Goal: Information Seeking & Learning: Learn about a topic

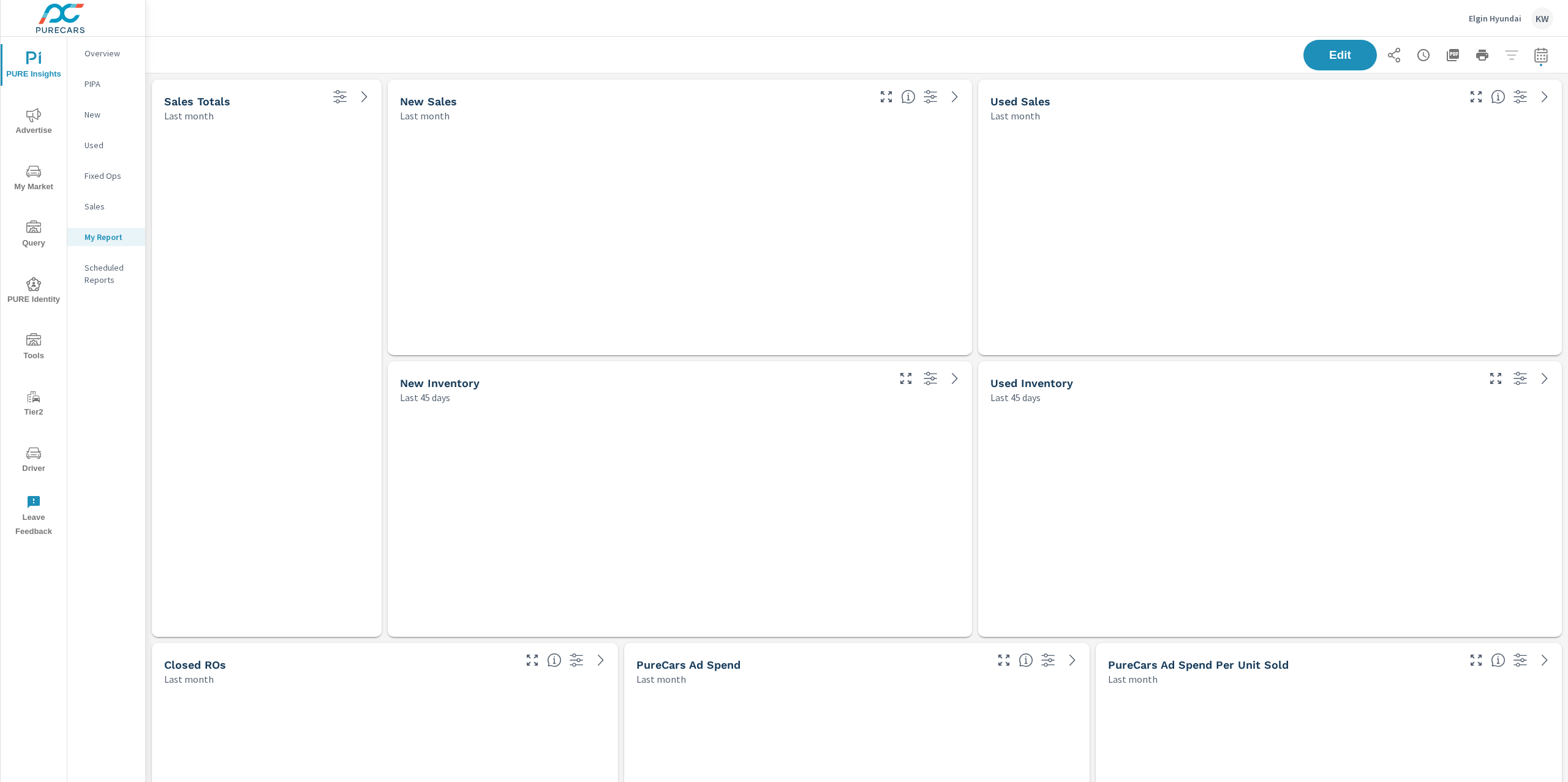
scroll to position [5804, 1436]
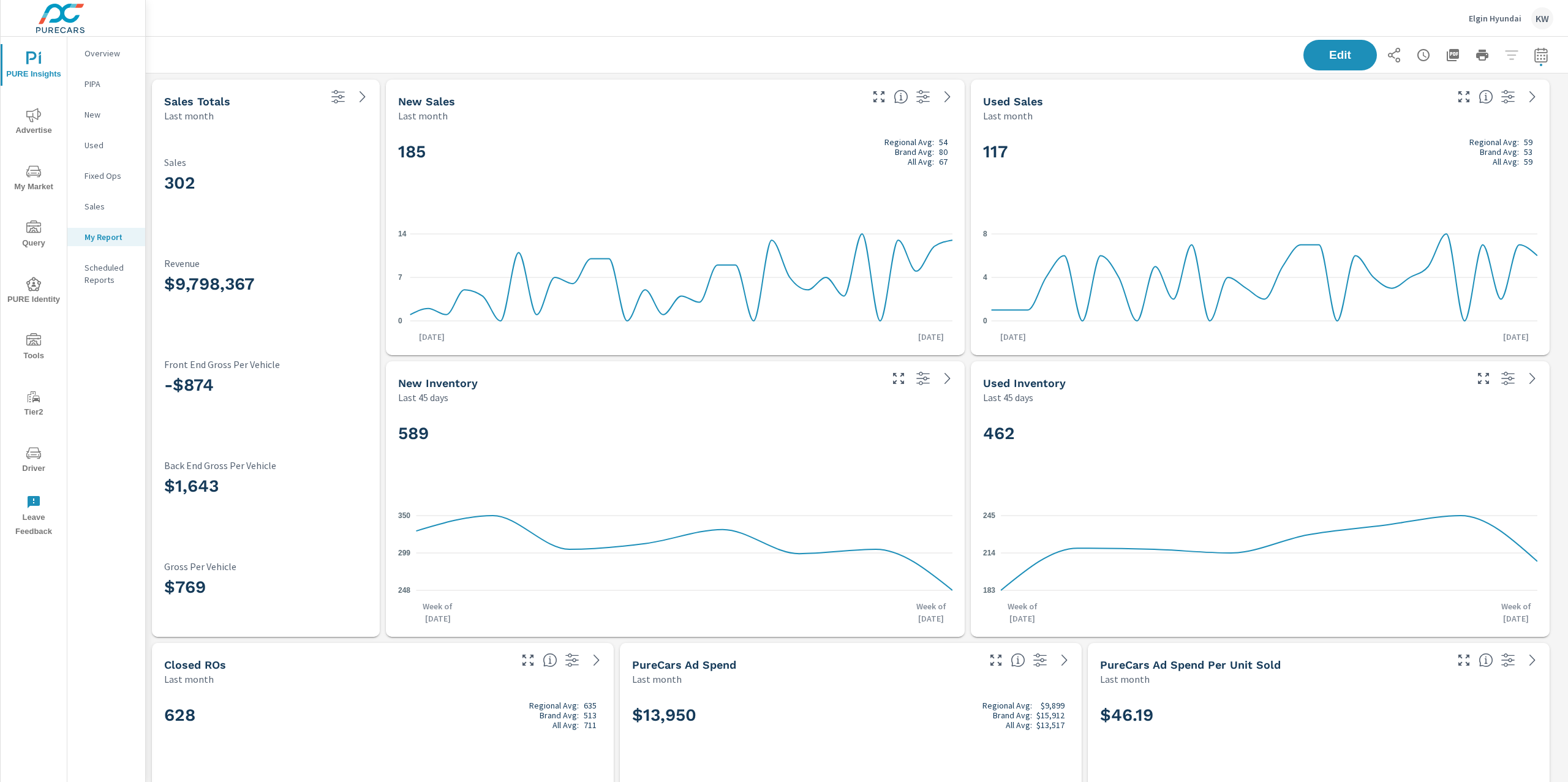
scroll to position [5804, 1436]
click at [1481, 22] on p "Elgin Hyundai" at bounding box center [1494, 18] width 53 height 11
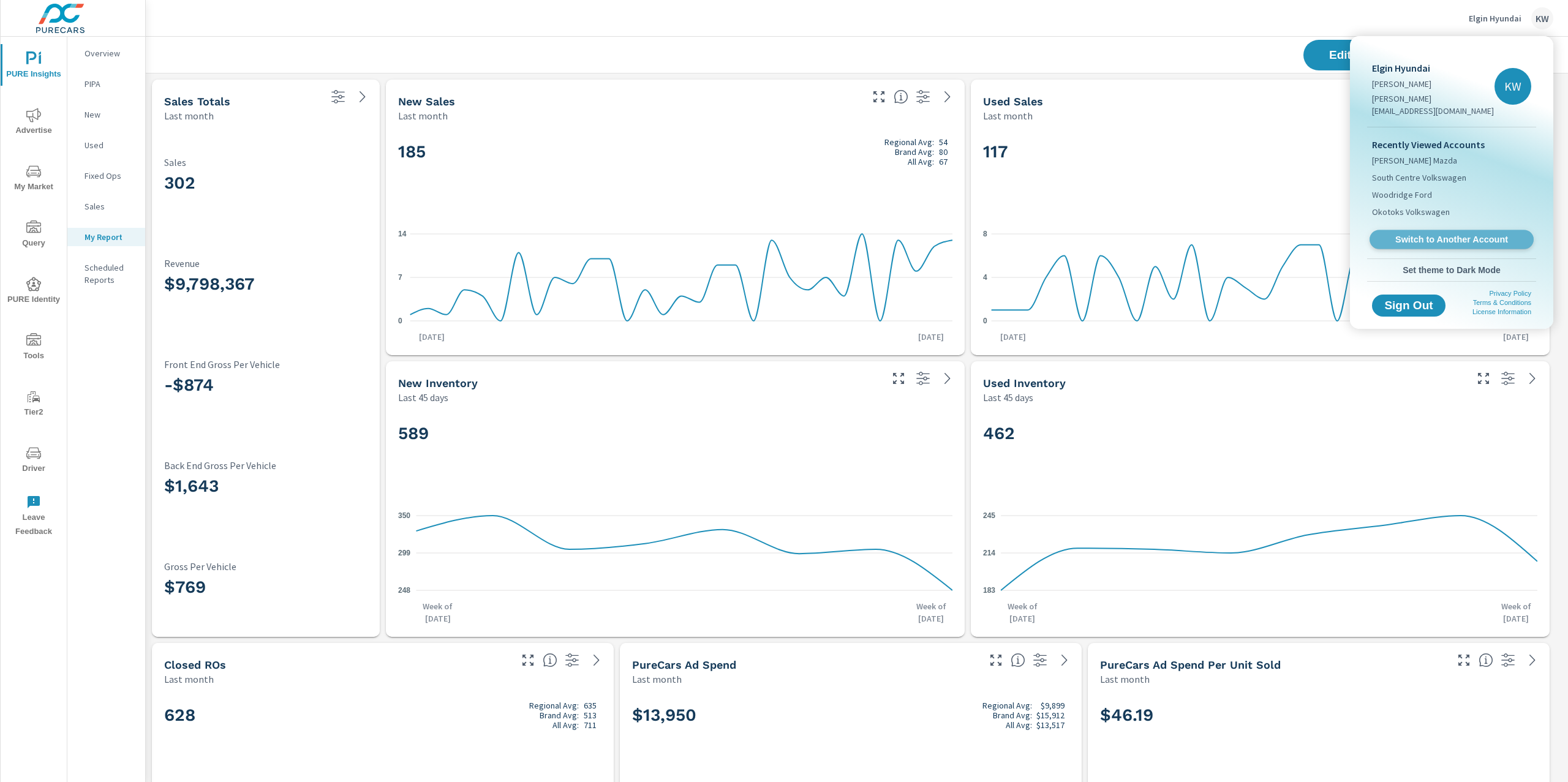
click at [1433, 234] on span "Switch to Another Account" at bounding box center [1451, 239] width 150 height 12
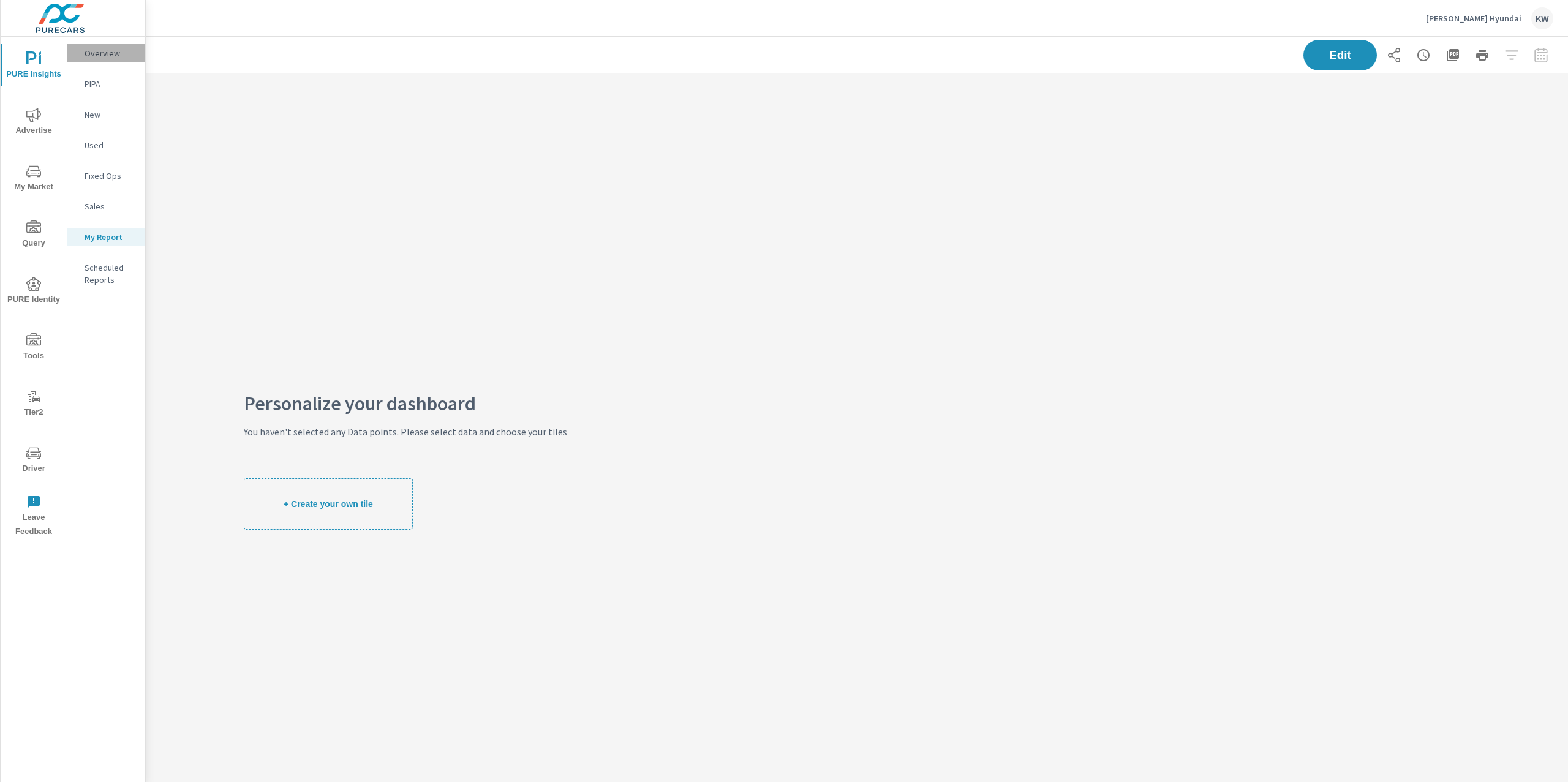
click at [95, 57] on p "Overview" at bounding box center [110, 53] width 51 height 12
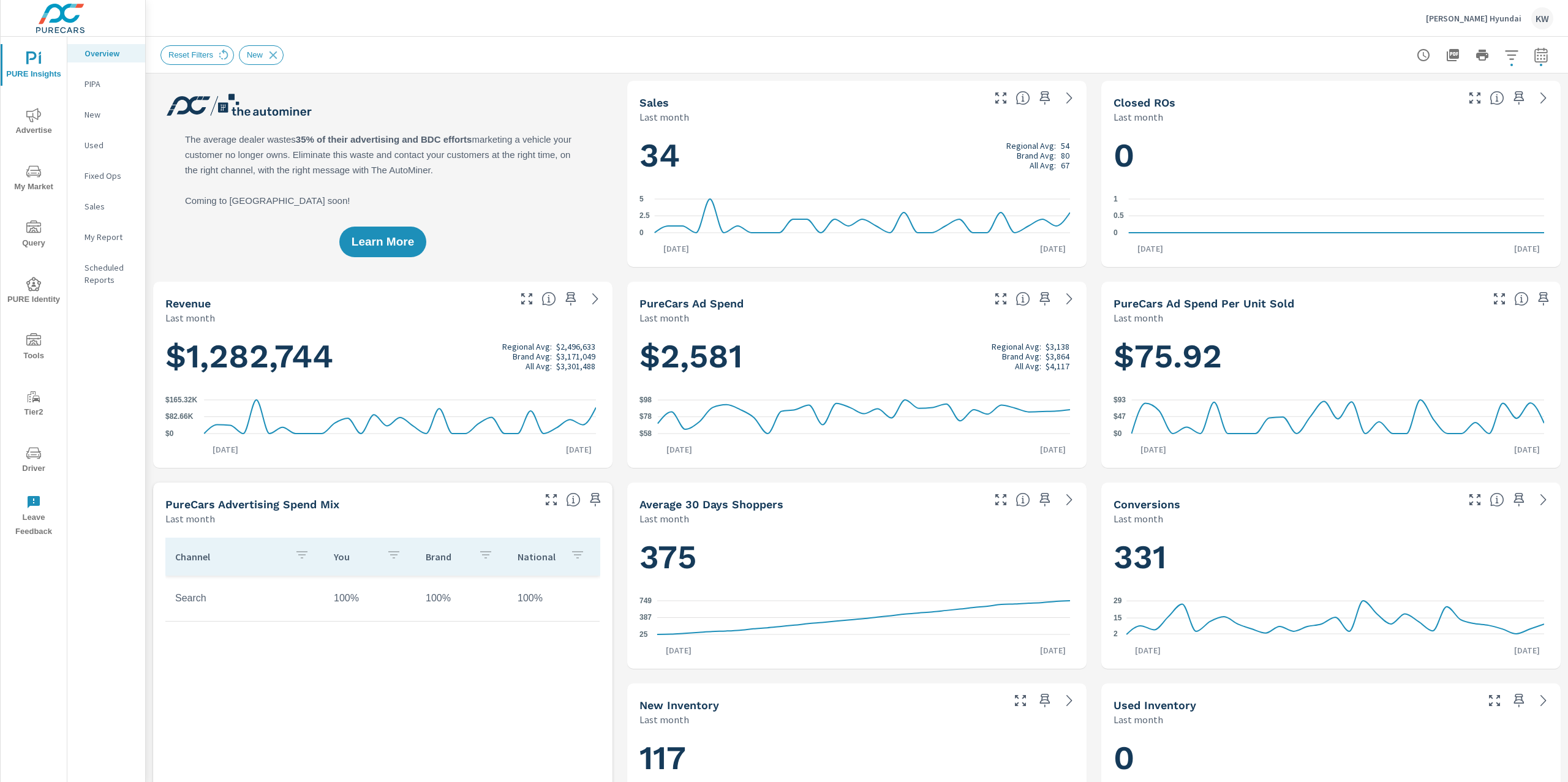
scroll to position [1, 0]
click at [102, 207] on p "Sales" at bounding box center [110, 206] width 51 height 12
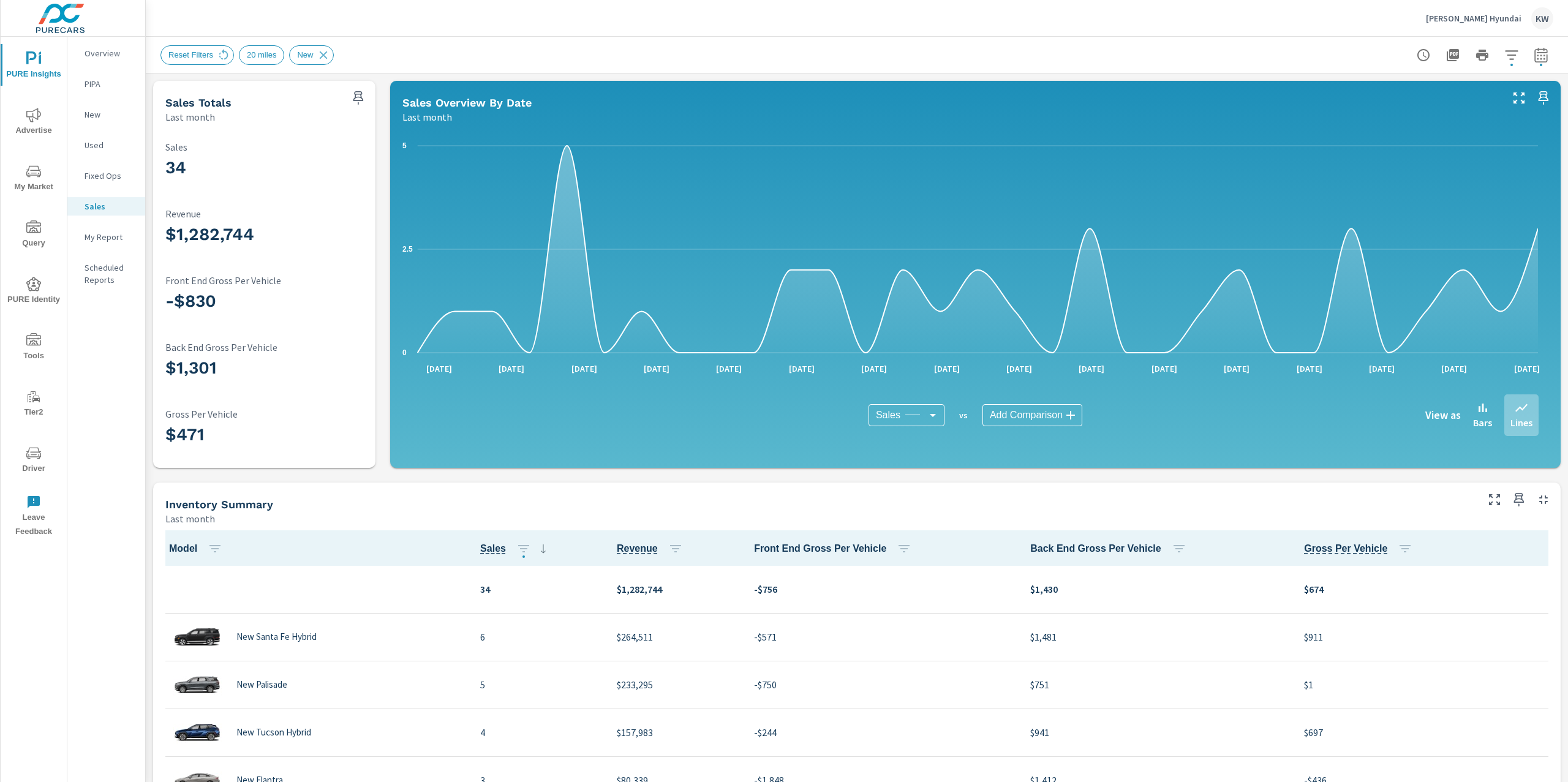
scroll to position [1, 0]
click at [355, 99] on icon "button" at bounding box center [358, 97] width 15 height 15
click at [1511, 503] on icon "button" at bounding box center [1518, 499] width 15 height 15
click at [100, 118] on p "New" at bounding box center [110, 114] width 51 height 12
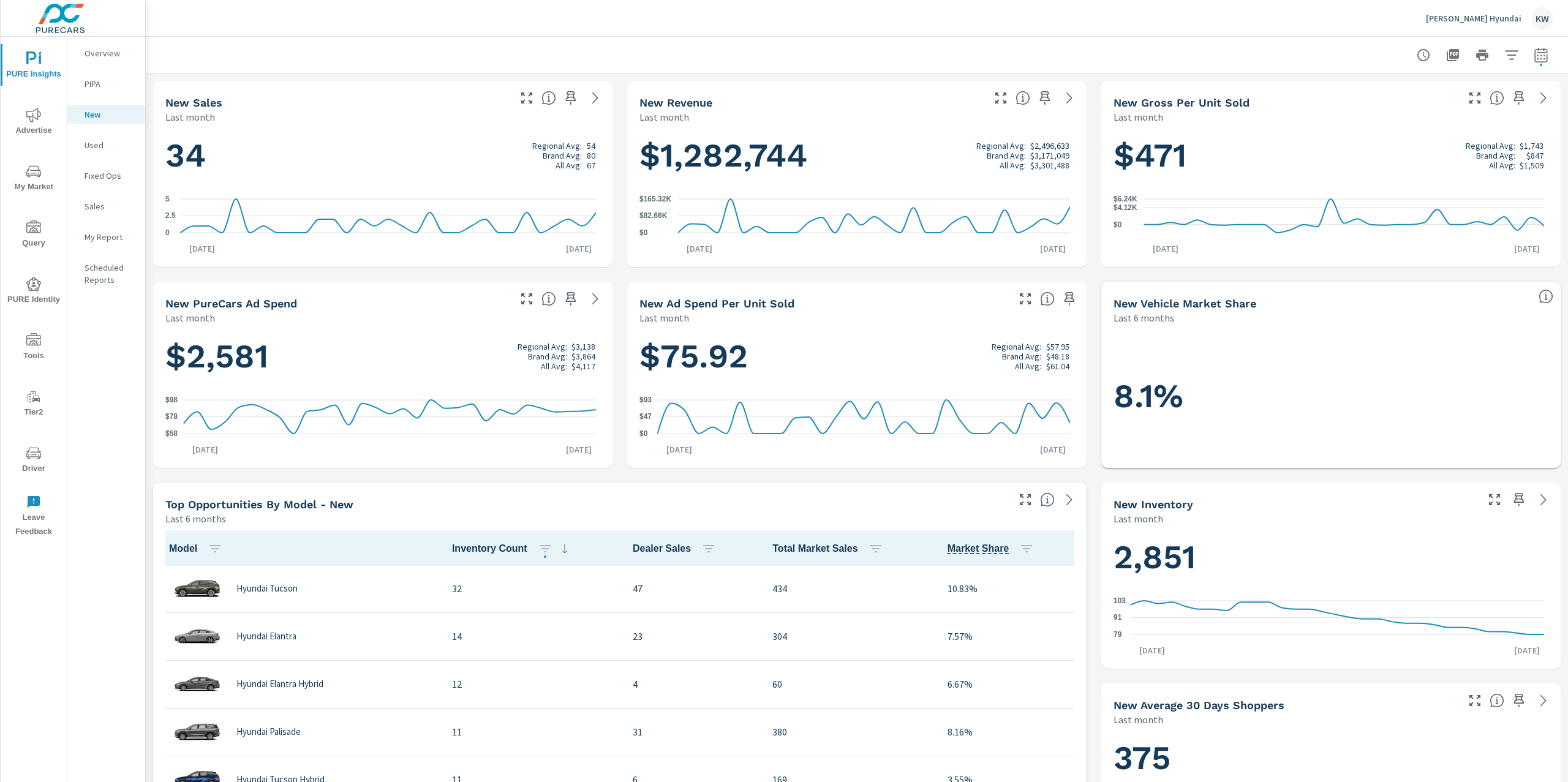
scroll to position [1, 0]
click at [565, 99] on icon "button" at bounding box center [571, 97] width 15 height 15
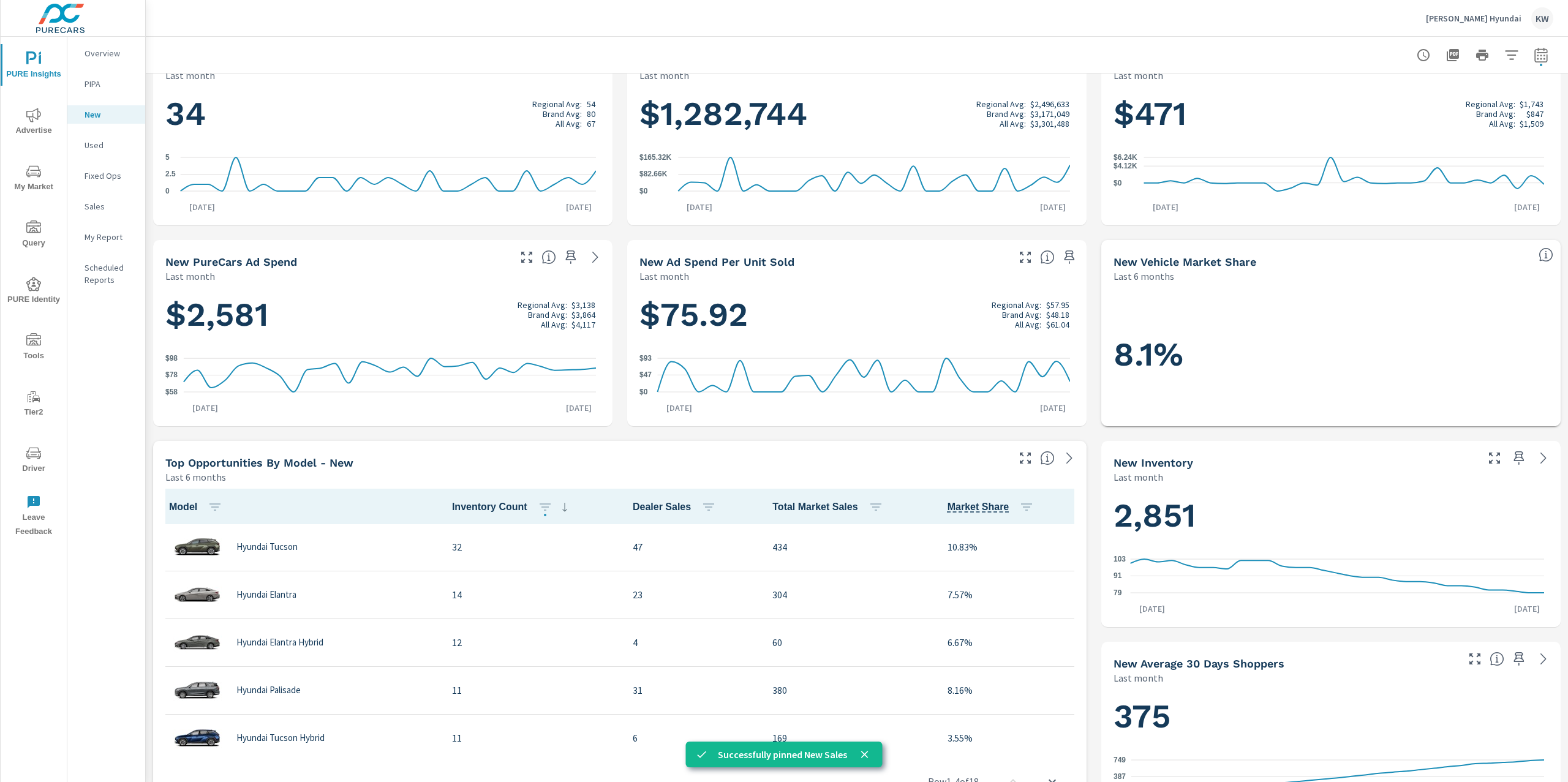
scroll to position [52, 0]
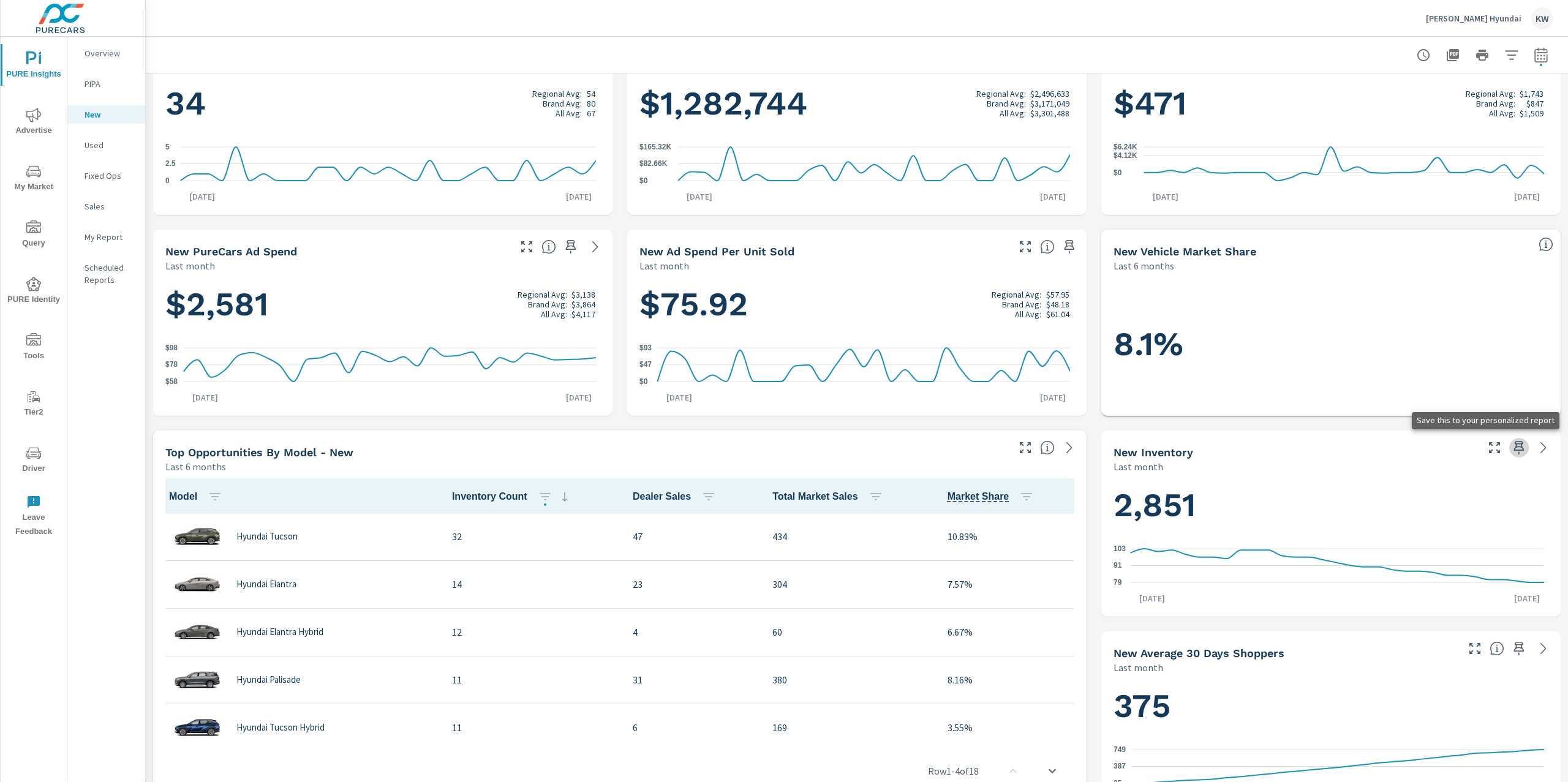
click at [1511, 448] on icon "button" at bounding box center [1518, 447] width 15 height 15
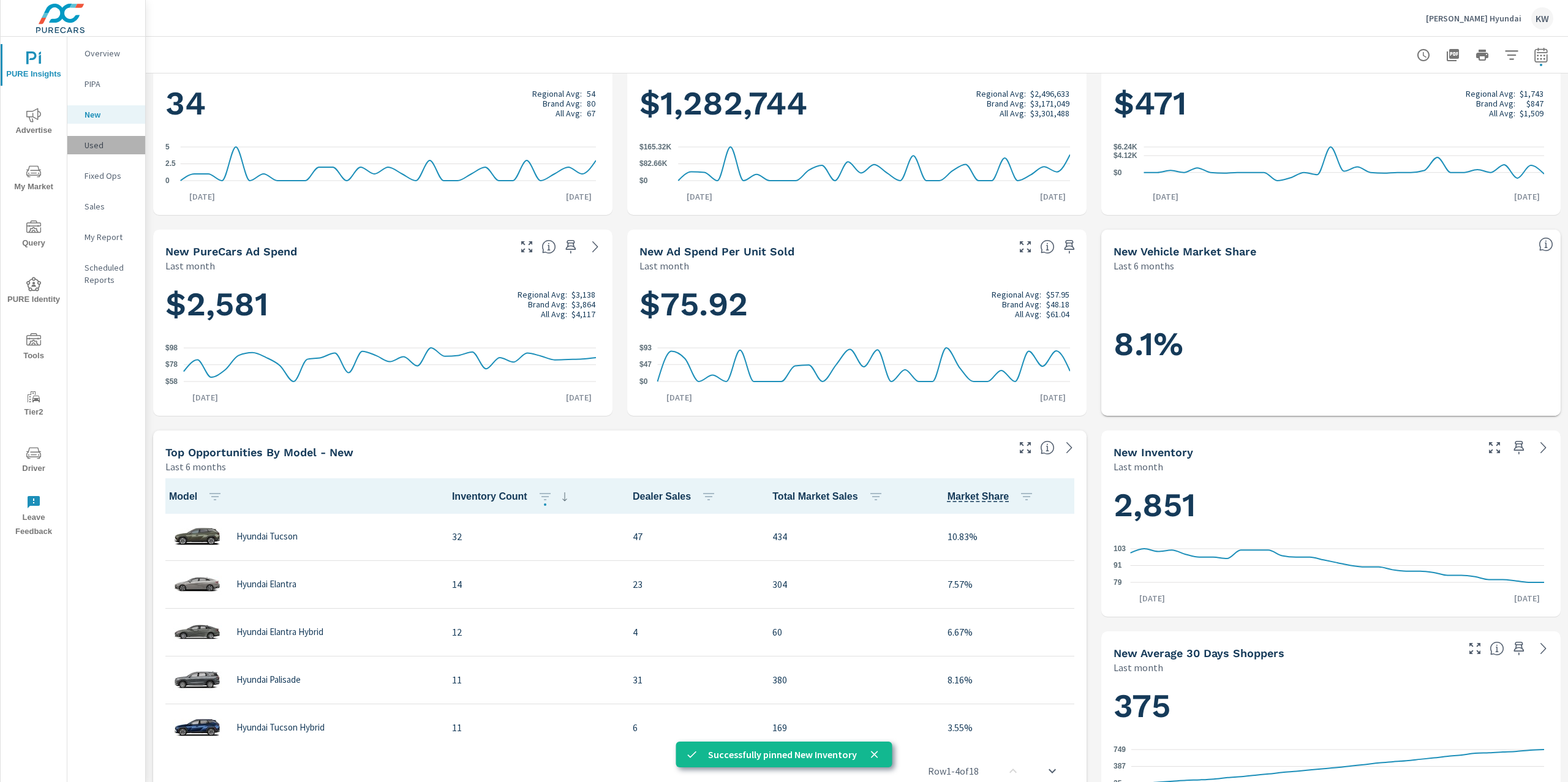
click at [102, 146] on p "Used" at bounding box center [110, 145] width 51 height 12
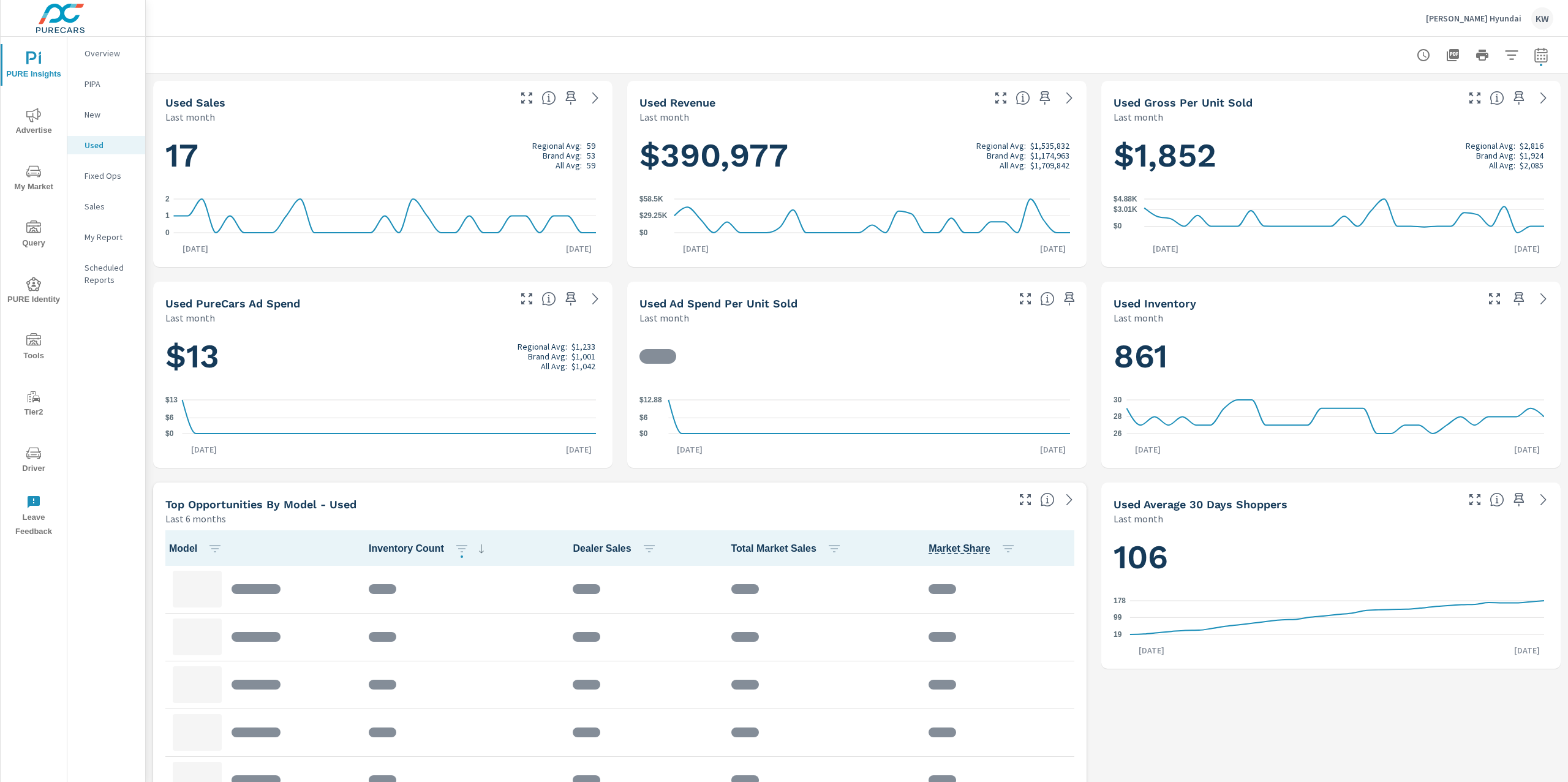
scroll to position [1, 0]
click at [566, 97] on icon "button" at bounding box center [571, 97] width 11 height 13
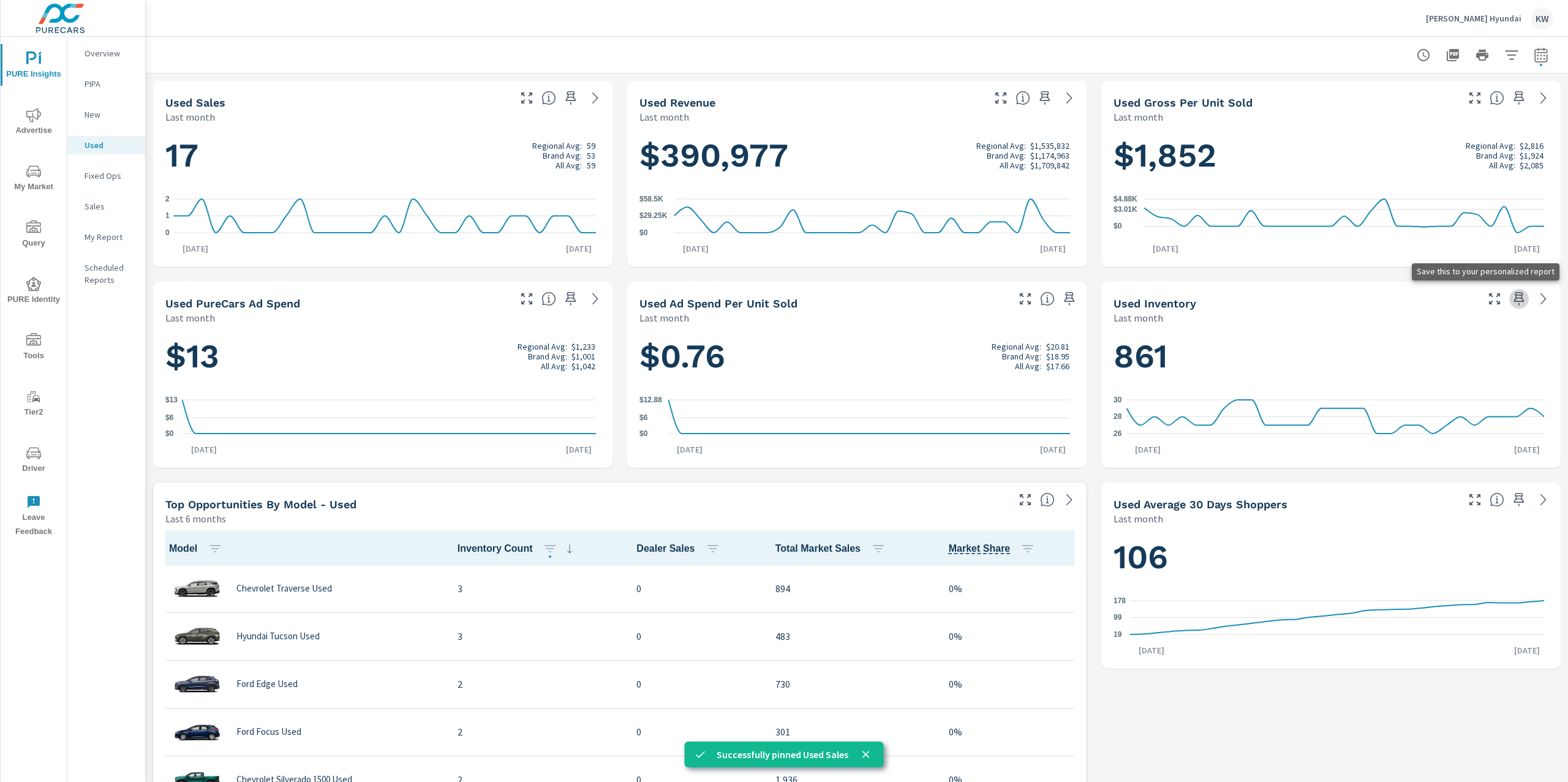
click at [1511, 300] on icon "button" at bounding box center [1518, 298] width 15 height 15
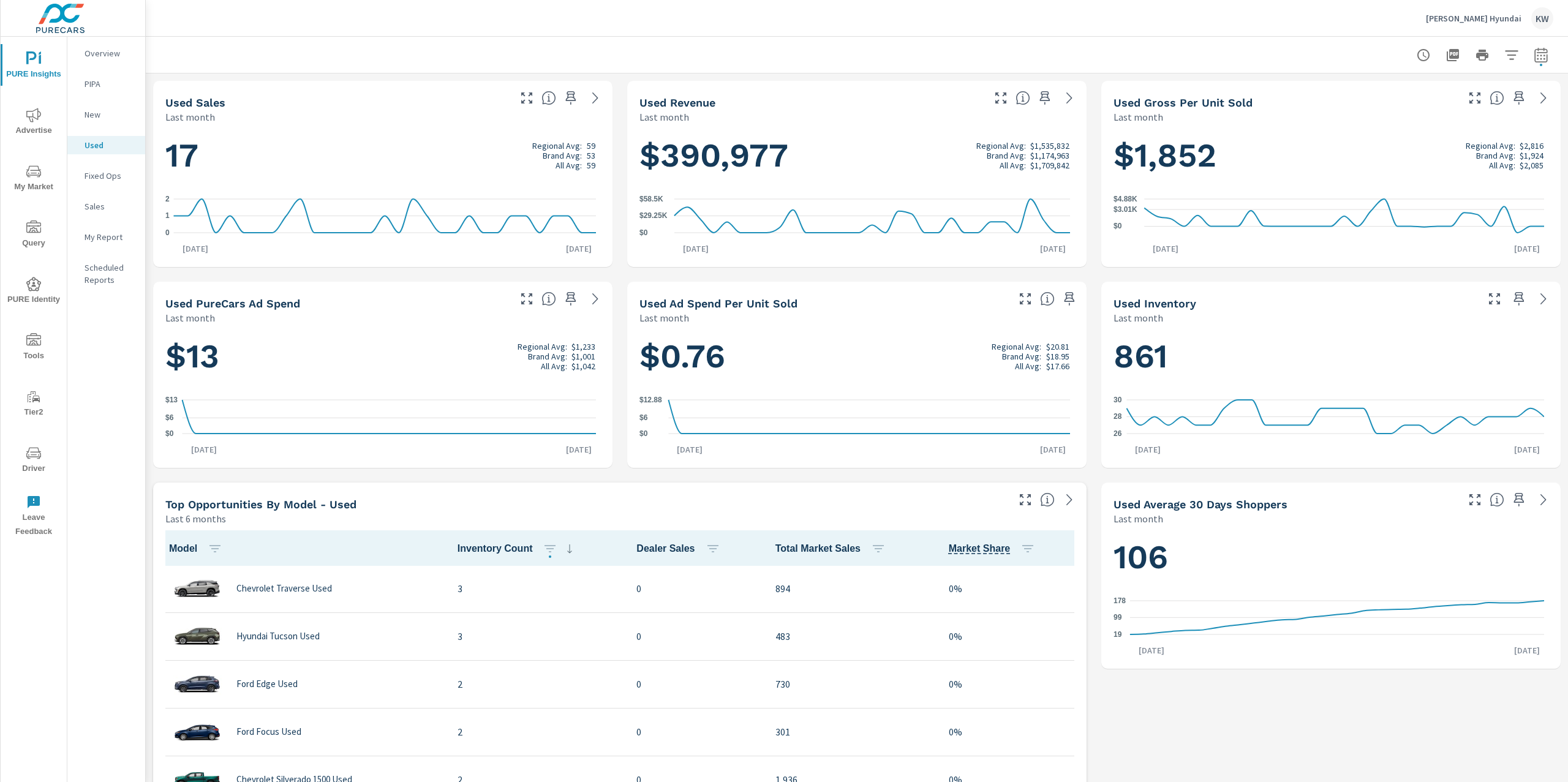
click at [115, 50] on p "Overview" at bounding box center [110, 53] width 51 height 12
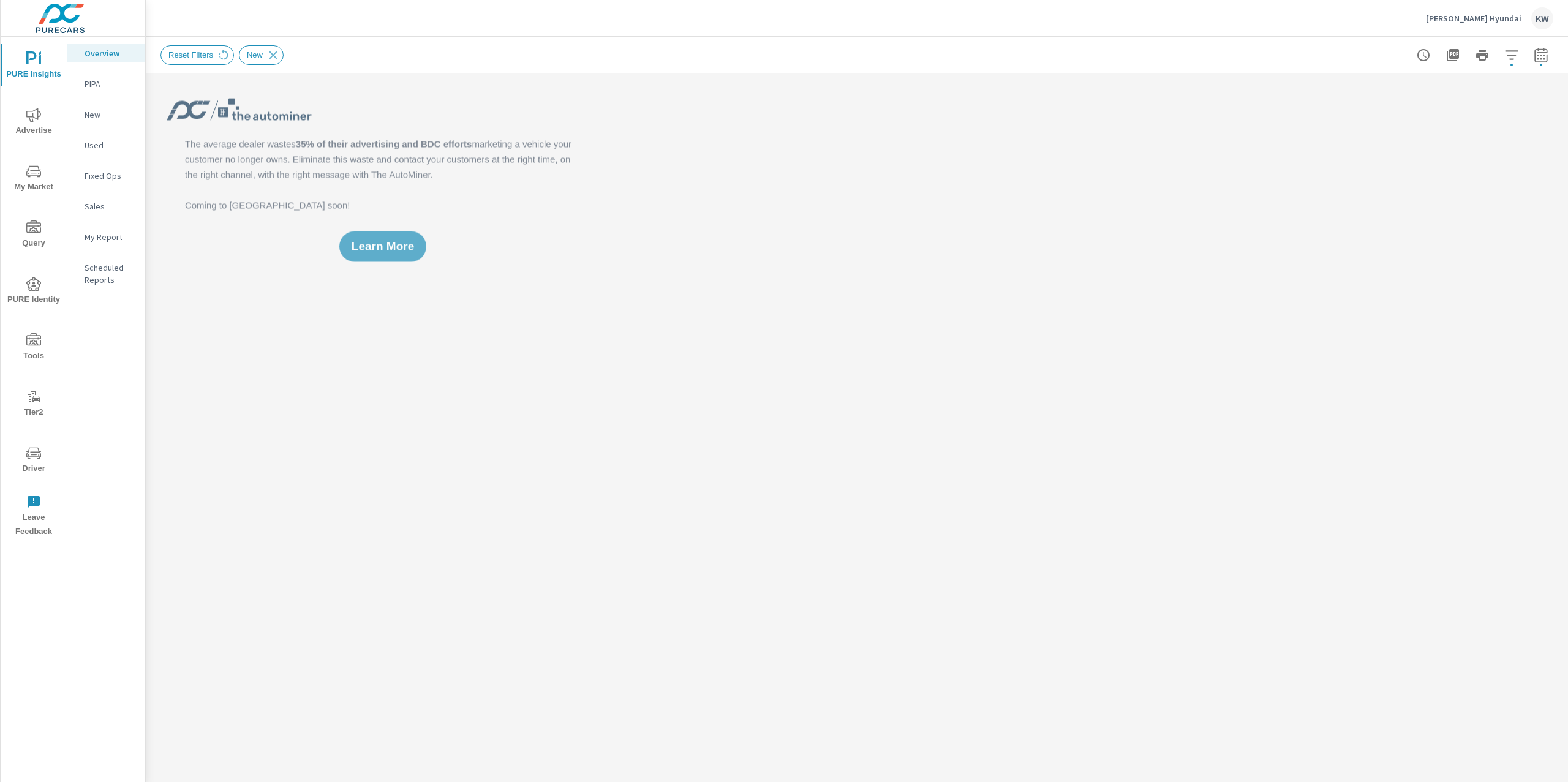
scroll to position [1, 0]
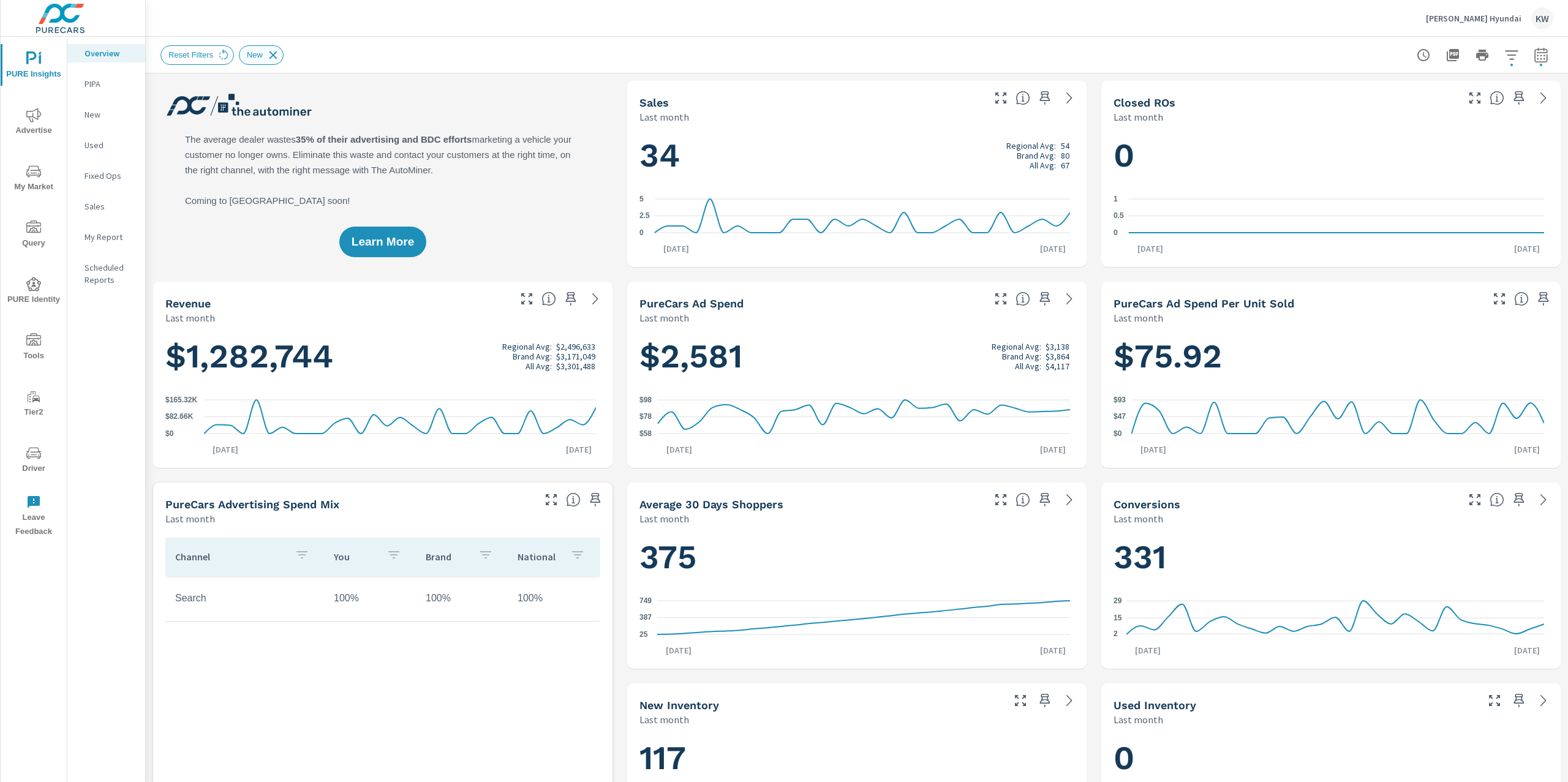
click at [276, 56] on icon at bounding box center [273, 55] width 8 height 8
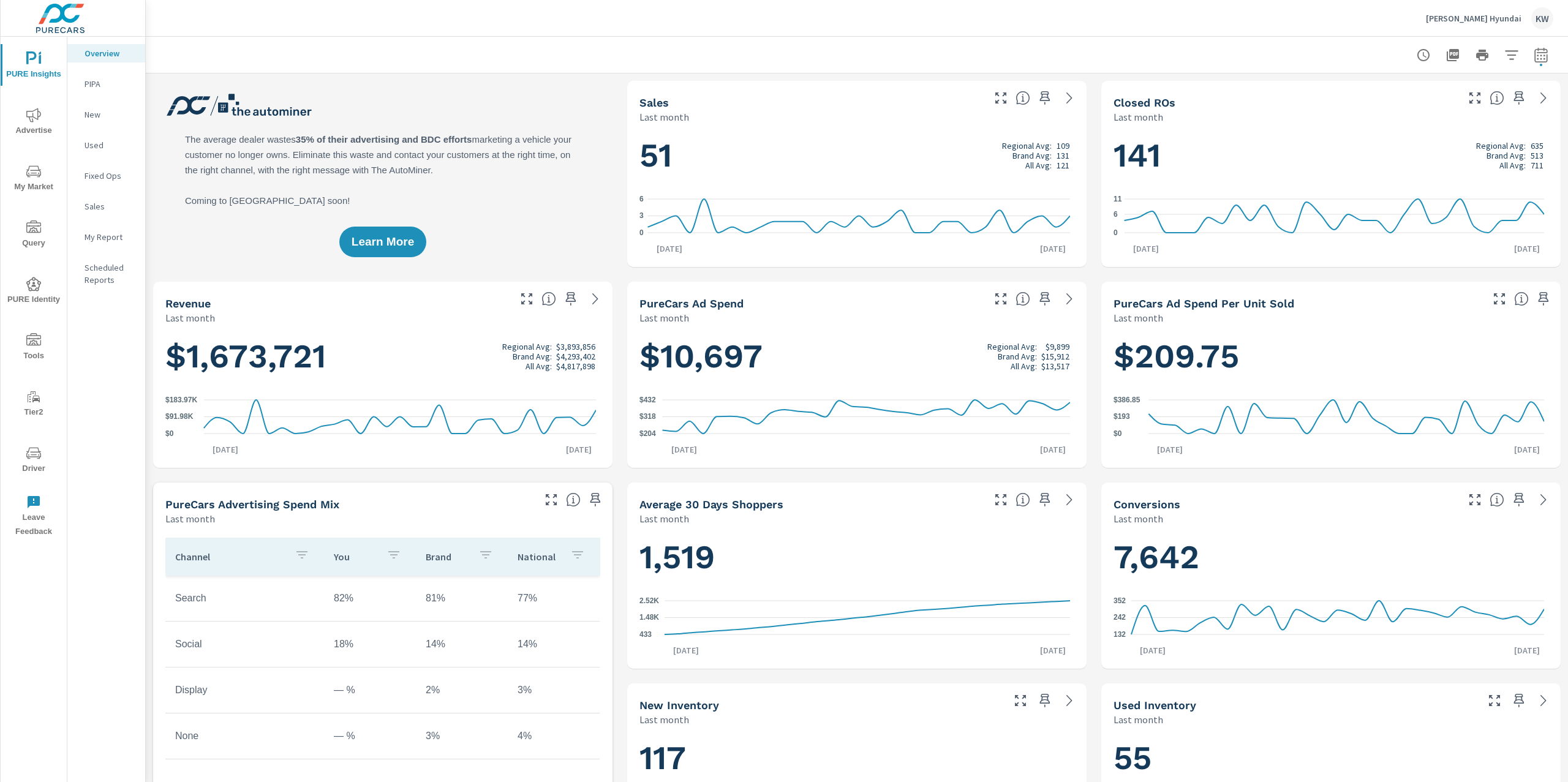
scroll to position [1, 0]
click at [1040, 296] on icon "button" at bounding box center [1045, 298] width 11 height 13
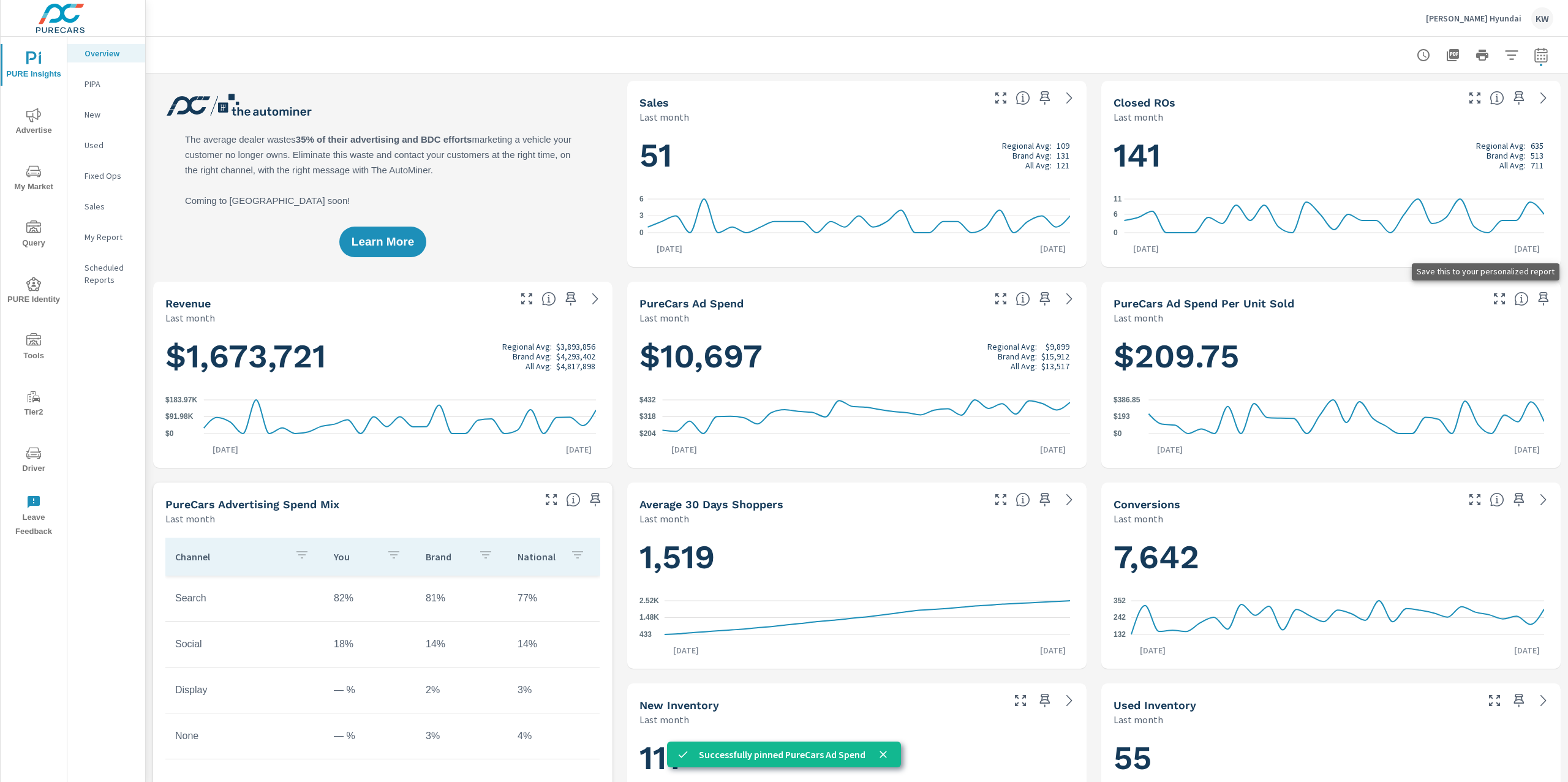
click at [1539, 300] on icon "button" at bounding box center [1543, 298] width 11 height 13
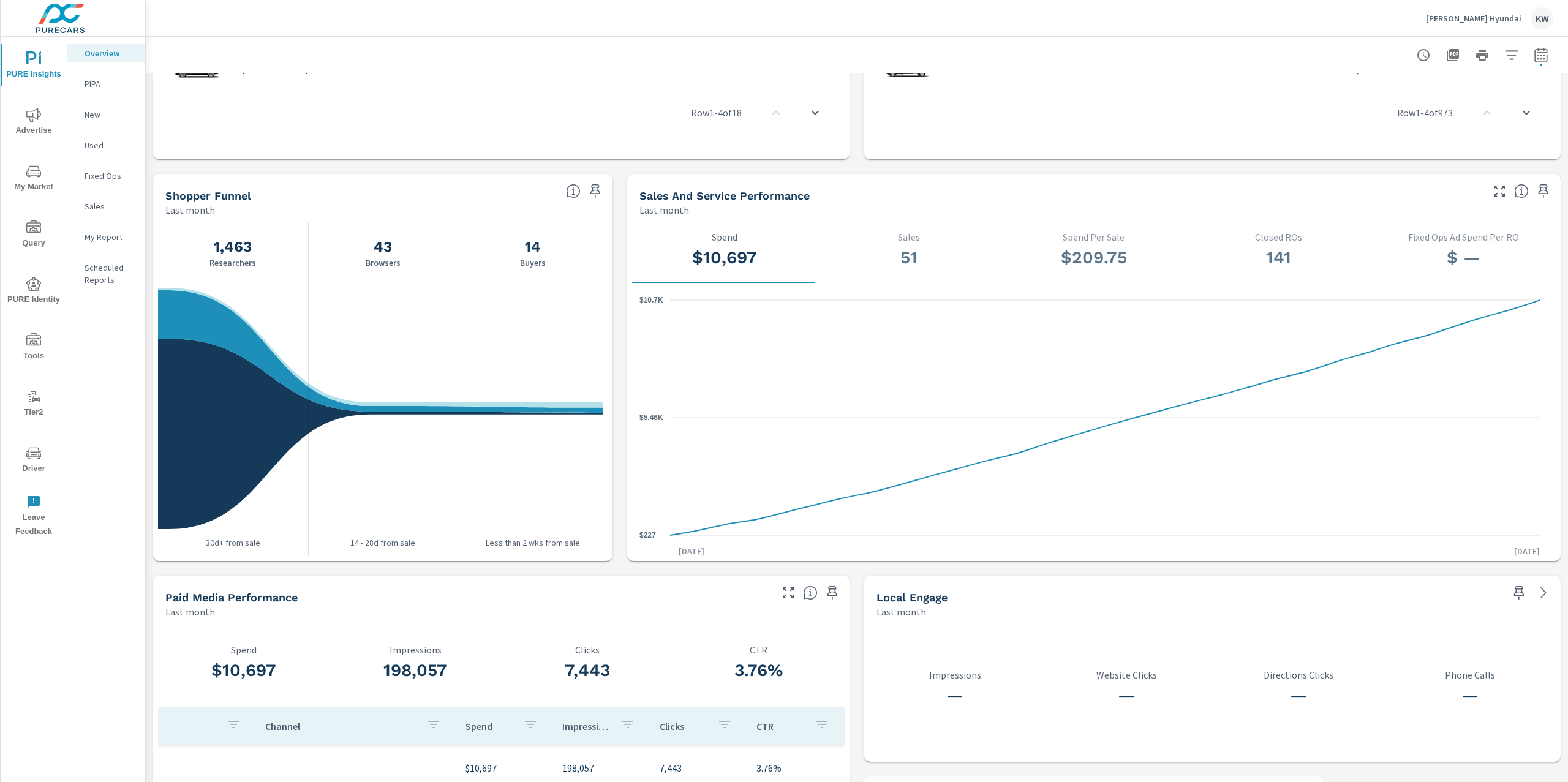
scroll to position [1115, 0]
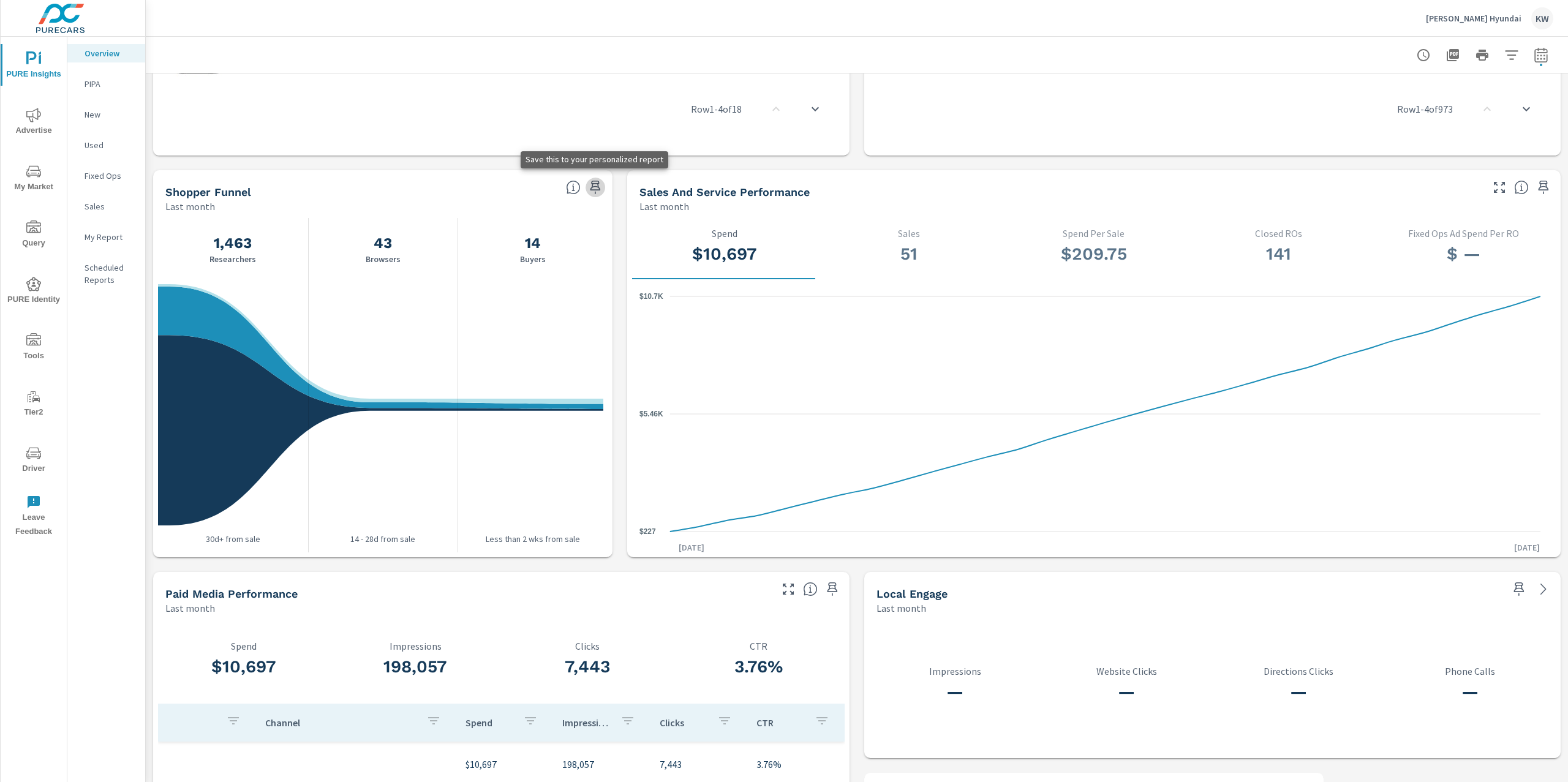
click at [593, 183] on icon "button" at bounding box center [595, 187] width 11 height 13
click at [120, 241] on p "My Report" at bounding box center [110, 237] width 51 height 12
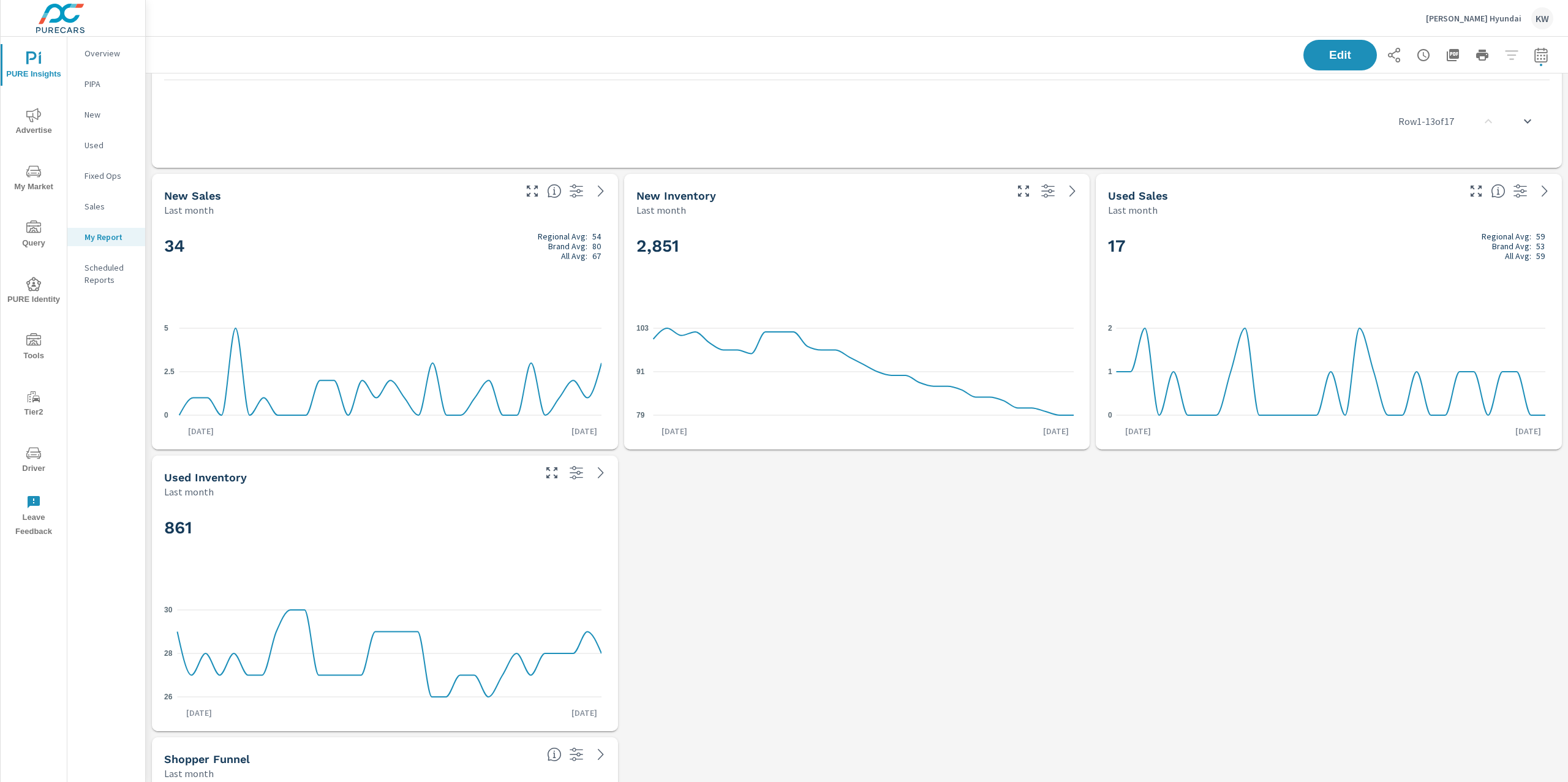
scroll to position [1318, 0]
click at [1333, 49] on span "Edit" at bounding box center [1340, 55] width 50 height 12
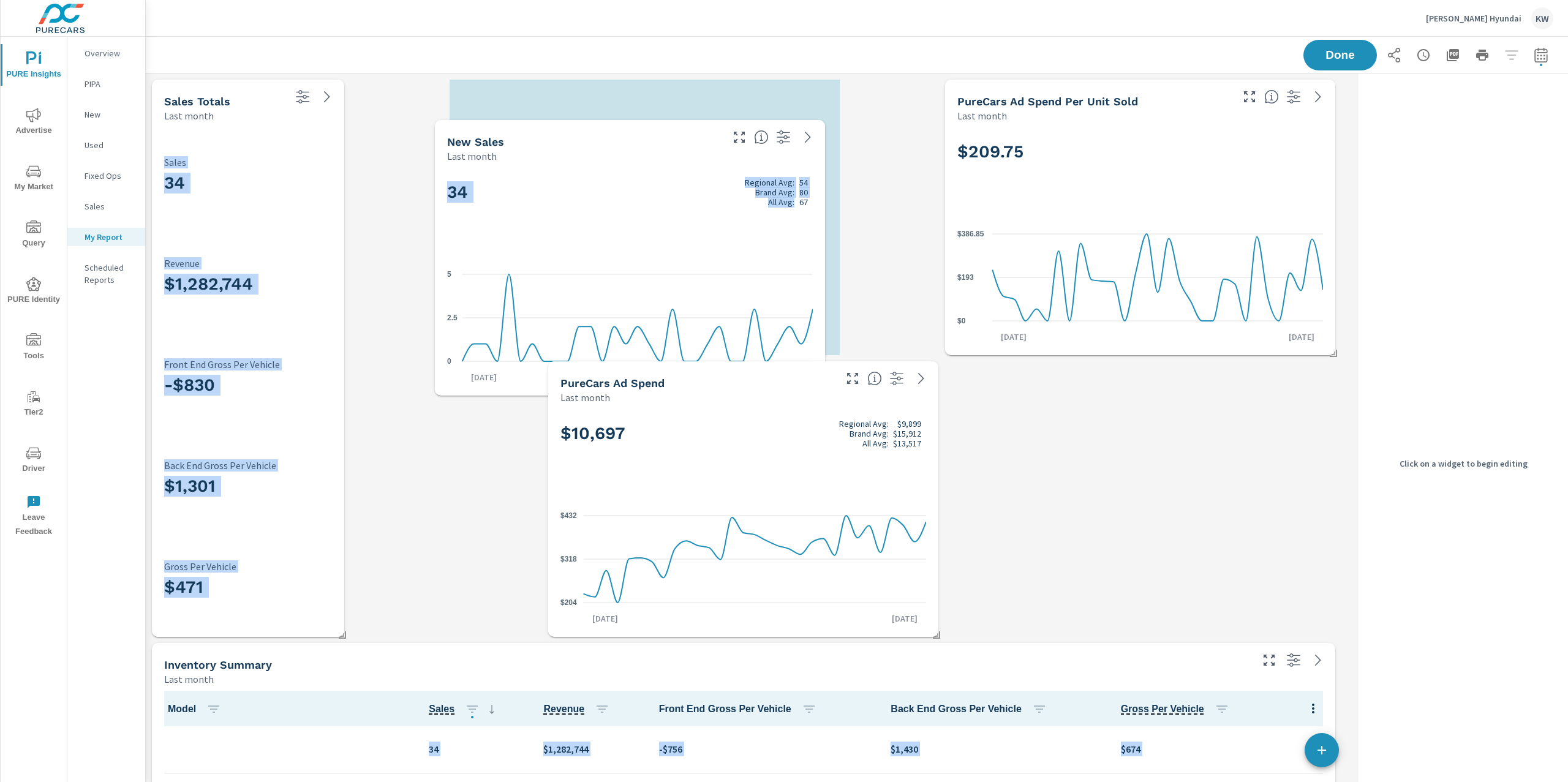
scroll to position [6, 6]
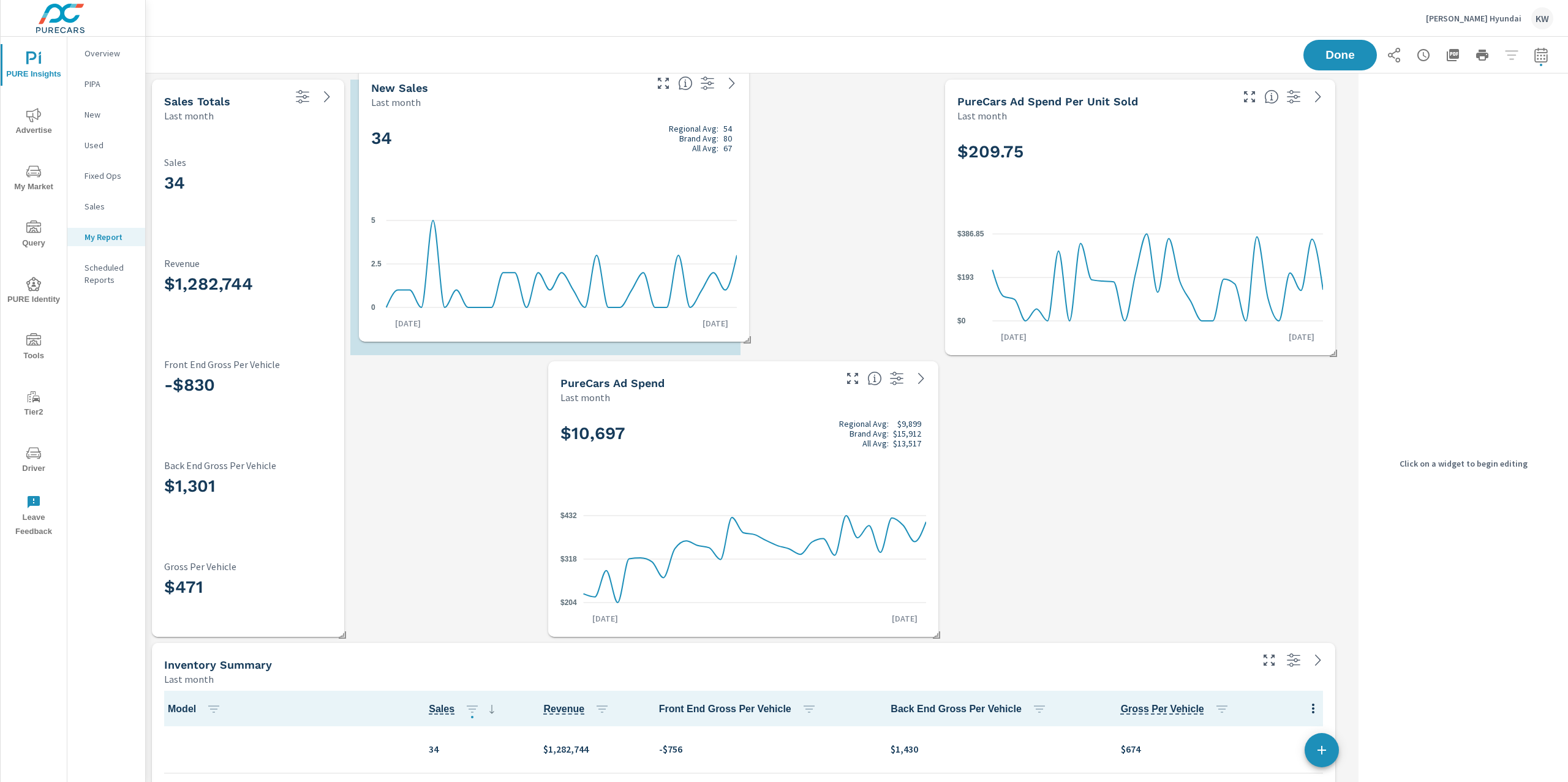
drag, startPoint x: 363, startPoint y: 276, endPoint x: 569, endPoint y: 180, distance: 227.3
click at [569, 180] on div "34 Regional Avg: 54 Brand Avg: 80 All Avg: 67" at bounding box center [554, 158] width 366 height 75
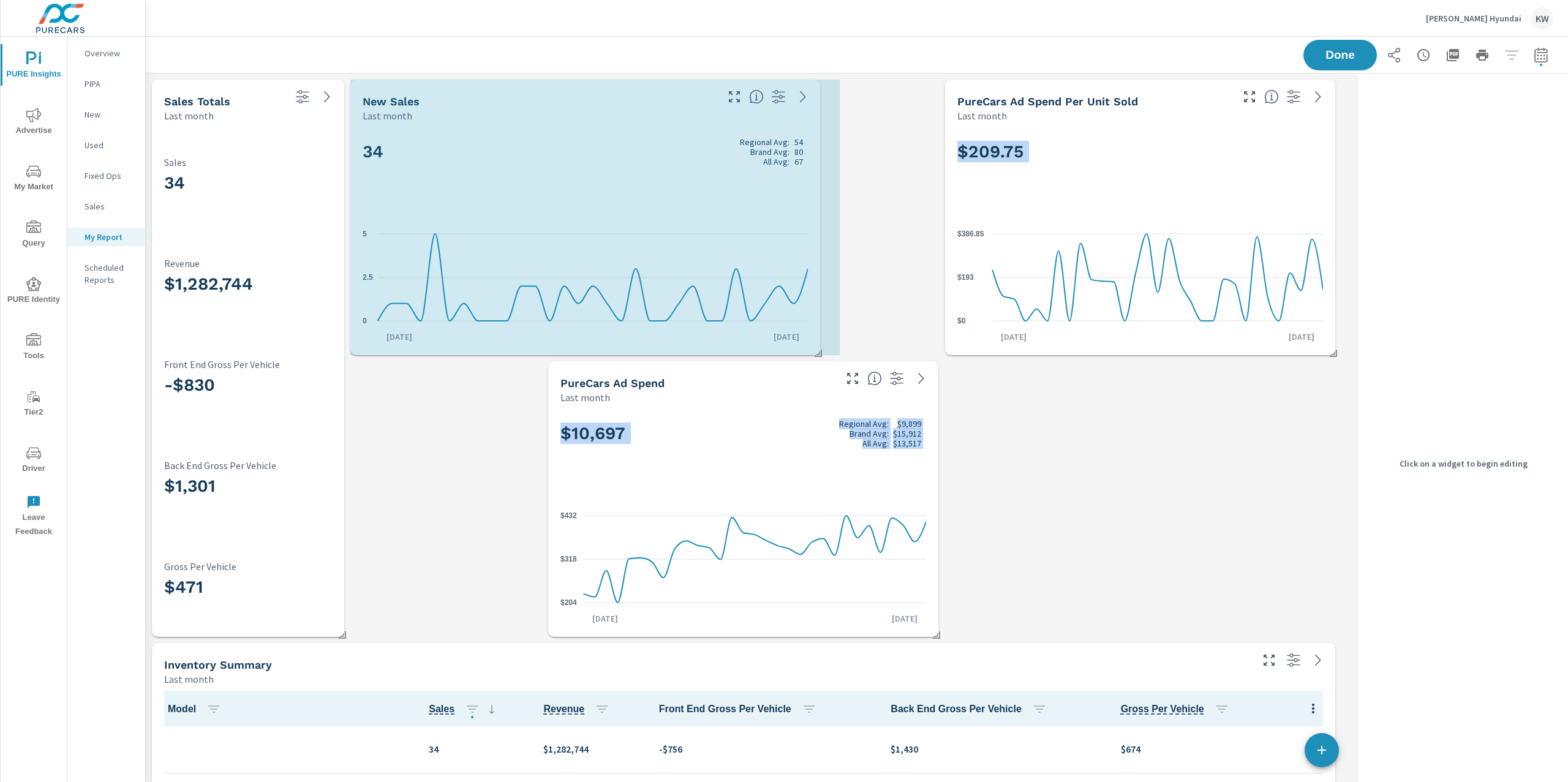
drag, startPoint x: 741, startPoint y: 352, endPoint x: 800, endPoint y: 352, distance: 59.0
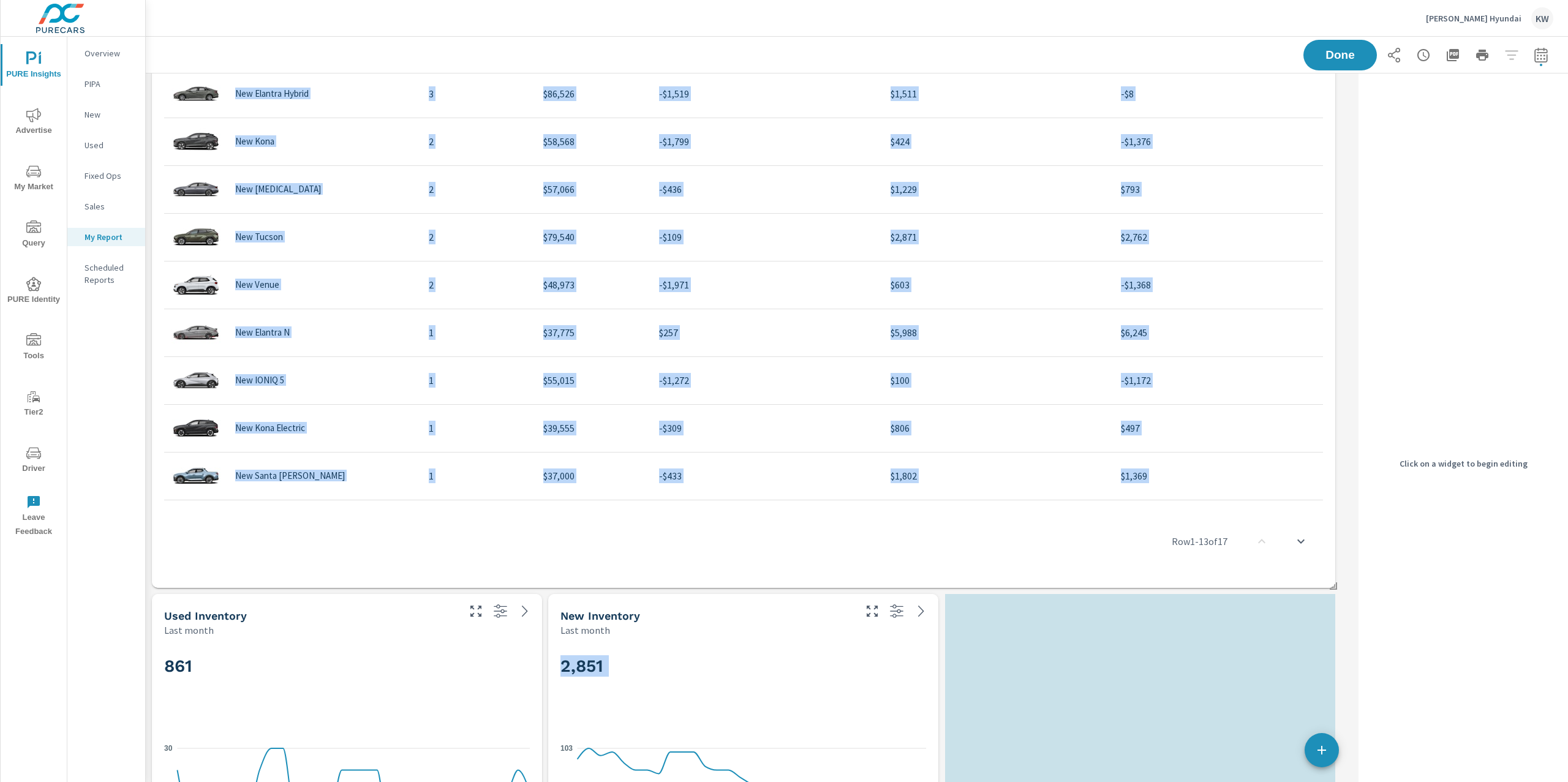
scroll to position [0, 0]
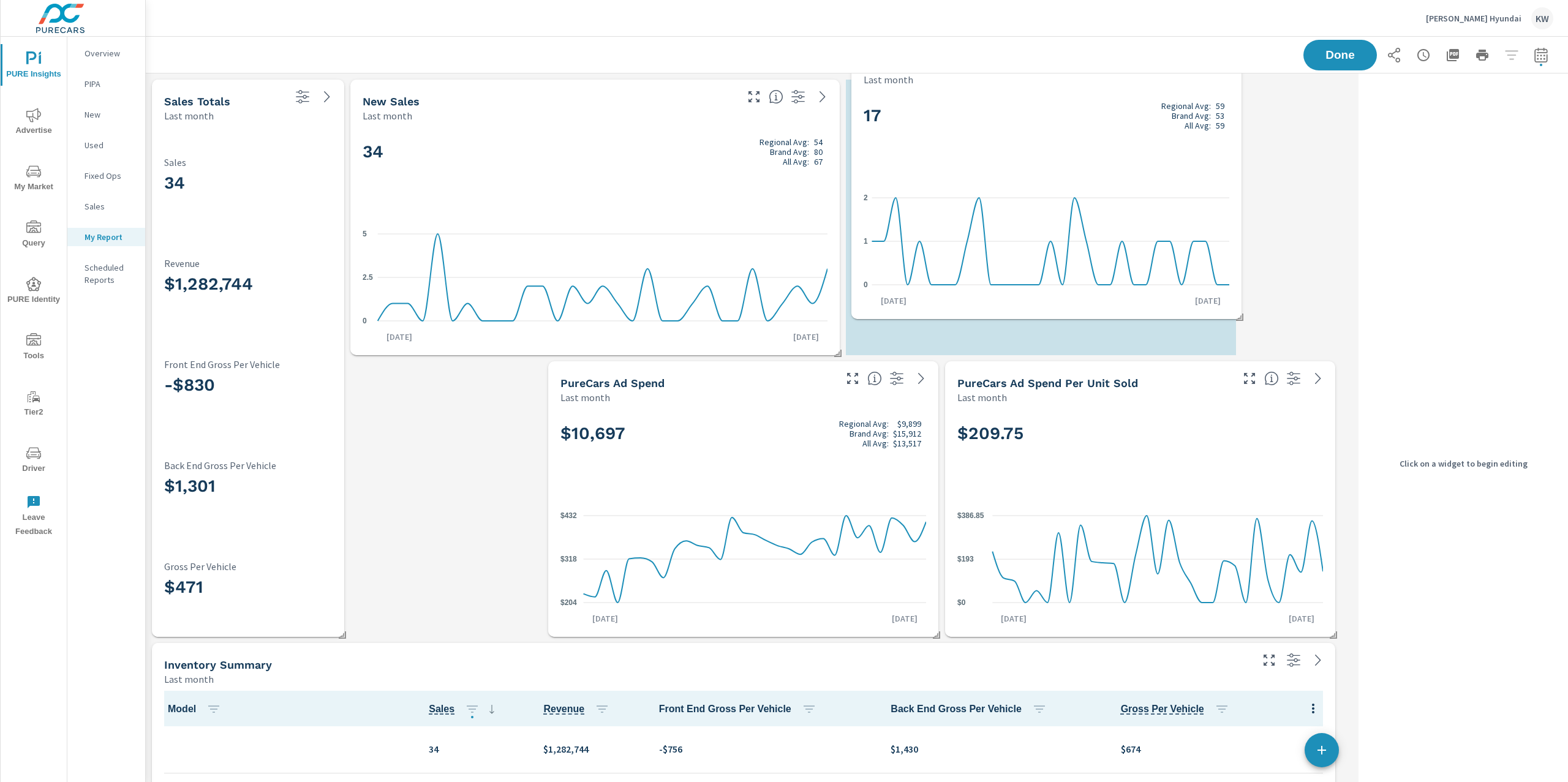
drag, startPoint x: 1156, startPoint y: 365, endPoint x: 1062, endPoint y: 179, distance: 208.4
click at [1062, 179] on div "17 Regional Avg: 59 Brand Avg: 53 All Avg: 59 0 1 2 Jul 1st Jul 31st" at bounding box center [1046, 202] width 380 height 223
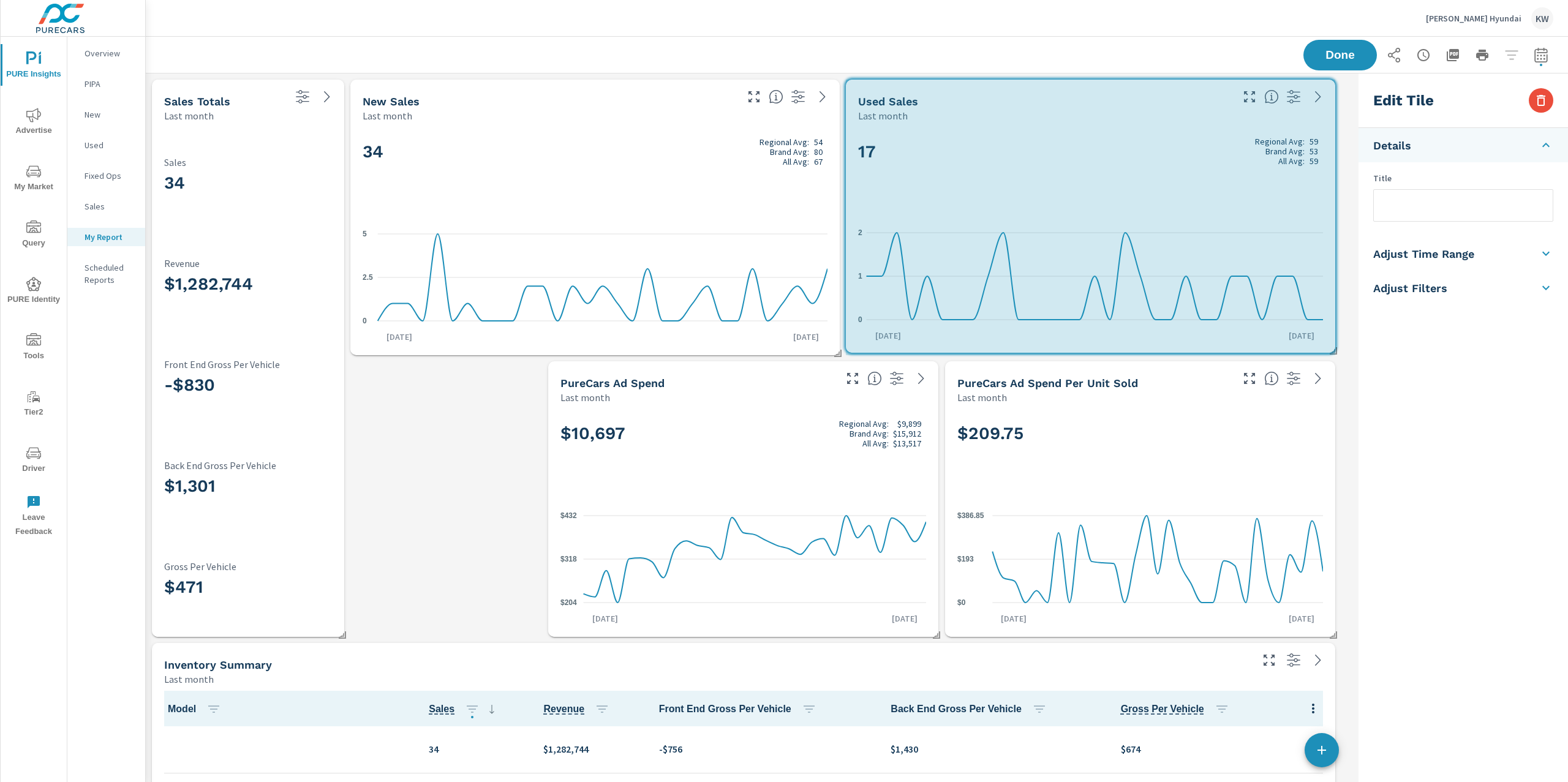
drag, startPoint x: 1235, startPoint y: 354, endPoint x: 1338, endPoint y: 351, distance: 103.0
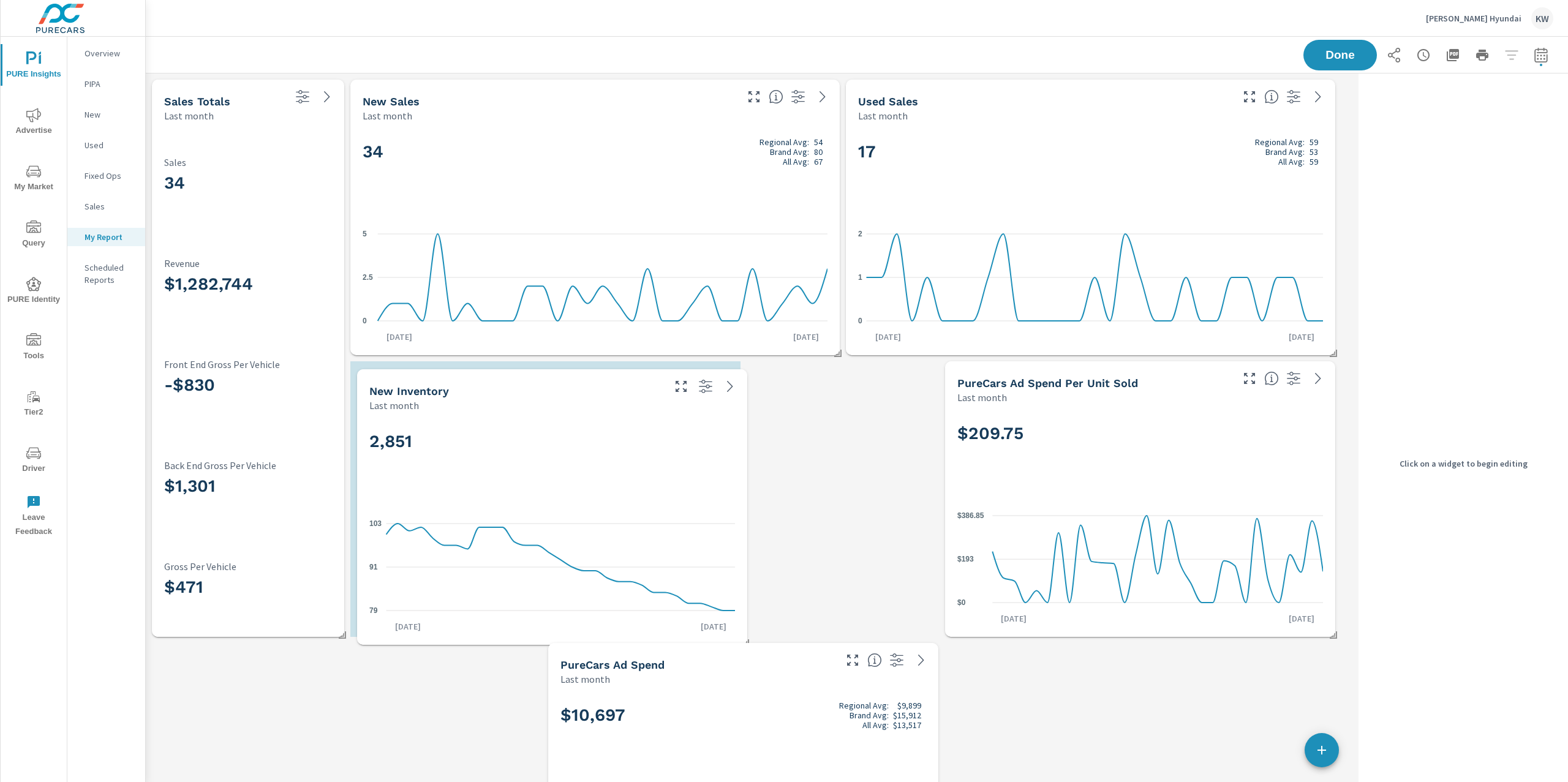
drag, startPoint x: 696, startPoint y: 736, endPoint x: 500, endPoint y: 434, distance: 360.0
click at [500, 434] on h2 "2,851" at bounding box center [552, 441] width 366 height 22
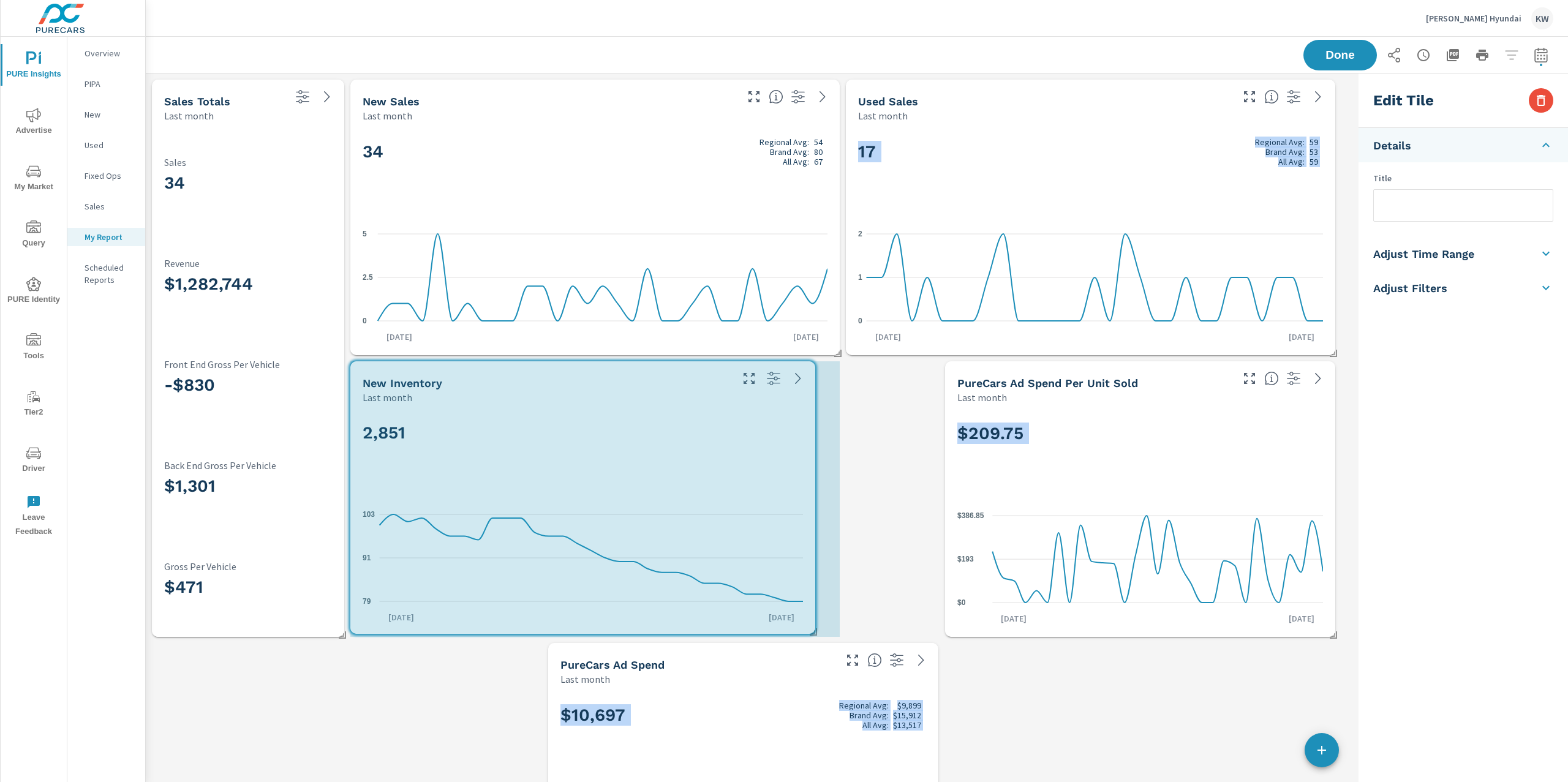
drag, startPoint x: 738, startPoint y: 631, endPoint x: 812, endPoint y: 627, distance: 74.1
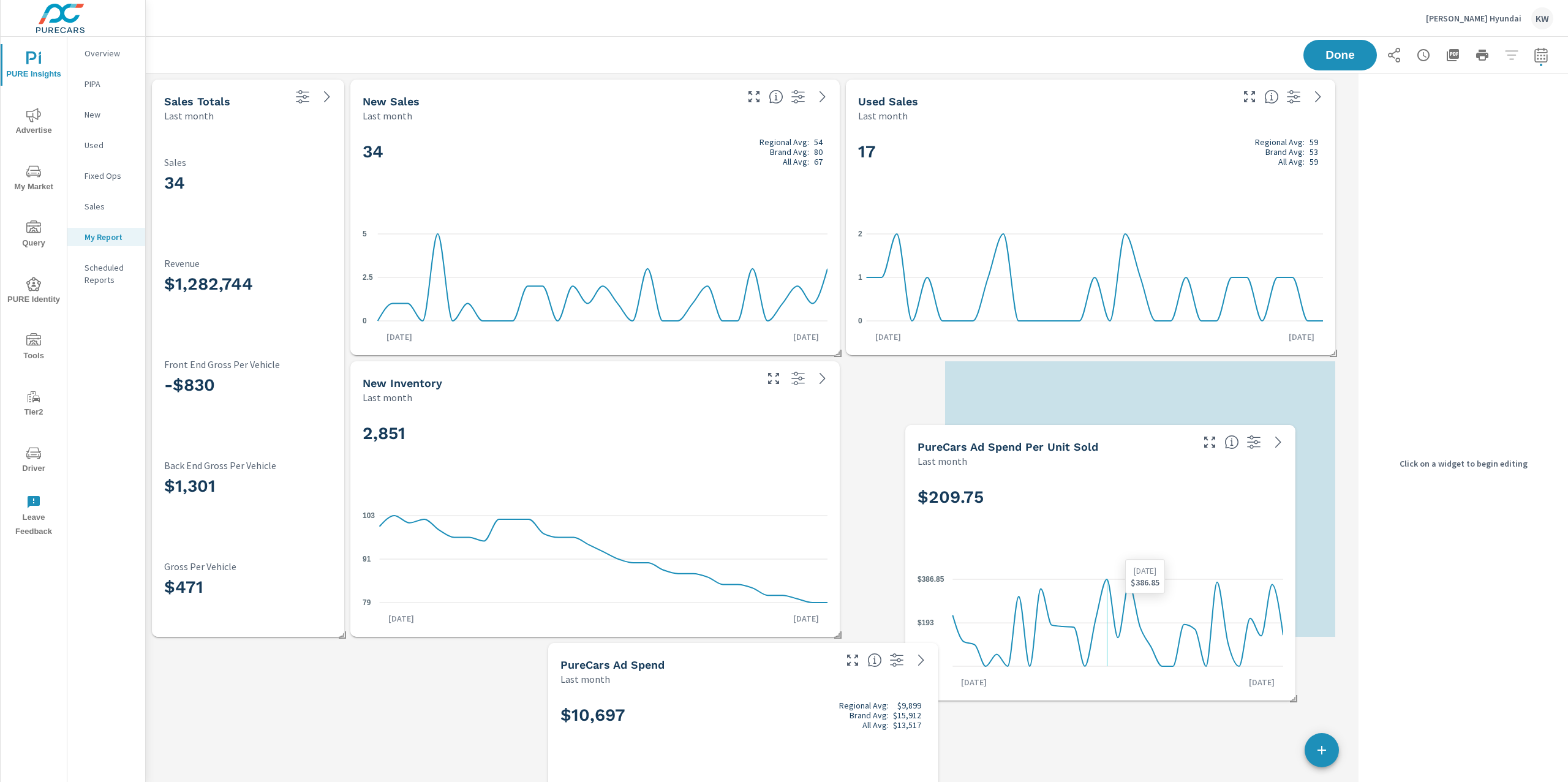
drag, startPoint x: 1140, startPoint y: 525, endPoint x: 1111, endPoint y: 597, distance: 77.6
click at [1111, 597] on icon "$0 $193 $386.85" at bounding box center [1100, 622] width 366 height 106
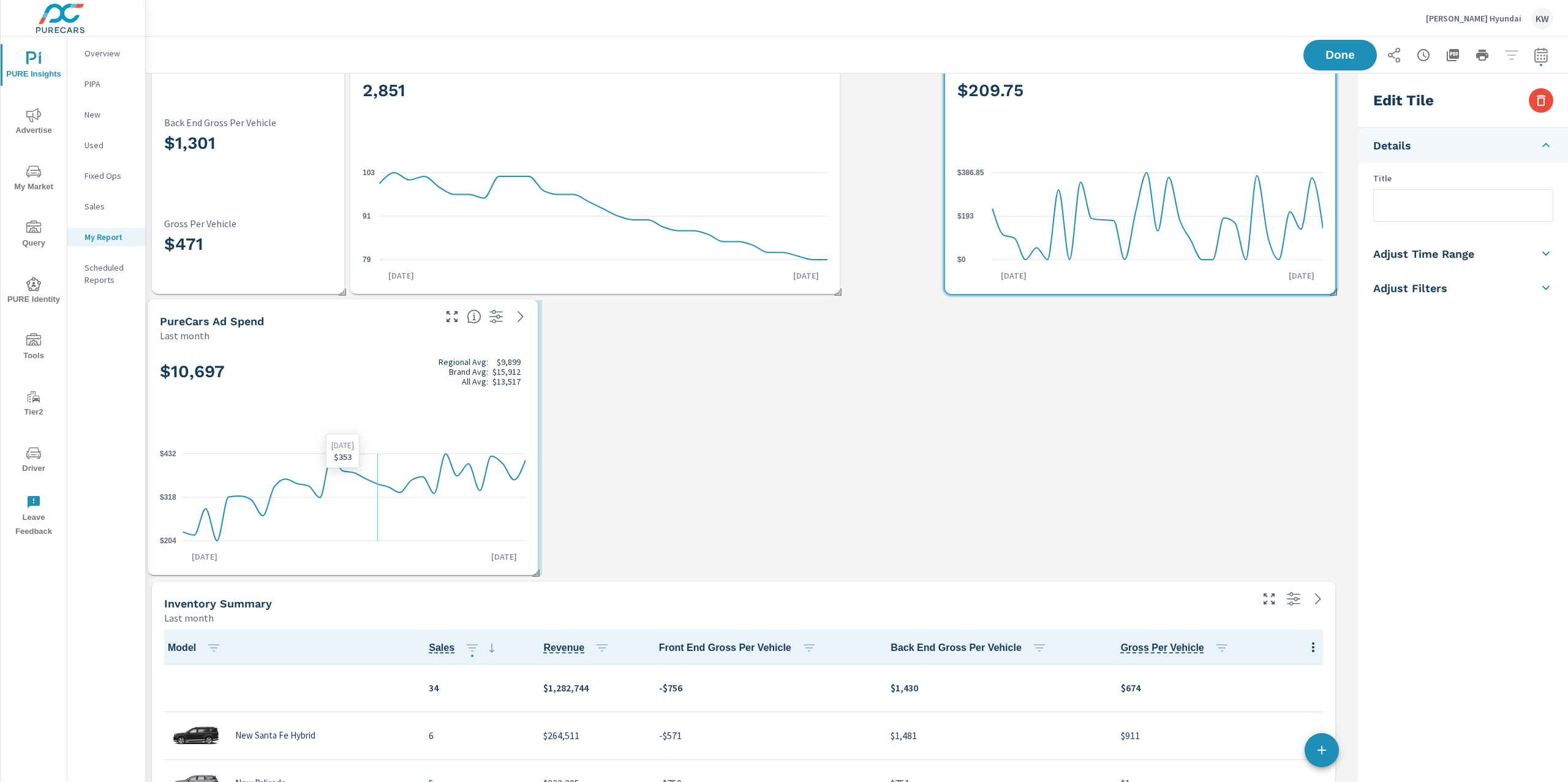
drag, startPoint x: 782, startPoint y: 445, endPoint x: 381, endPoint y: 445, distance: 401.0
click at [381, 445] on icon "$204 $318 $432" at bounding box center [342, 497] width 366 height 106
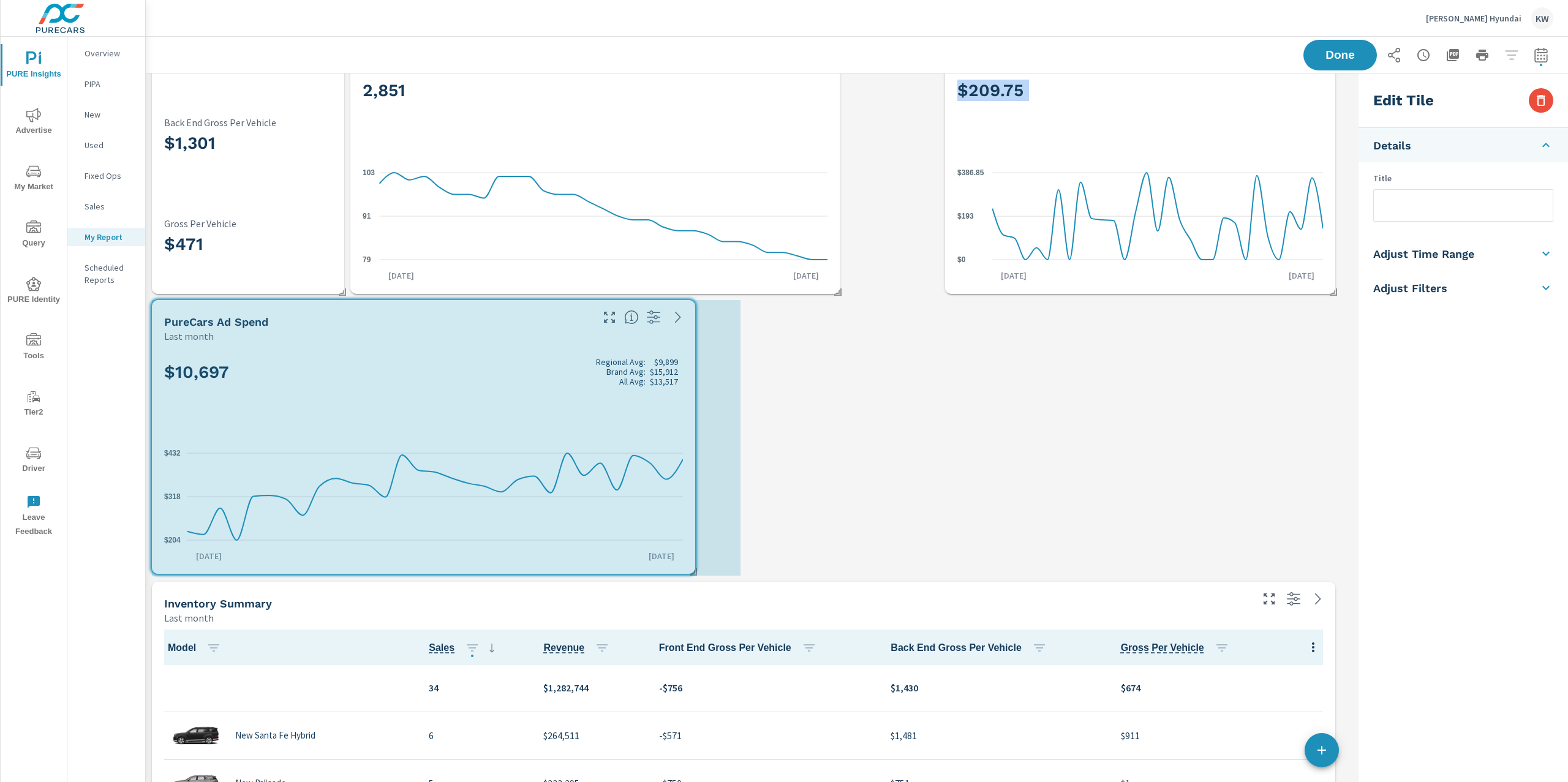
drag, startPoint x: 542, startPoint y: 573, endPoint x: 695, endPoint y: 572, distance: 153.0
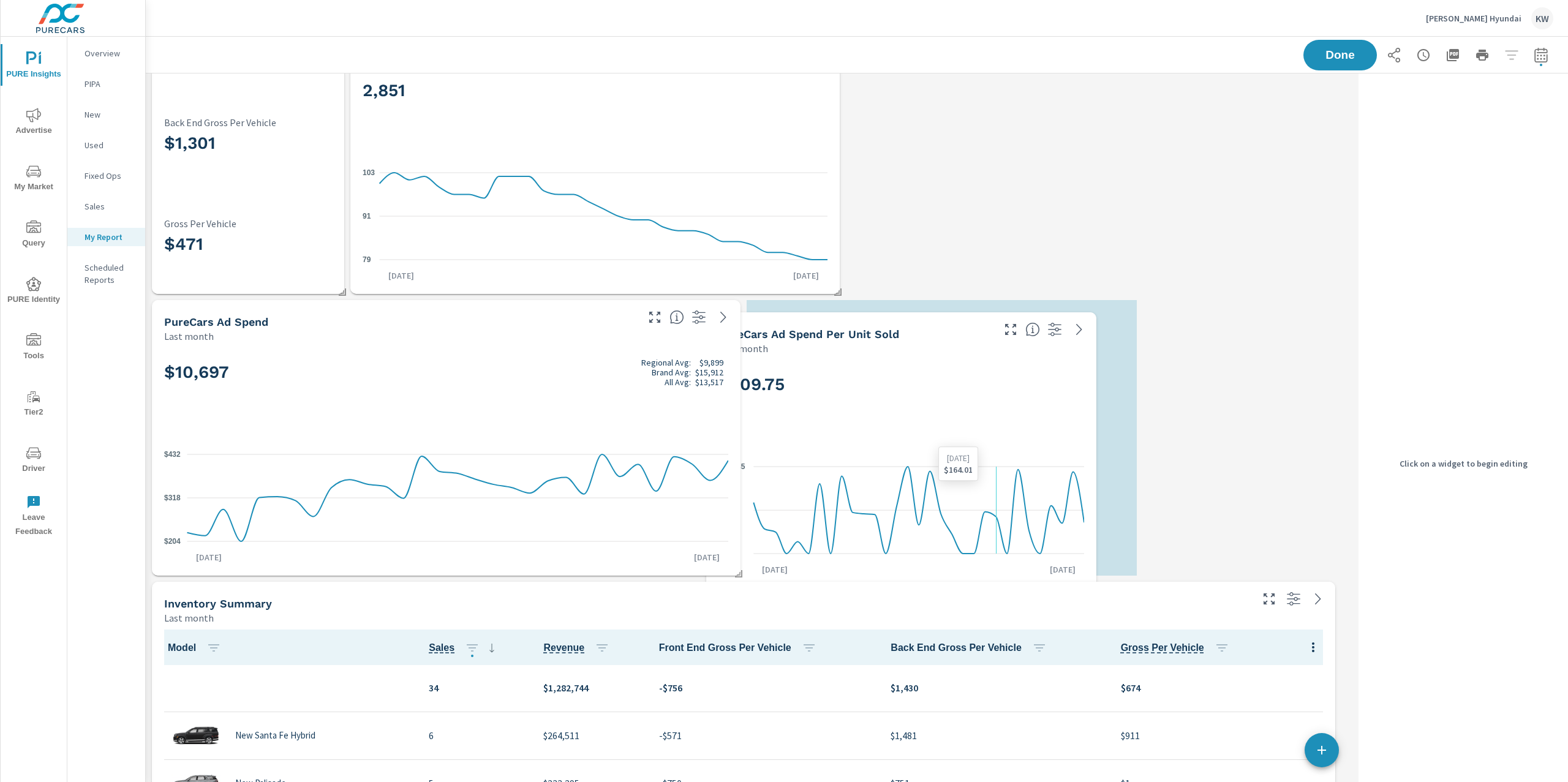
drag, startPoint x: 1237, startPoint y: 199, endPoint x: 1001, endPoint y: 493, distance: 377.0
click at [1001, 493] on icon "$0 $193 $386.85" at bounding box center [901, 510] width 366 height 106
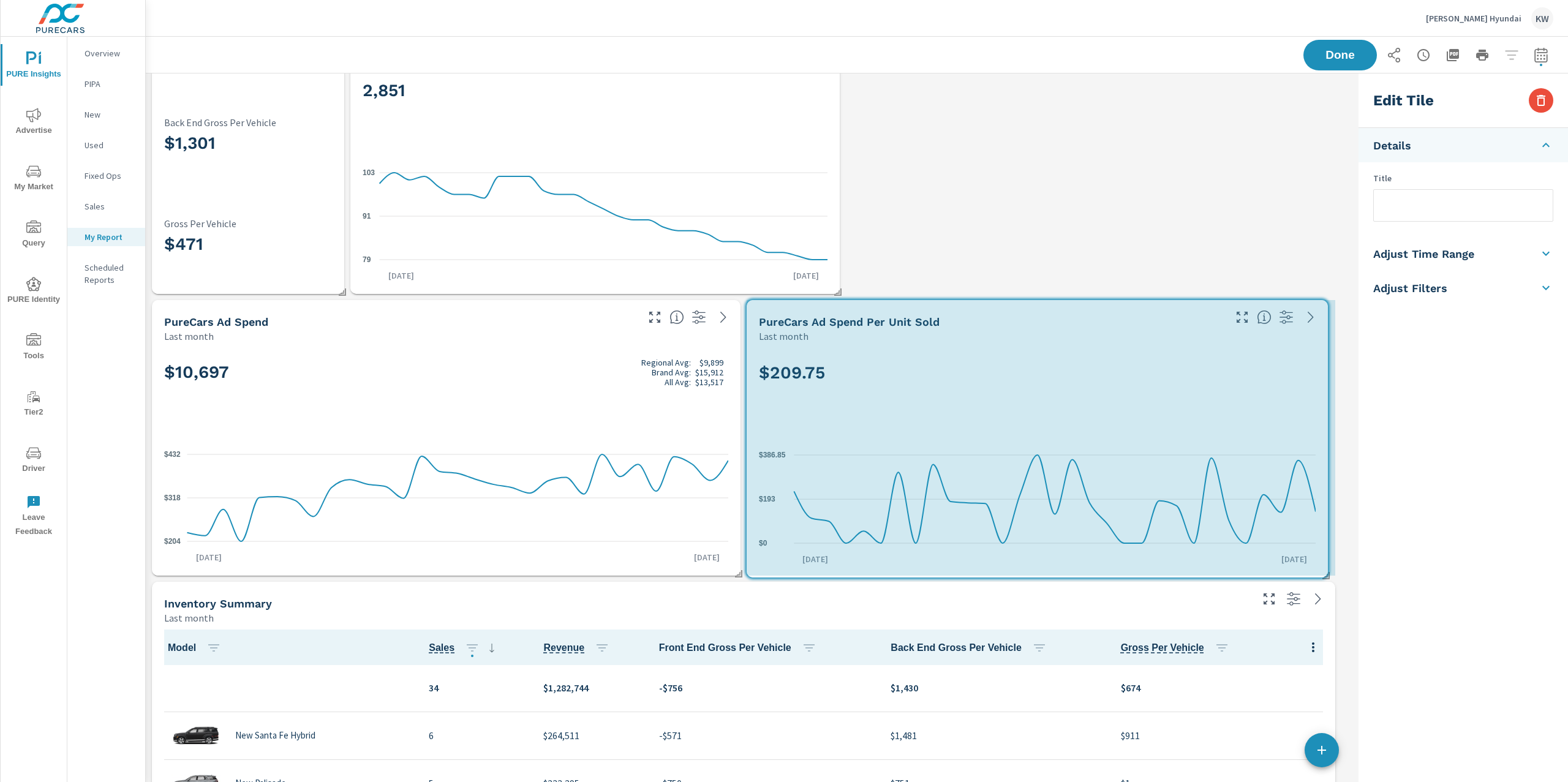
drag, startPoint x: 1135, startPoint y: 571, endPoint x: 1326, endPoint y: 573, distance: 191.0
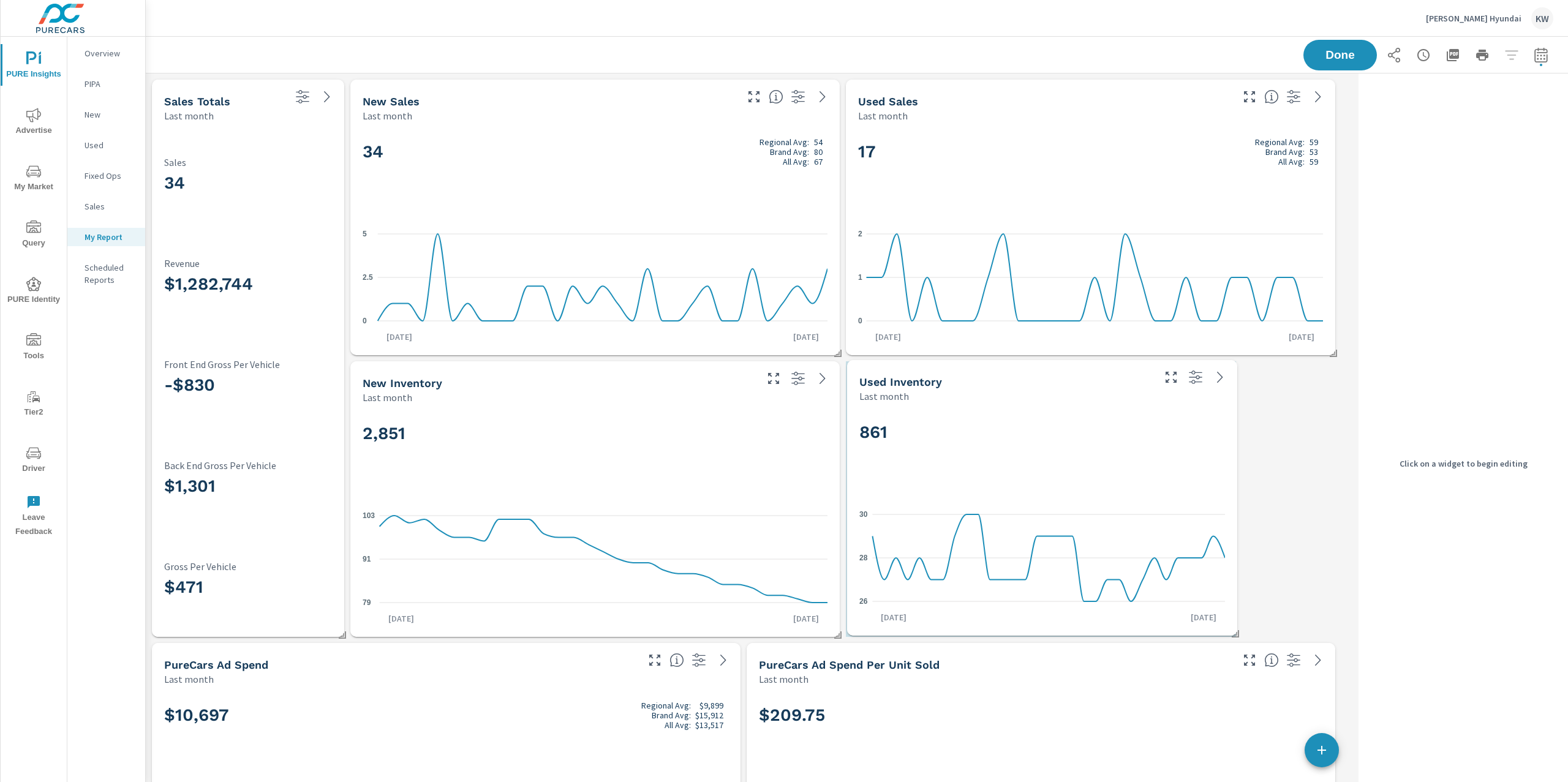
drag, startPoint x: 246, startPoint y: 573, endPoint x: 941, endPoint y: 410, distance: 713.9
click at [941, 410] on div "861 26 28 30 Jul 1st Jul 31st" at bounding box center [1041, 519] width 380 height 223
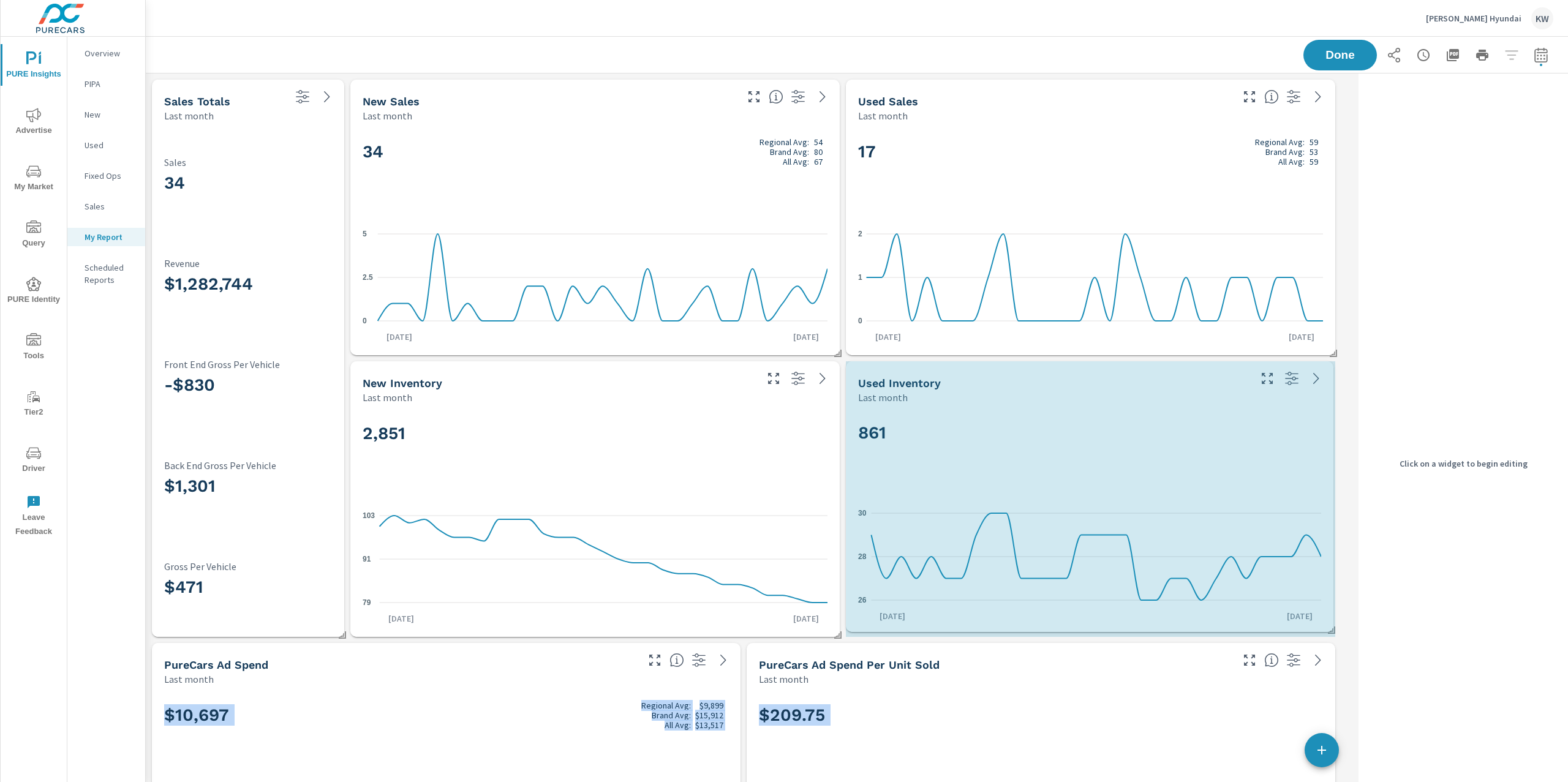
drag, startPoint x: 1237, startPoint y: 631, endPoint x: 1334, endPoint y: 627, distance: 97.1
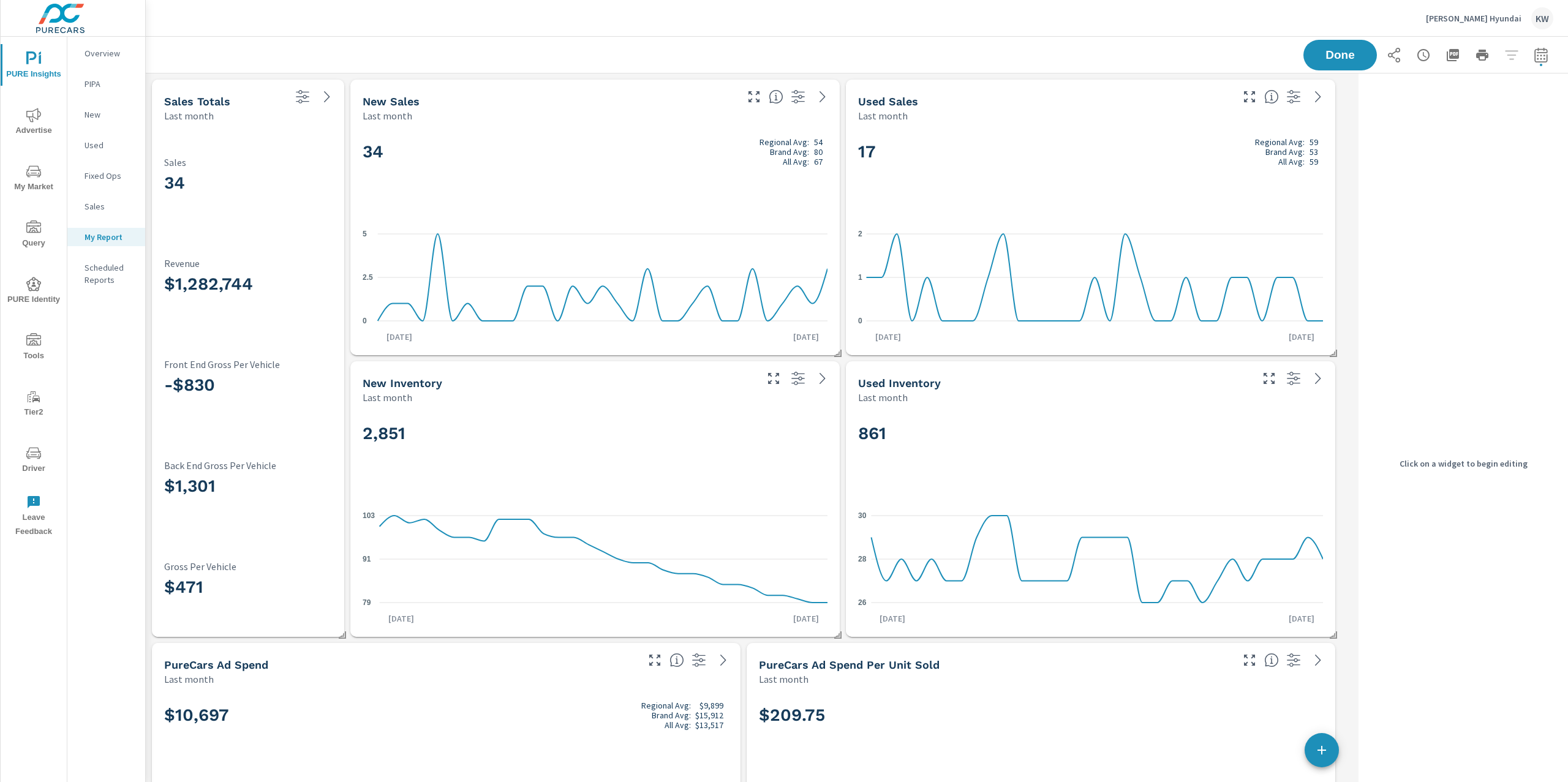
click at [730, 448] on div "2,851" at bounding box center [595, 454] width 465 height 75
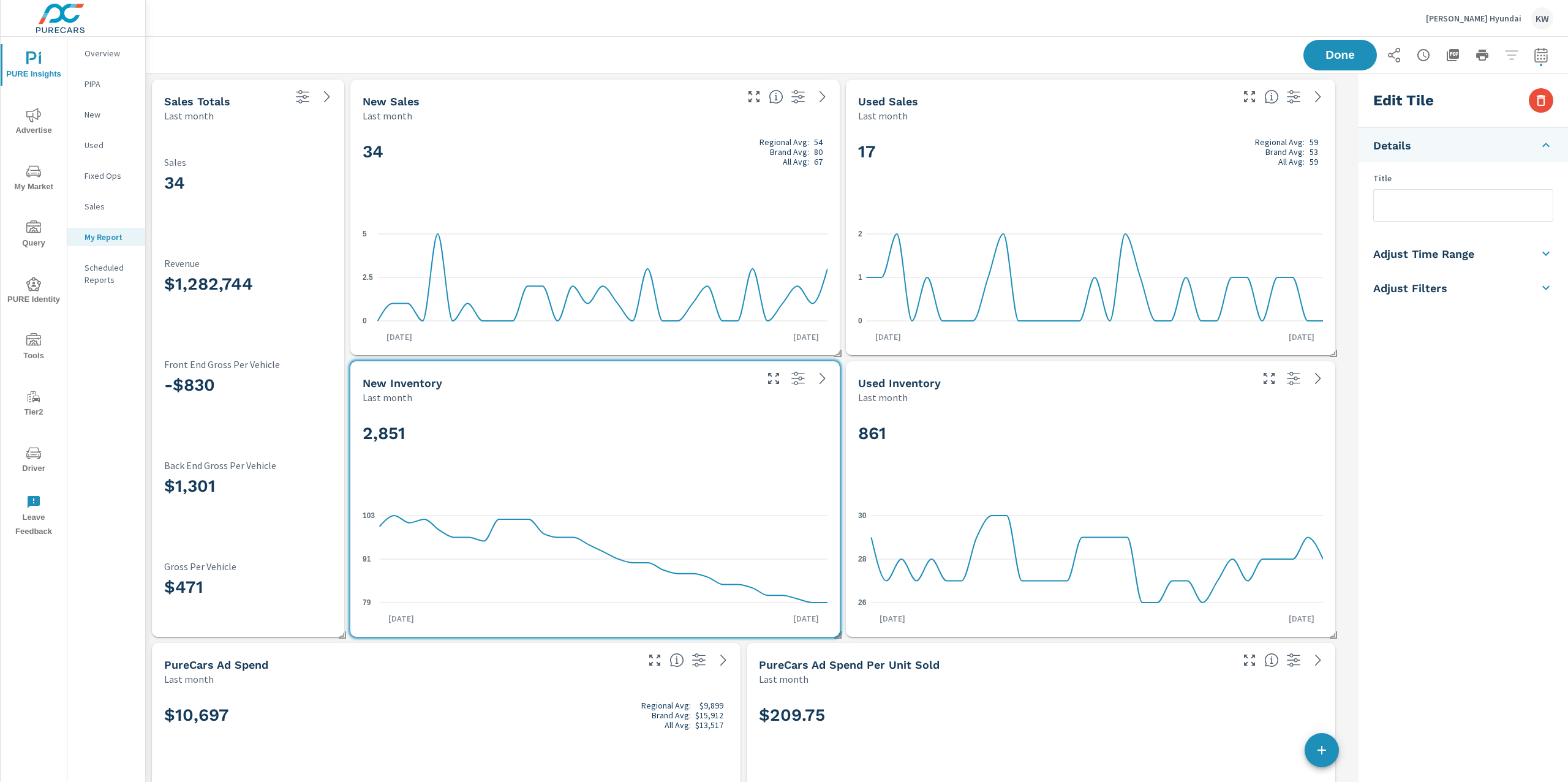
click at [1495, 259] on li "Adjust Time Range" at bounding box center [1463, 253] width 209 height 34
click at [1448, 220] on input "checkbox" at bounding box center [1434, 218] width 70 height 23
checkbox input "true"
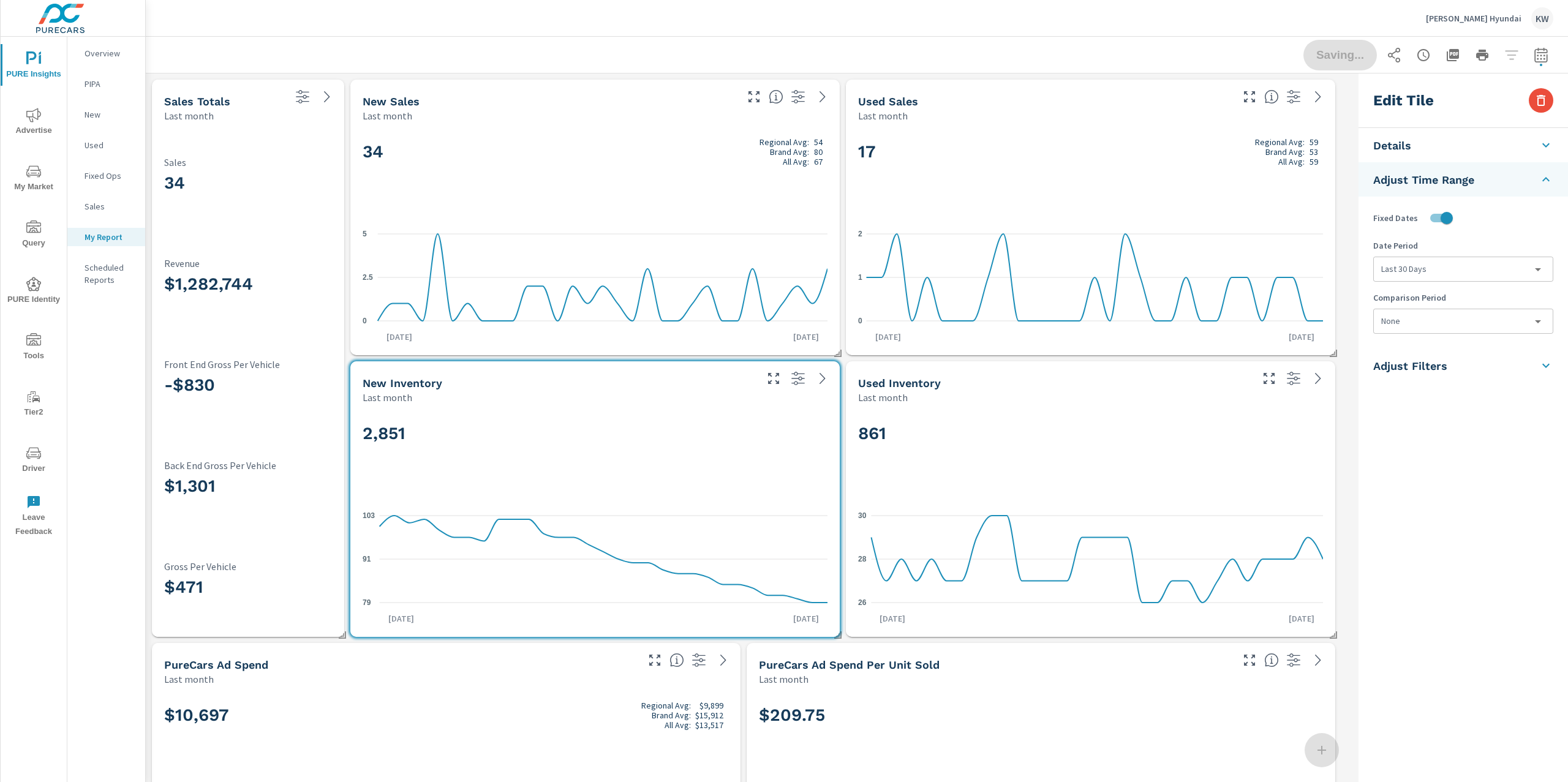
click at [1446, 269] on body "PURE Insights Advertise My Market Query PURE Identity Tools Tier2 Driver Leave …" at bounding box center [784, 391] width 1568 height 782
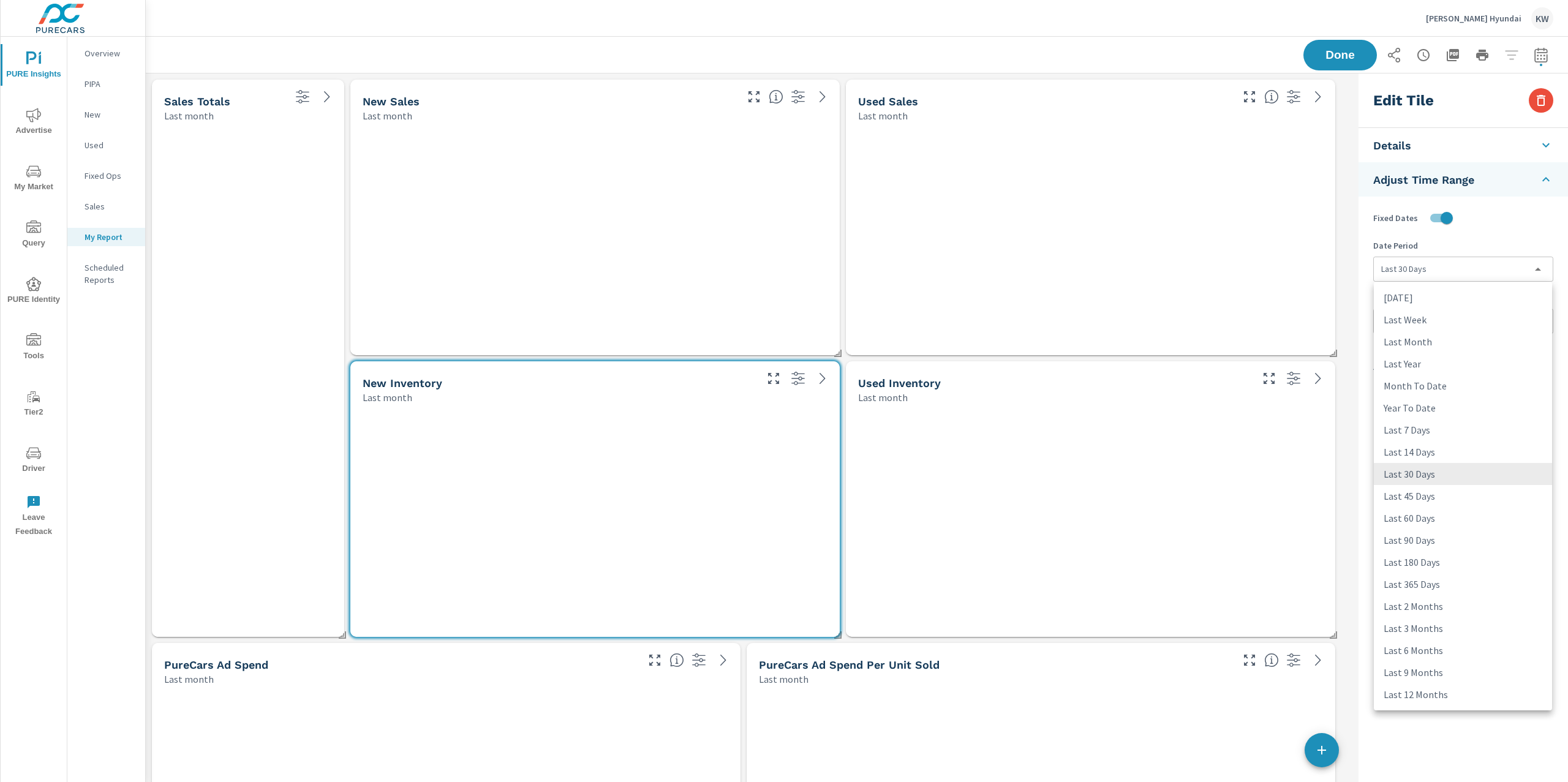
click at [1441, 497] on li "Last 45 Days" at bounding box center [1462, 496] width 178 height 22
type input "last45Days"
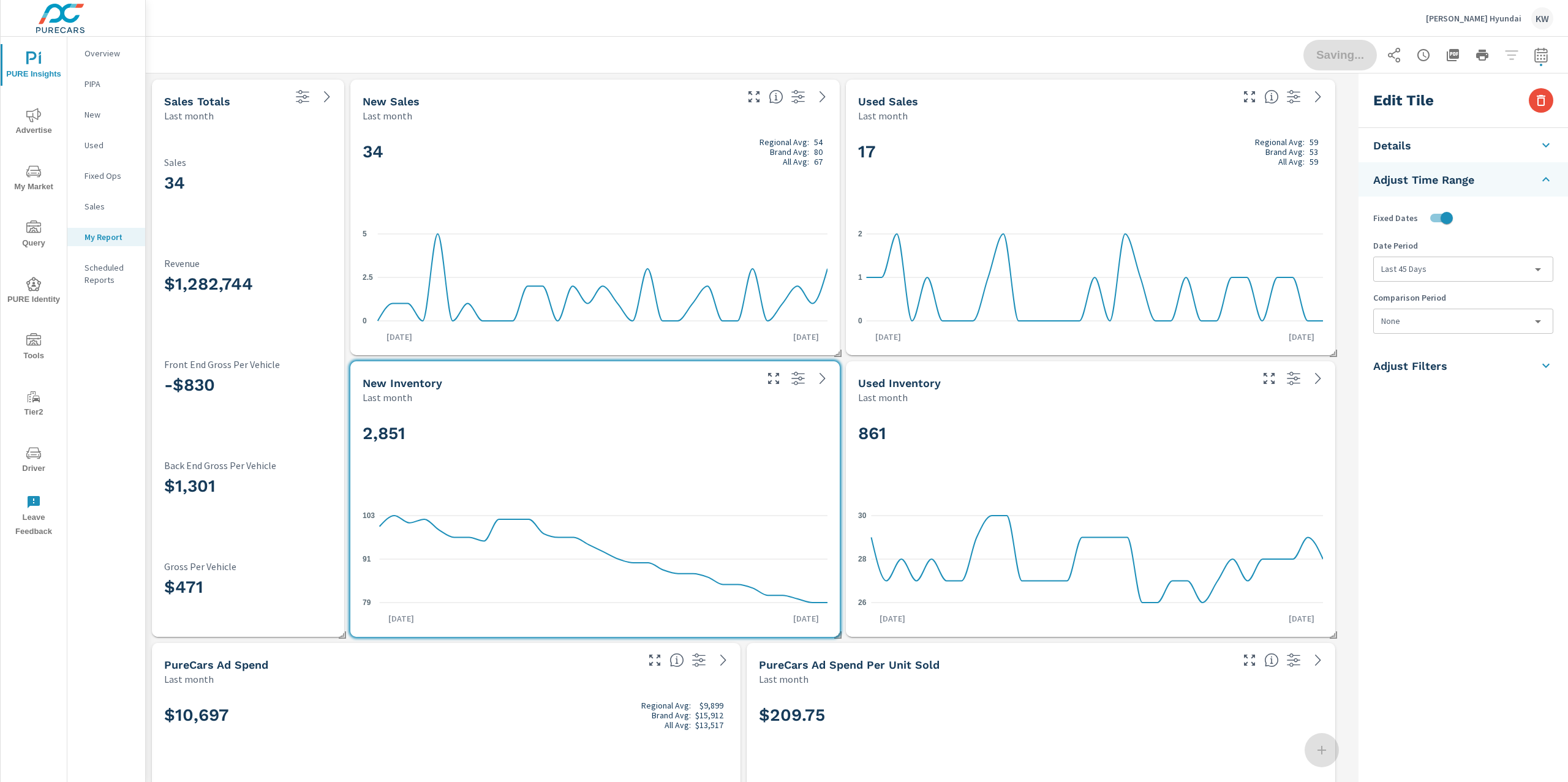
click at [1074, 466] on div "861" at bounding box center [1090, 454] width 465 height 75
checkbox input "false"
type input "last30Days"
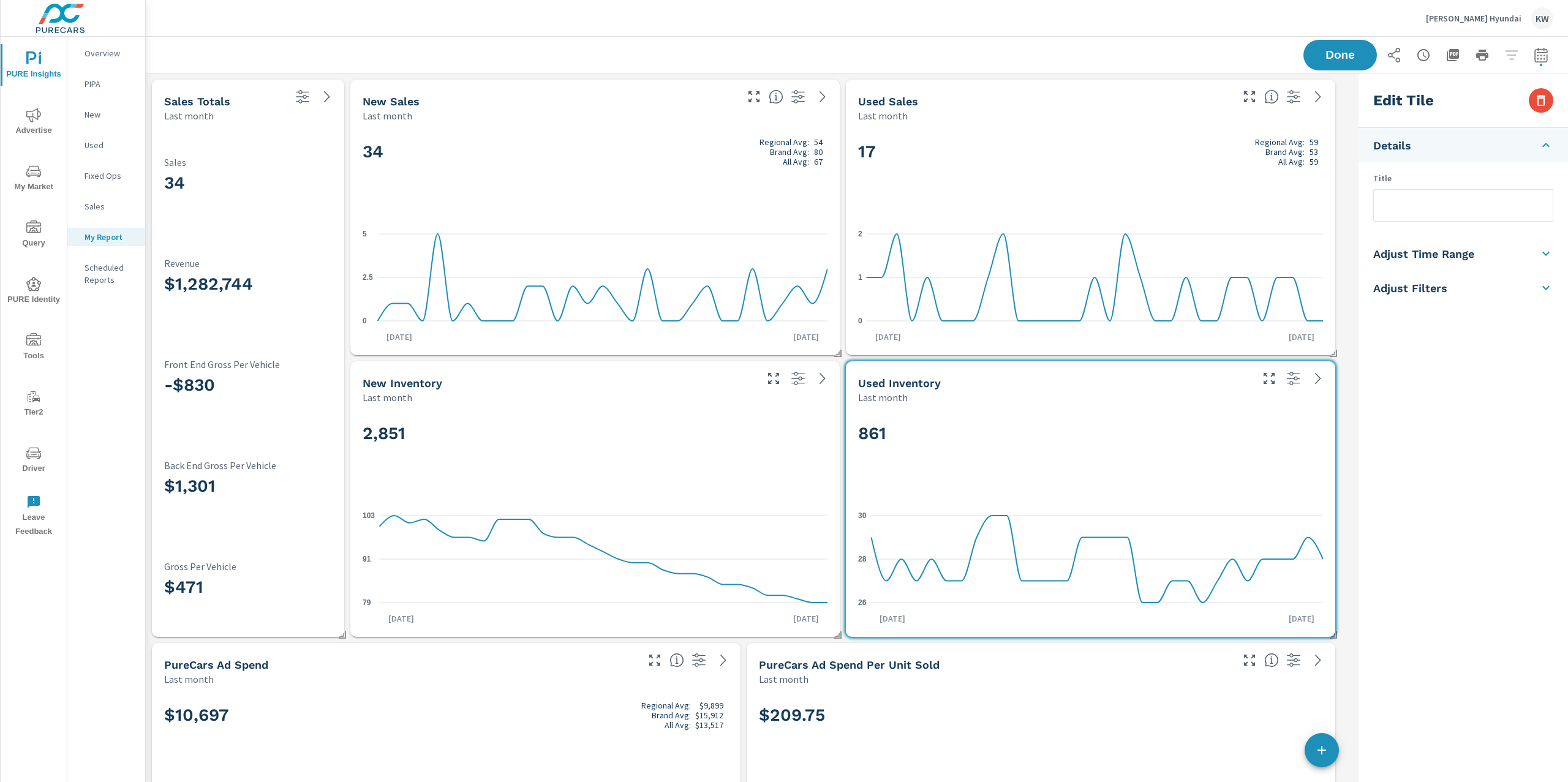
click at [1471, 258] on h5 "Adjust Time Range" at bounding box center [1424, 253] width 101 height 14
click at [1470, 271] on div "Last 30 Days" at bounding box center [1462, 269] width 179 height 24
drag, startPoint x: 1446, startPoint y: 212, endPoint x: 1446, endPoint y: 220, distance: 8.0
click at [1446, 214] on input "checkbox" at bounding box center [1434, 218] width 70 height 23
checkbox input "true"
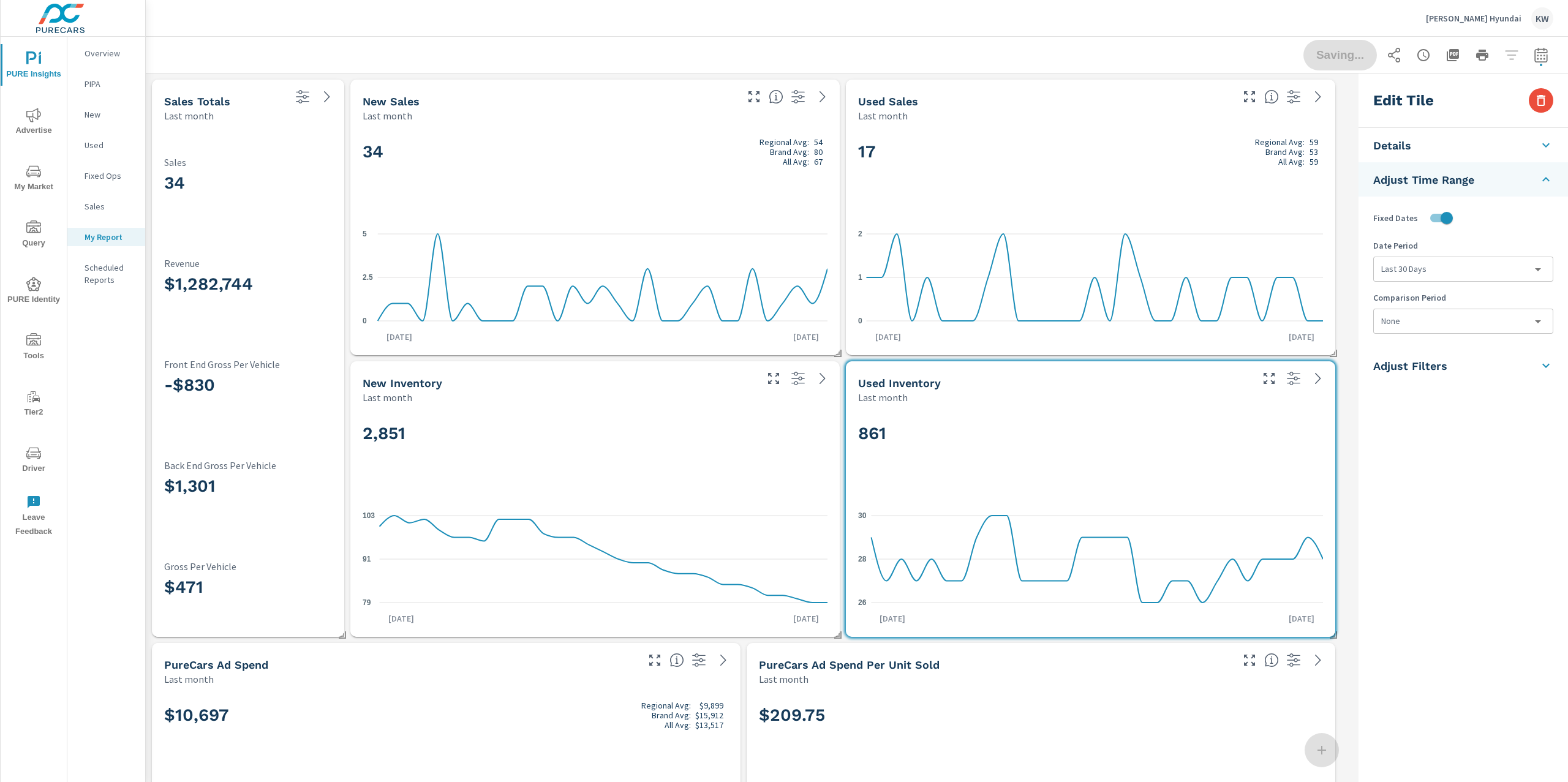
click at [1439, 269] on body "PURE Insights Advertise My Market Query PURE Identity Tools Tier2 Driver Leave …" at bounding box center [784, 391] width 1568 height 782
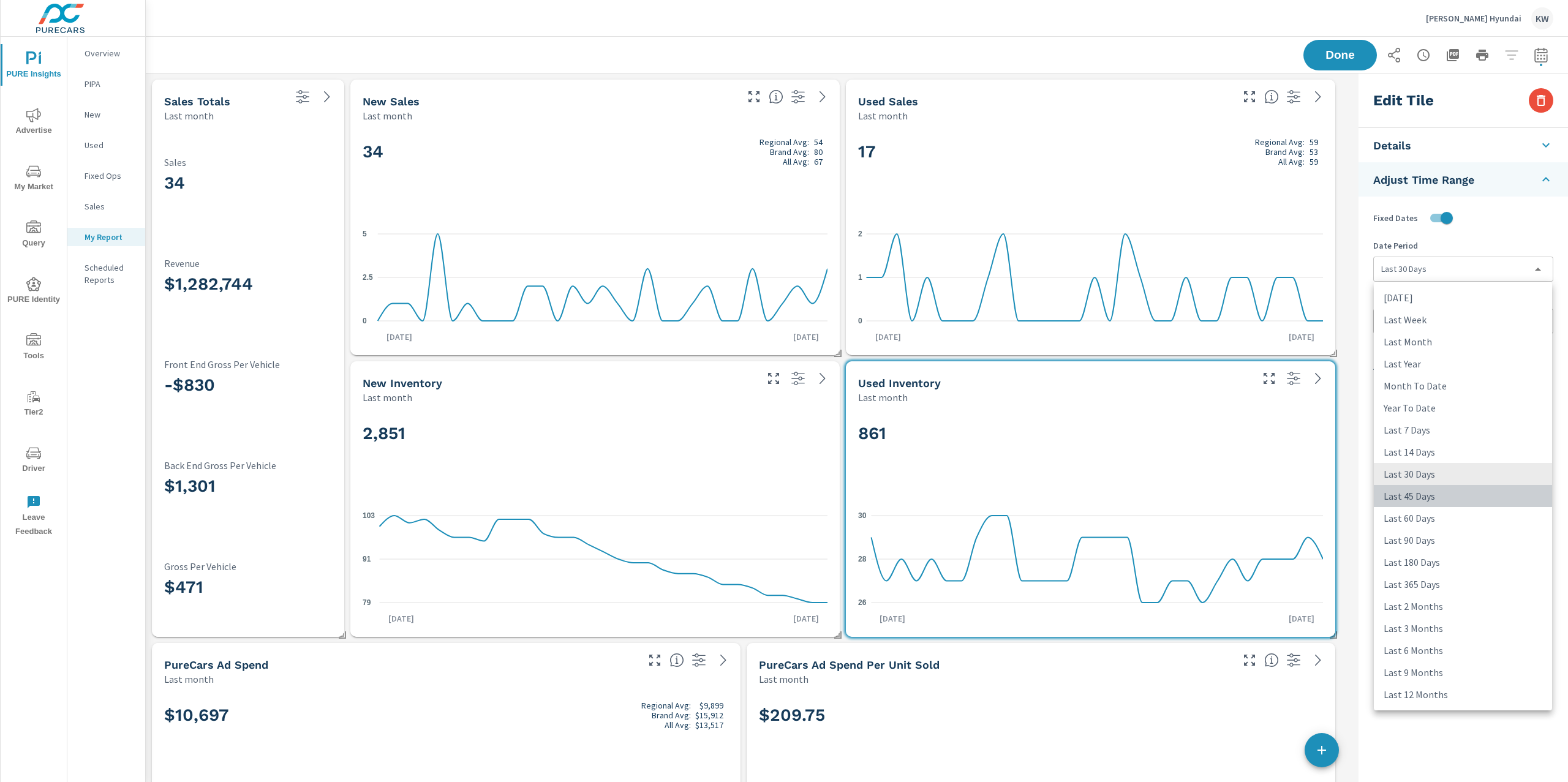
click at [1470, 499] on li "Last 45 Days" at bounding box center [1462, 496] width 178 height 22
type input "last45Days"
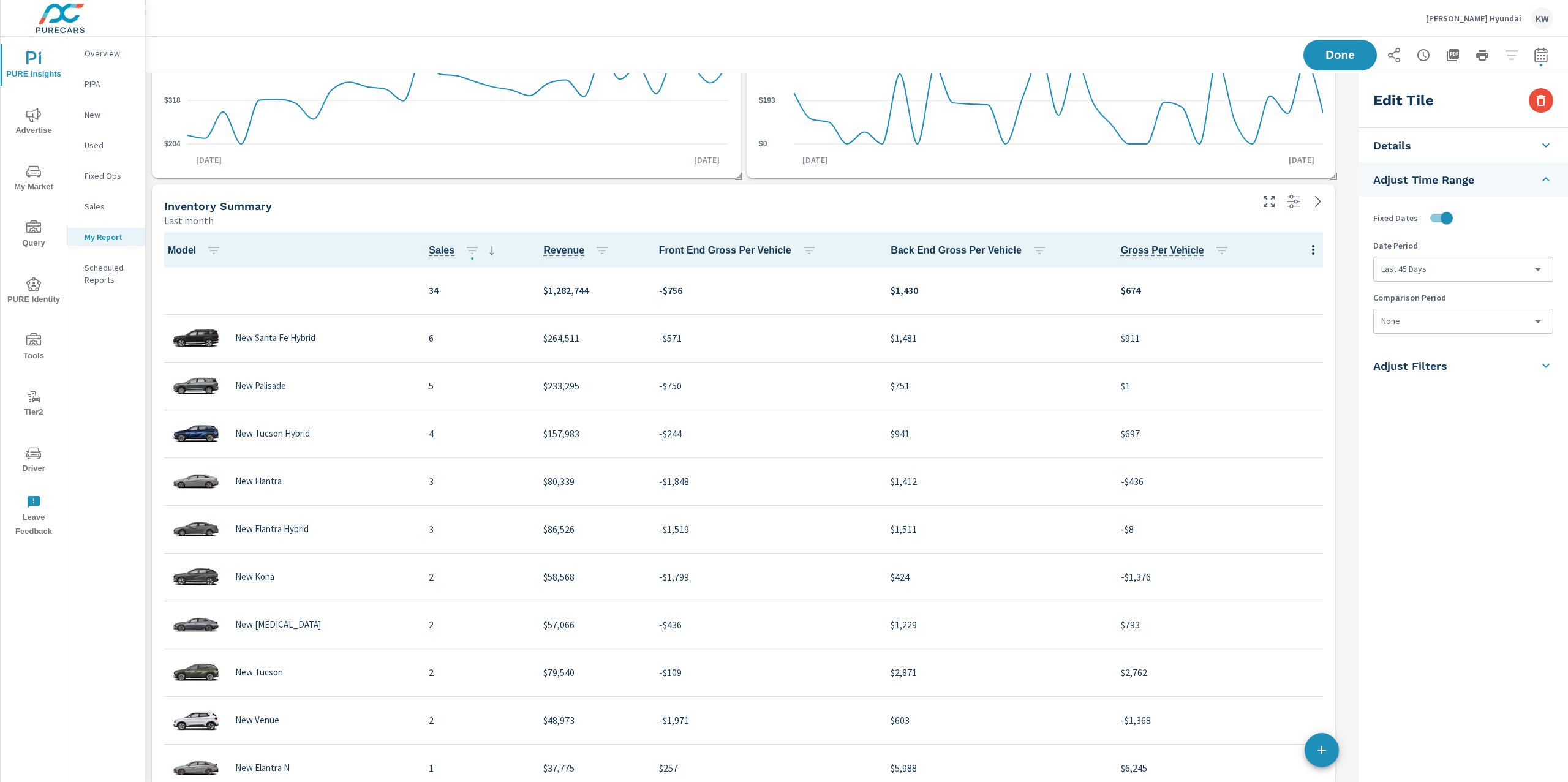
click at [1227, 220] on div "Last month" at bounding box center [707, 220] width 1085 height 15
checkbox input "false"
type input "last30Days"
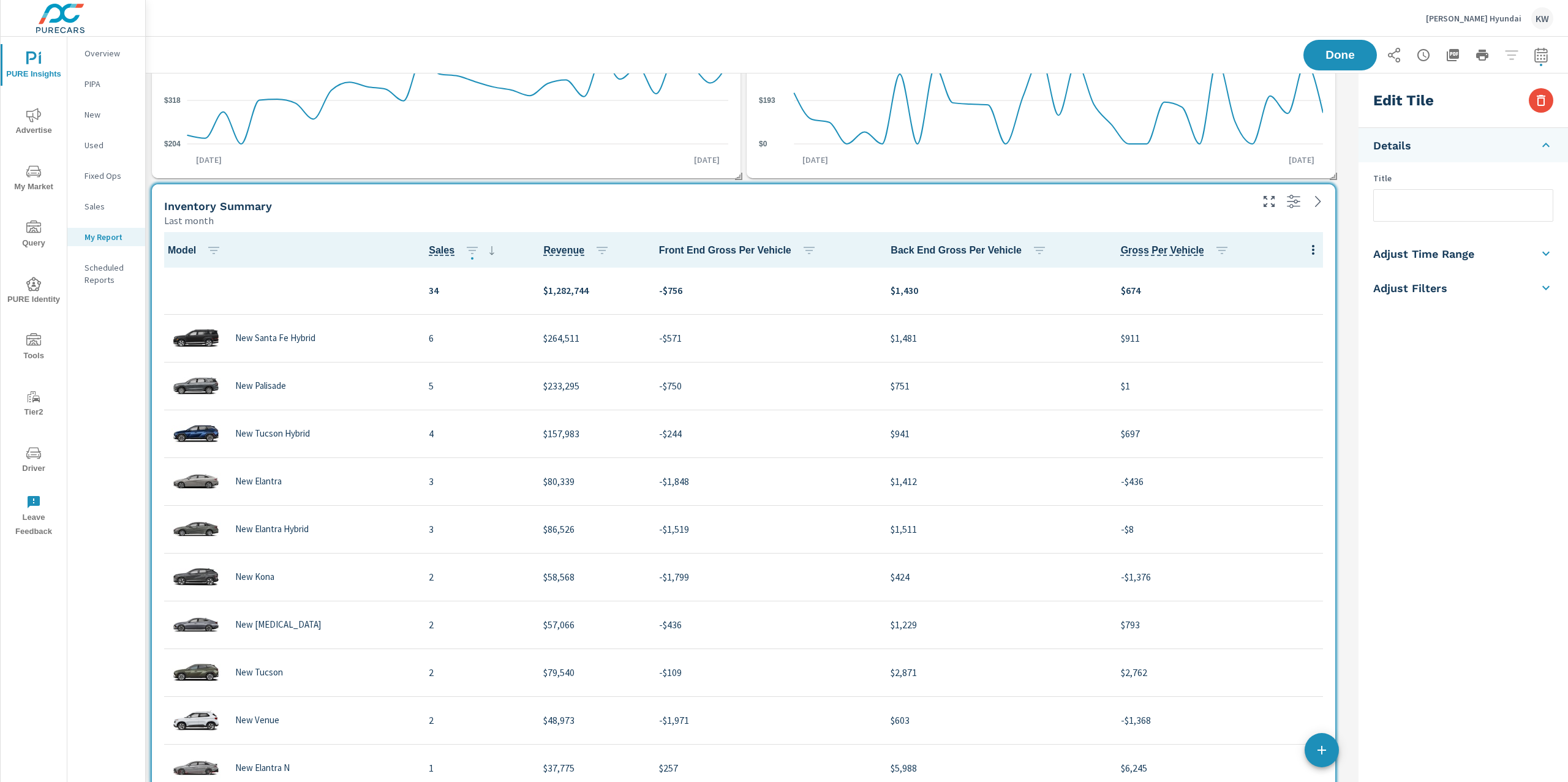
click at [1436, 256] on h5 "Adjust Time Range" at bounding box center [1424, 253] width 101 height 14
click at [1450, 220] on input "checkbox" at bounding box center [1434, 218] width 70 height 23
checkbox input "true"
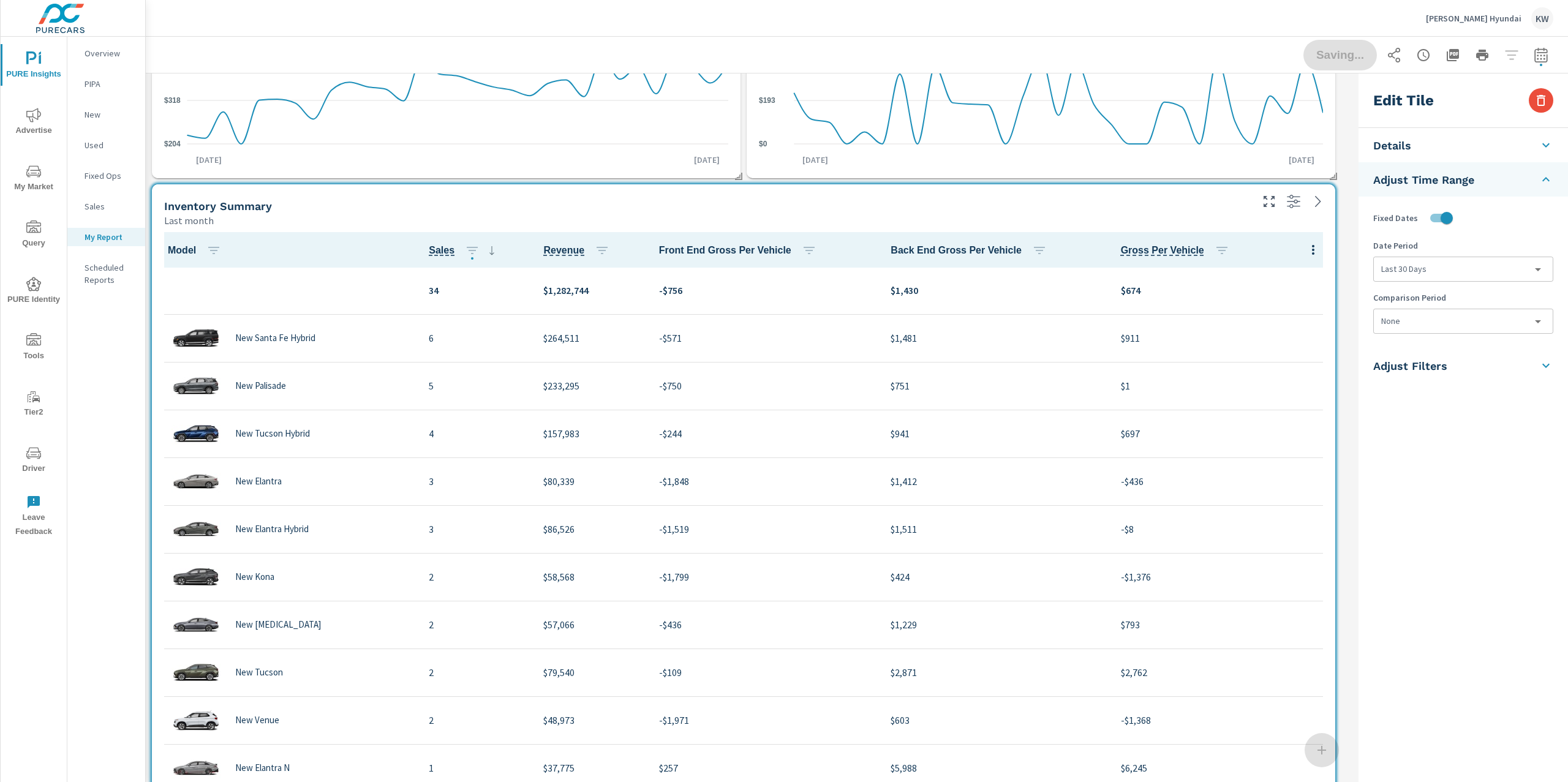
click at [1452, 277] on body "PURE Insights Advertise My Market Query PURE Identity Tools Tier2 Driver Leave …" at bounding box center [784, 391] width 1568 height 782
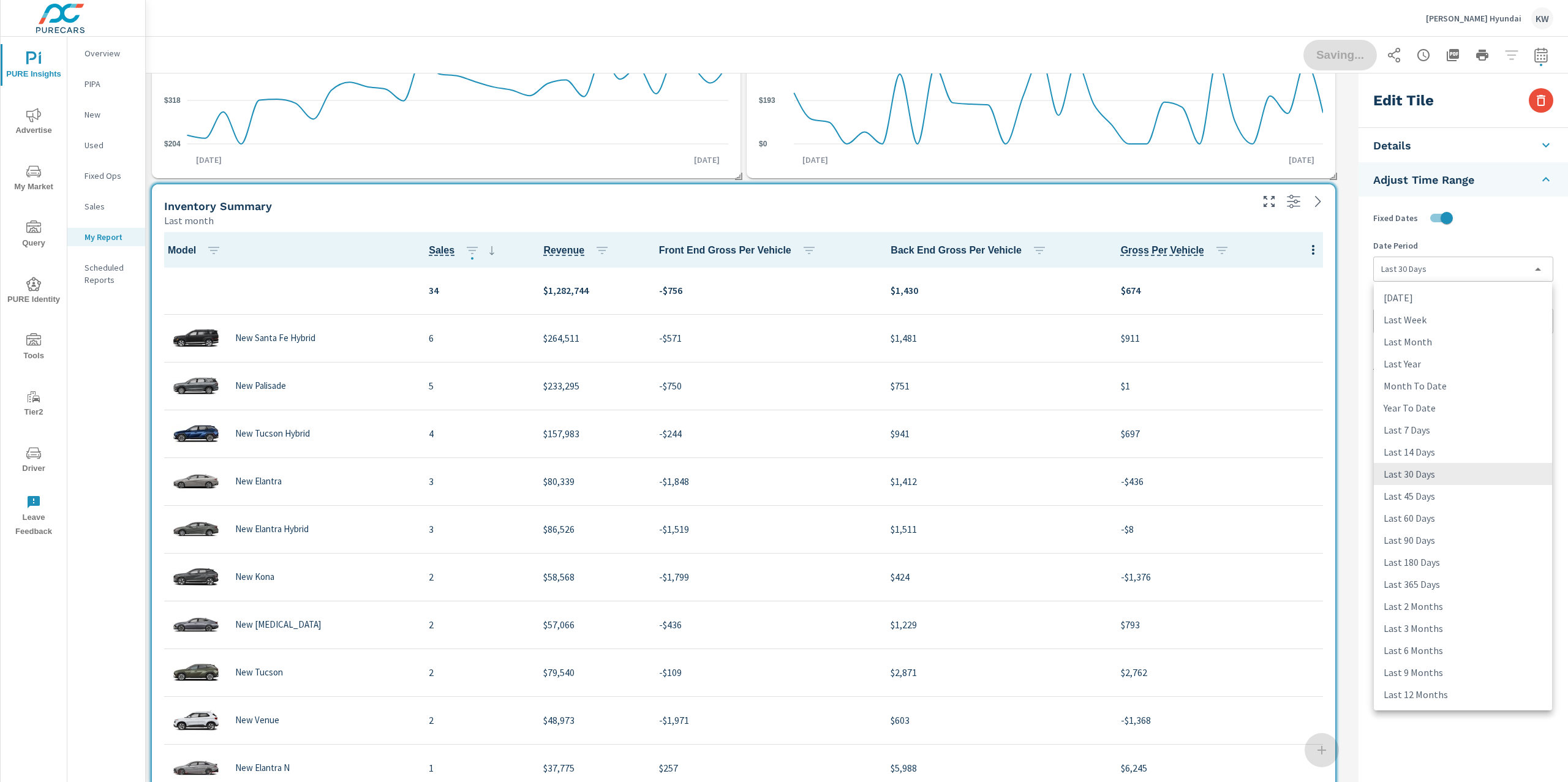
click at [1460, 340] on li "Last Month" at bounding box center [1462, 341] width 178 height 22
type input "lastMonth"
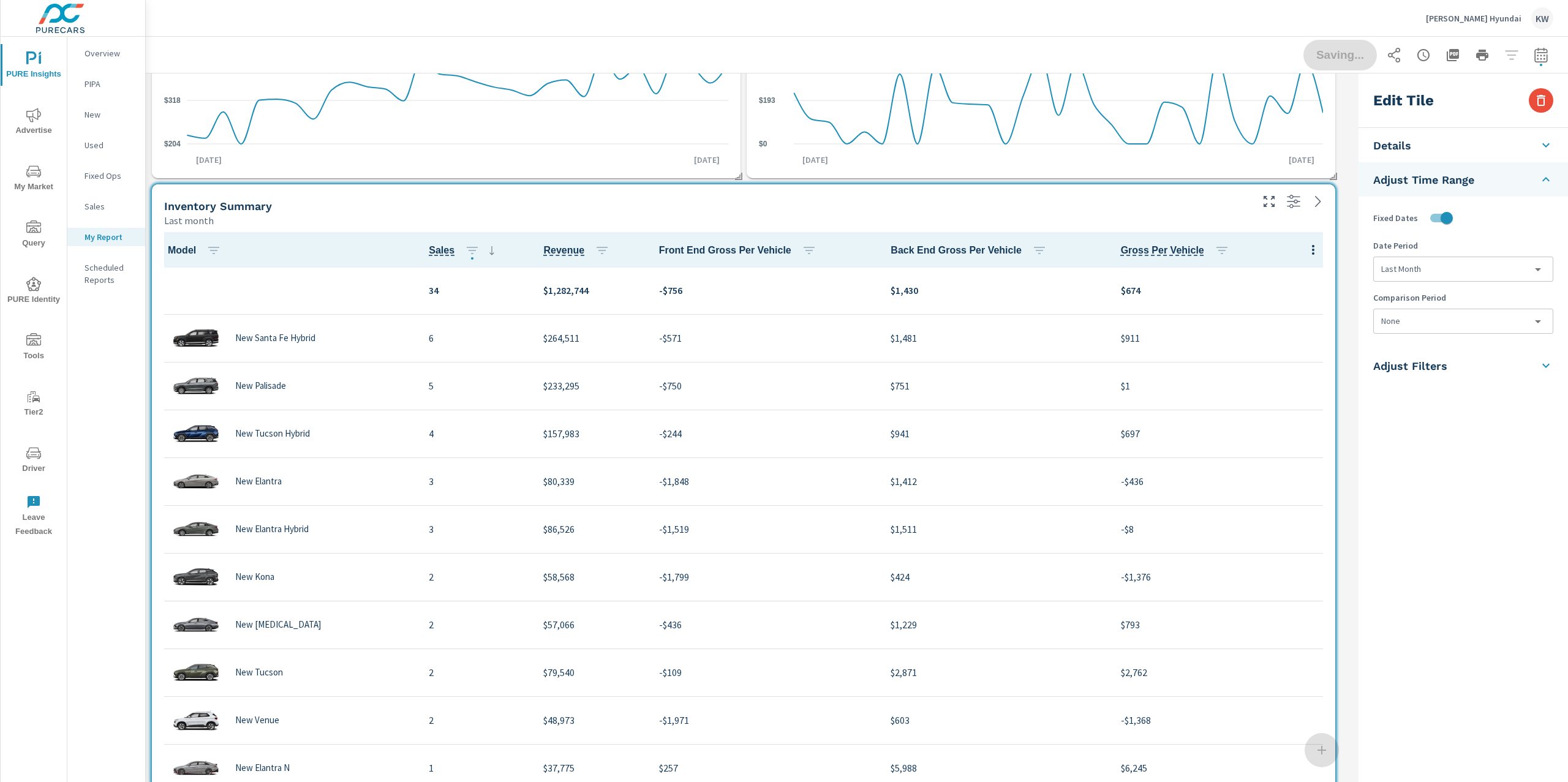
click at [1459, 321] on body "PURE Insights Advertise My Market Query PURE Identity Tools Tier2 Driver Leave …" at bounding box center [784, 391] width 1568 height 782
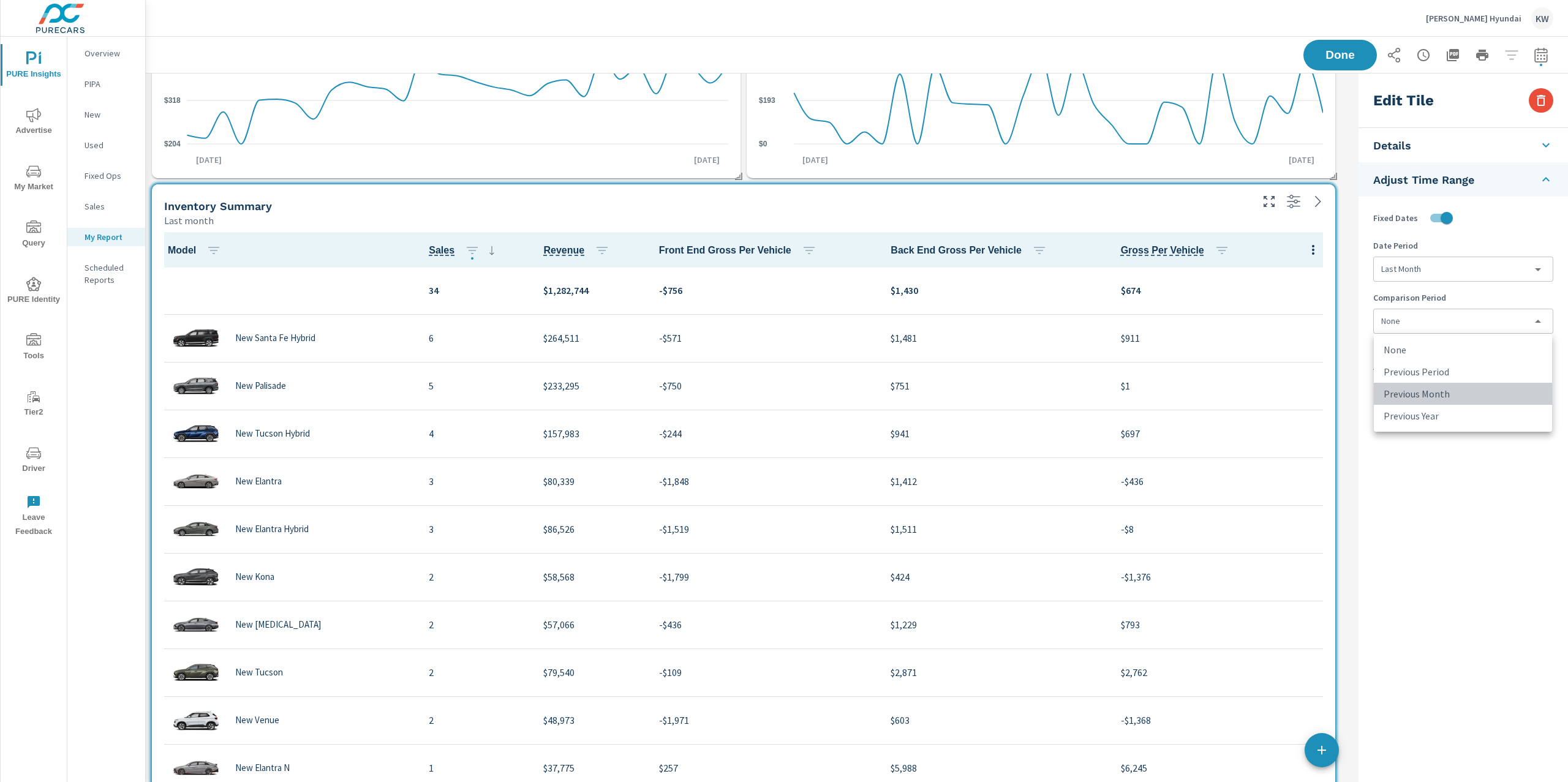
click at [1465, 390] on li "Previous Month" at bounding box center [1462, 393] width 178 height 22
type input "lastMonth"
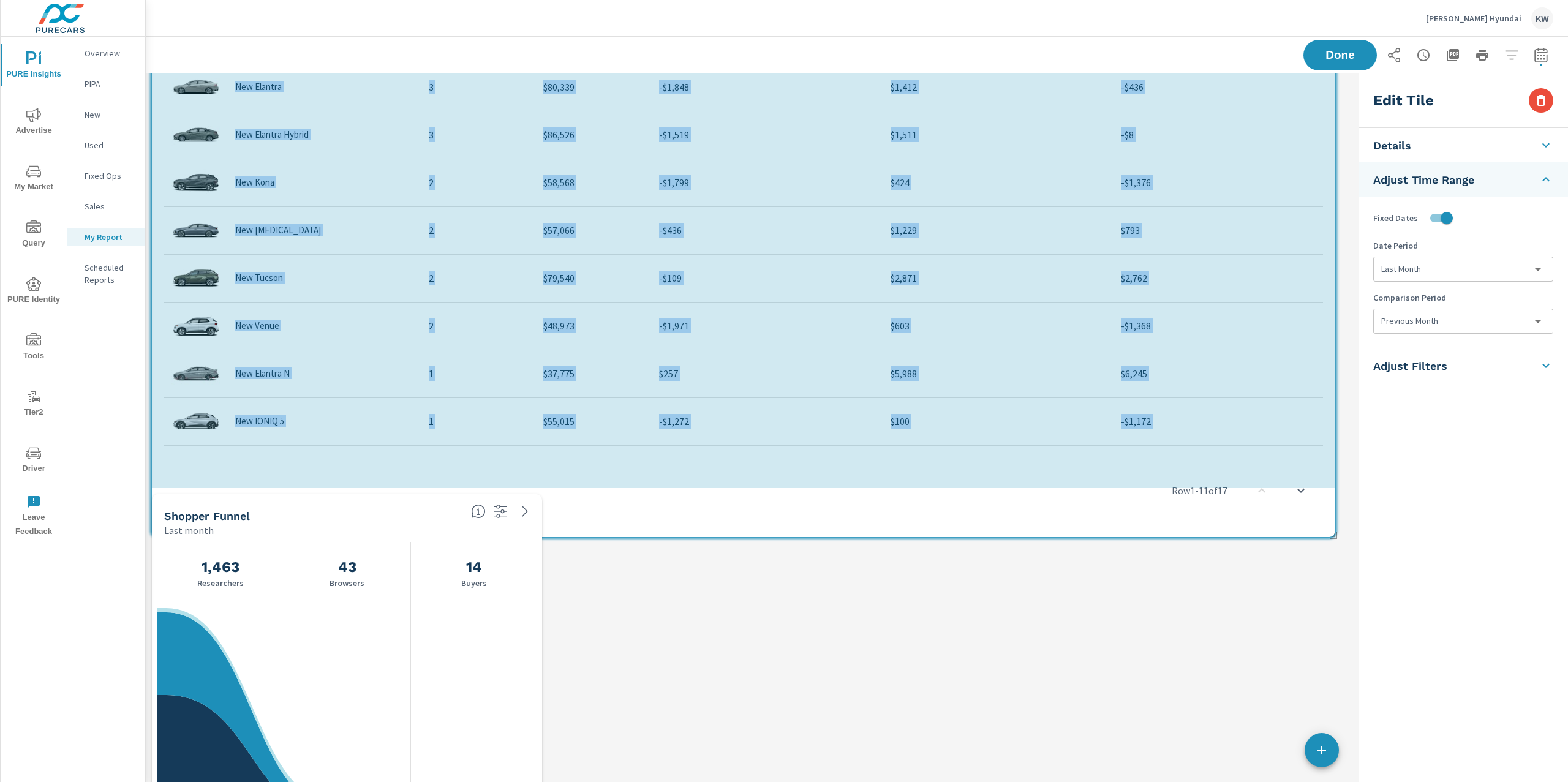
drag, startPoint x: 1331, startPoint y: 627, endPoint x: 1339, endPoint y: 535, distance: 92.3
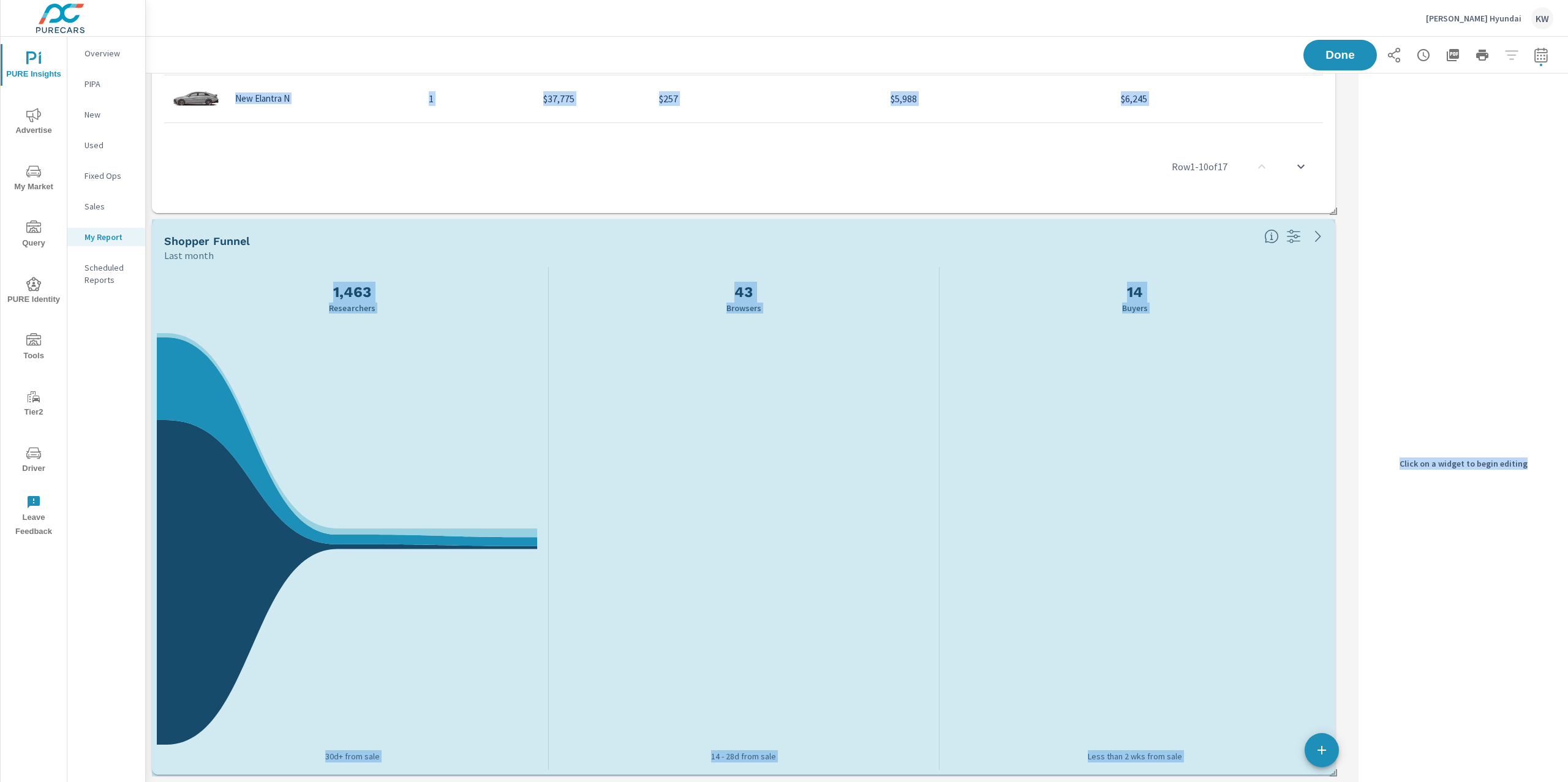
drag, startPoint x: 541, startPoint y: 772, endPoint x: 1359, endPoint y: 770, distance: 818.0
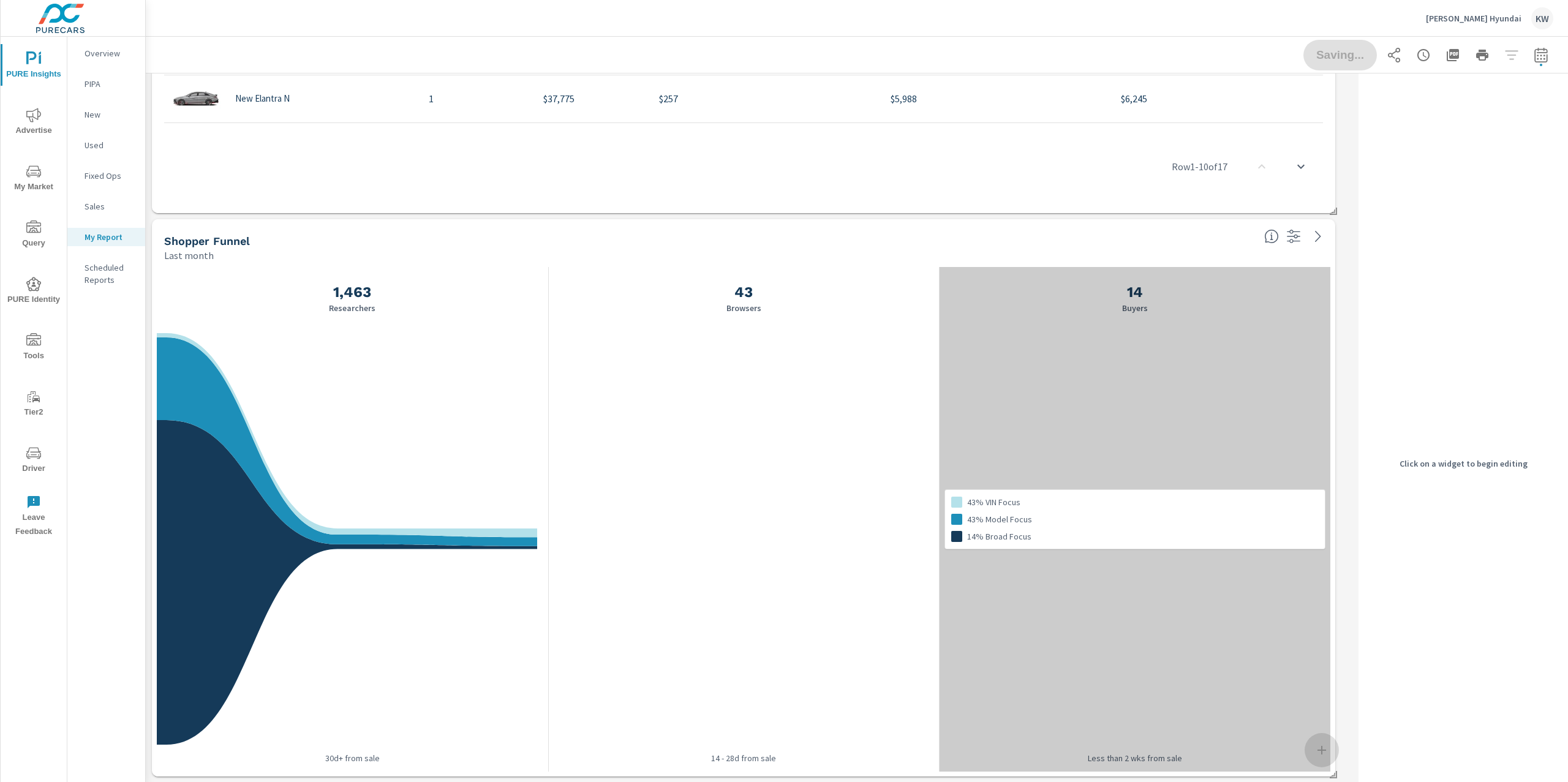
click at [1252, 484] on div "43% VIN Focus 43% Model Focus 14% Broad Focus" at bounding box center [1135, 519] width 391 height 505
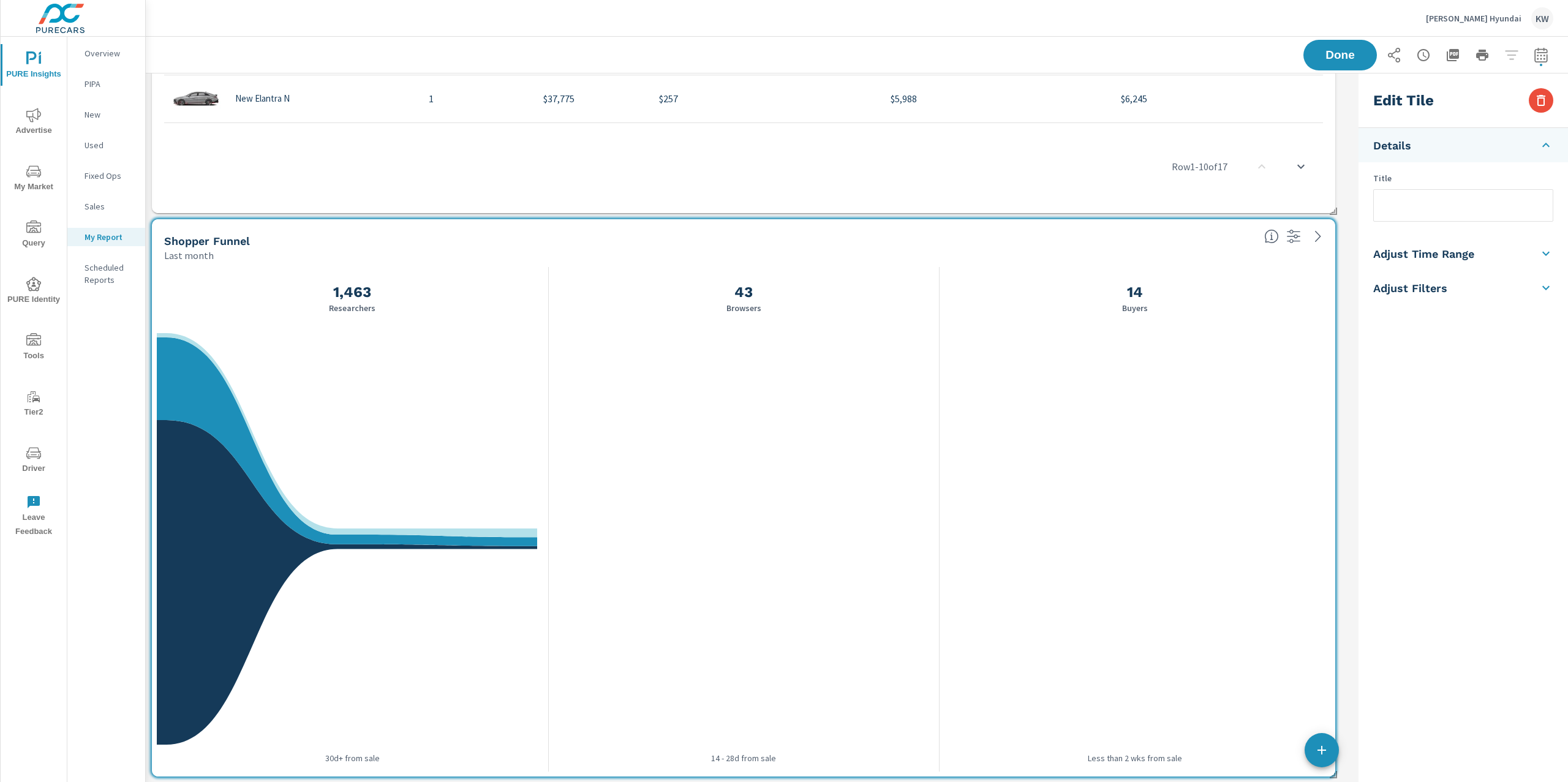
click at [1485, 251] on li "Adjust Time Range" at bounding box center [1463, 253] width 209 height 34
click at [1450, 221] on input "checkbox" at bounding box center [1434, 218] width 70 height 23
checkbox input "true"
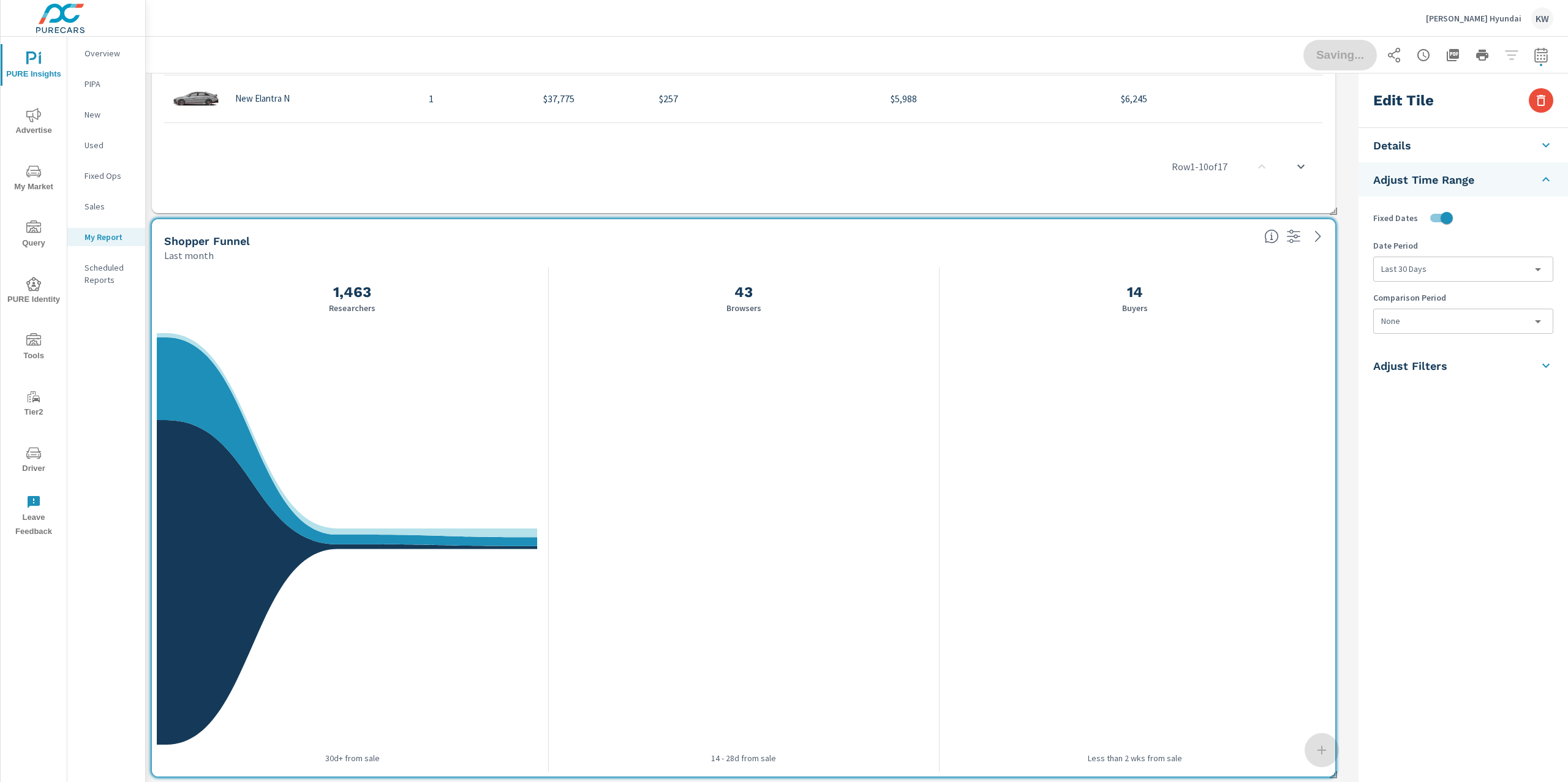
click at [1441, 322] on body "PURE Insights Advertise My Market Query PURE Identity Tools Tier2 Driver Leave …" at bounding box center [784, 391] width 1568 height 782
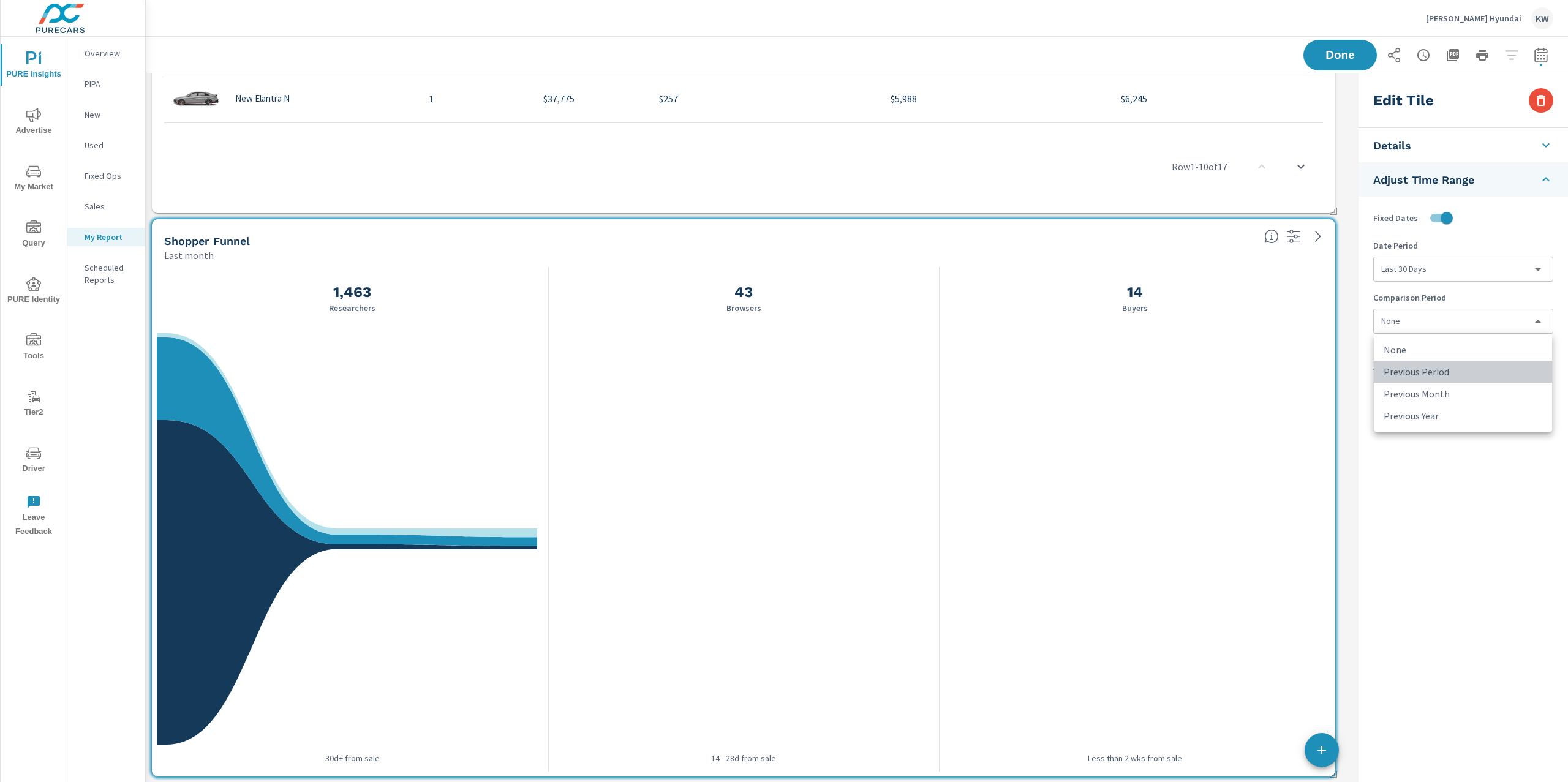
click at [1440, 368] on li "Previous Period" at bounding box center [1462, 371] width 178 height 22
type input "currentPeriodStart"
click at [1349, 56] on span "Done" at bounding box center [1340, 55] width 50 height 12
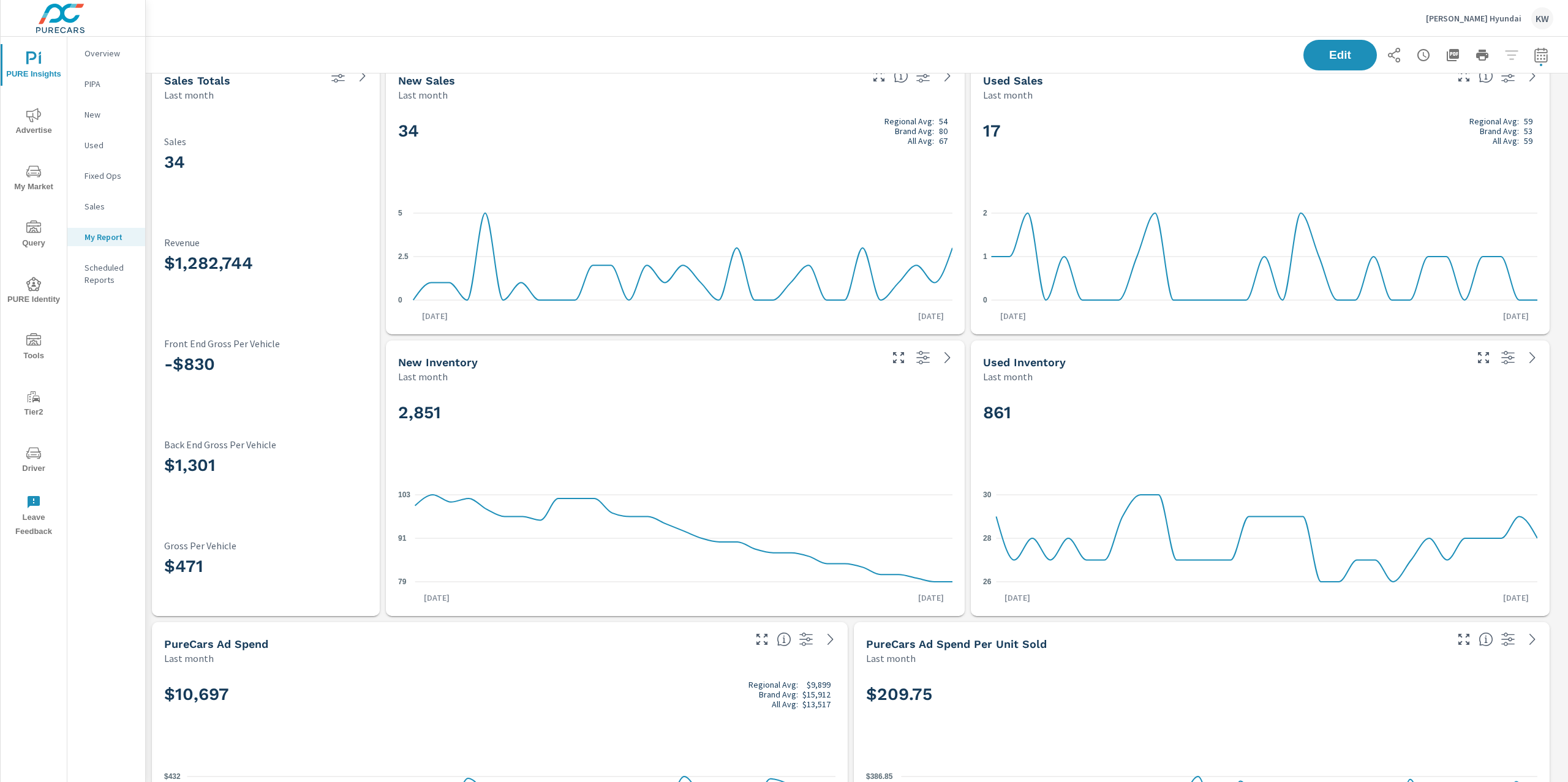
scroll to position [0, 0]
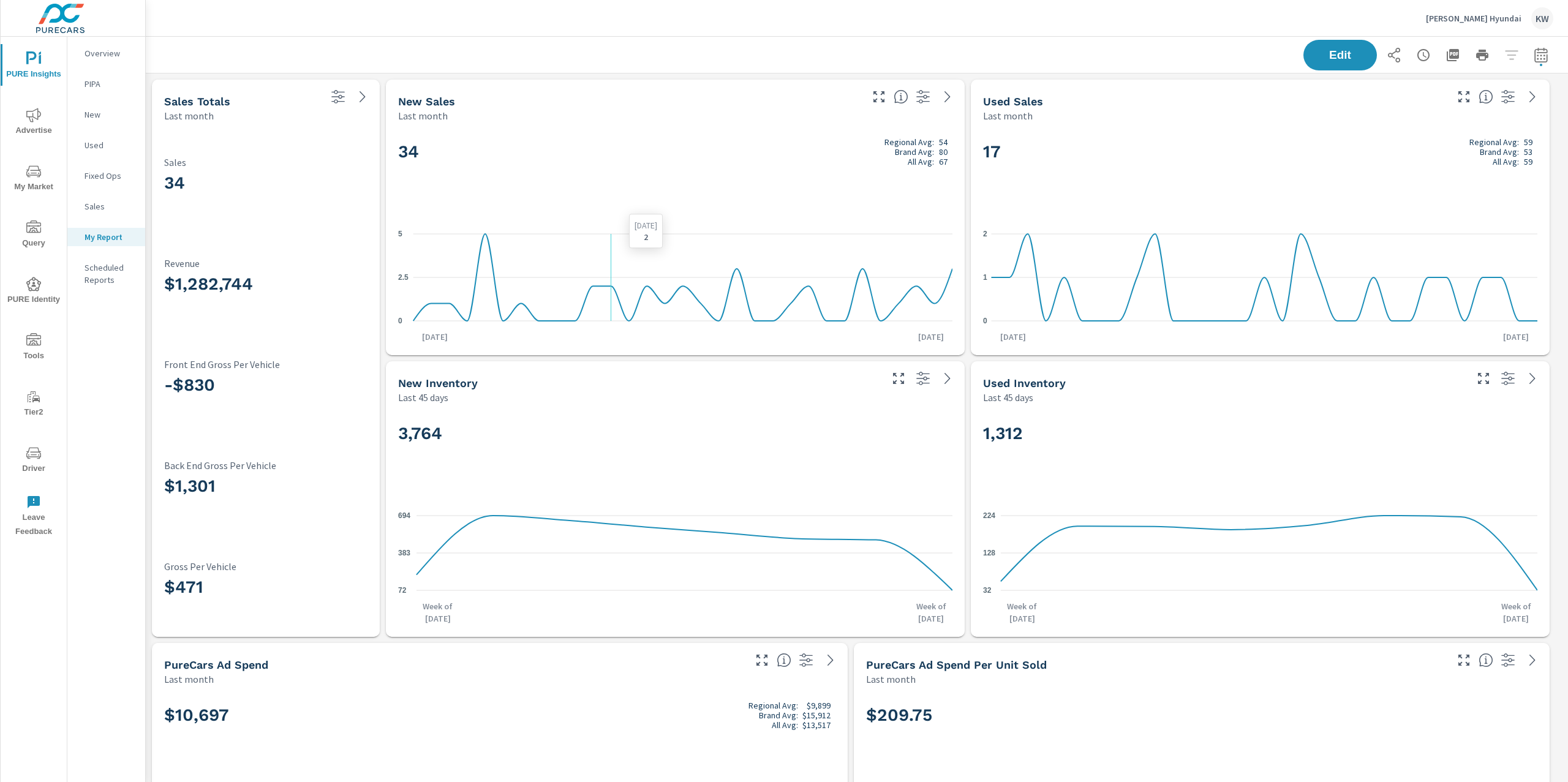
scroll to position [1, 0]
click at [1314, 60] on span "Edit" at bounding box center [1340, 55] width 50 height 12
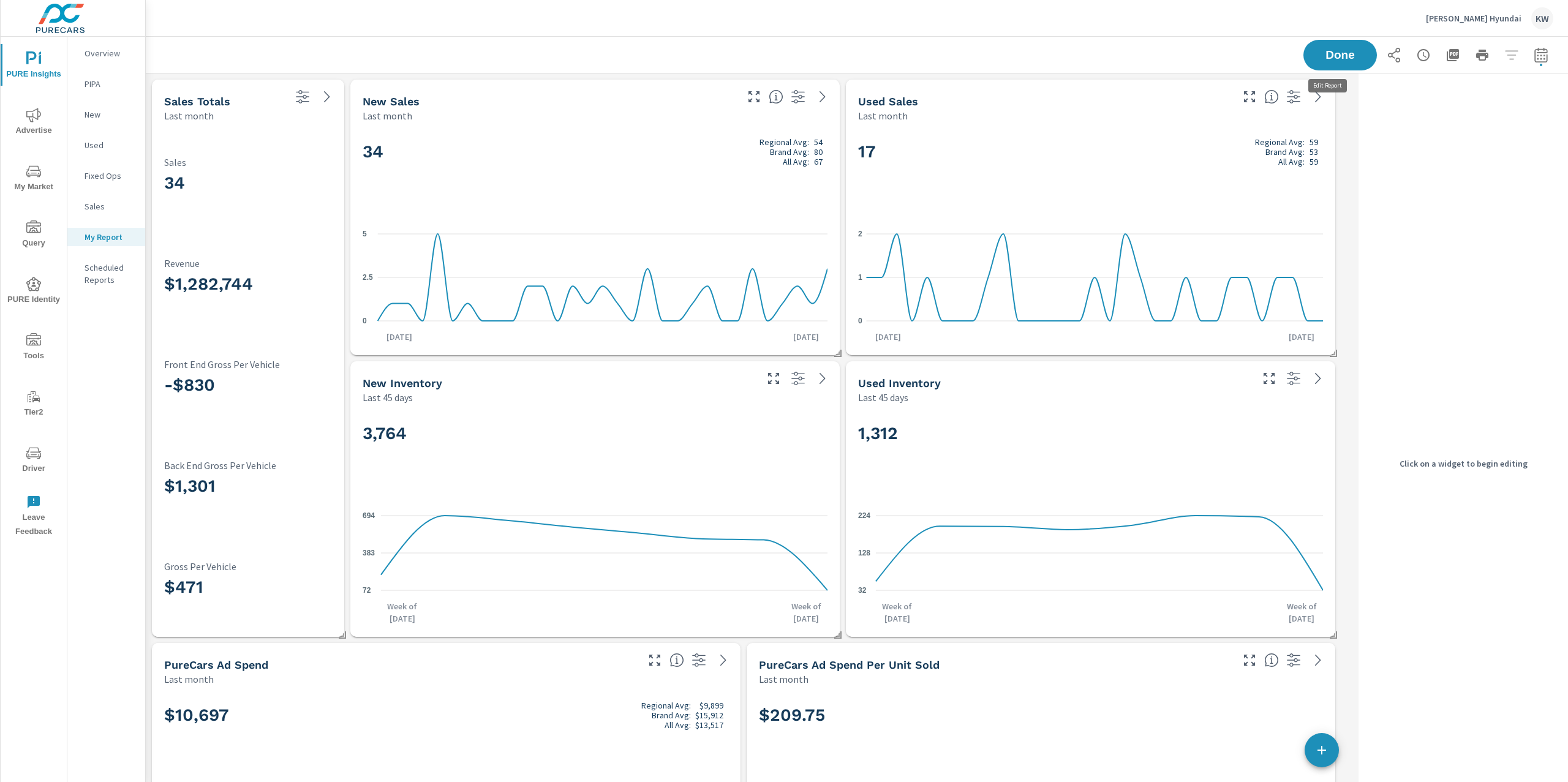
scroll to position [2144, 1221]
click at [660, 496] on div "3,764 72 383 694 Week of Jun 29th Week of Aug 17th" at bounding box center [595, 520] width 480 height 223
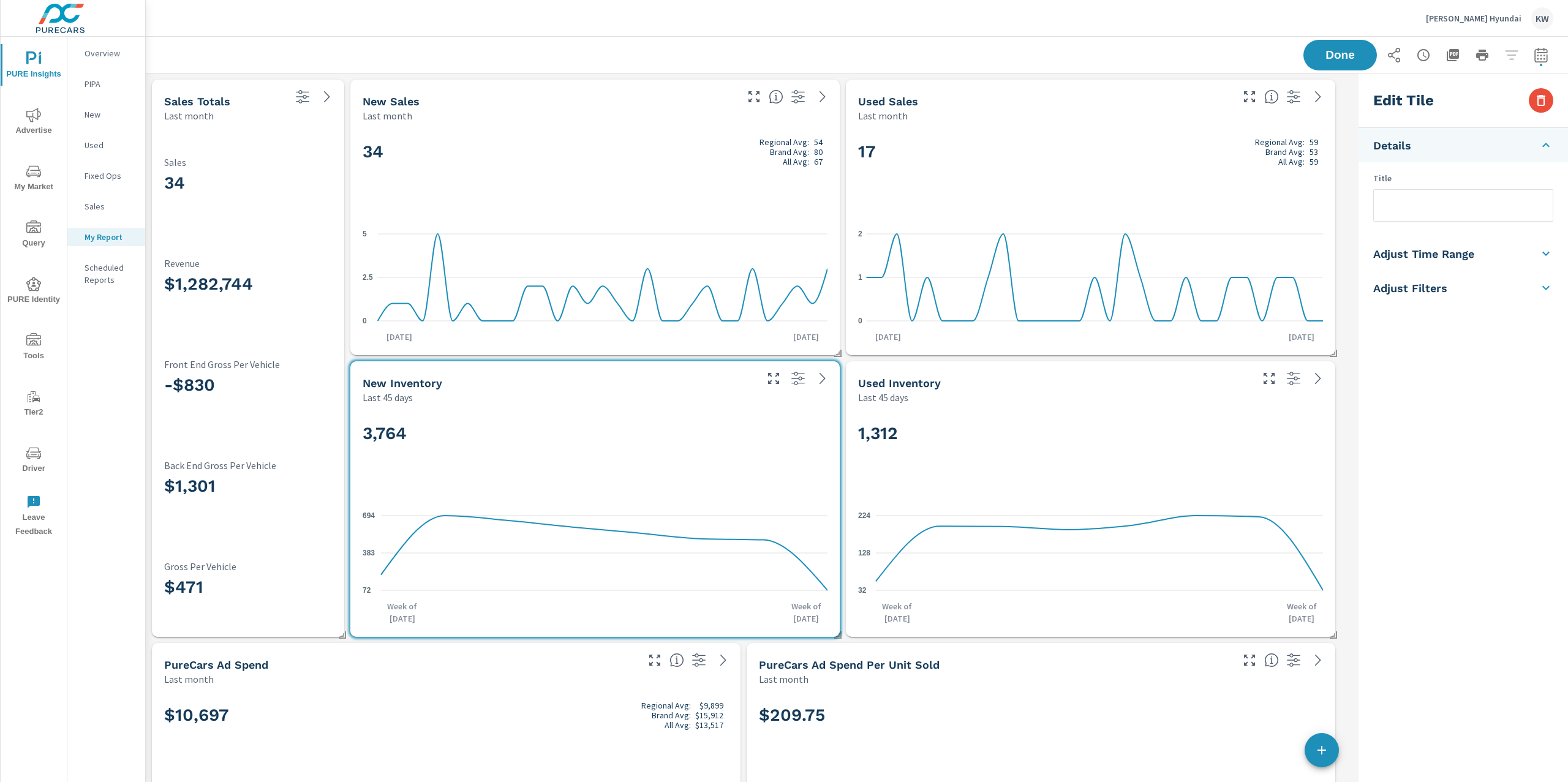
click at [1445, 261] on li "Adjust Time Range" at bounding box center [1463, 253] width 209 height 34
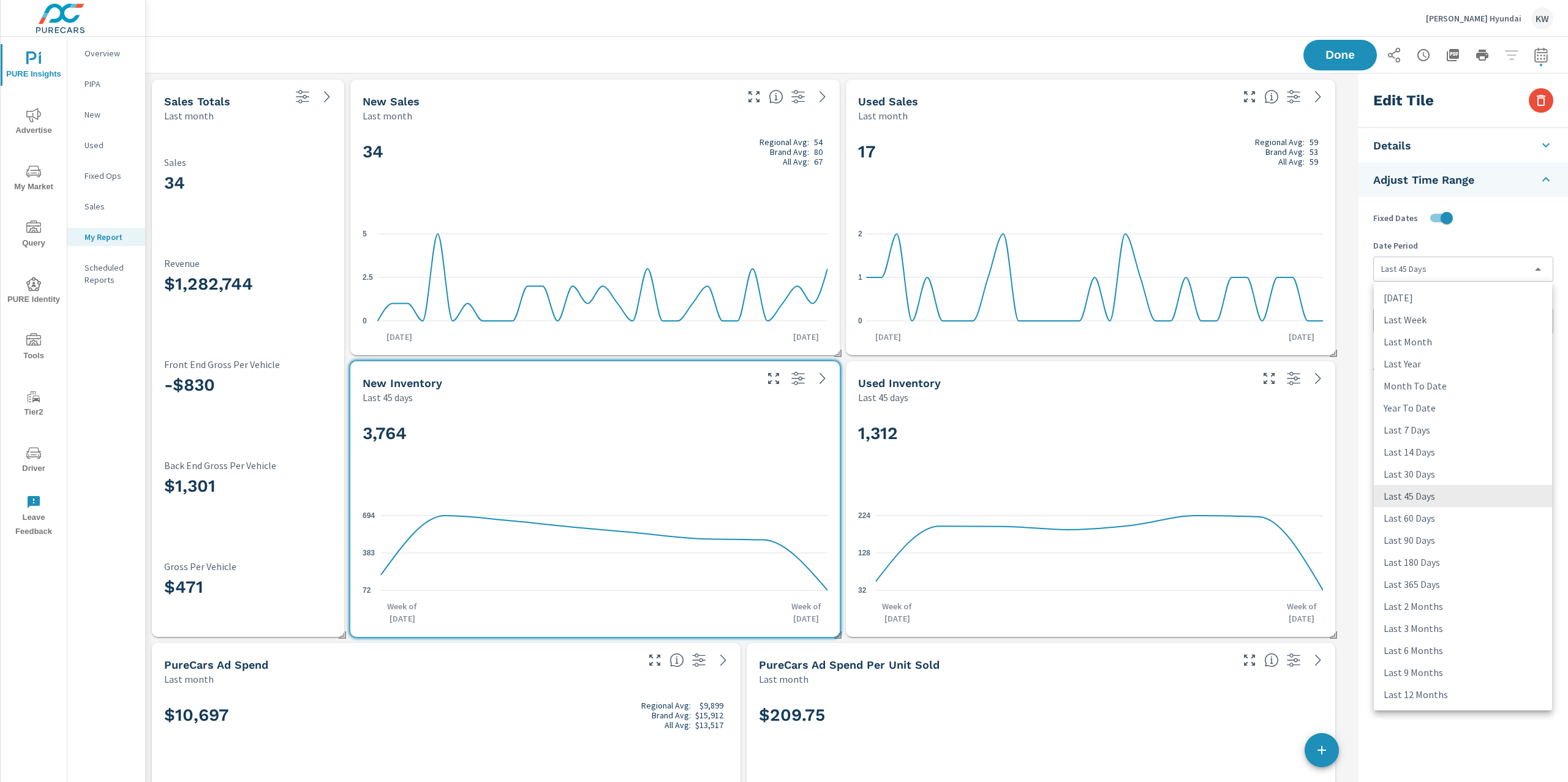
click at [1422, 268] on body "PURE Insights Advertise My Market Query PURE Identity Tools Tier2 Driver Leave …" at bounding box center [784, 391] width 1568 height 782
click at [1420, 339] on li "Last Month" at bounding box center [1462, 341] width 178 height 22
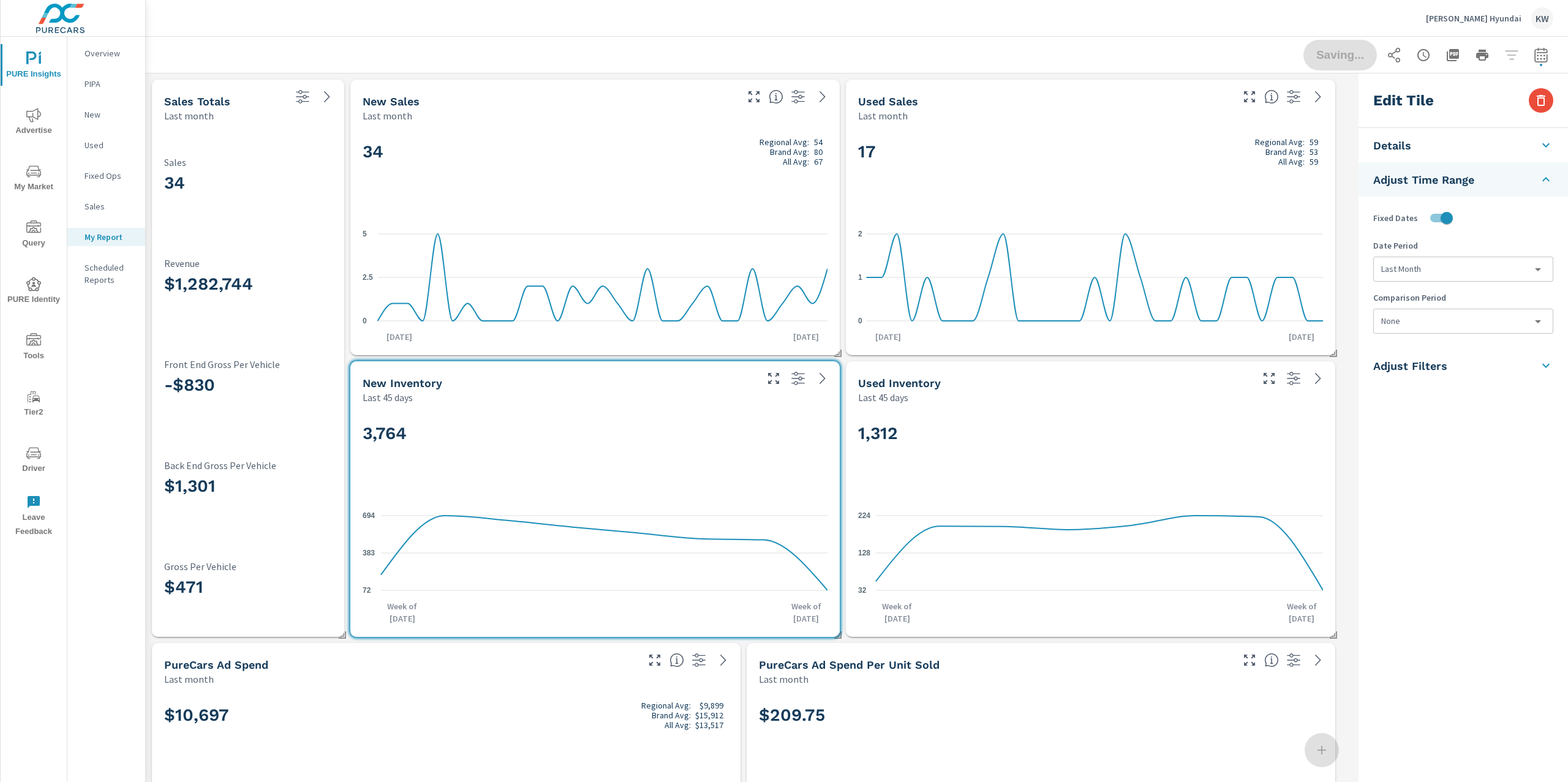
click at [1137, 422] on div "1,312" at bounding box center [1090, 454] width 465 height 75
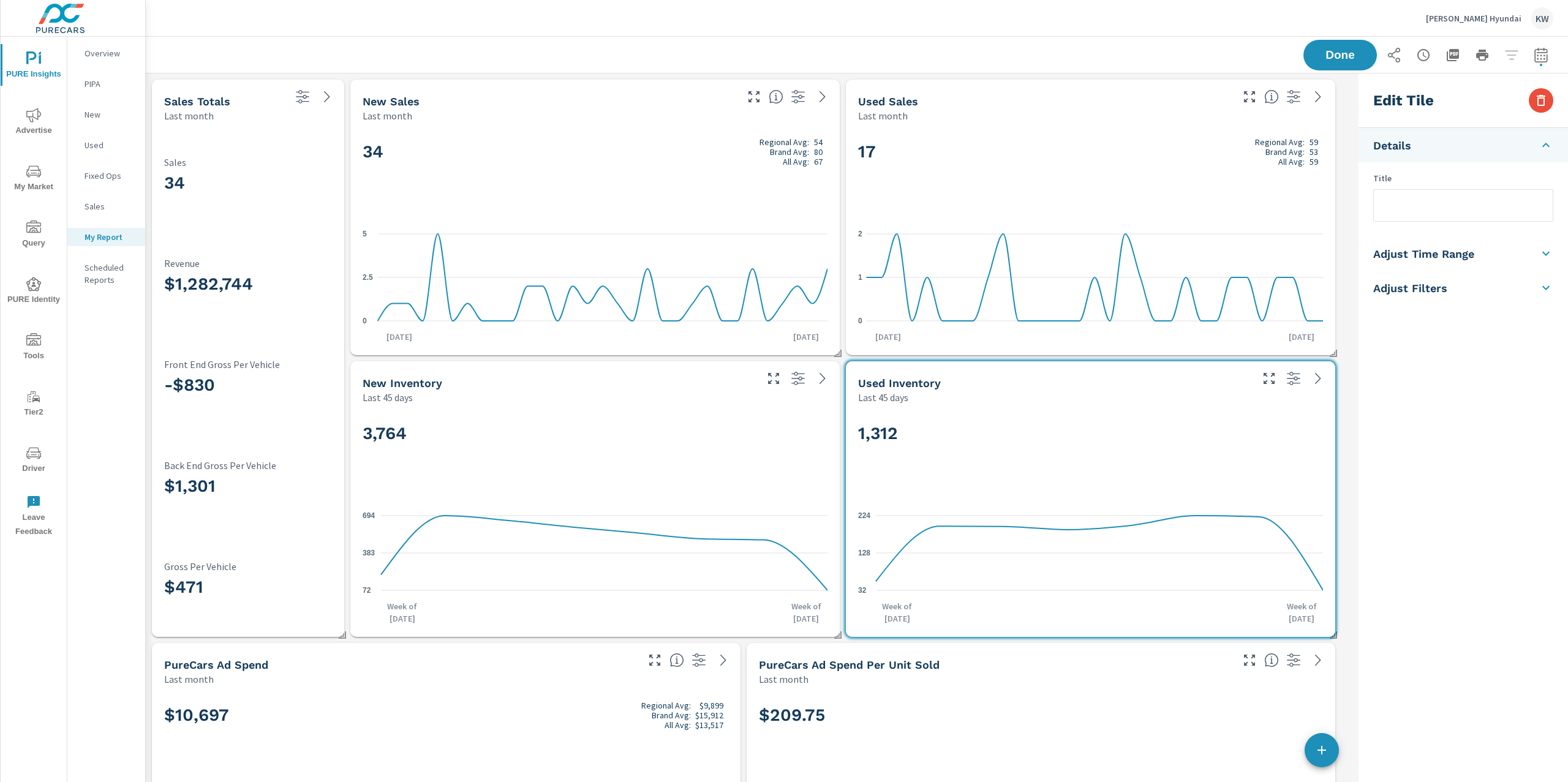
click at [1429, 259] on h5 "Adjust Time Range" at bounding box center [1424, 253] width 101 height 14
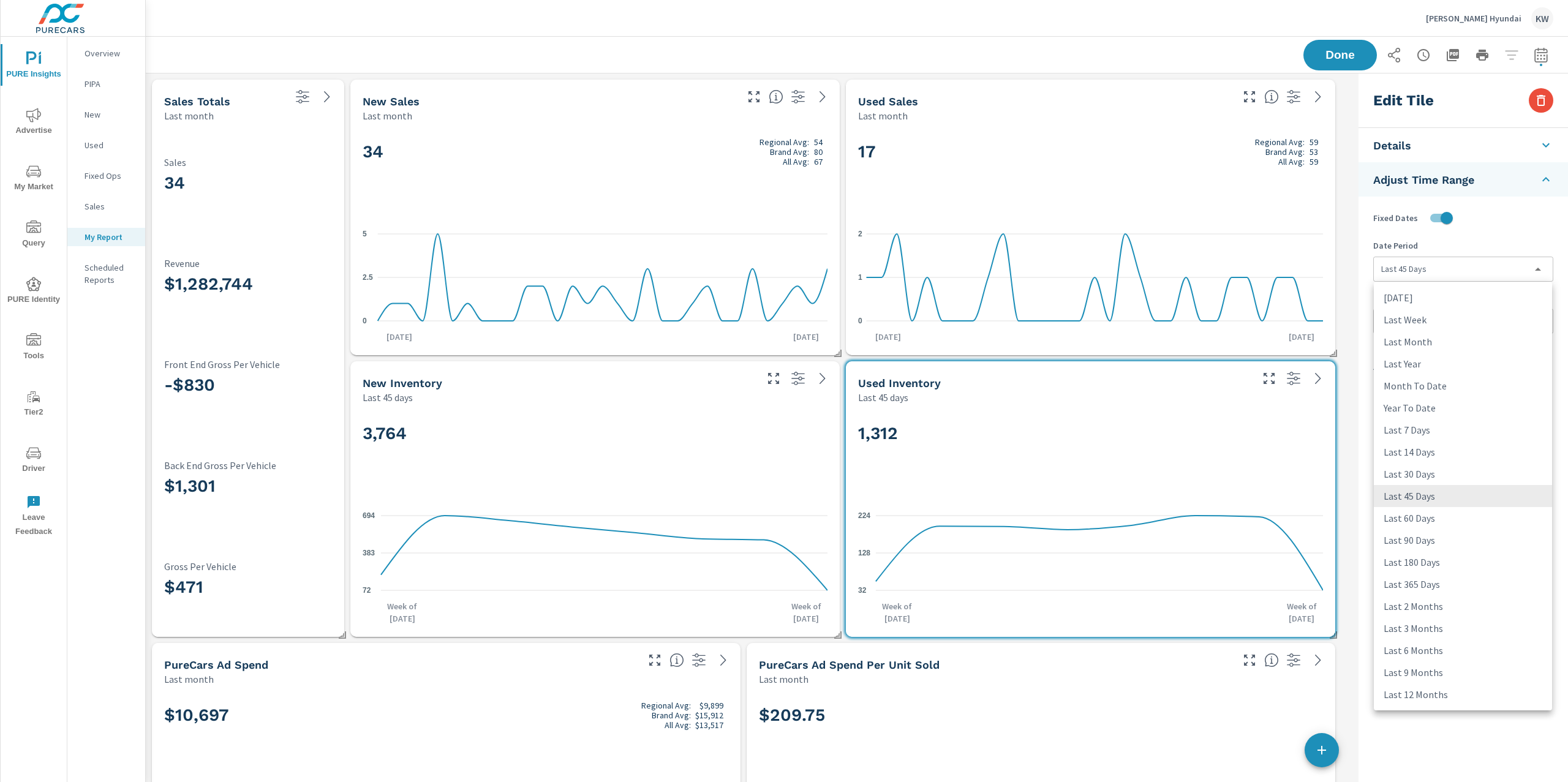
click at [1429, 271] on body "PURE Insights Advertise My Market Query PURE Identity Tools Tier2 Driver Leave …" at bounding box center [784, 391] width 1568 height 782
click at [1422, 341] on li "Last Month" at bounding box center [1462, 341] width 178 height 22
type input "lastMonth"
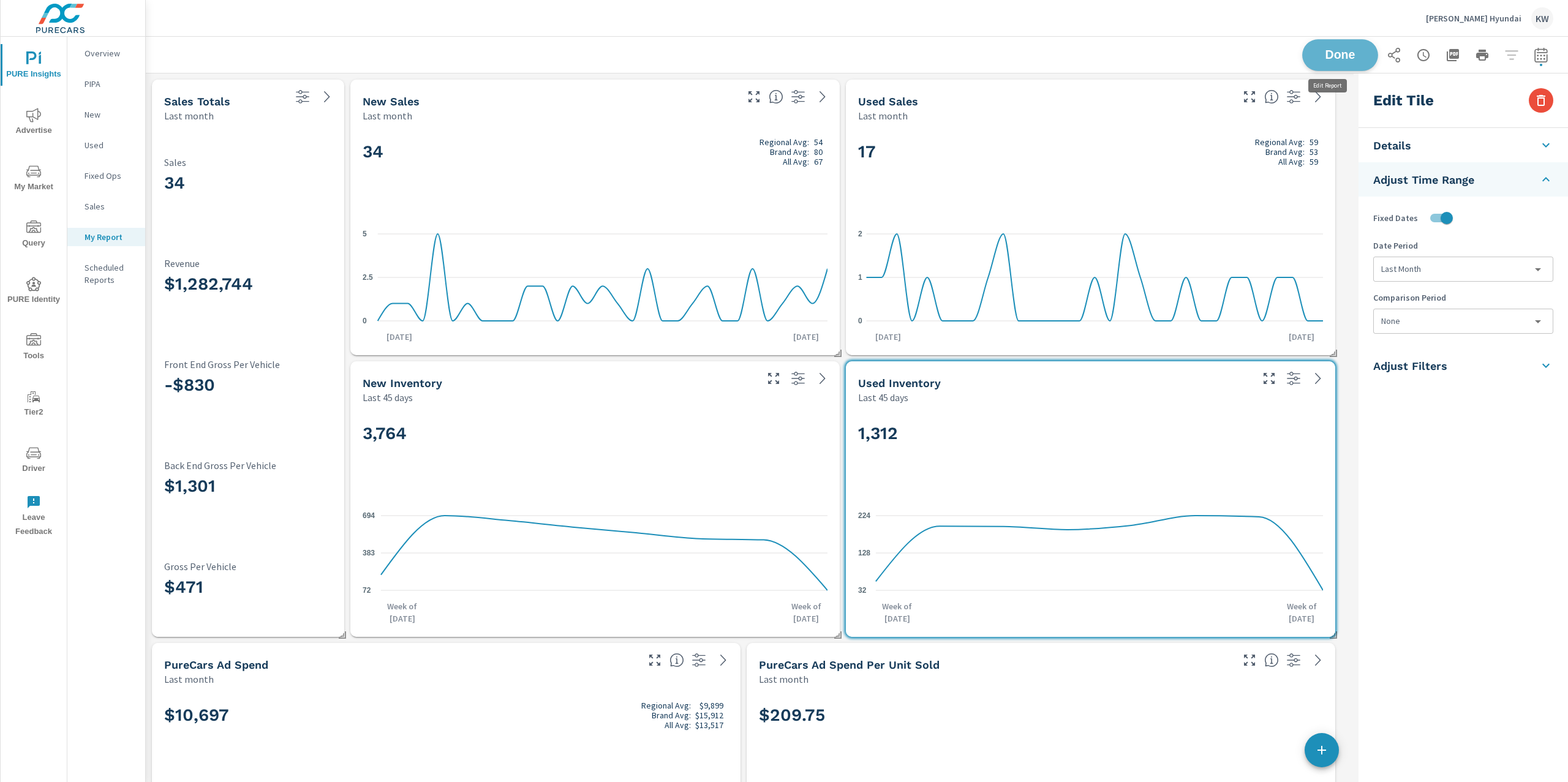
click at [1337, 58] on span "Done" at bounding box center [1340, 55] width 50 height 12
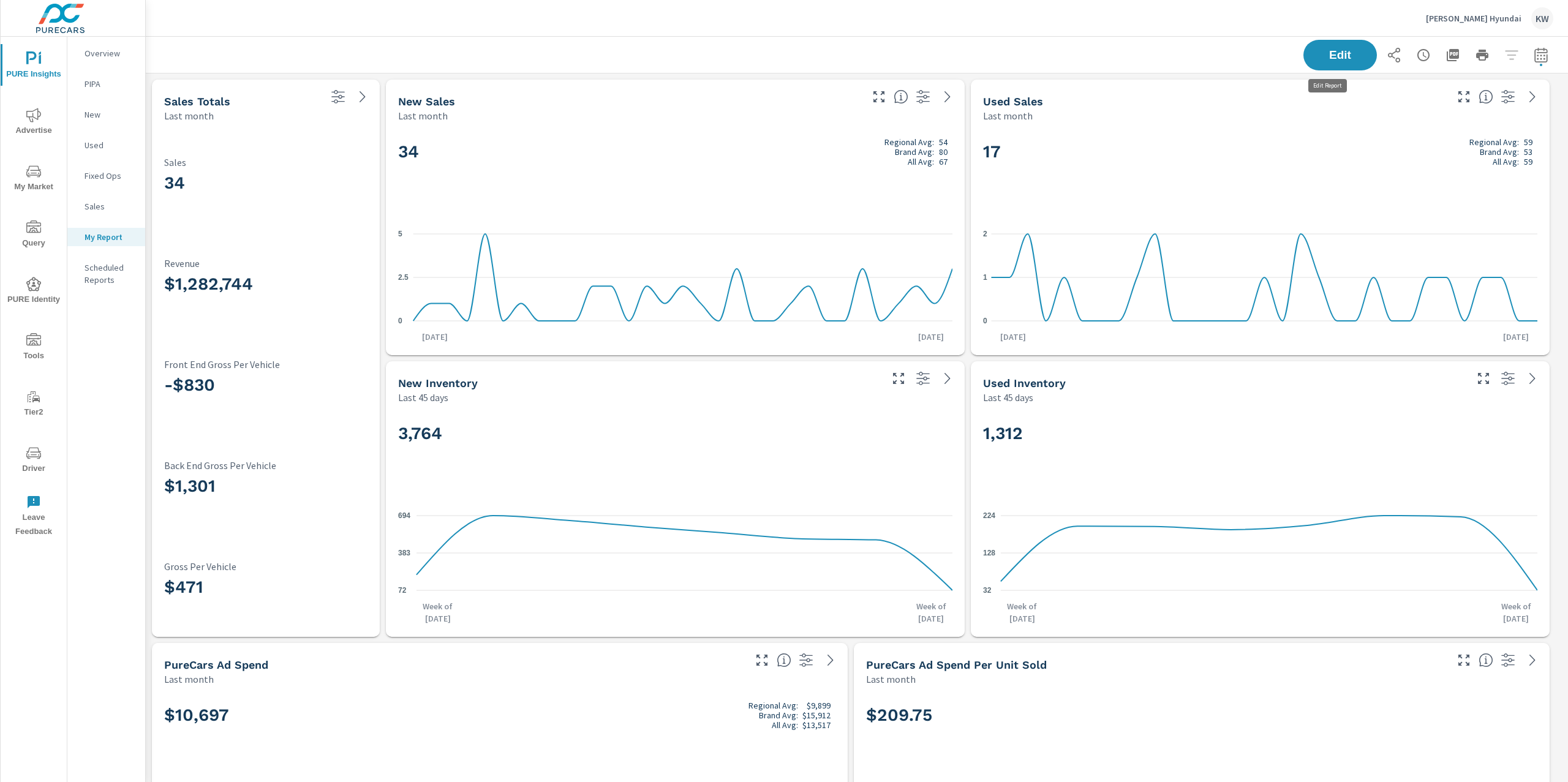
scroll to position [2144, 1436]
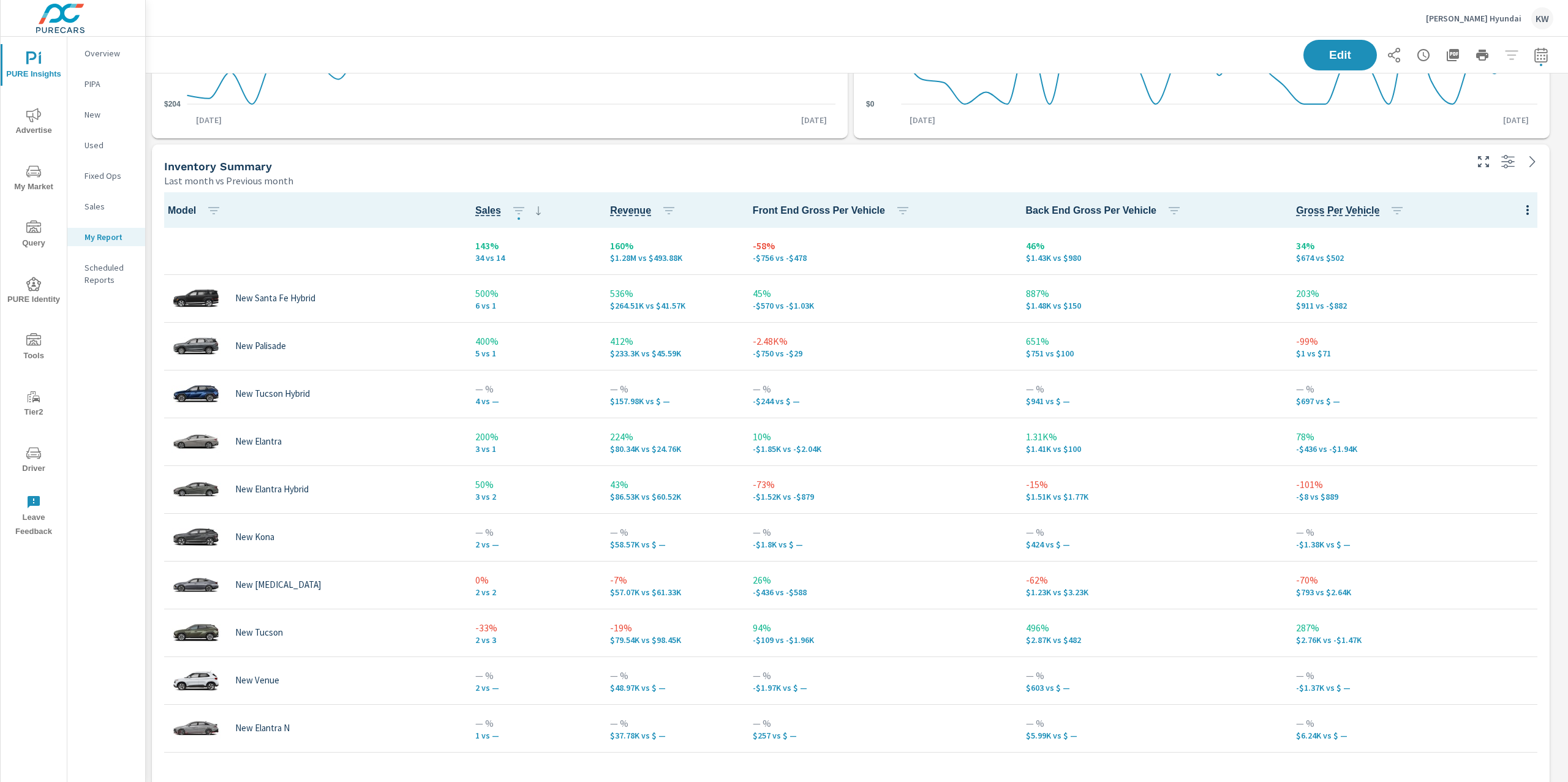
scroll to position [763, 0]
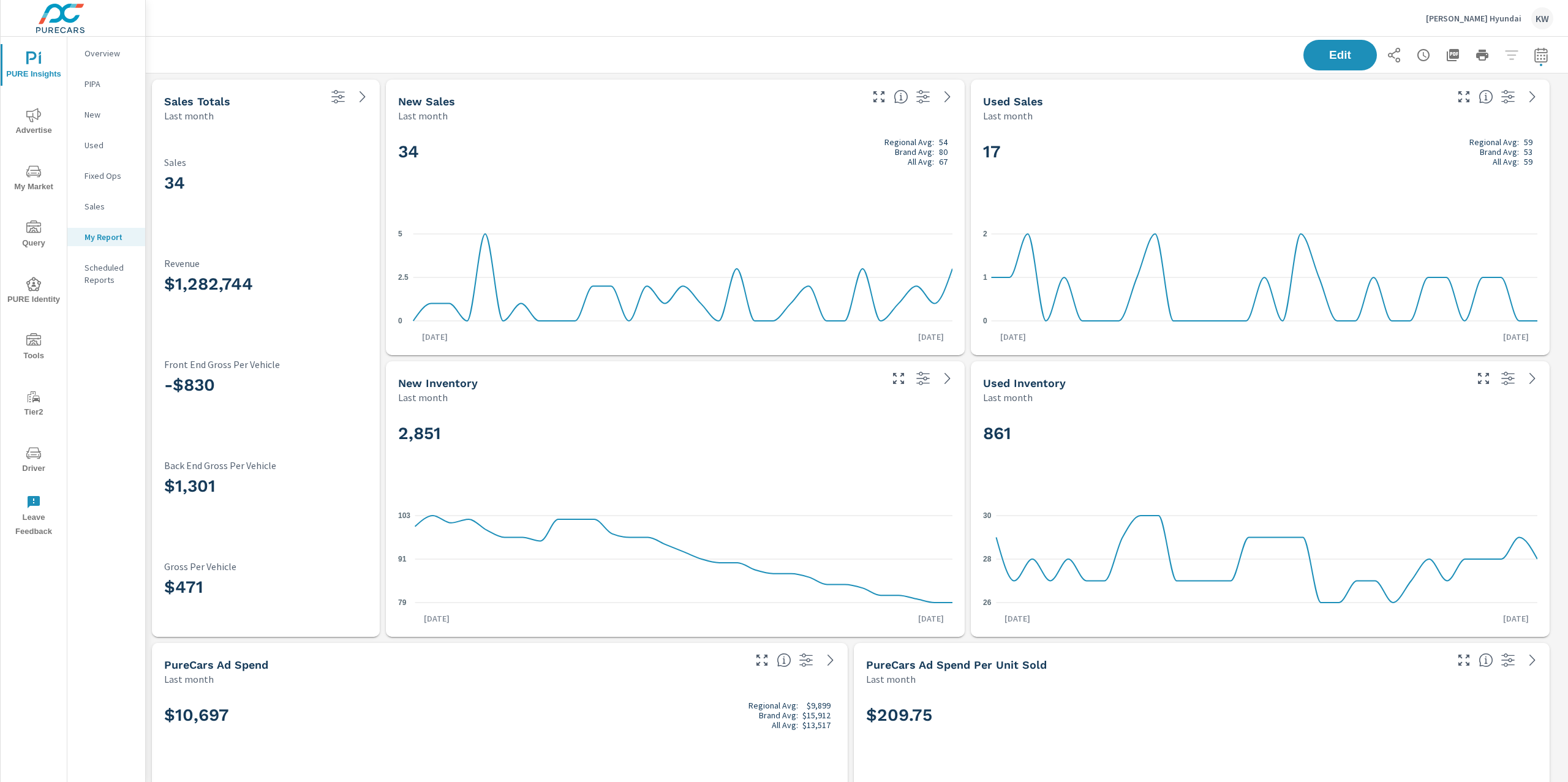
scroll to position [1, 0]
click at [41, 129] on span "Advertise" at bounding box center [34, 123] width 59 height 30
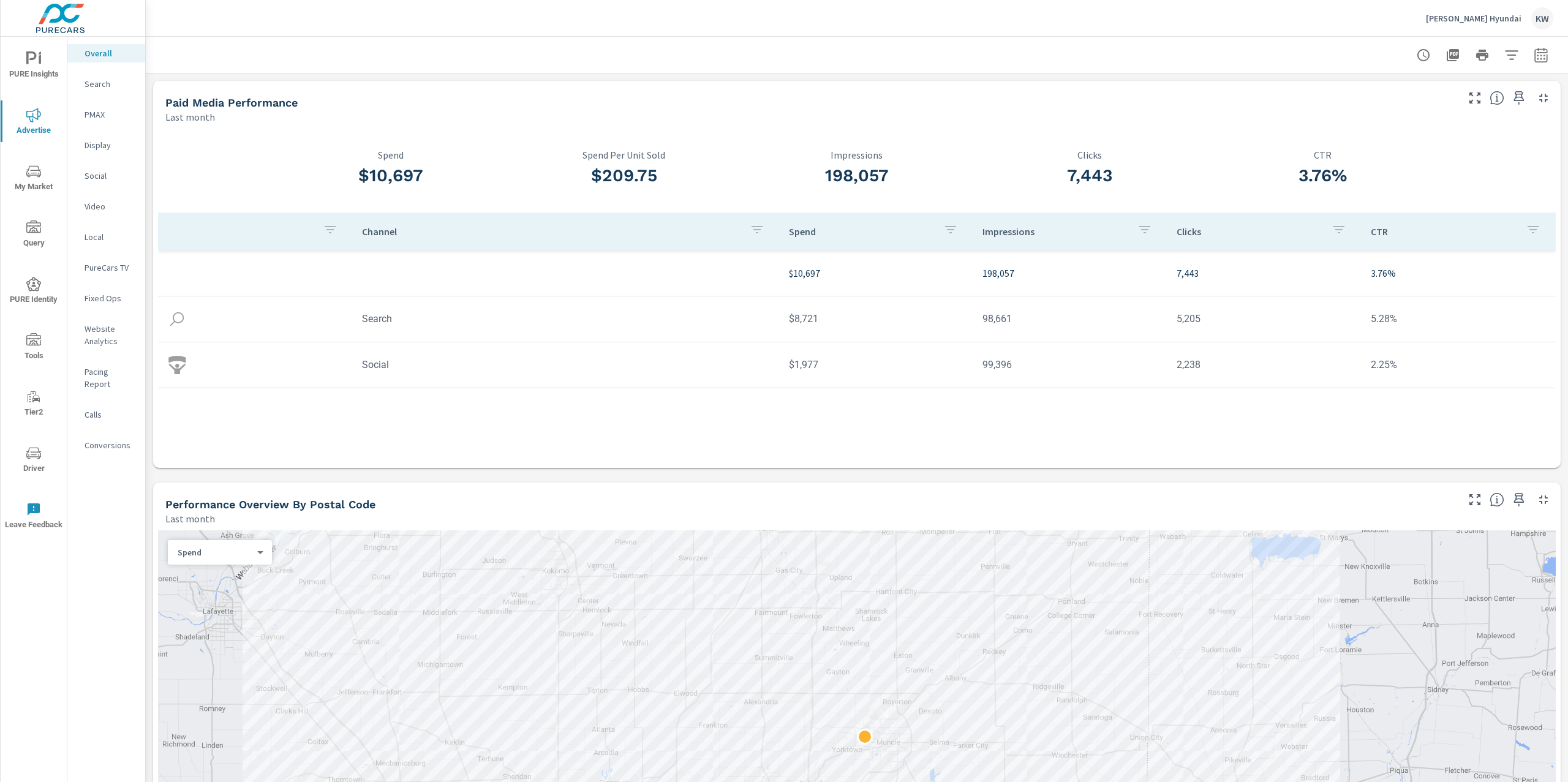
click at [102, 175] on p "Social" at bounding box center [110, 175] width 51 height 12
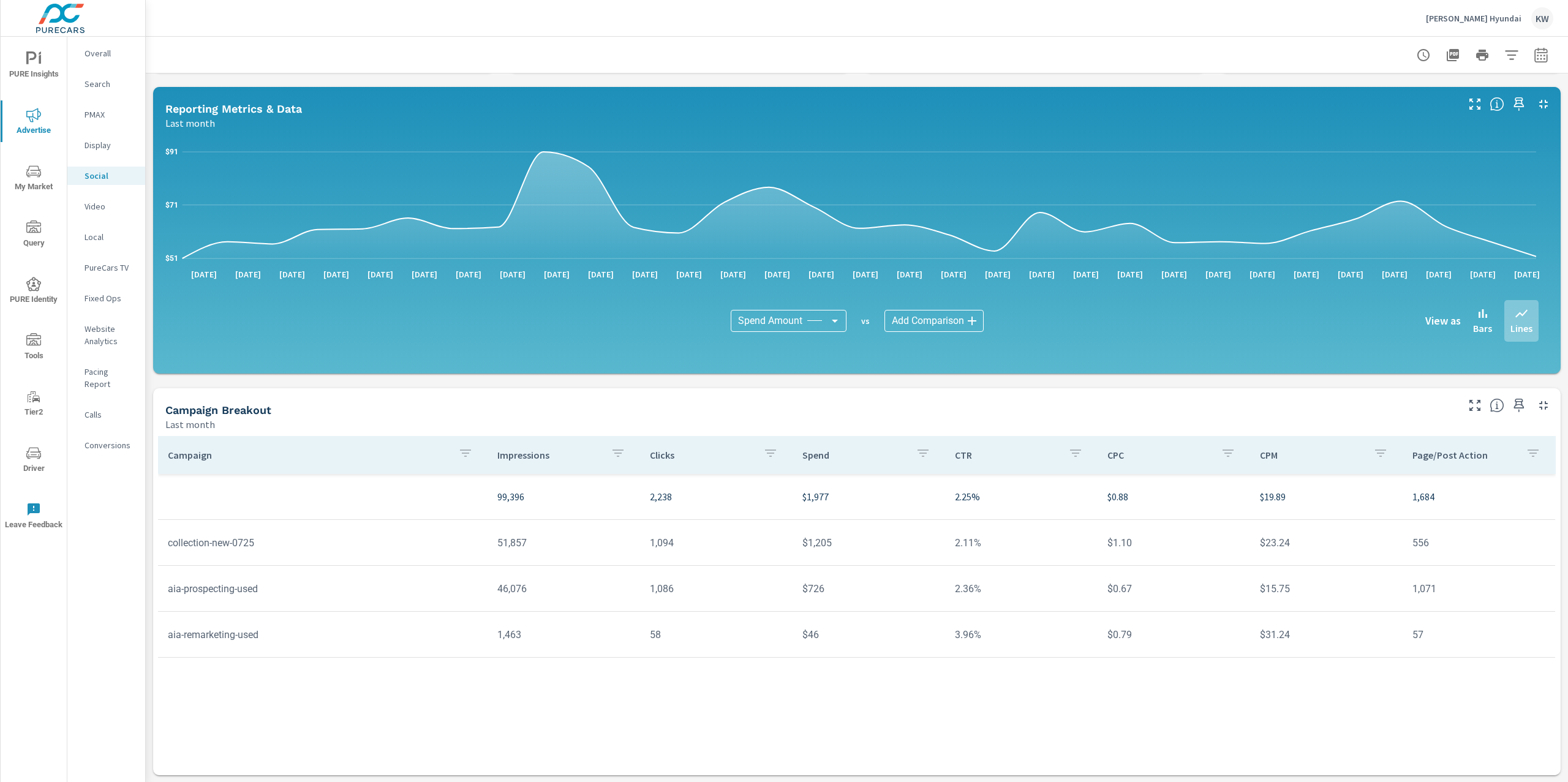
scroll to position [95, 0]
click at [27, 113] on icon "nav menu" at bounding box center [34, 115] width 15 height 15
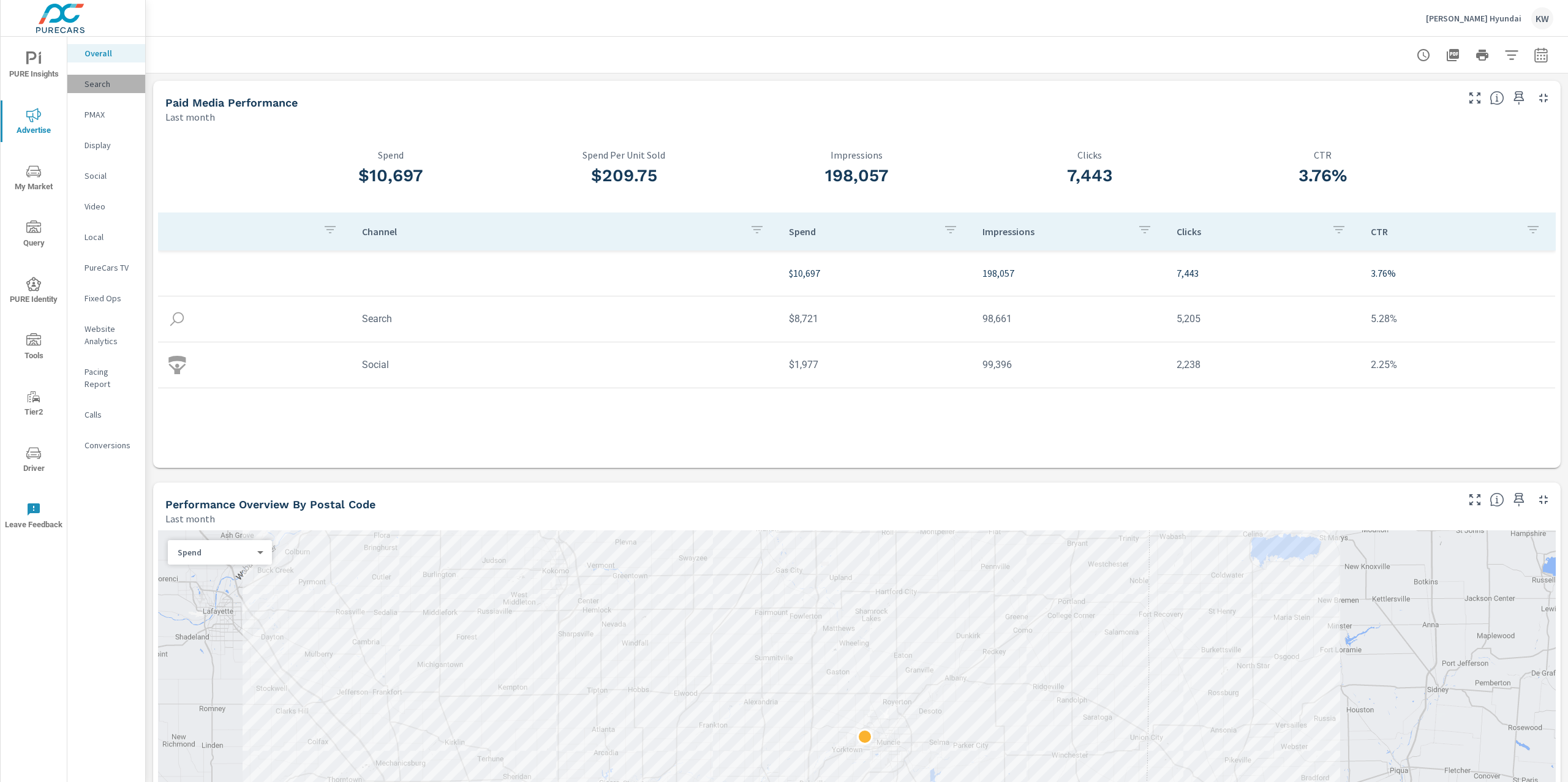
click at [121, 80] on p "Search" at bounding box center [110, 83] width 51 height 12
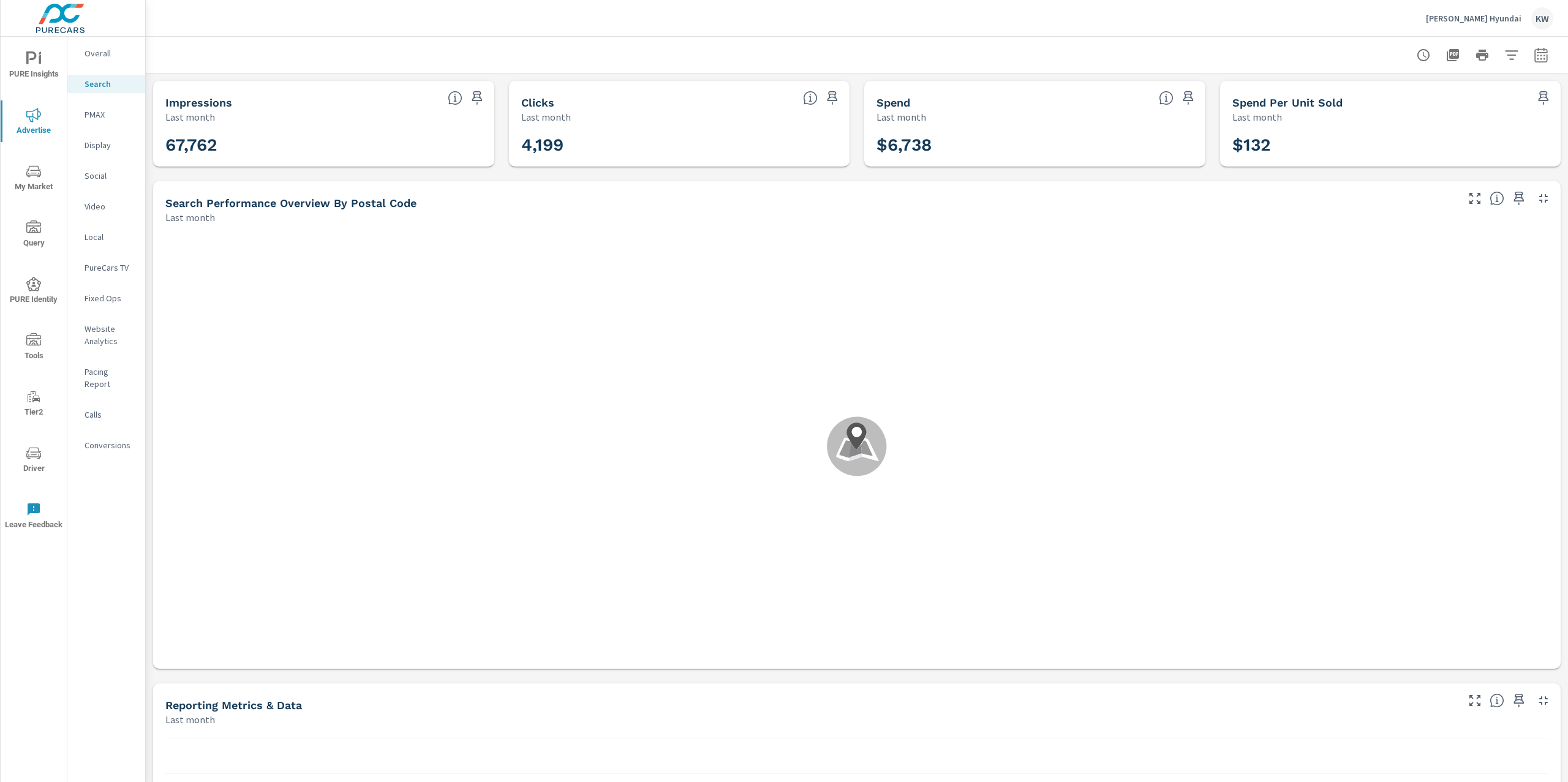
scroll to position [459, 0]
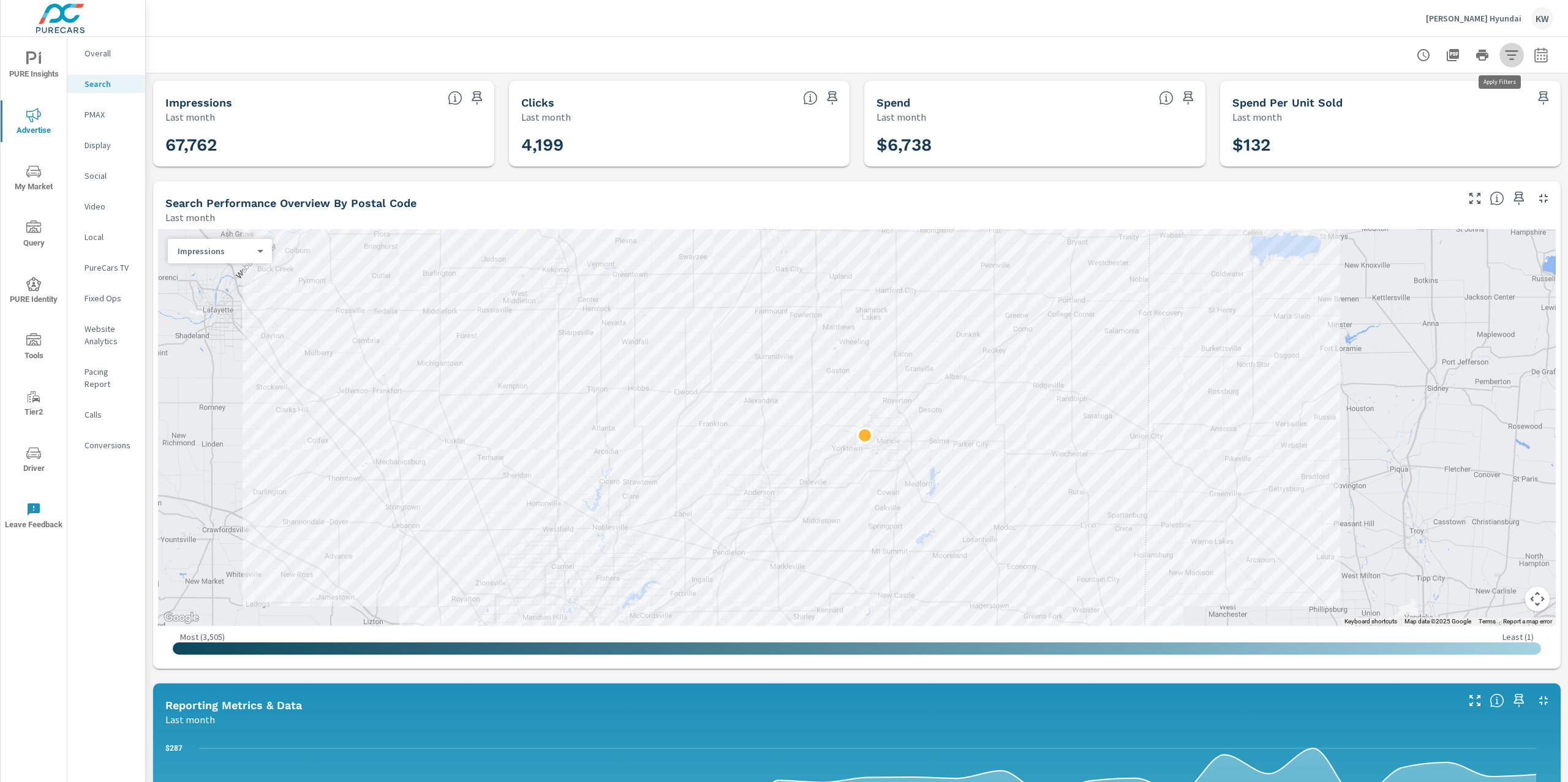
click at [1504, 57] on icon "button" at bounding box center [1511, 55] width 15 height 15
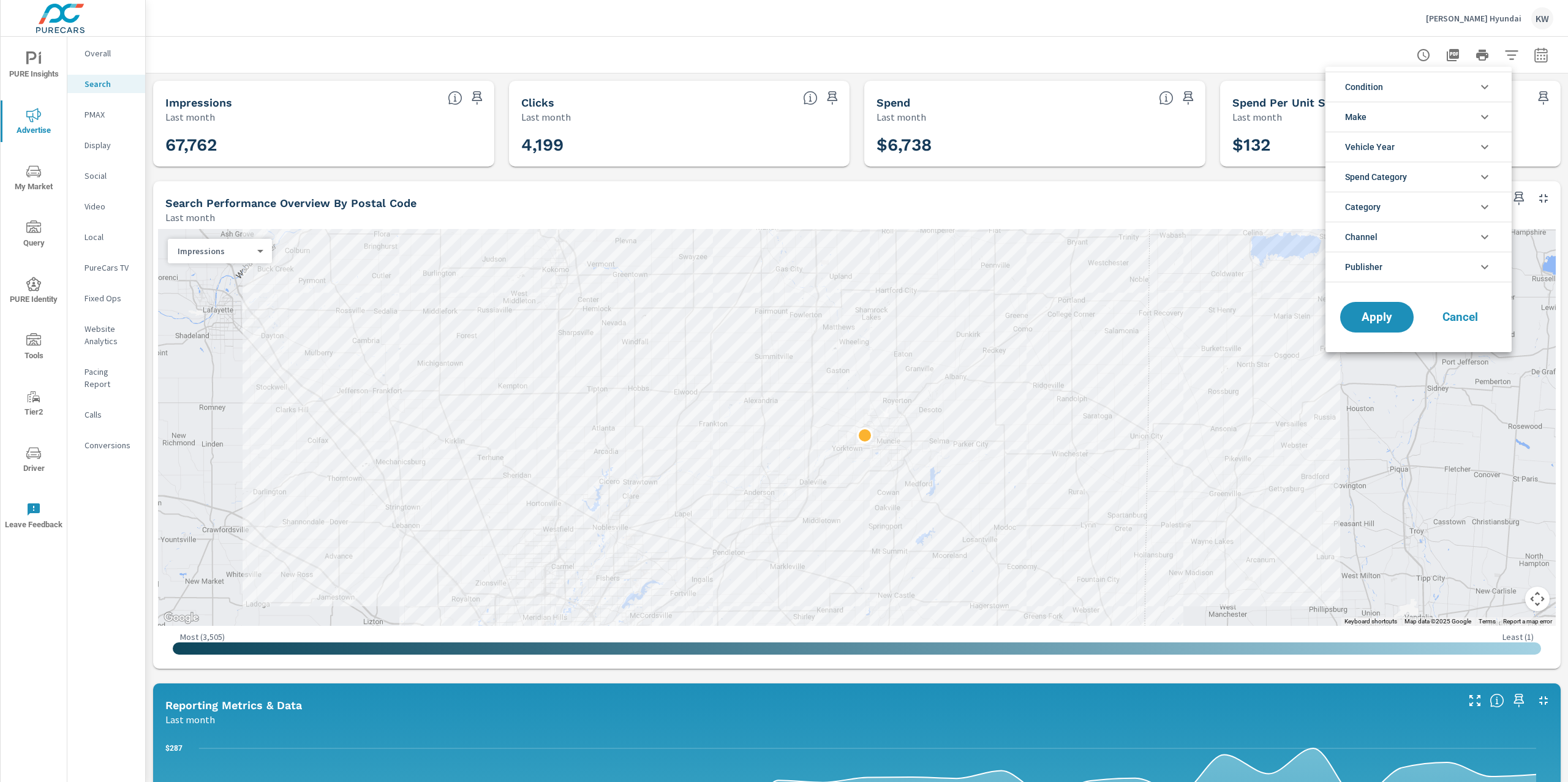
click at [1484, 266] on icon "filter options" at bounding box center [1484, 267] width 15 height 15
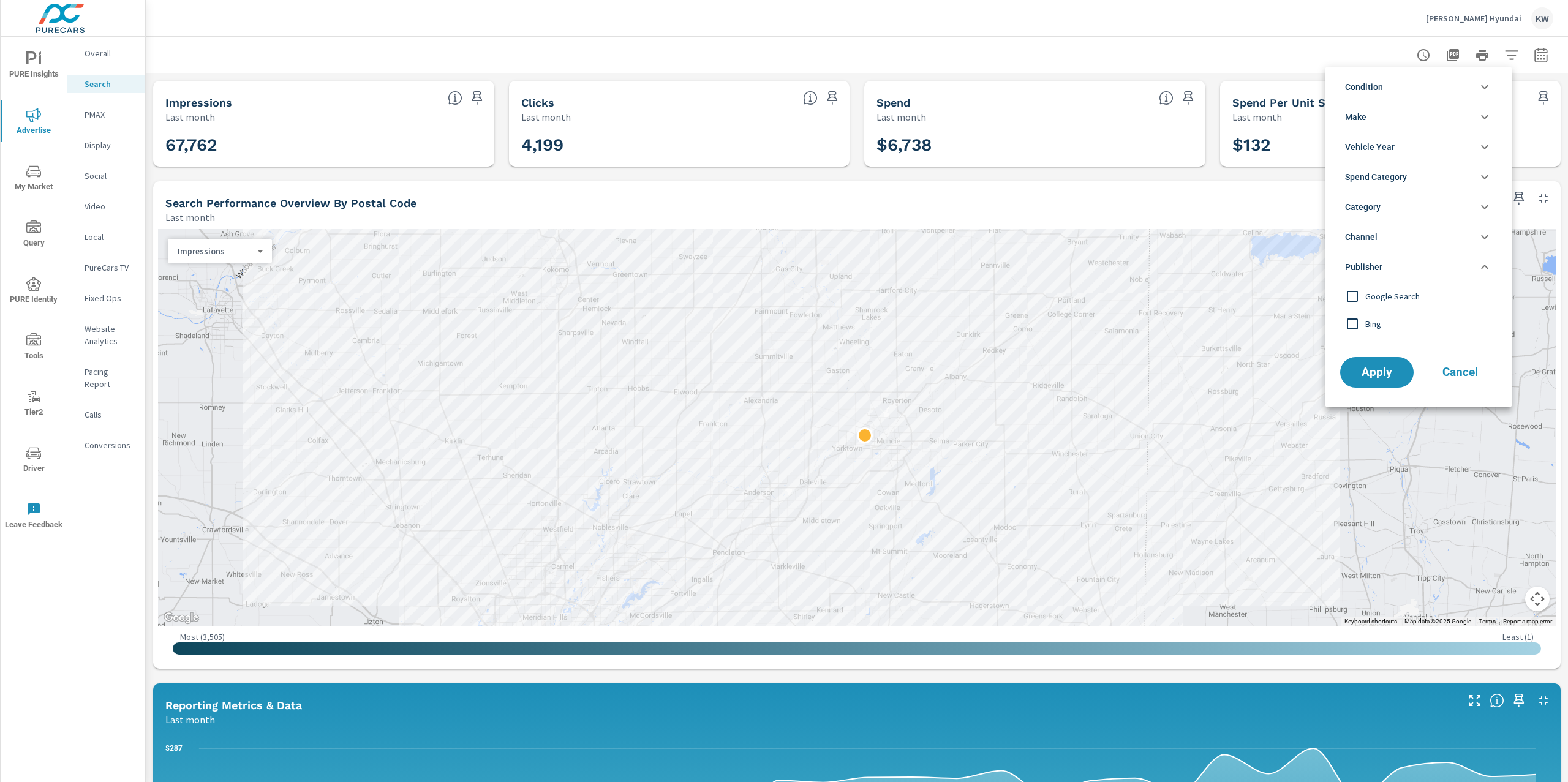
click at [1358, 324] on input "filter options" at bounding box center [1352, 323] width 26 height 26
click at [1368, 377] on span "Apply" at bounding box center [1377, 372] width 50 height 12
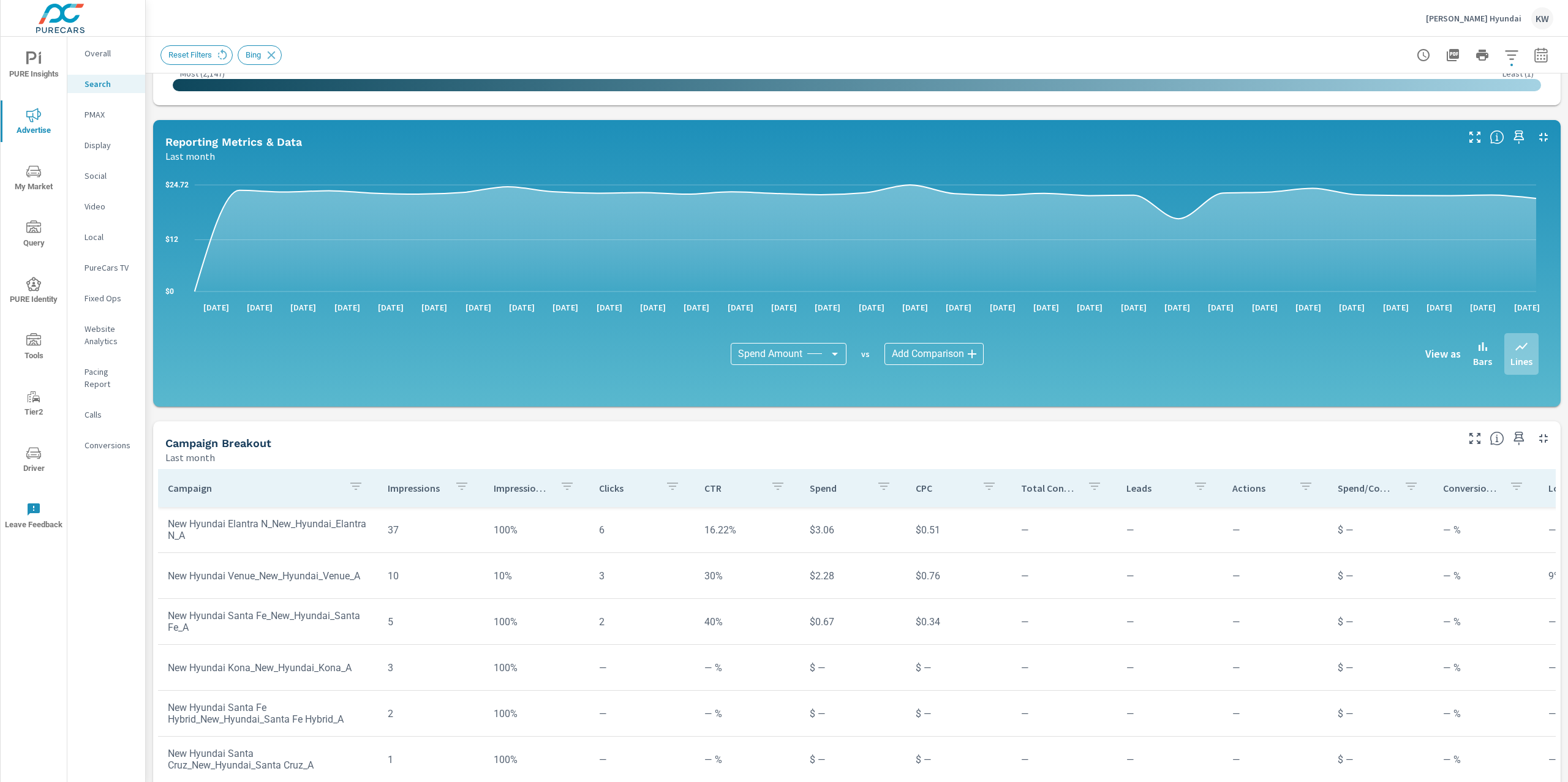
scroll to position [596, 0]
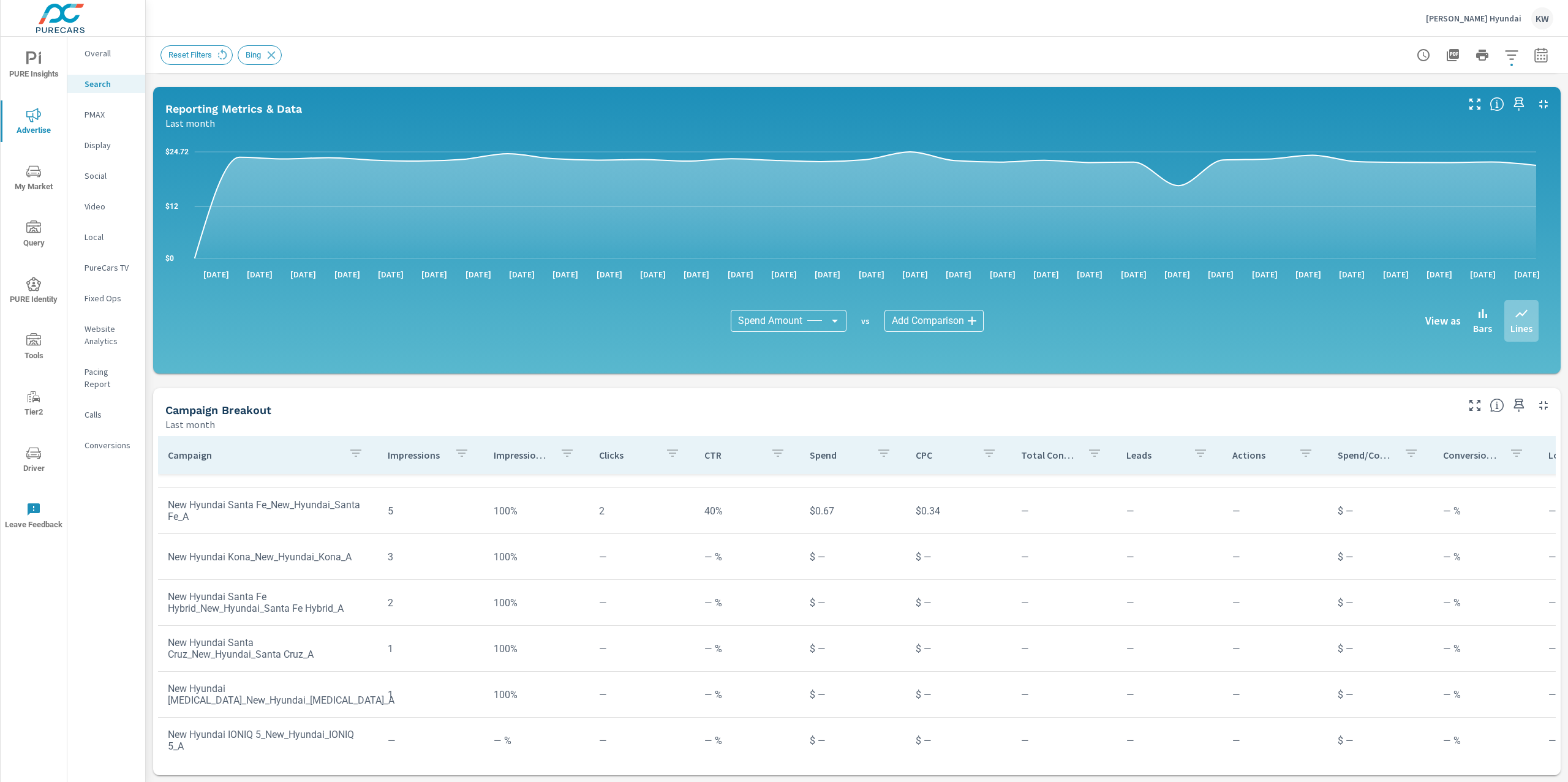
scroll to position [561, 0]
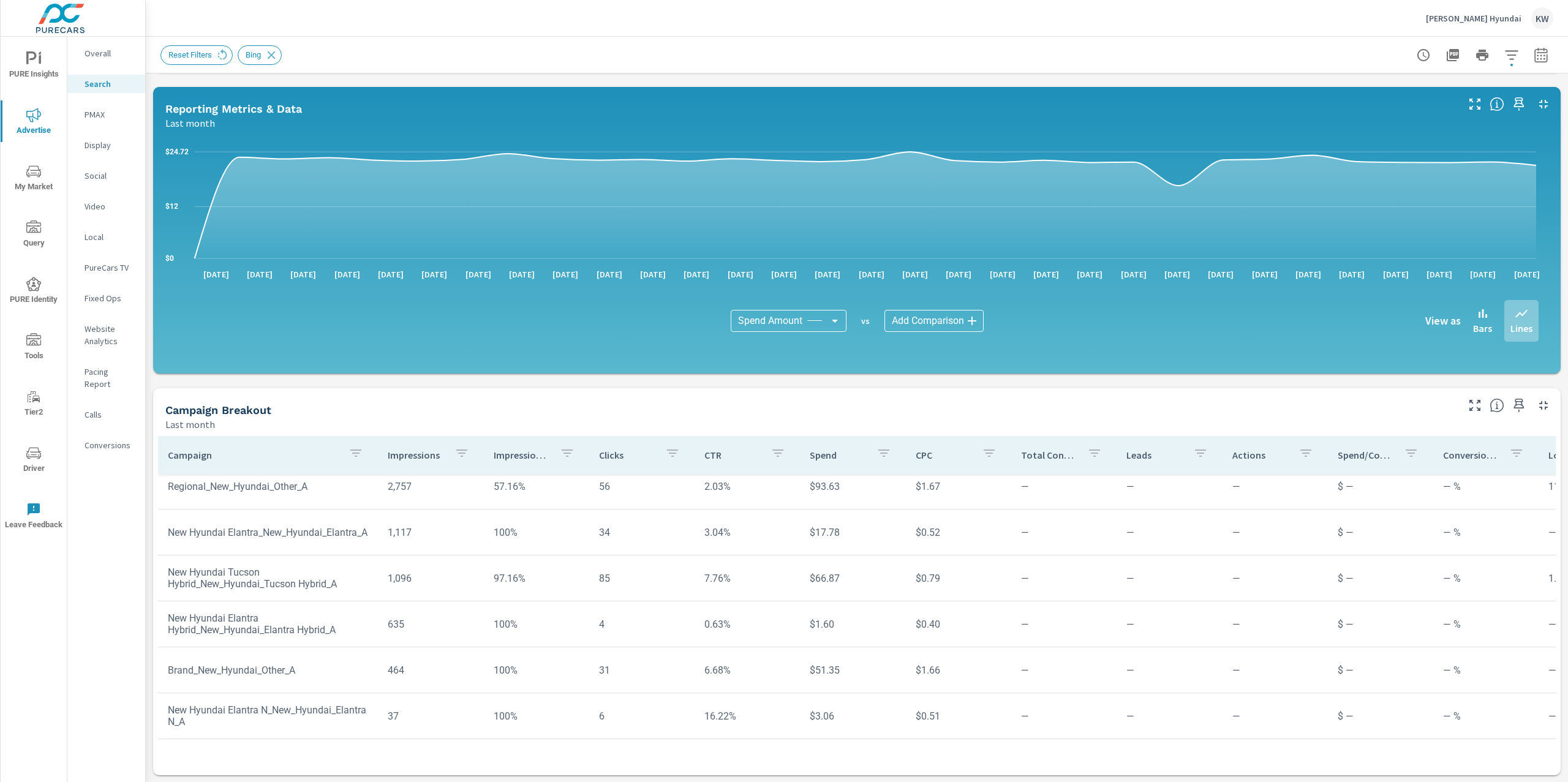
scroll to position [97, 0]
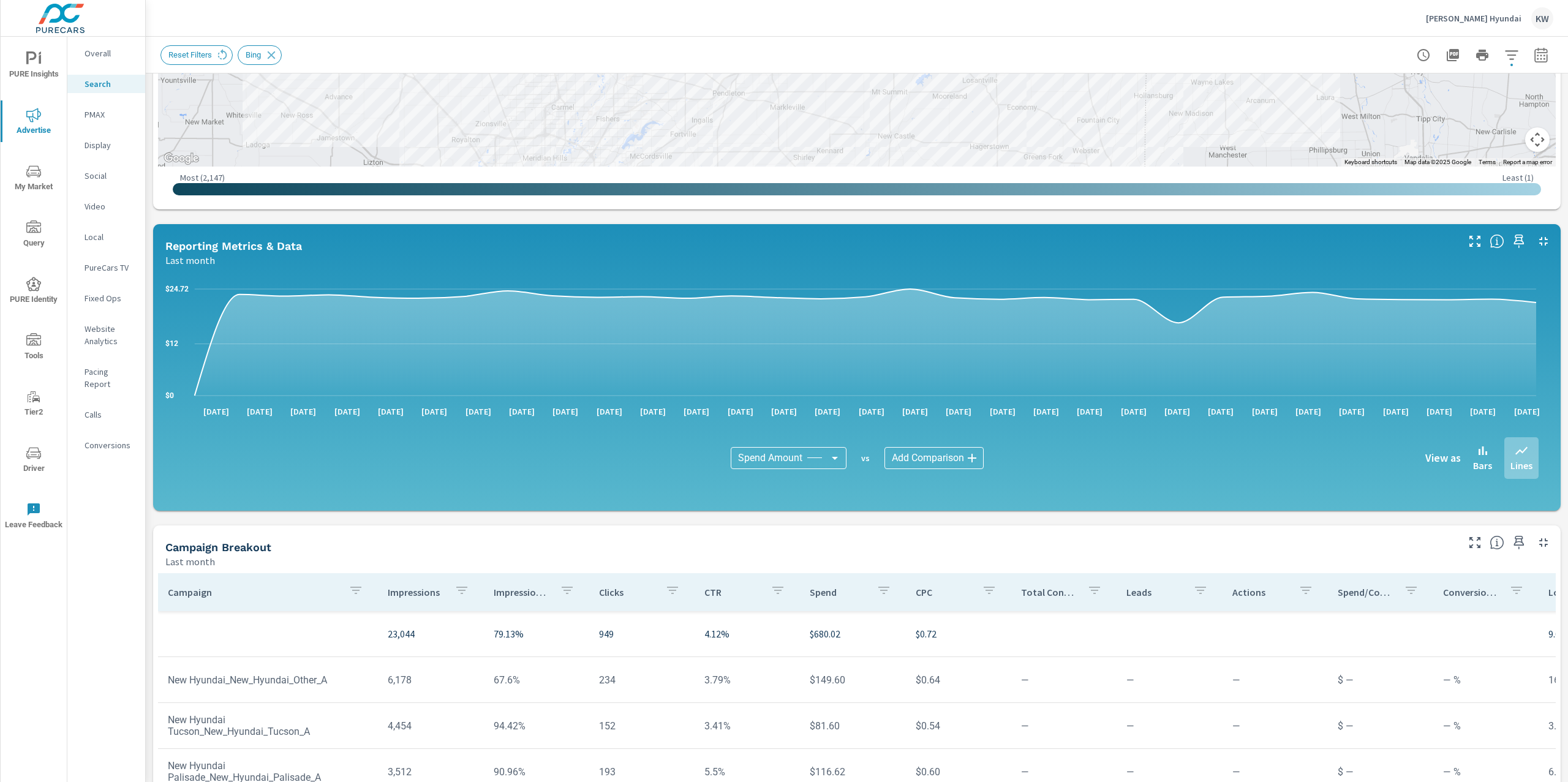
scroll to position [419, 0]
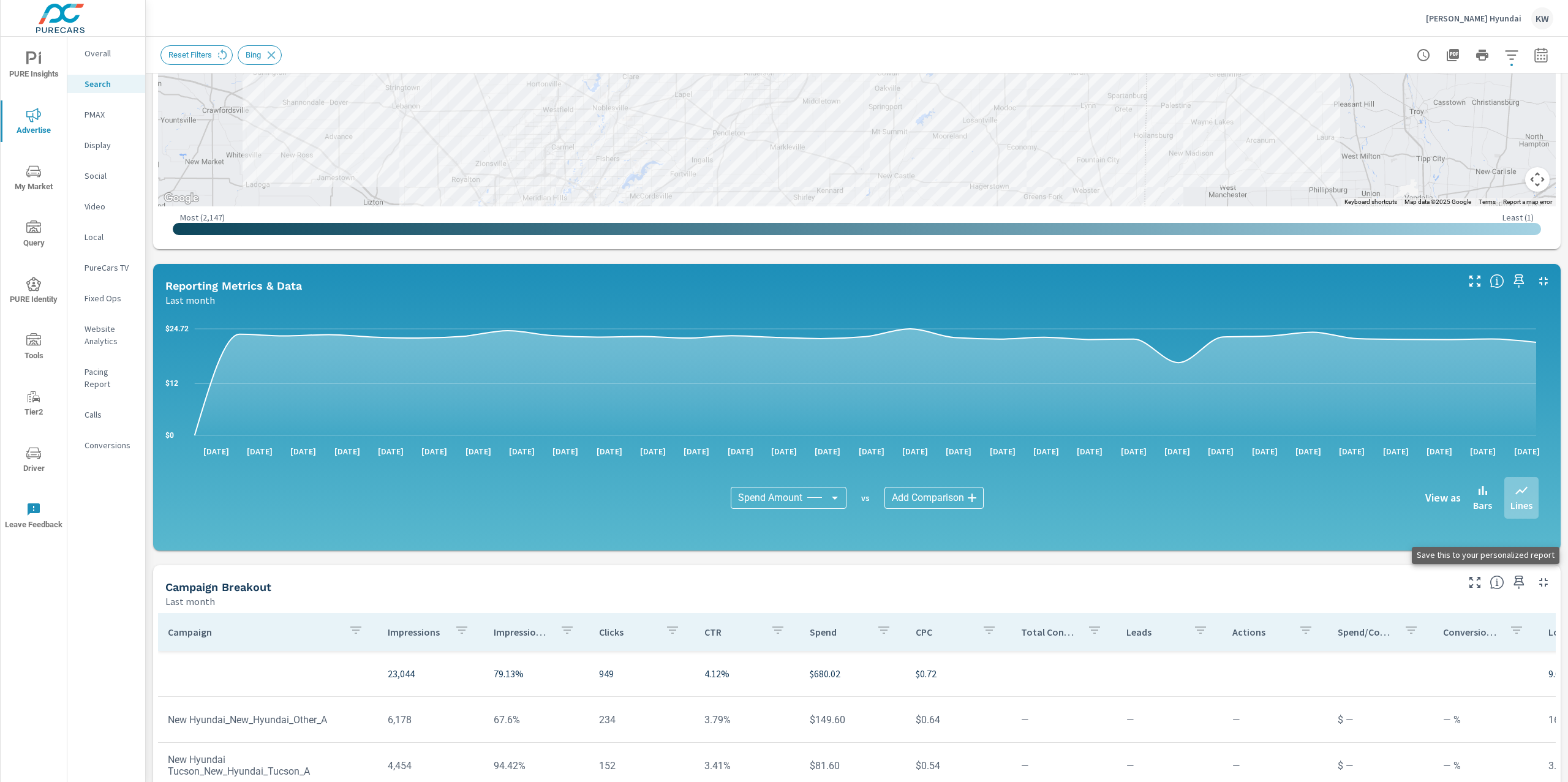
click at [1511, 587] on icon "button" at bounding box center [1518, 582] width 15 height 15
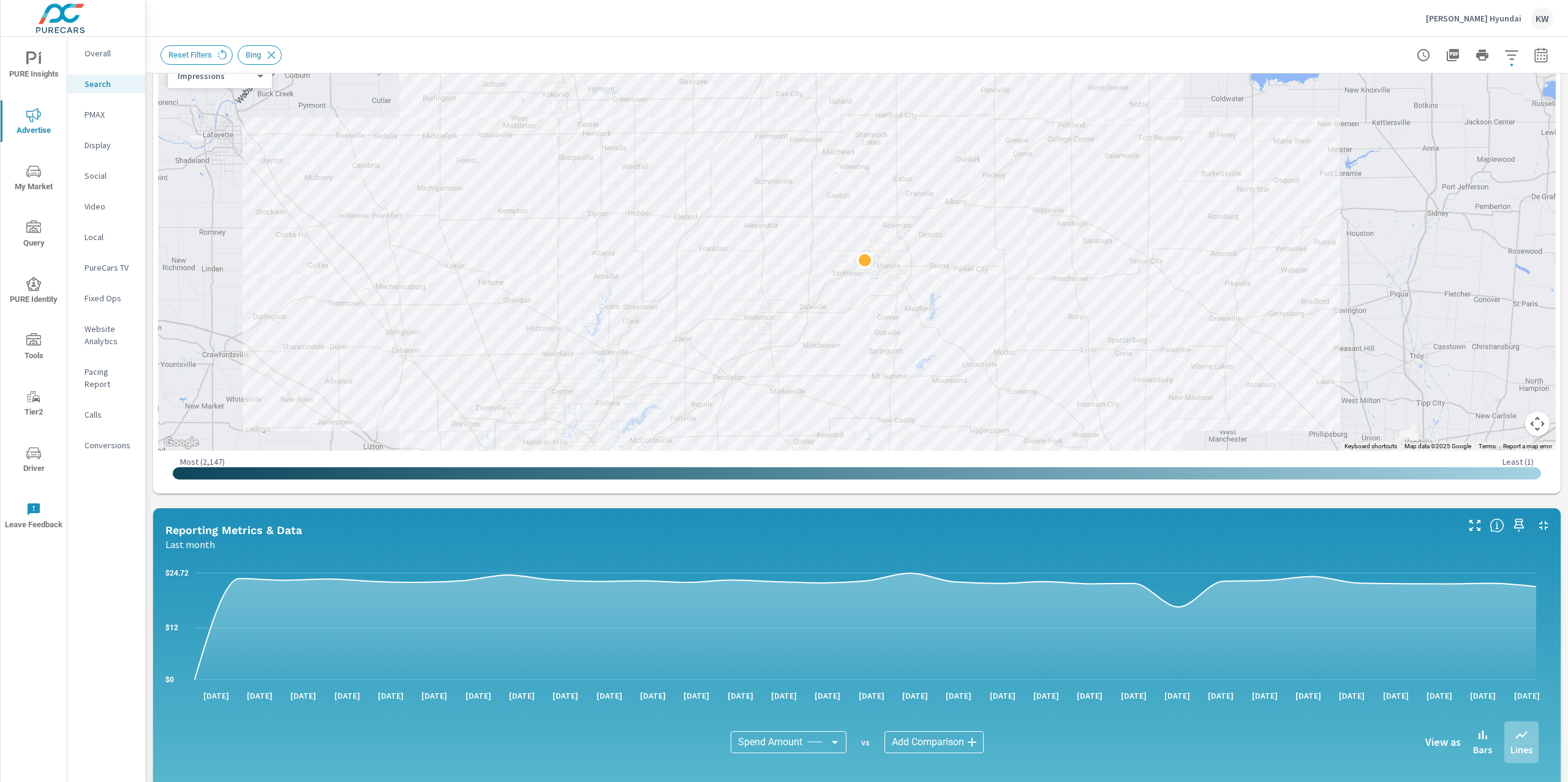
scroll to position [0, 0]
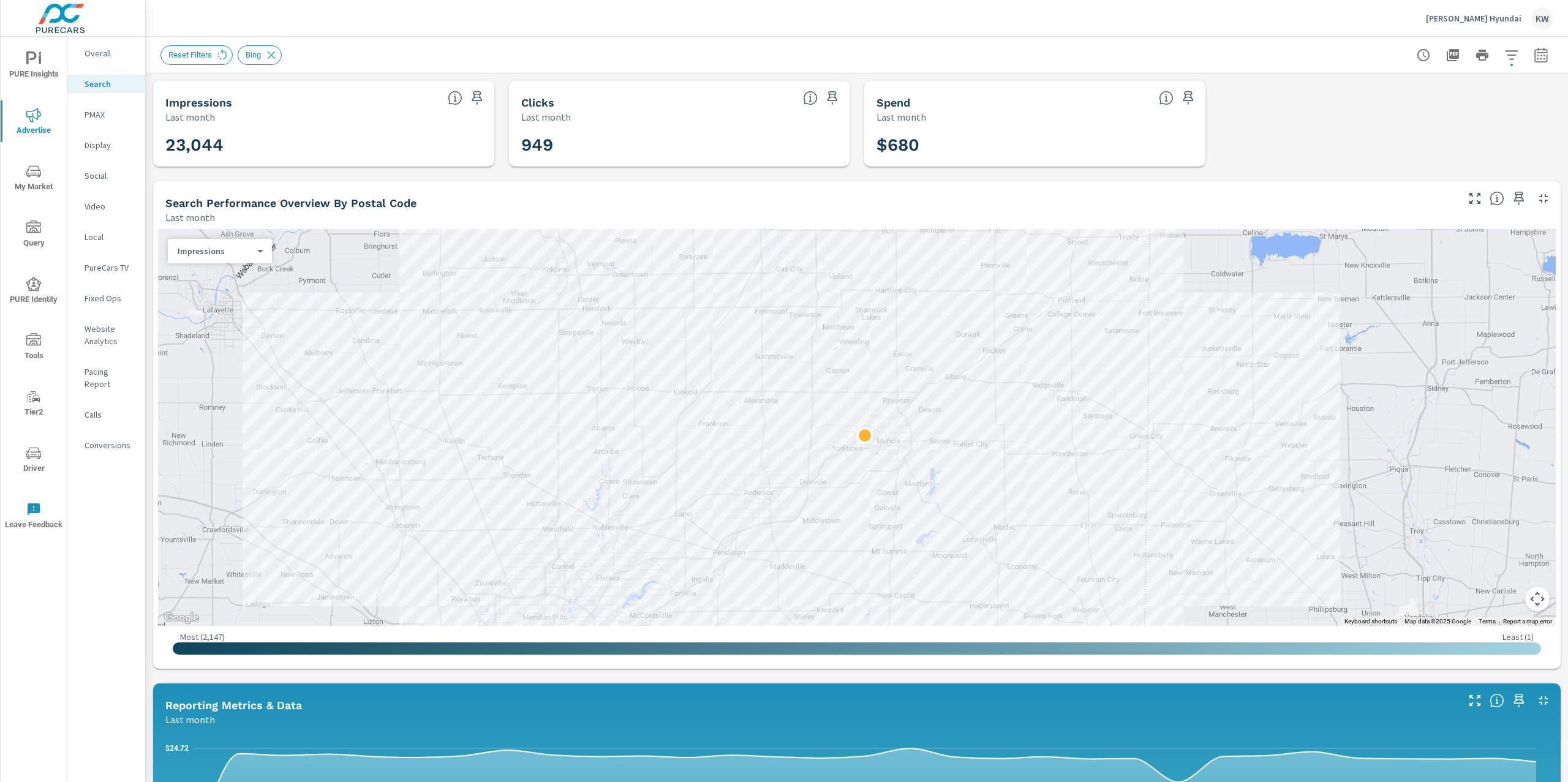
click at [1504, 53] on icon "button" at bounding box center [1511, 55] width 15 height 15
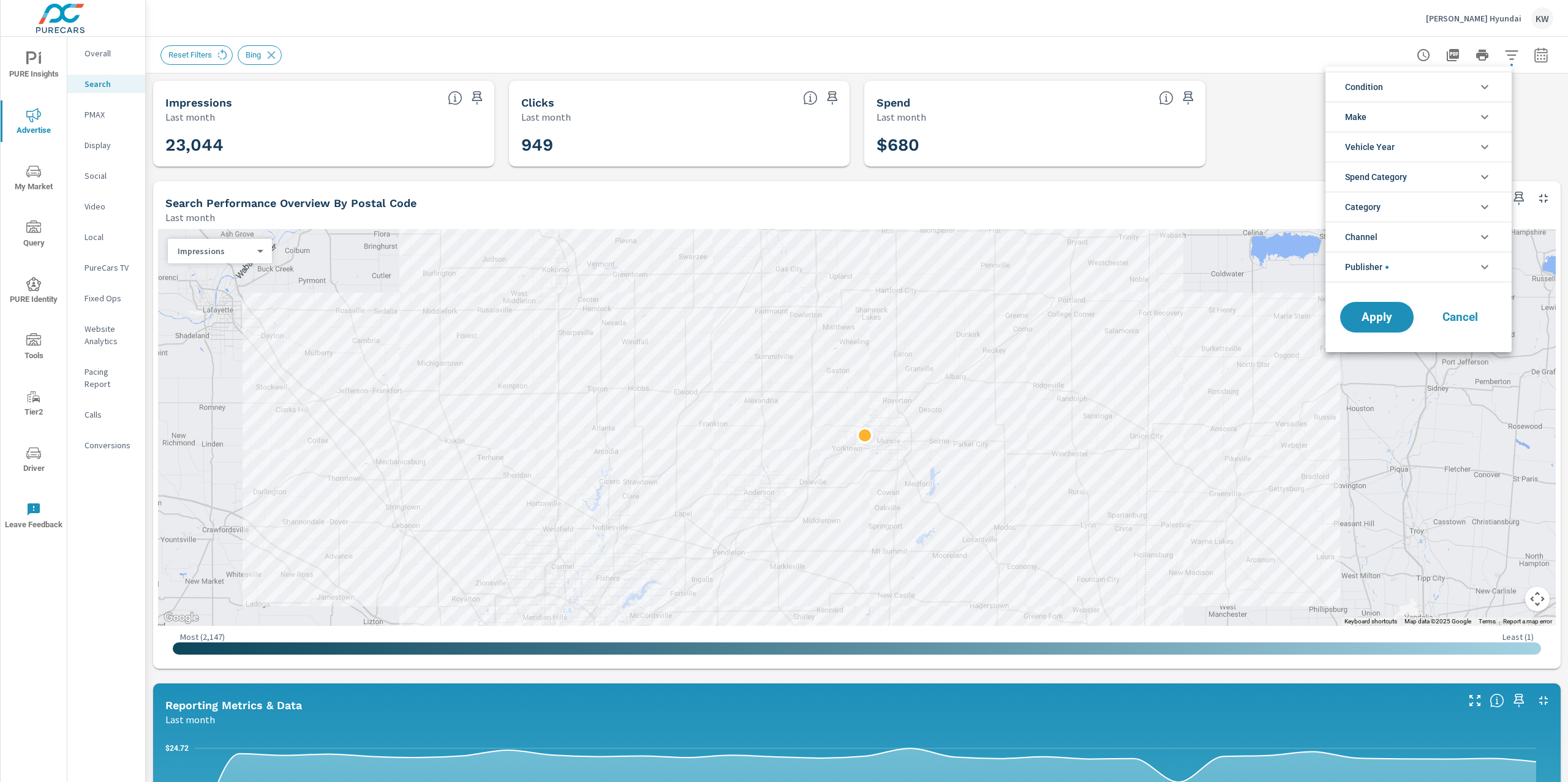
scroll to position [27, 0]
click at [1466, 270] on li "Publisher" at bounding box center [1418, 267] width 186 height 31
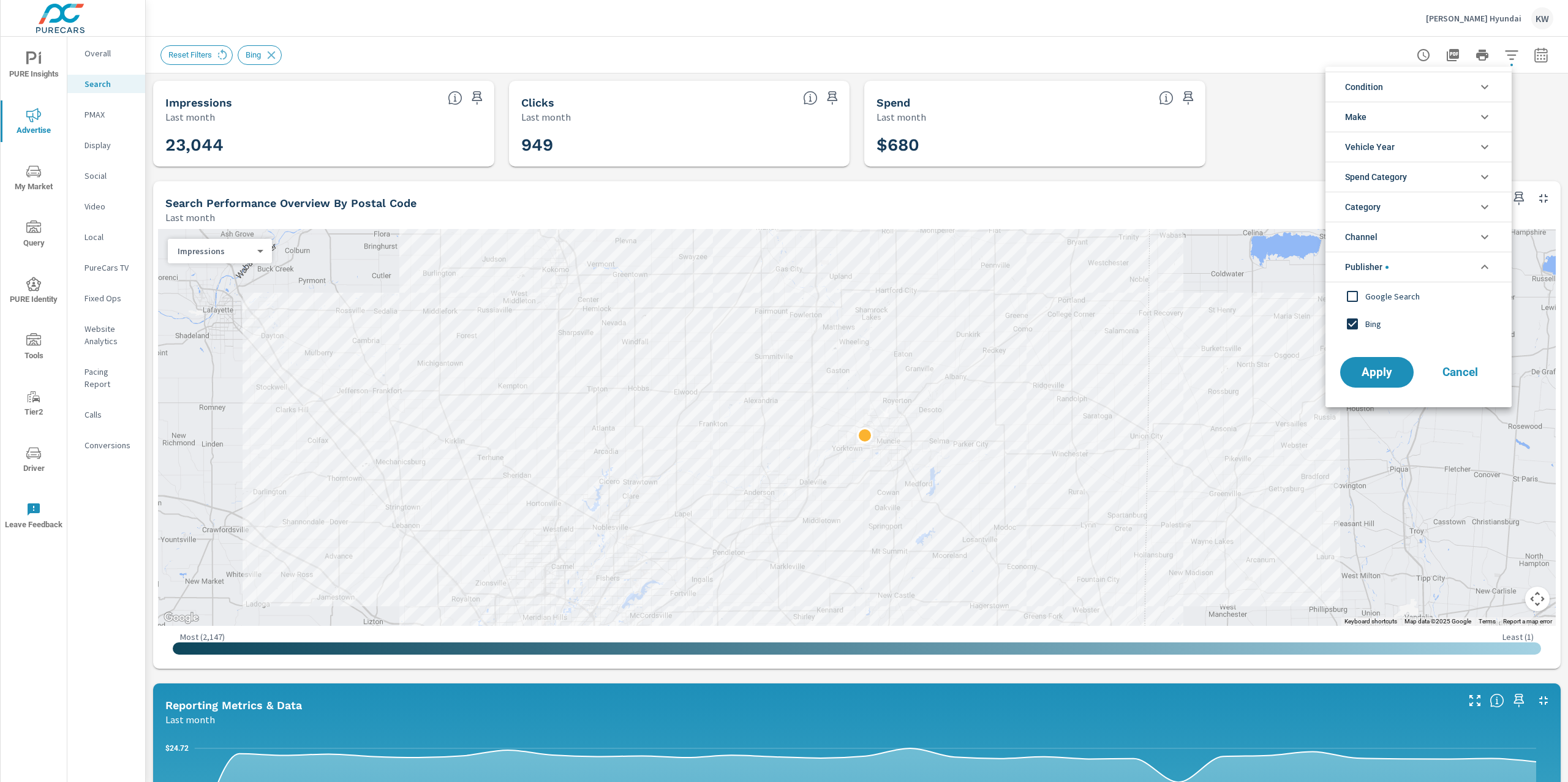
scroll to position [1, 0]
click at [1354, 326] on input "filter options" at bounding box center [1352, 323] width 26 height 26
click at [1356, 296] on input "filter options" at bounding box center [1352, 296] width 26 height 26
click at [1369, 378] on span "Apply" at bounding box center [1377, 372] width 50 height 12
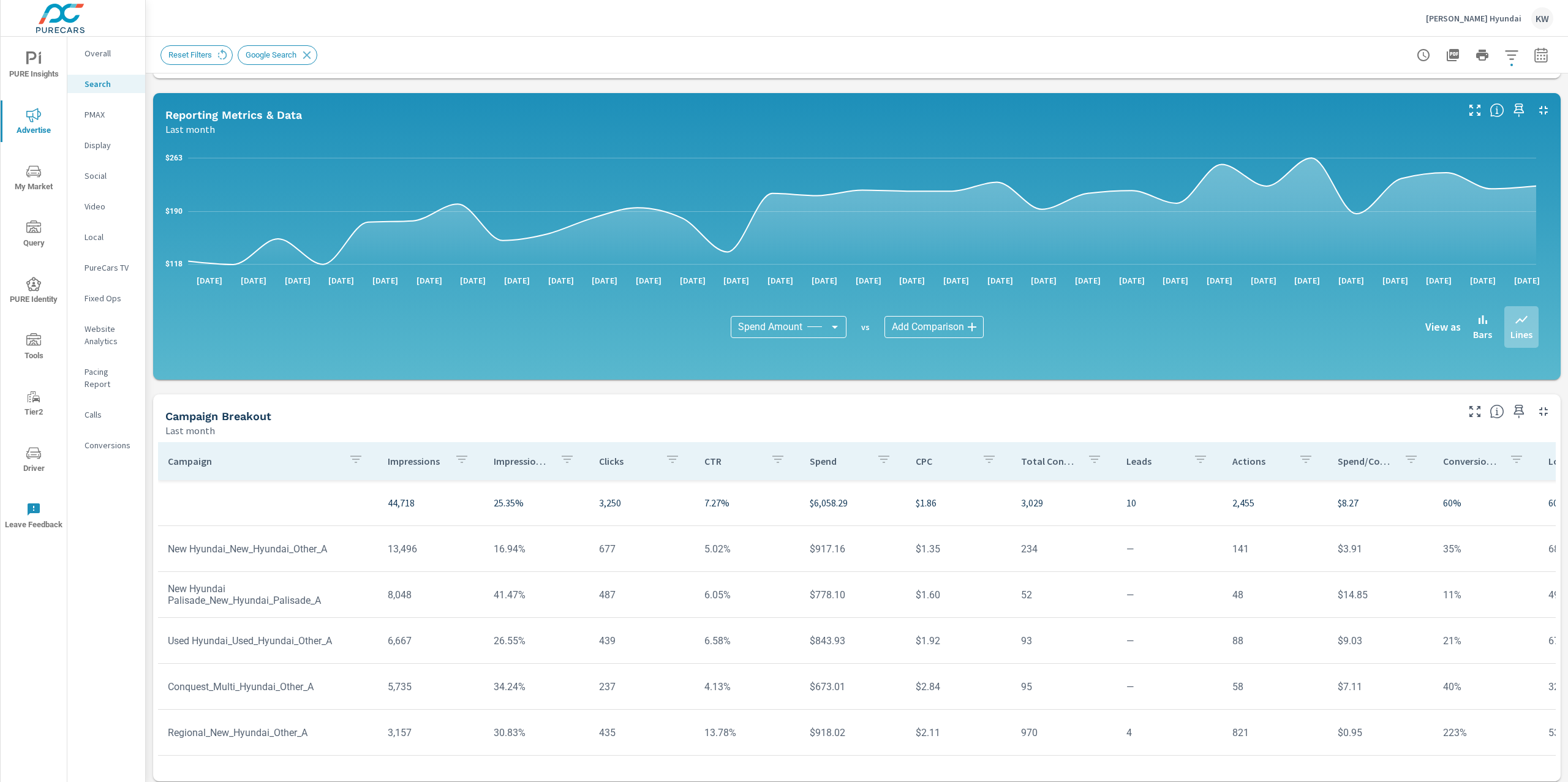
scroll to position [596, 0]
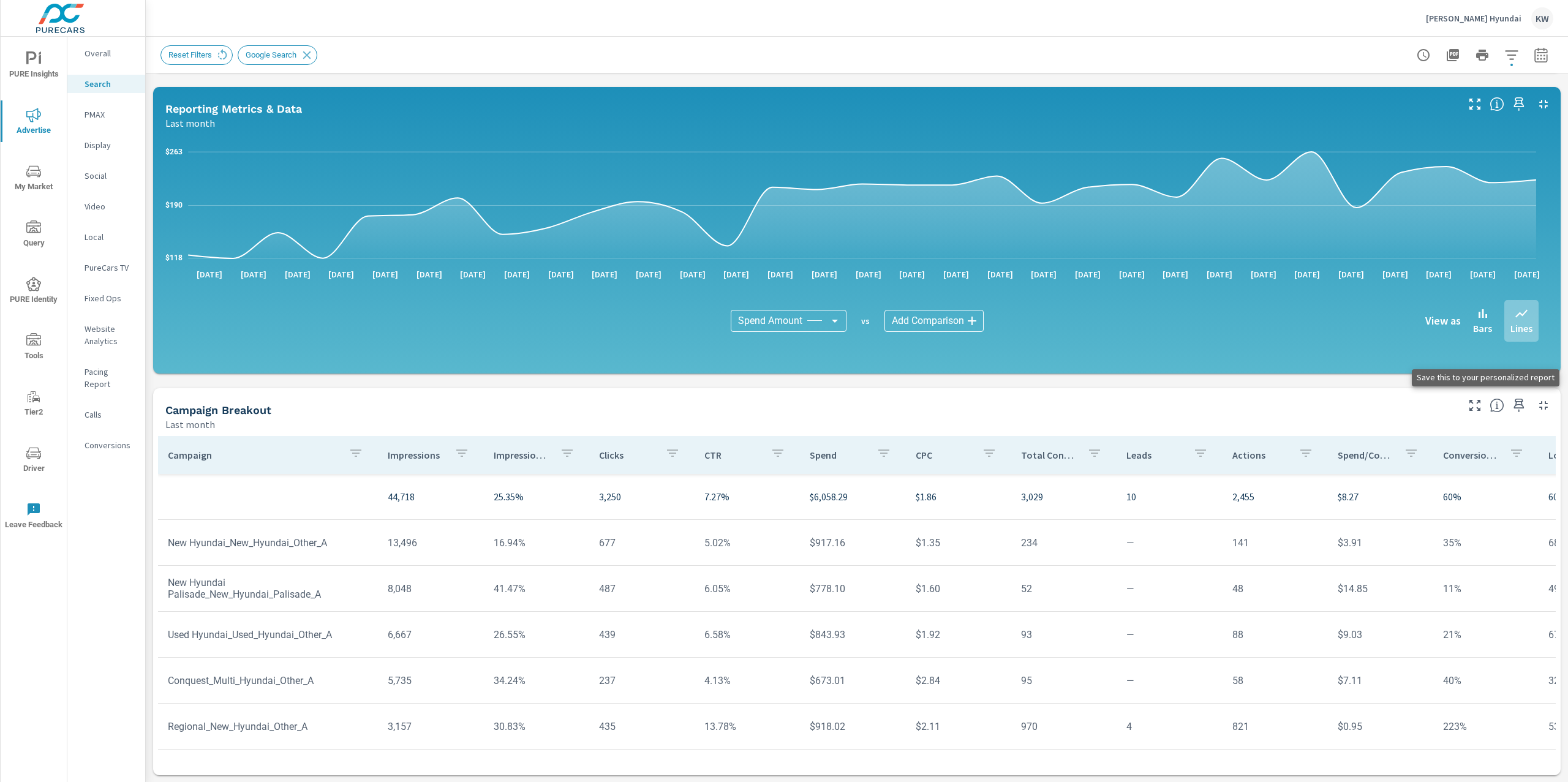
click at [1514, 411] on icon "button" at bounding box center [1519, 405] width 11 height 13
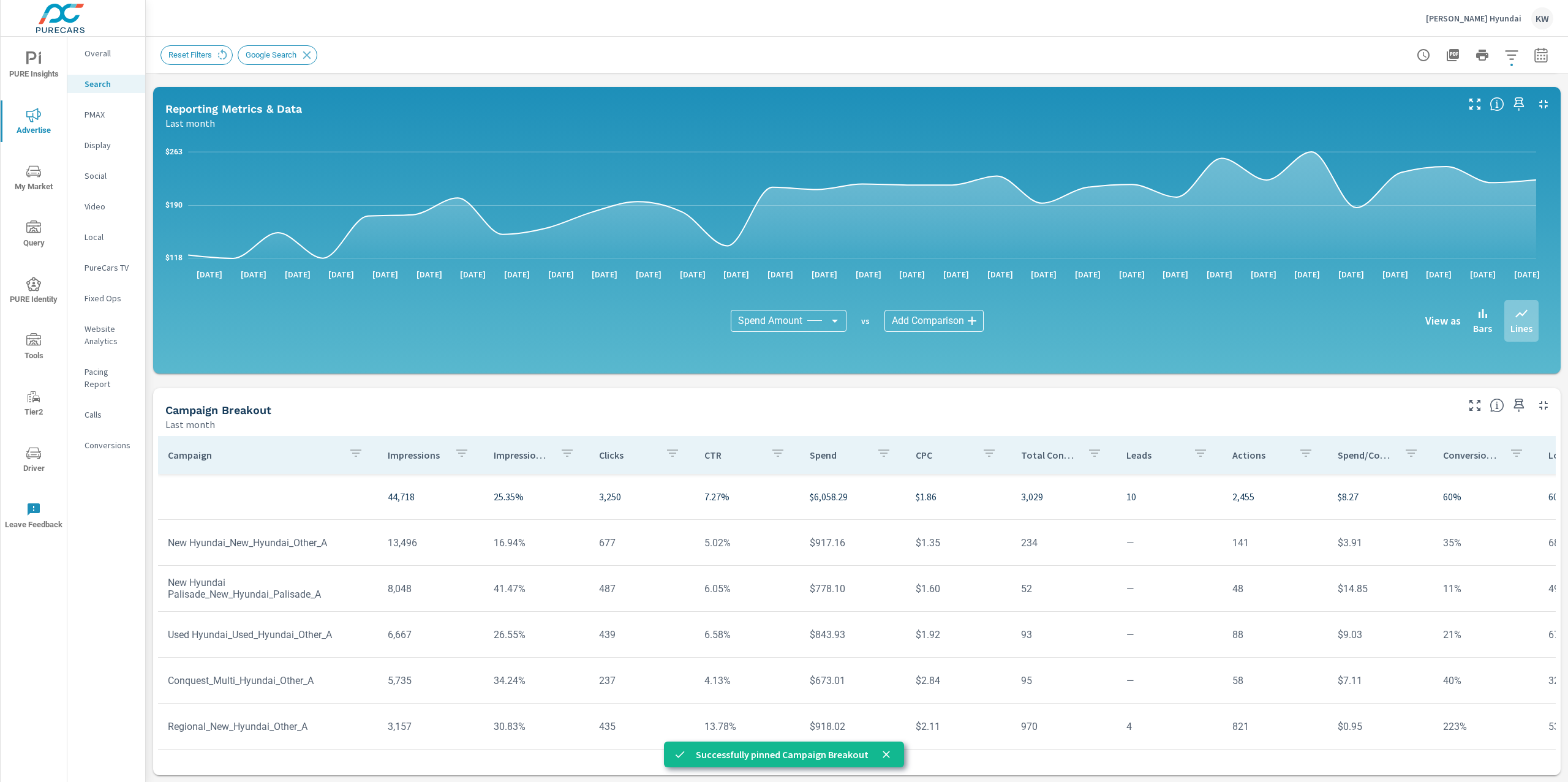
click at [99, 117] on p "PMAX" at bounding box center [110, 114] width 51 height 12
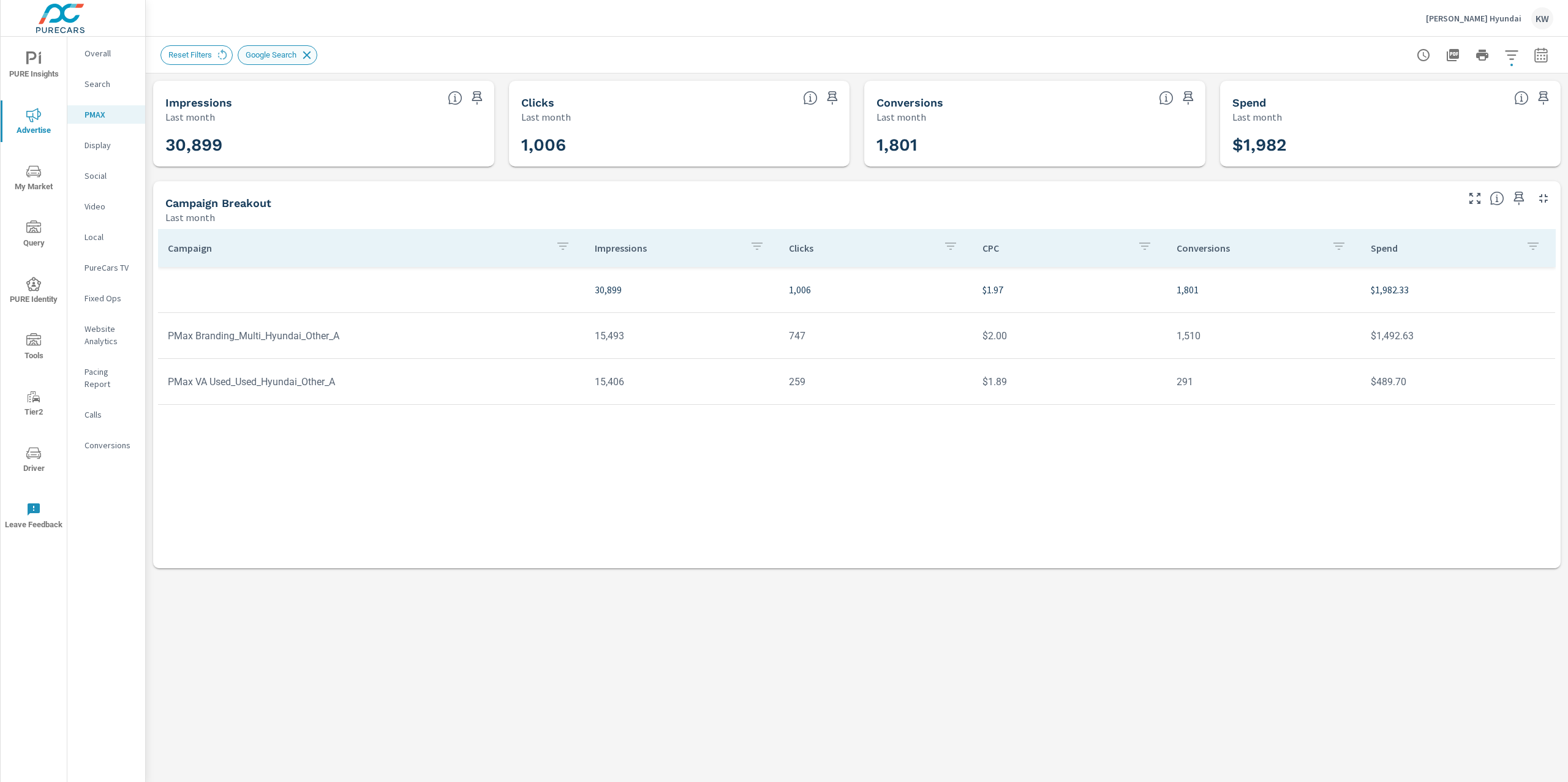
click at [312, 57] on icon at bounding box center [306, 55] width 13 height 13
click at [1520, 200] on icon "button" at bounding box center [1518, 198] width 15 height 15
click at [96, 175] on p "Social" at bounding box center [110, 175] width 51 height 12
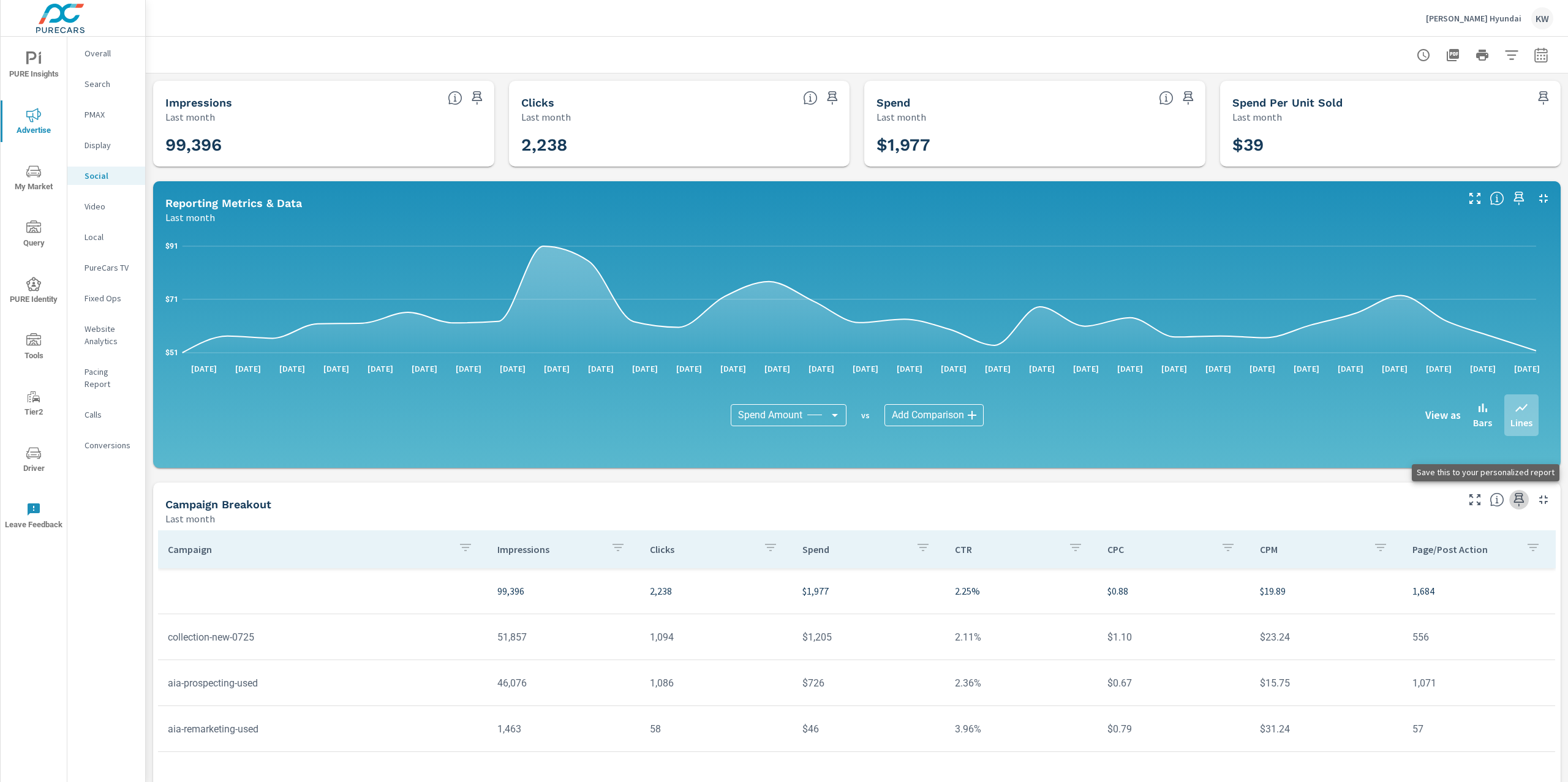
click at [1511, 500] on icon "button" at bounding box center [1518, 499] width 15 height 15
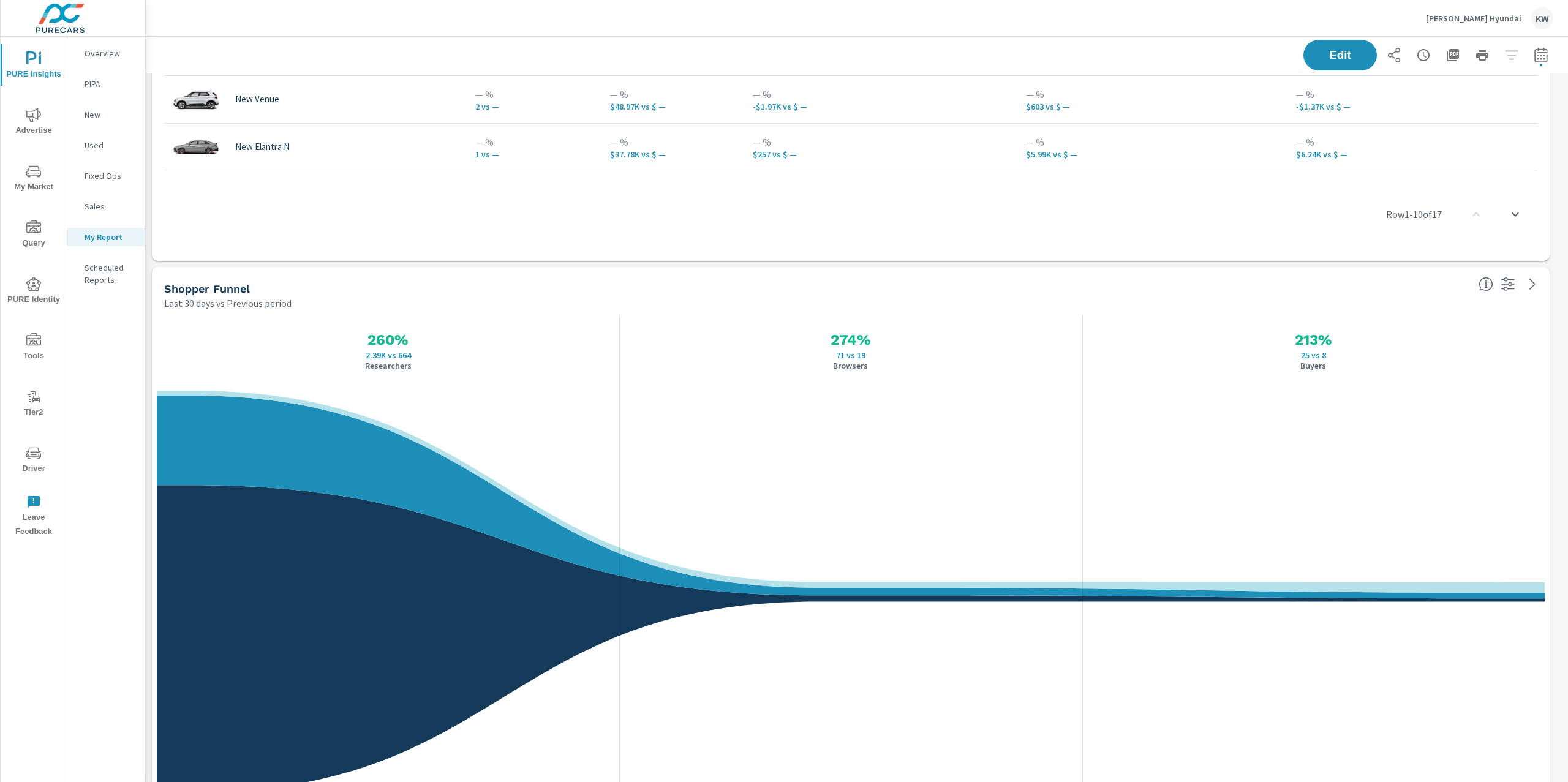
scroll to position [1409, 0]
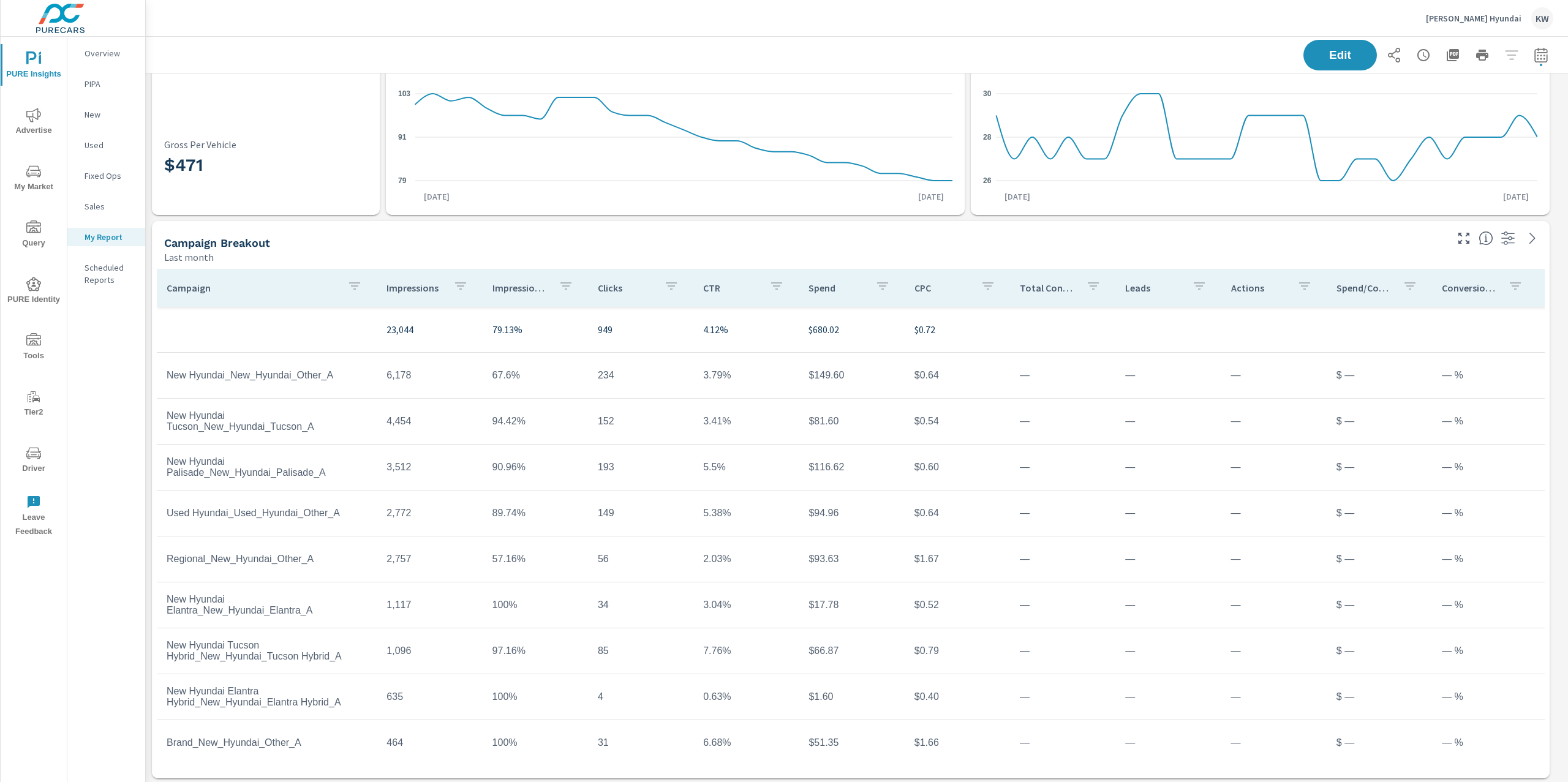
scroll to position [470, 0]
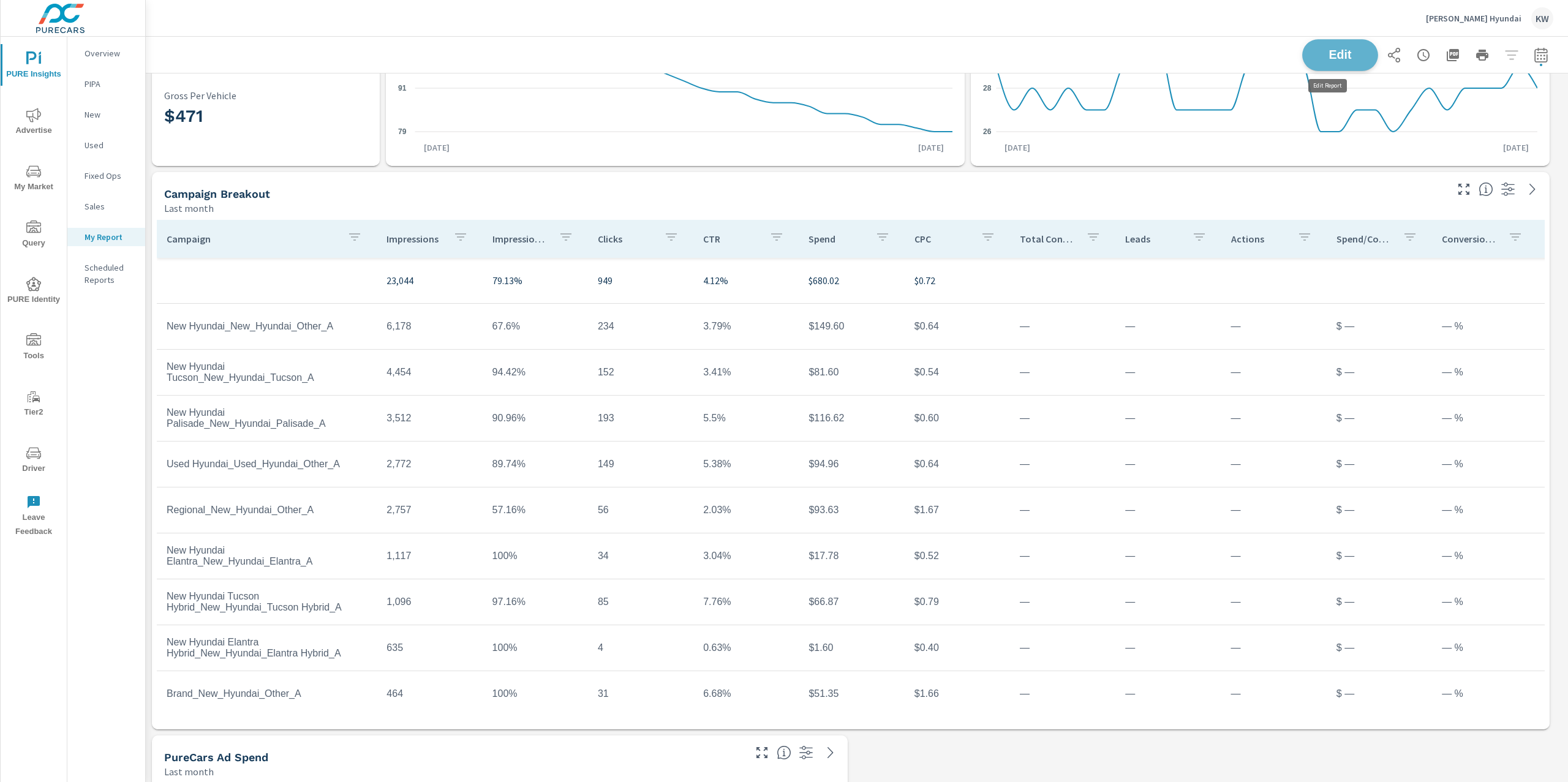
click at [1314, 50] on span "Edit" at bounding box center [1340, 55] width 50 height 12
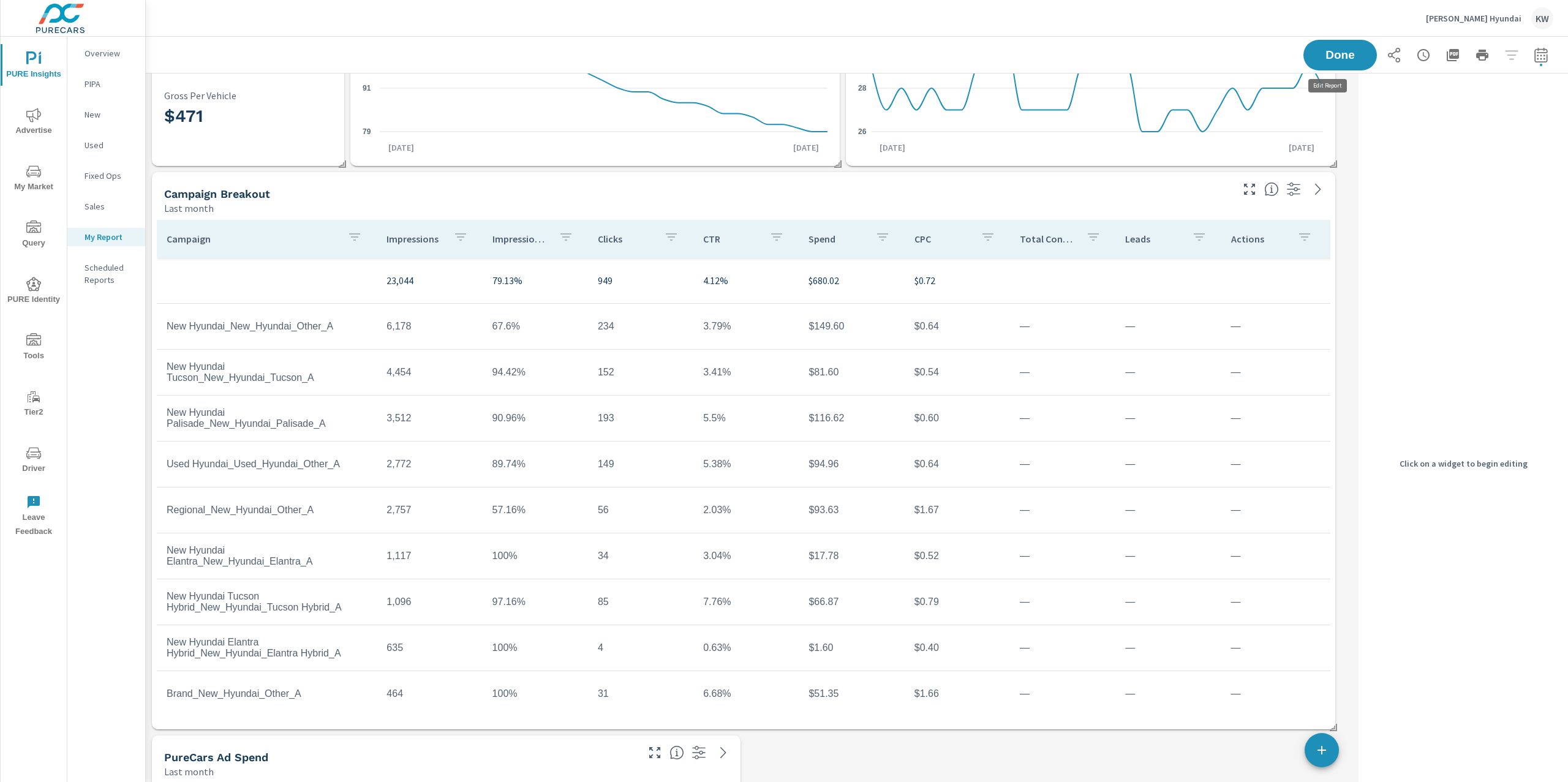
scroll to position [4678, 1221]
click at [1167, 201] on div "Campaign Breakout" at bounding box center [697, 194] width 1066 height 14
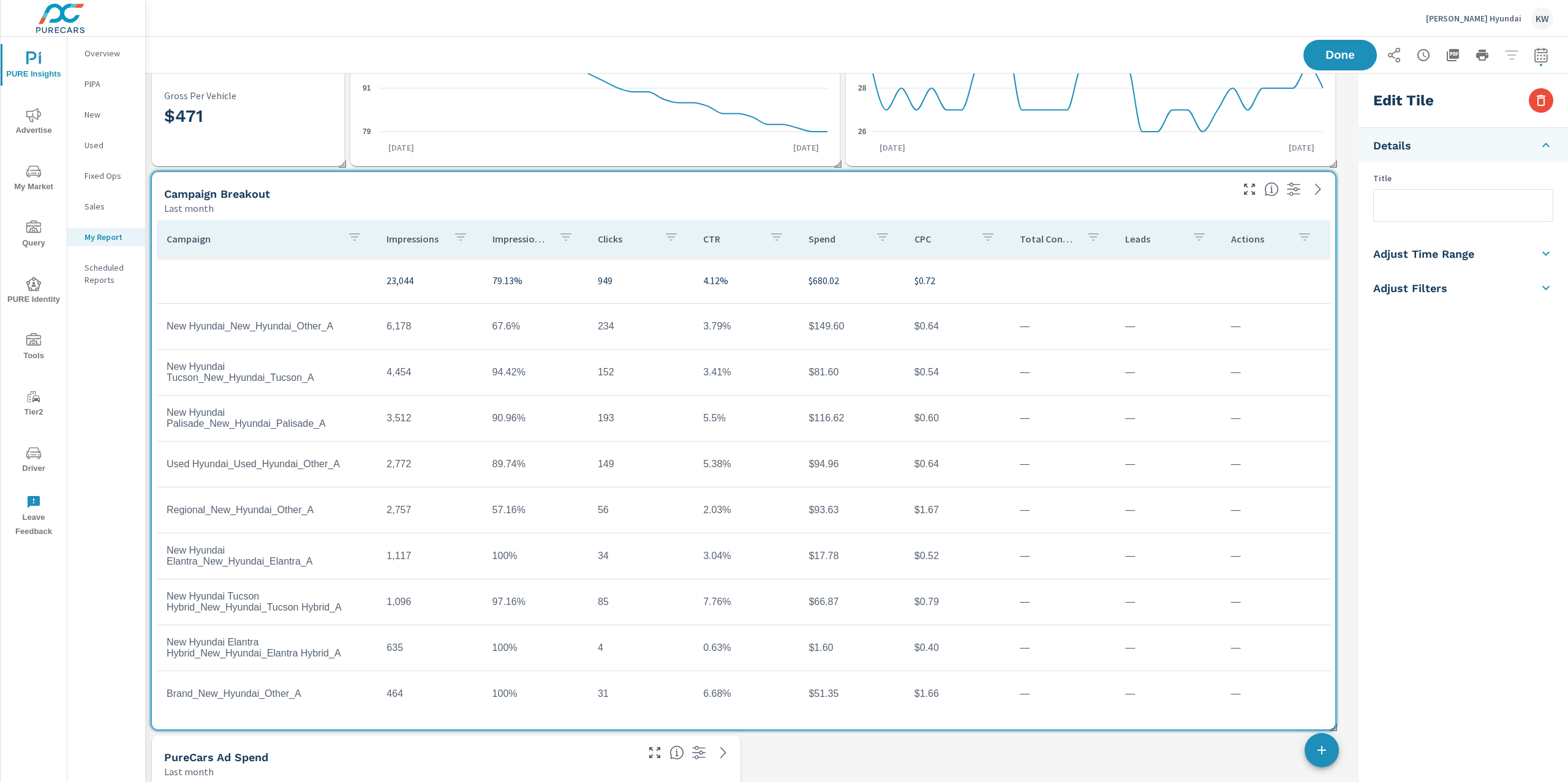
click at [1436, 211] on input "text" at bounding box center [1462, 205] width 179 height 32
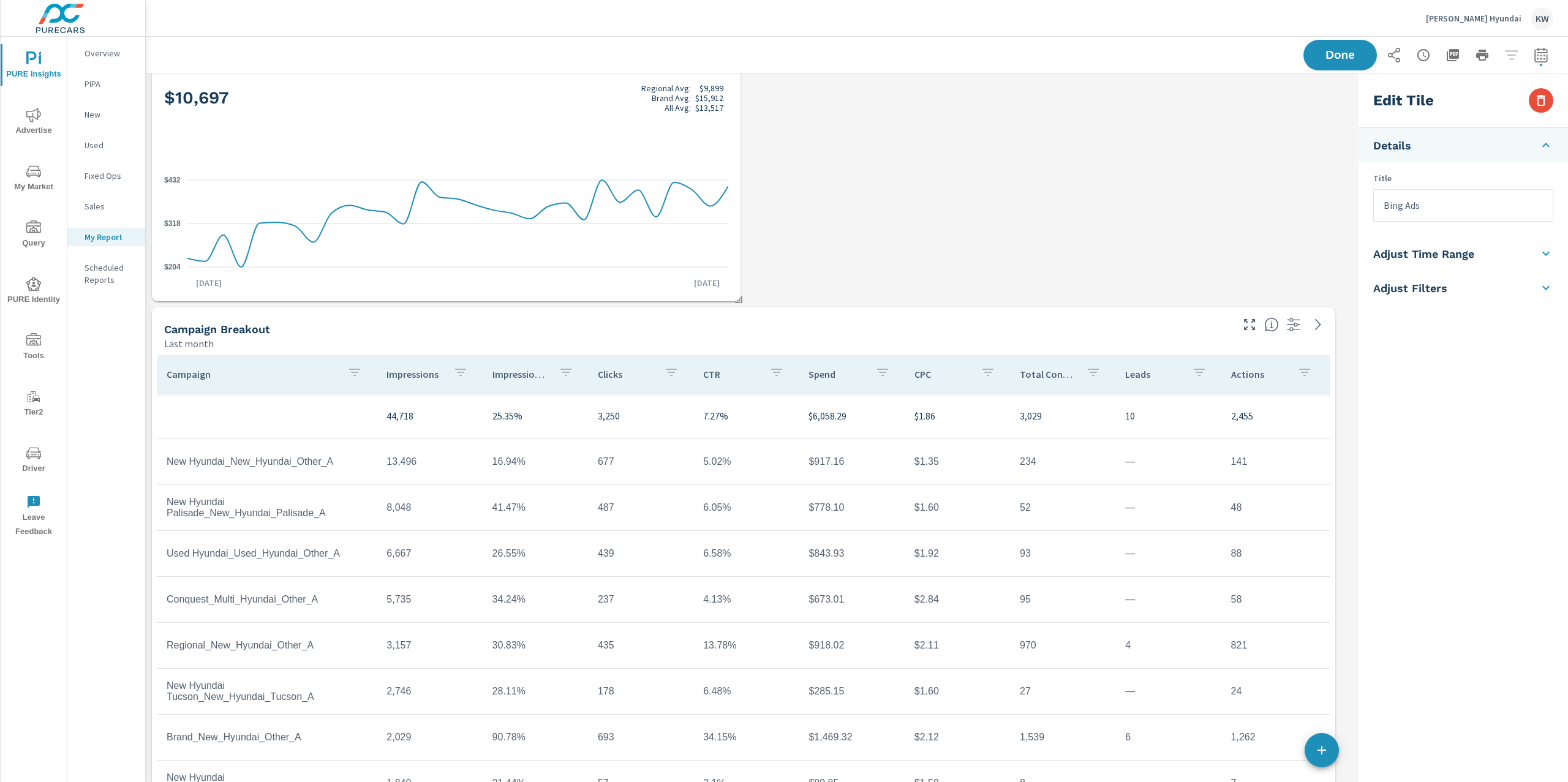
scroll to position [1185, 0]
type input "Bing Ads"
click at [975, 317] on div "Campaign Breakout" at bounding box center [697, 324] width 1066 height 14
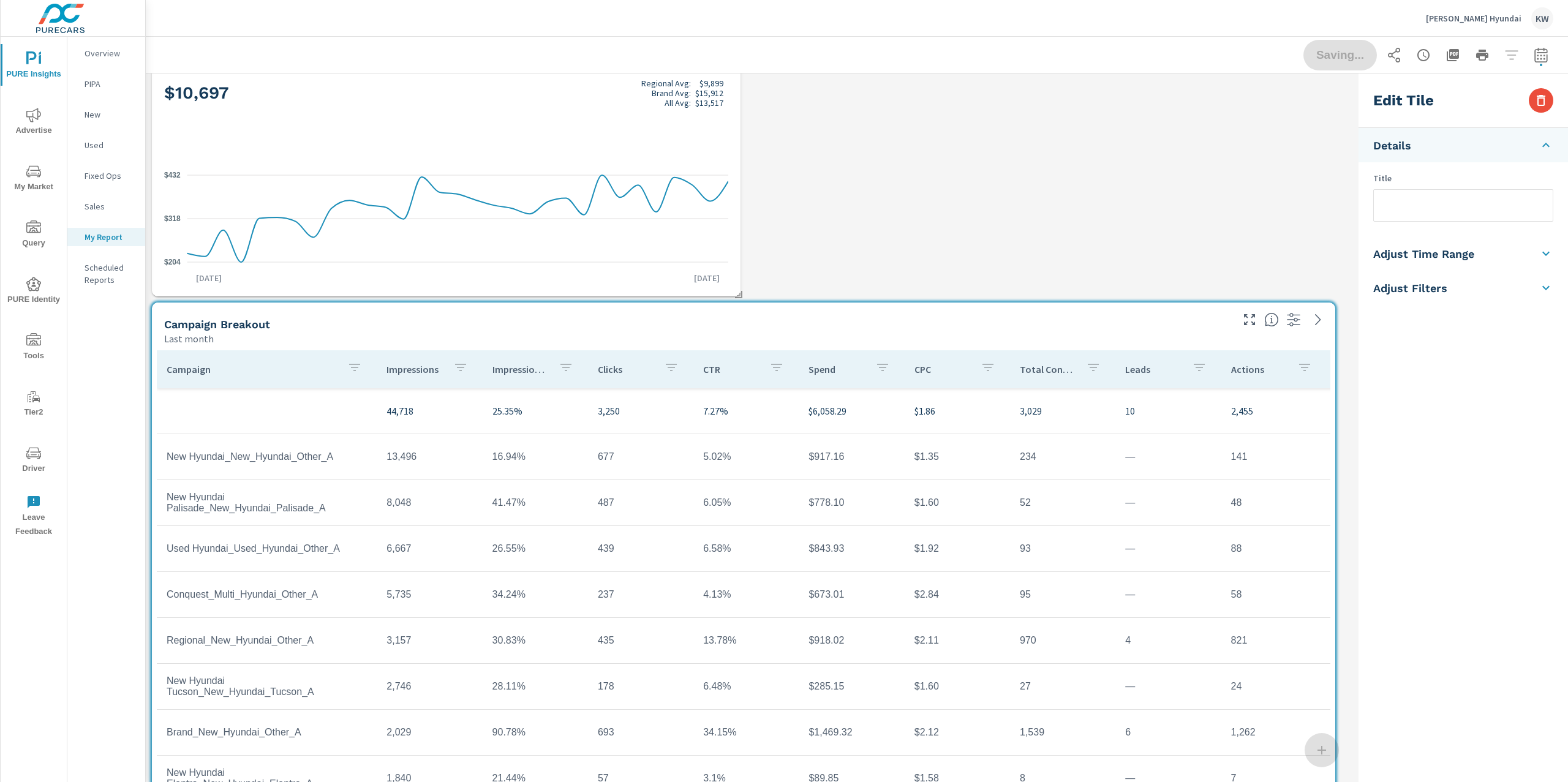
click at [1407, 207] on input "text" at bounding box center [1462, 205] width 179 height 32
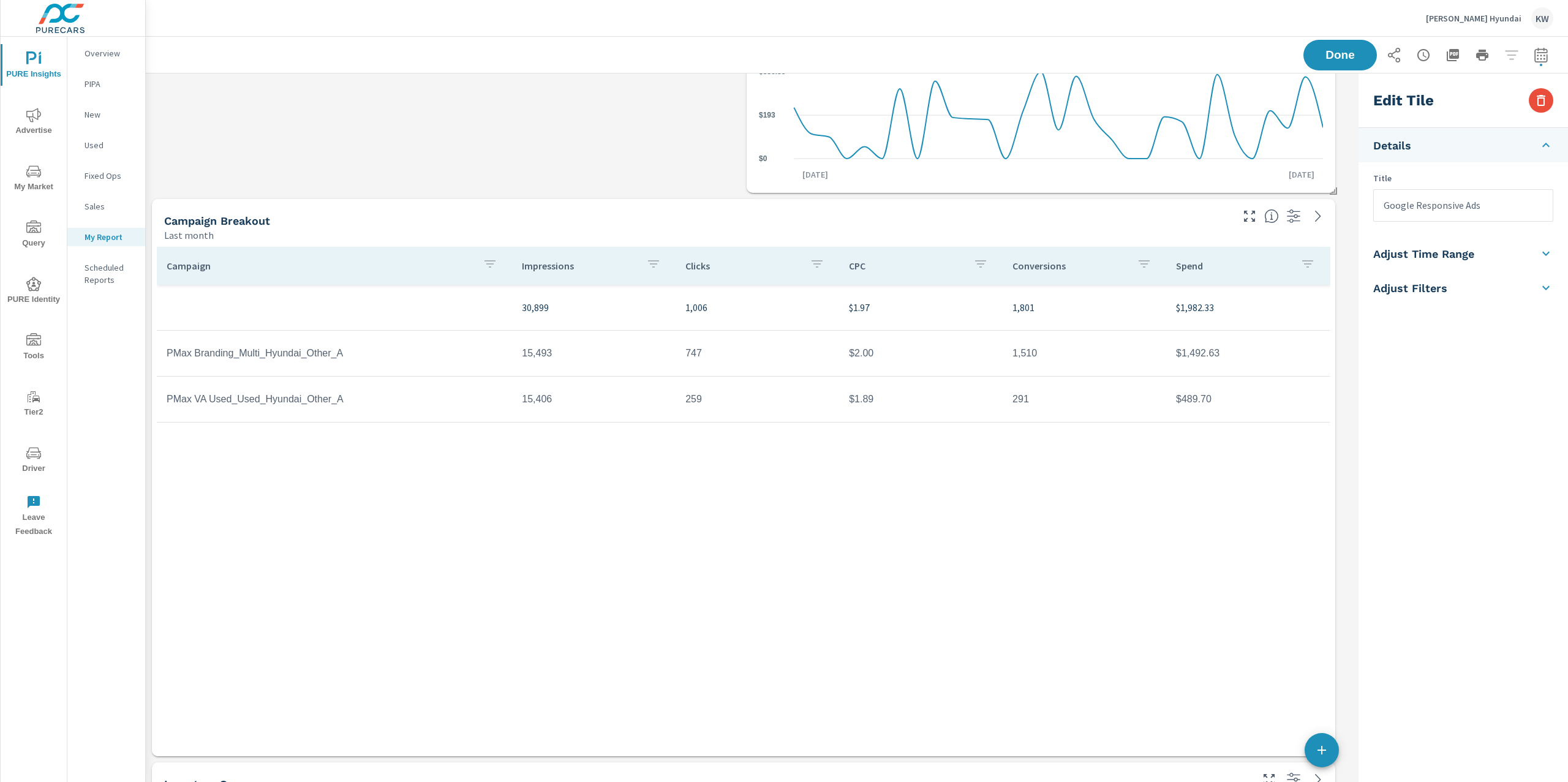
scroll to position [2138, 0]
type input "Google Responsive Ads"
click at [1242, 484] on div "Campaign Impressions Clicks CPC Conversions Spend 30,899 1,006 $1.97 1,801 $1,9…" at bounding box center [743, 485] width 1173 height 486
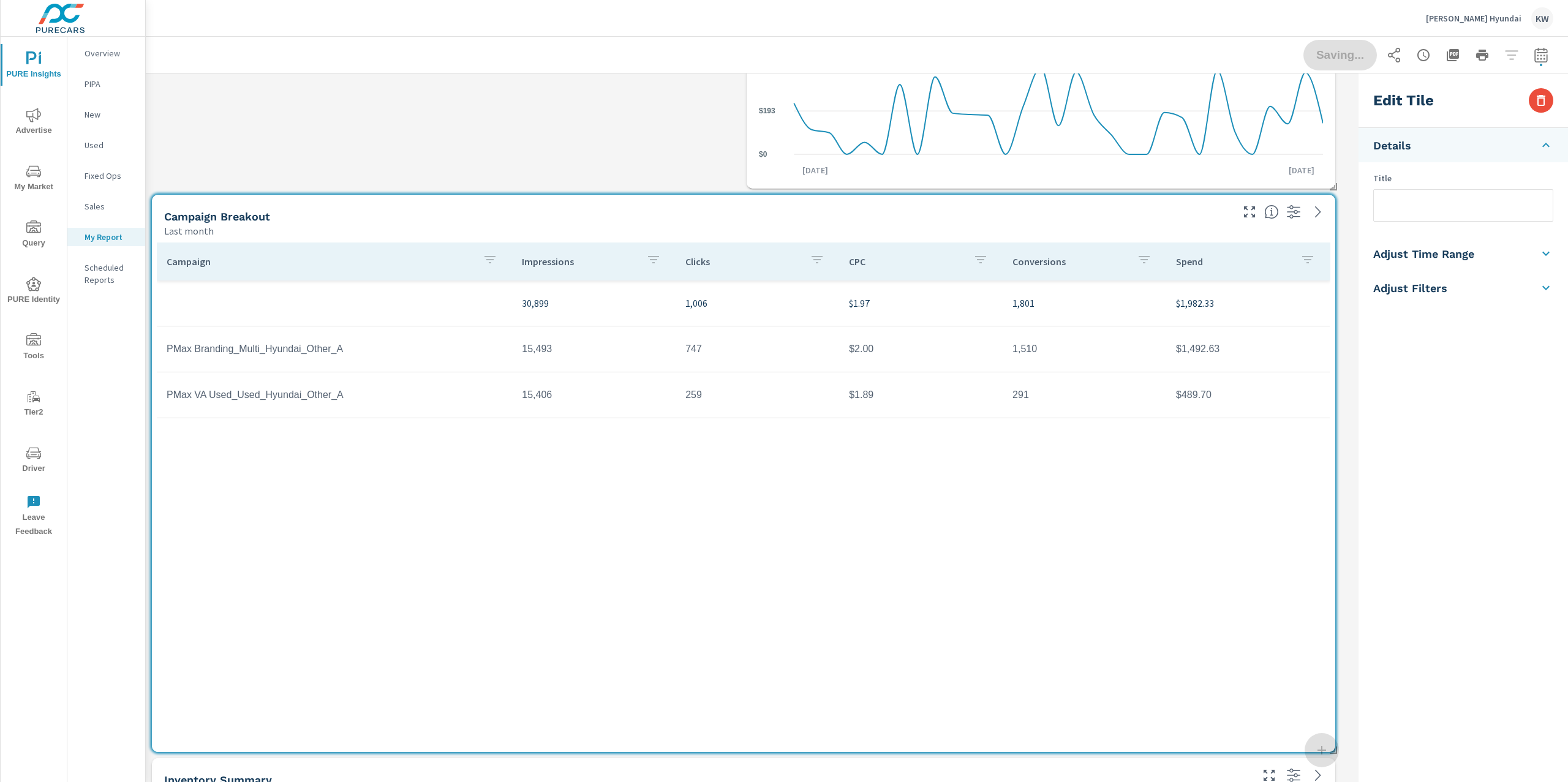
click at [1397, 198] on input "text" at bounding box center [1462, 205] width 179 height 32
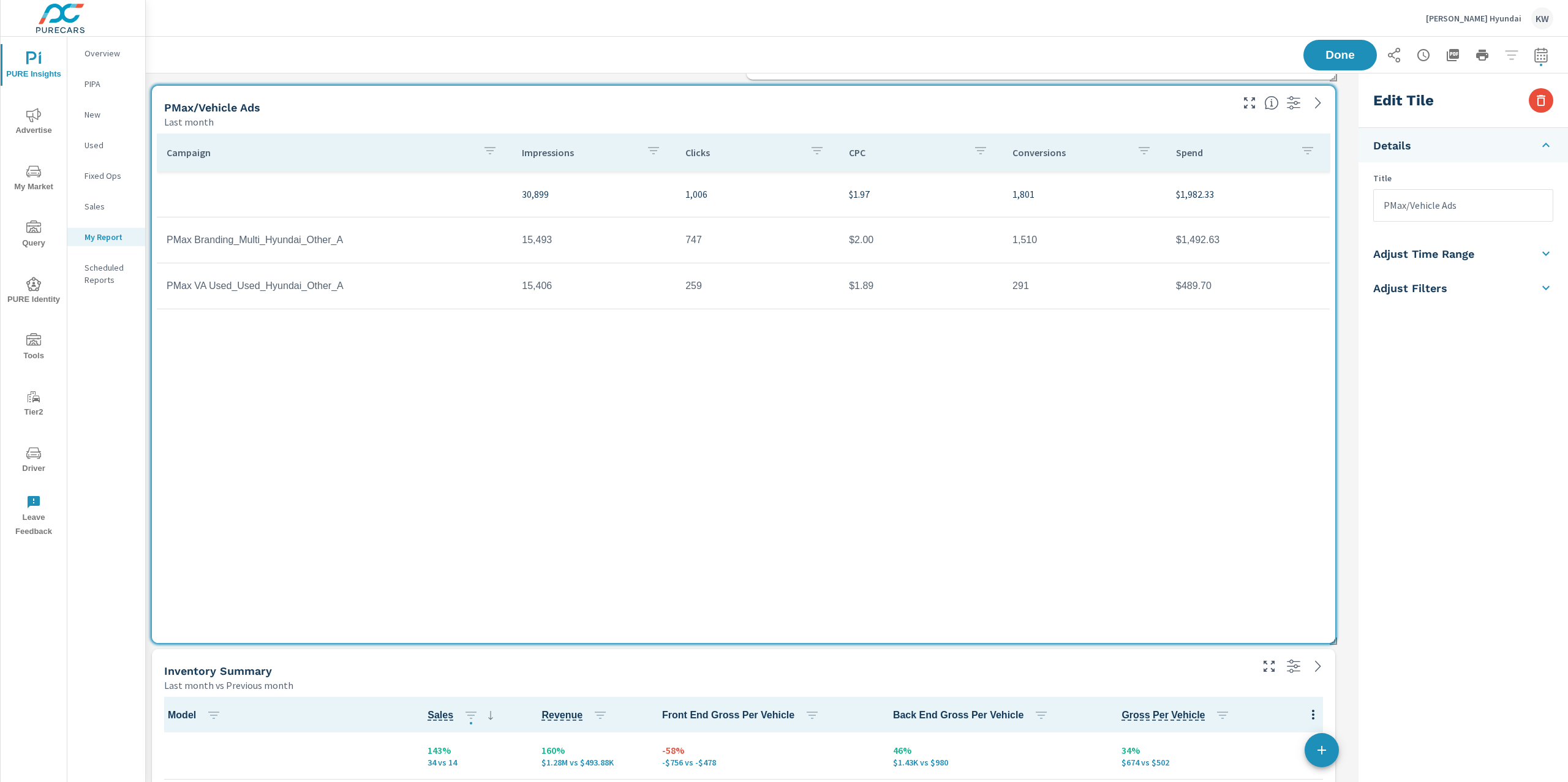
scroll to position [2317, 0]
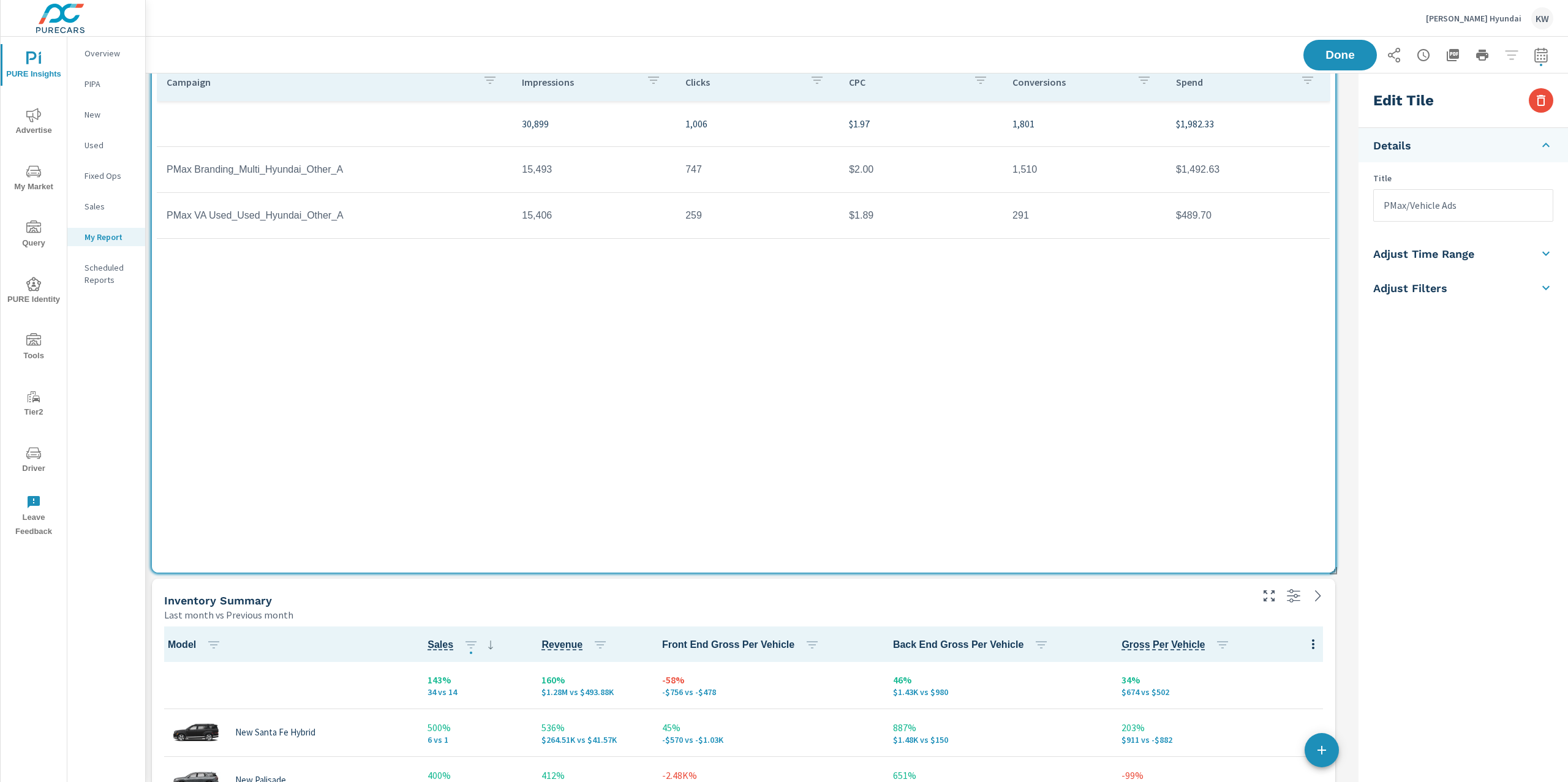
type input "PMax/Vehicle Ads"
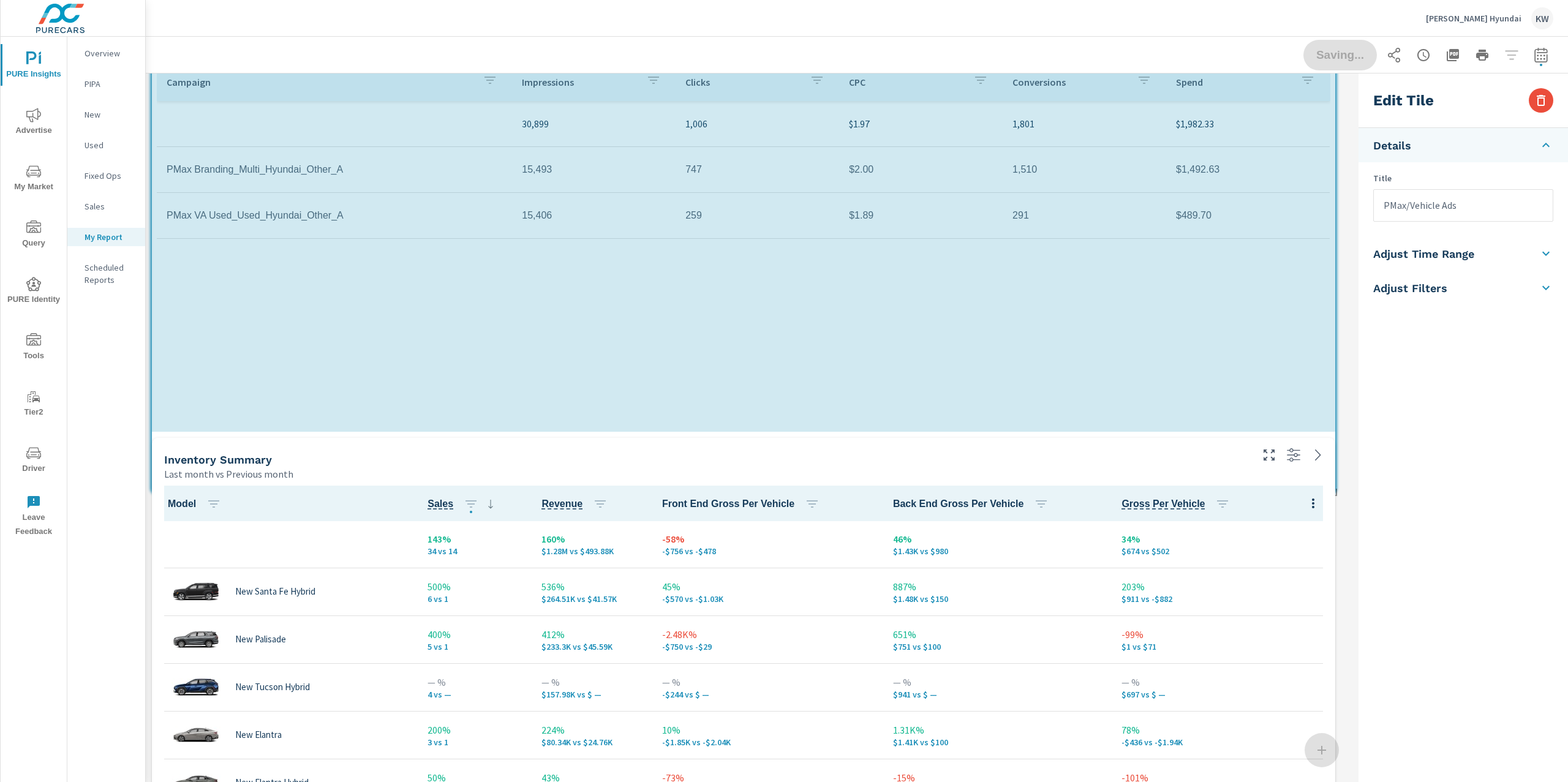
scroll to position [4538, 1221]
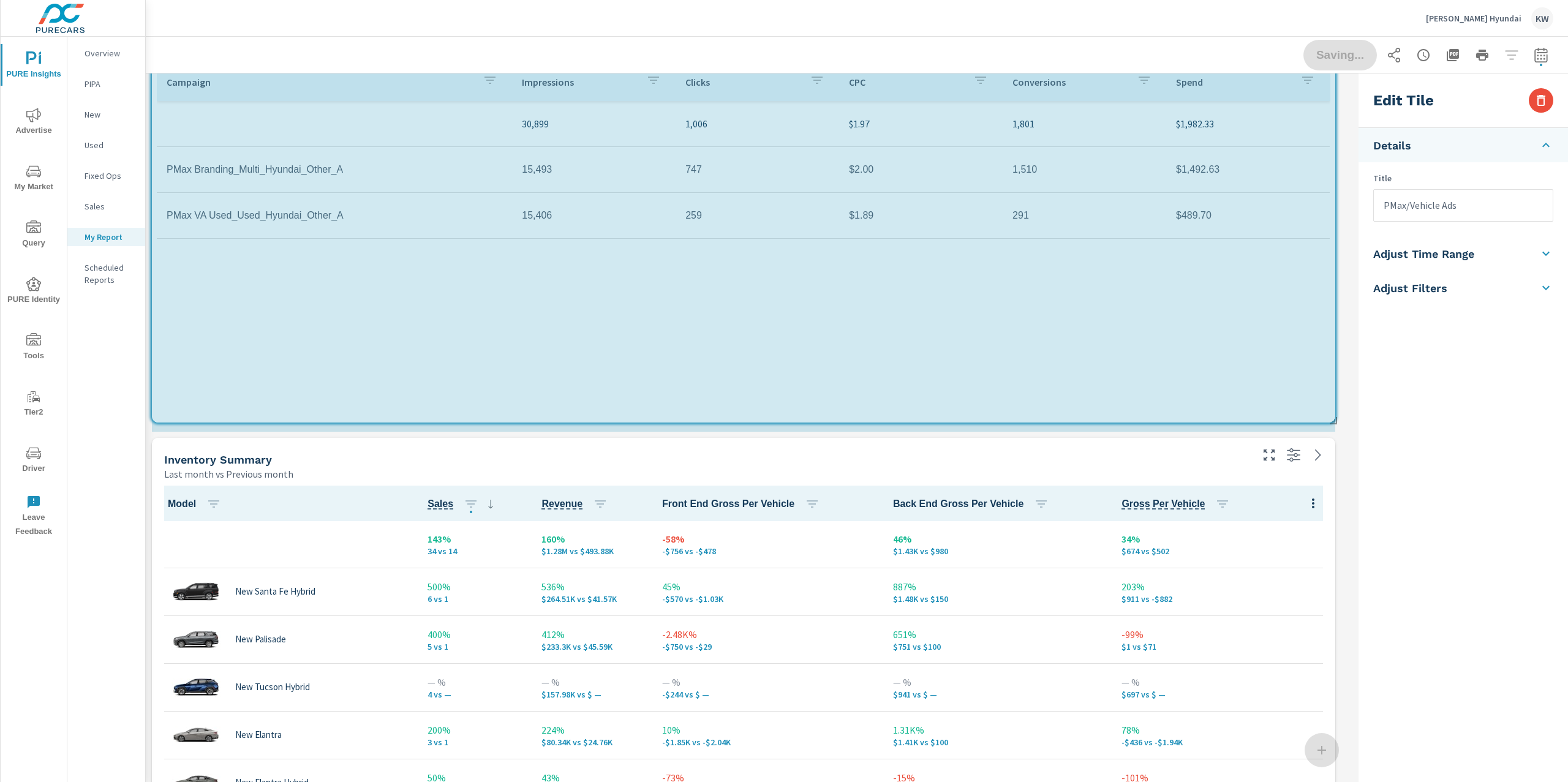
drag, startPoint x: 1331, startPoint y: 568, endPoint x: 1331, endPoint y: 427, distance: 141.0
click at [1331, 427] on div "Sales Totals Last month 34 Sales $1,282,744 Revenue -$830 Front End Gross Per V…" at bounding box center [749, 12] width 1207 height 4512
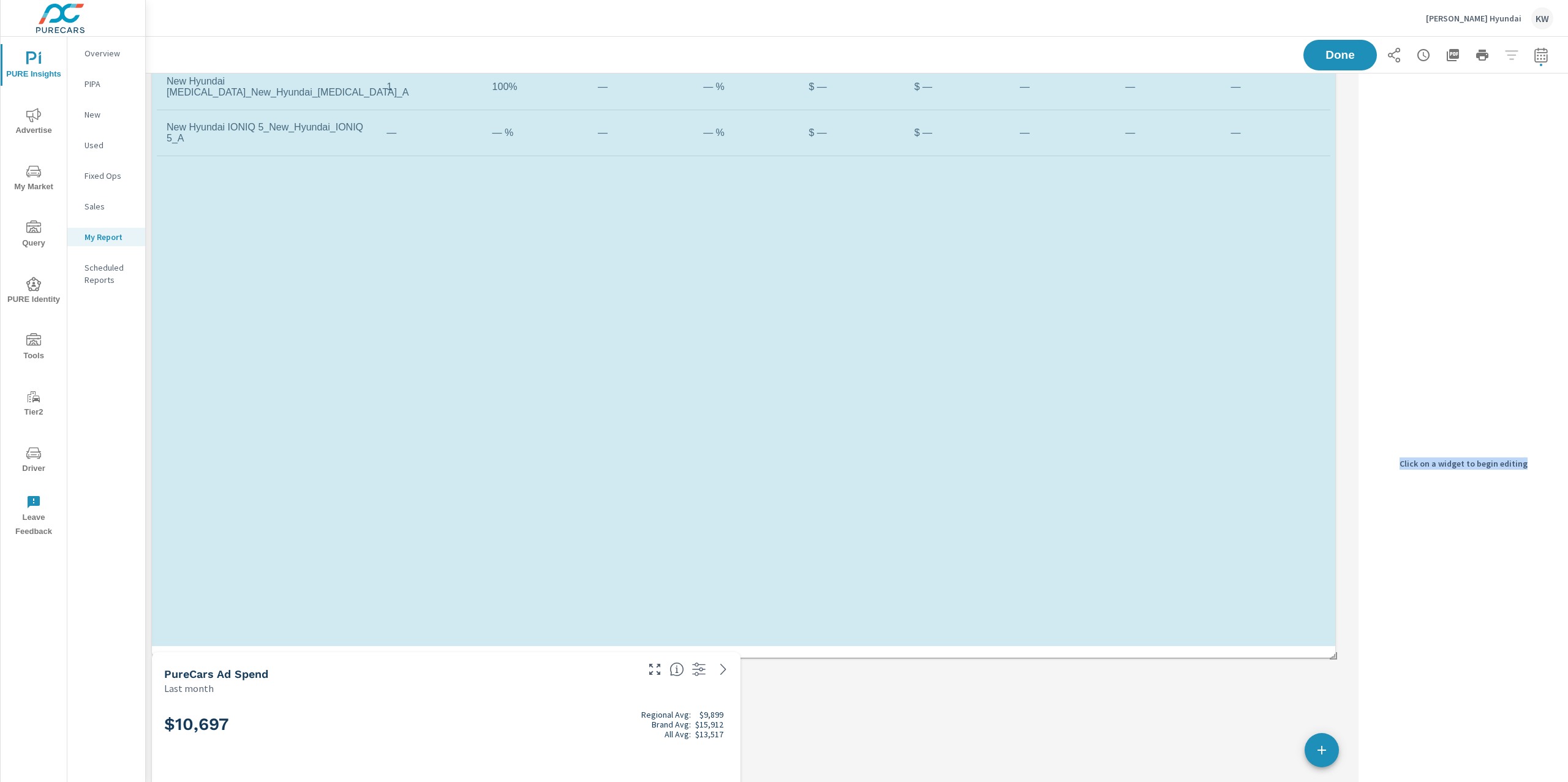
scroll to position [0, 0]
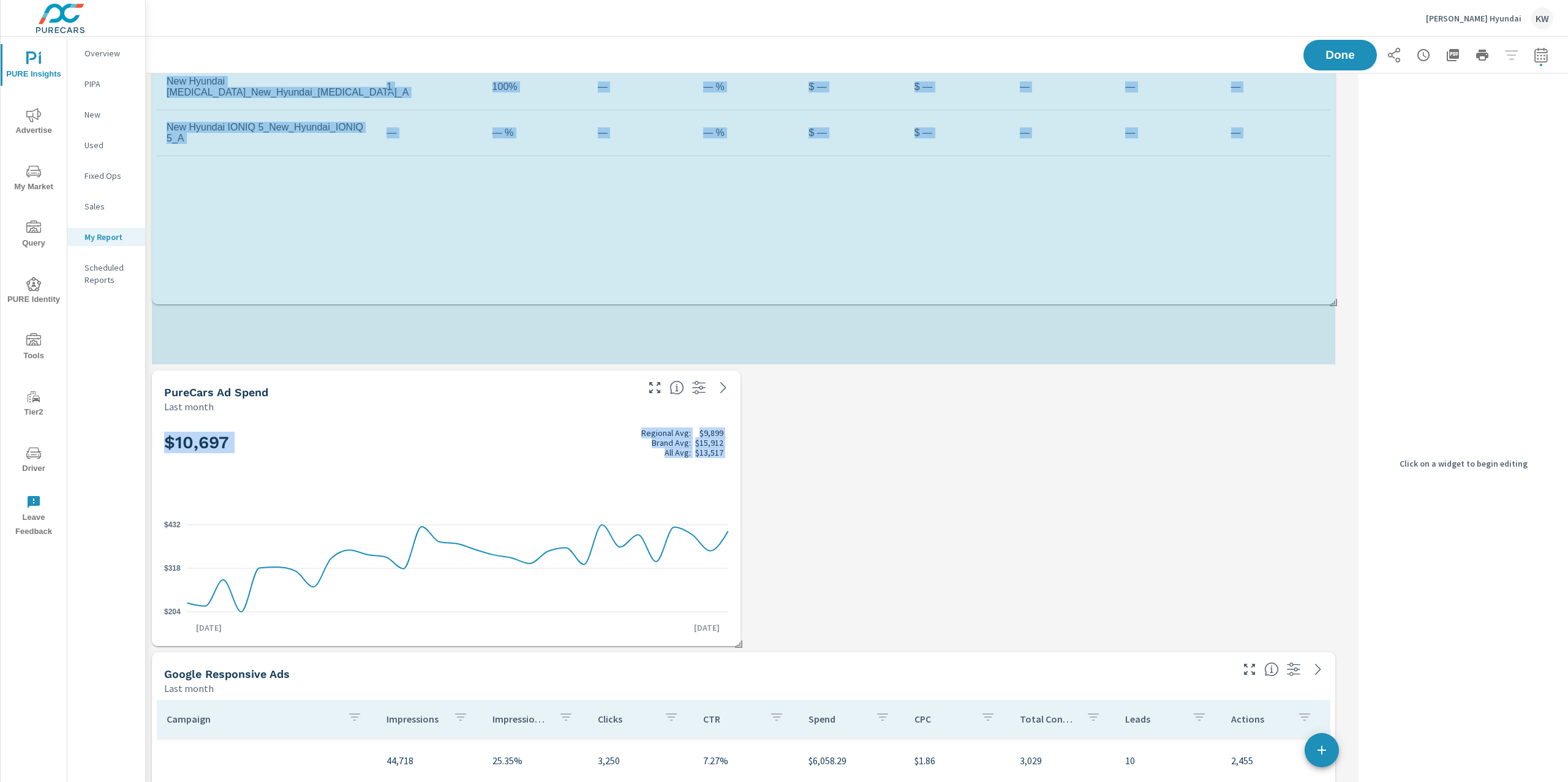
drag, startPoint x: 1331, startPoint y: 496, endPoint x: 1348, endPoint y: 352, distance: 145.0
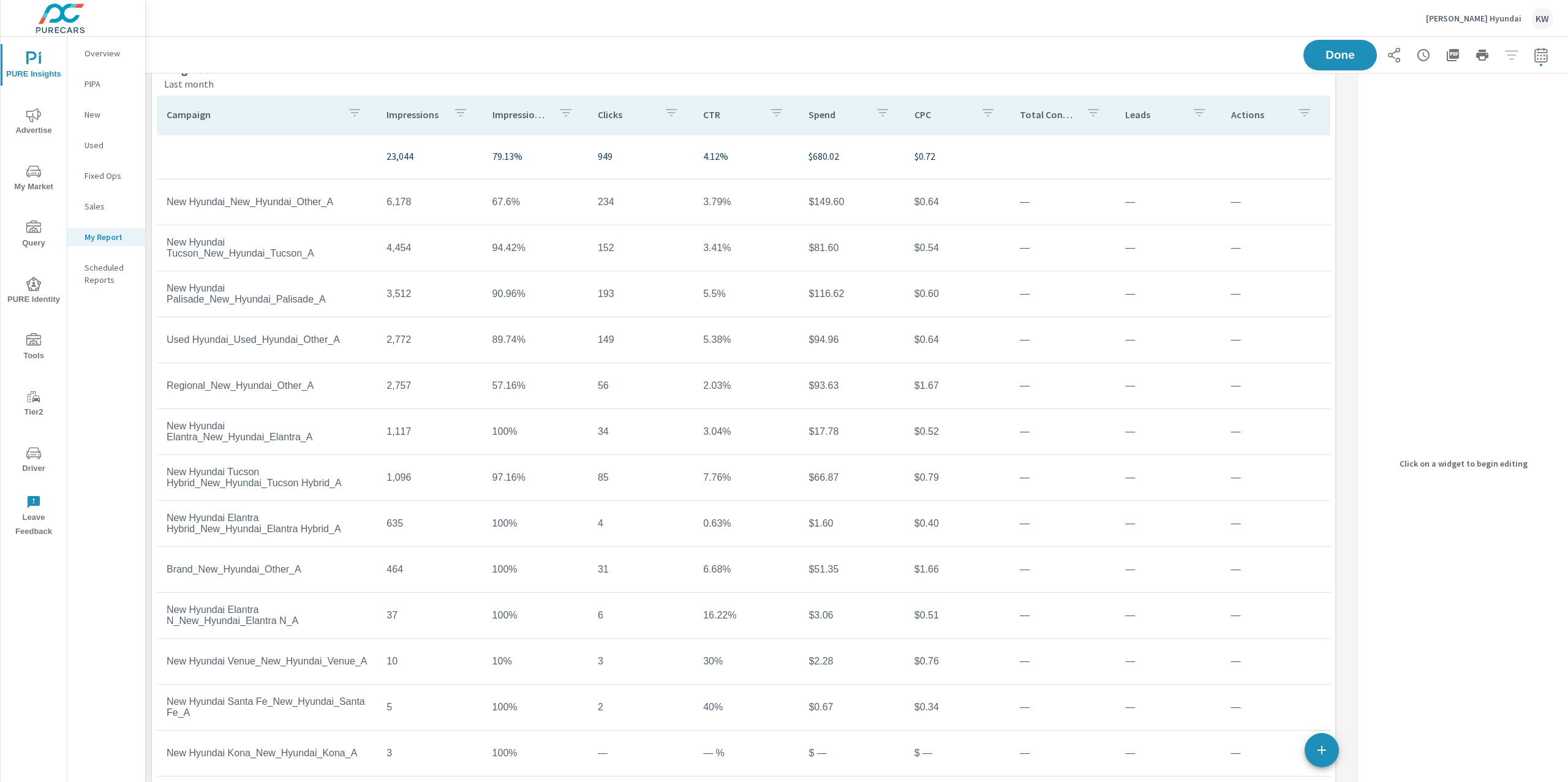
click at [531, 117] on p "Impression Share" at bounding box center [520, 114] width 56 height 12
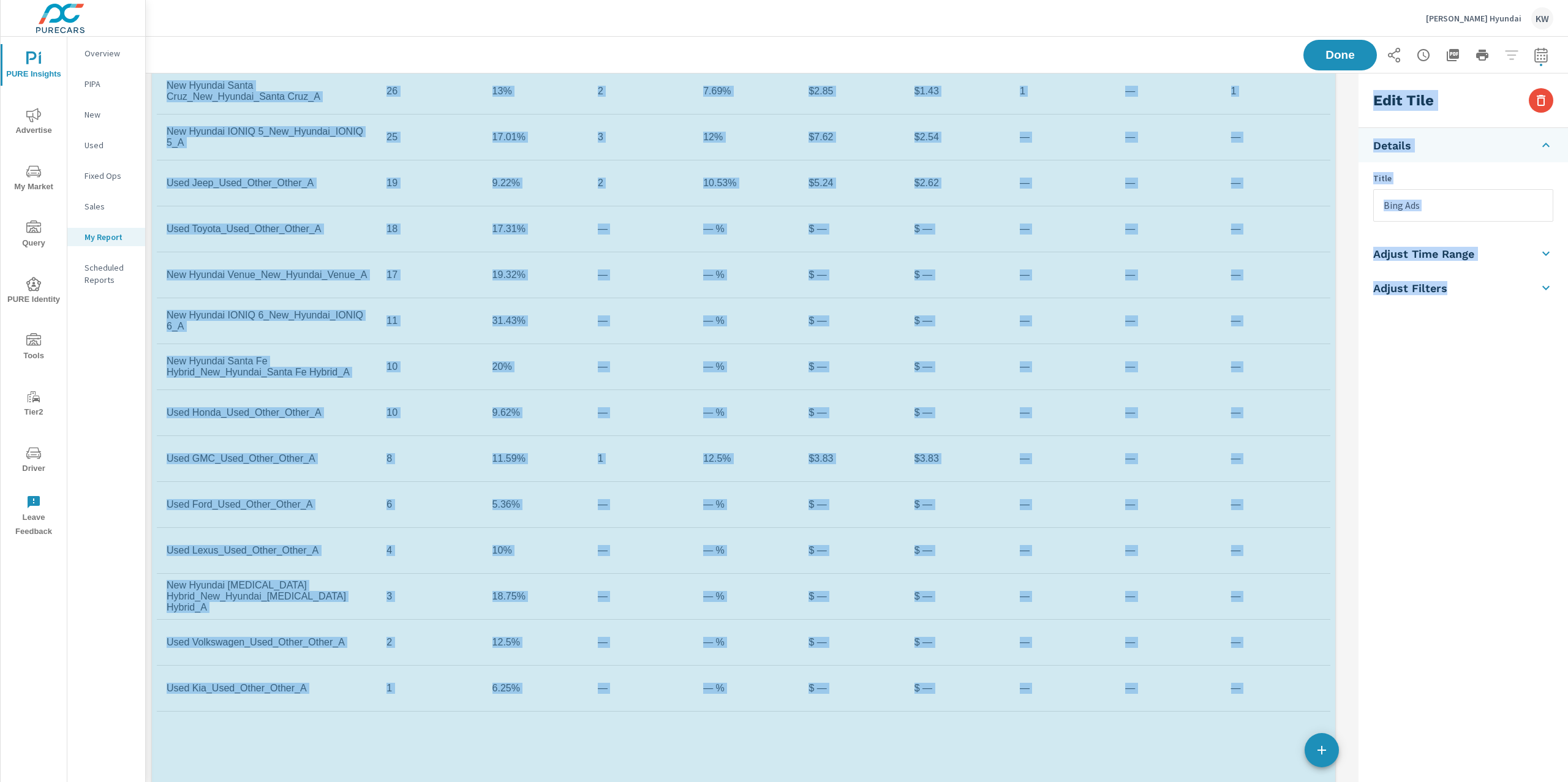
drag, startPoint x: 1333, startPoint y: 617, endPoint x: 1361, endPoint y: 685, distance: 73.5
click at [1361, 685] on div "Sales Totals Last month 34 Sales $1,282,744 Revenue -$830 Front End Gross Per V…" at bounding box center [856, 301] width 1422 height 6061
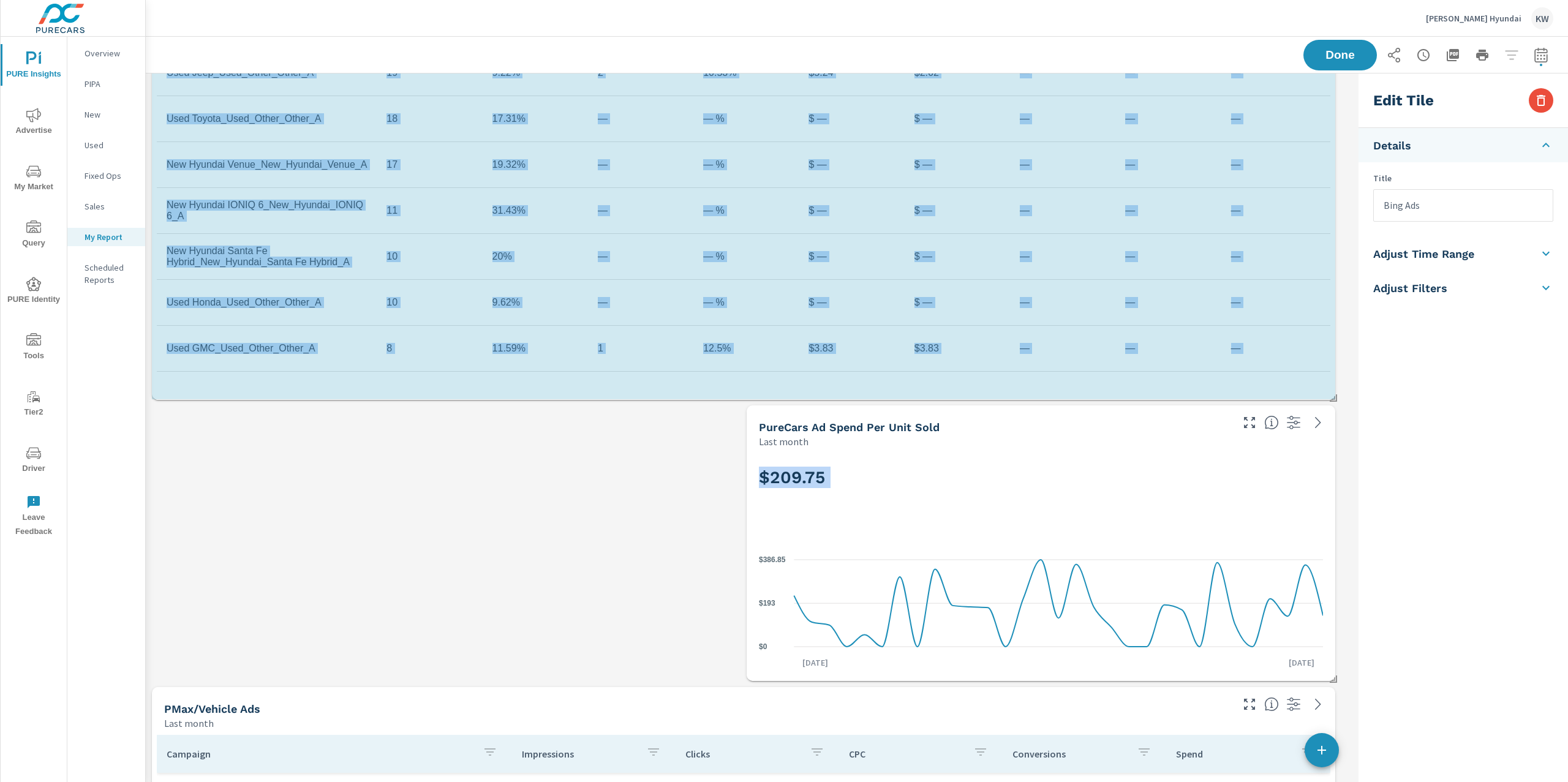
drag, startPoint x: 1330, startPoint y: 676, endPoint x: 1341, endPoint y: 513, distance: 163.4
click at [1341, 513] on div "Sales Totals Last month 34 Sales $1,282,744 Revenue -$830 Front End Gross Per V…" at bounding box center [856, 50] width 1422 height 5779
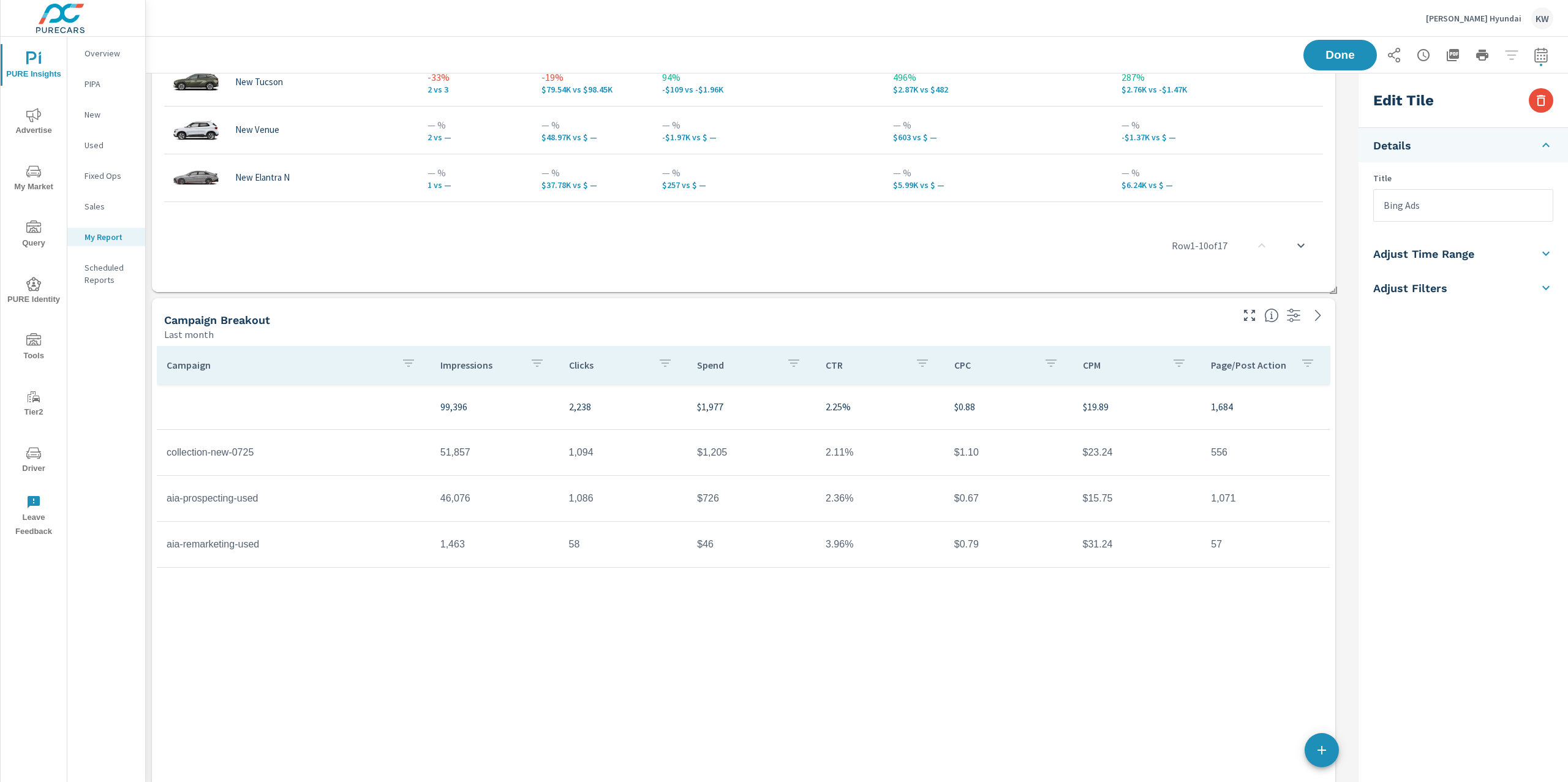
click at [1101, 340] on div "Last month" at bounding box center [697, 334] width 1066 height 15
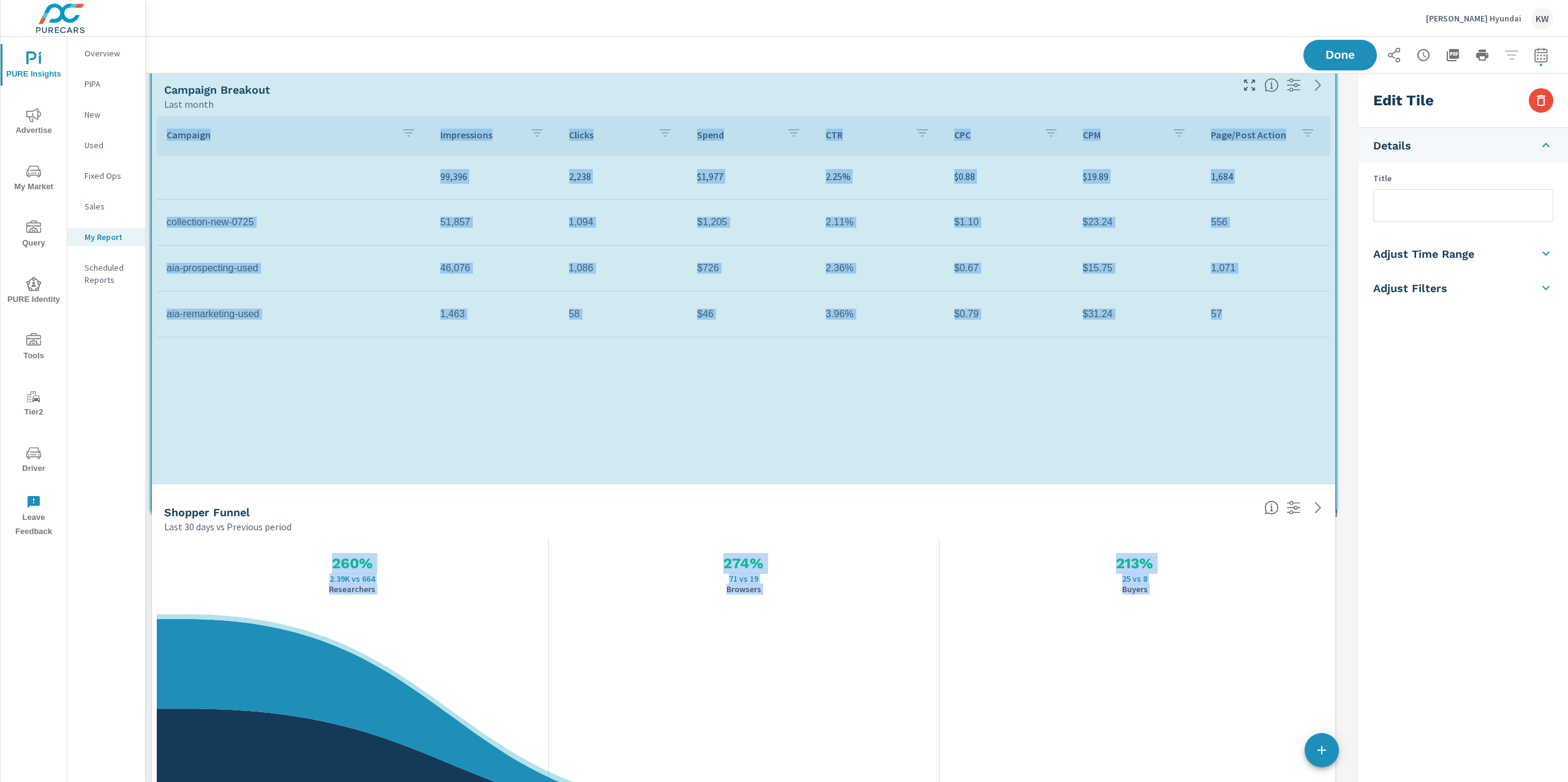
drag, startPoint x: 1334, startPoint y: 620, endPoint x: 1339, endPoint y: 521, distance: 99.1
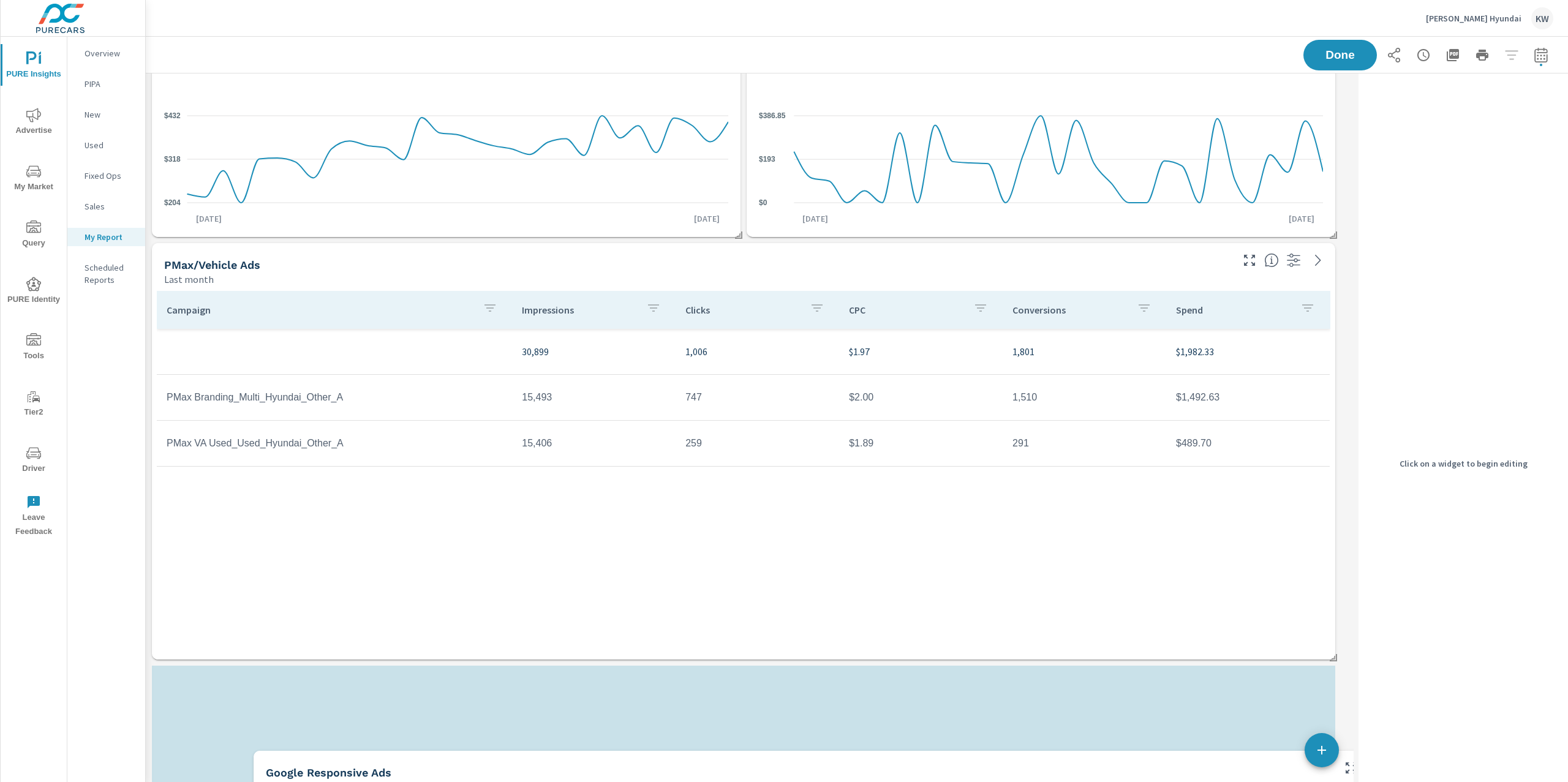
drag, startPoint x: 1094, startPoint y: 274, endPoint x: 1195, endPoint y: 782, distance: 517.9
click at [1195, 781] on div "Last month" at bounding box center [799, 786] width 1066 height 15
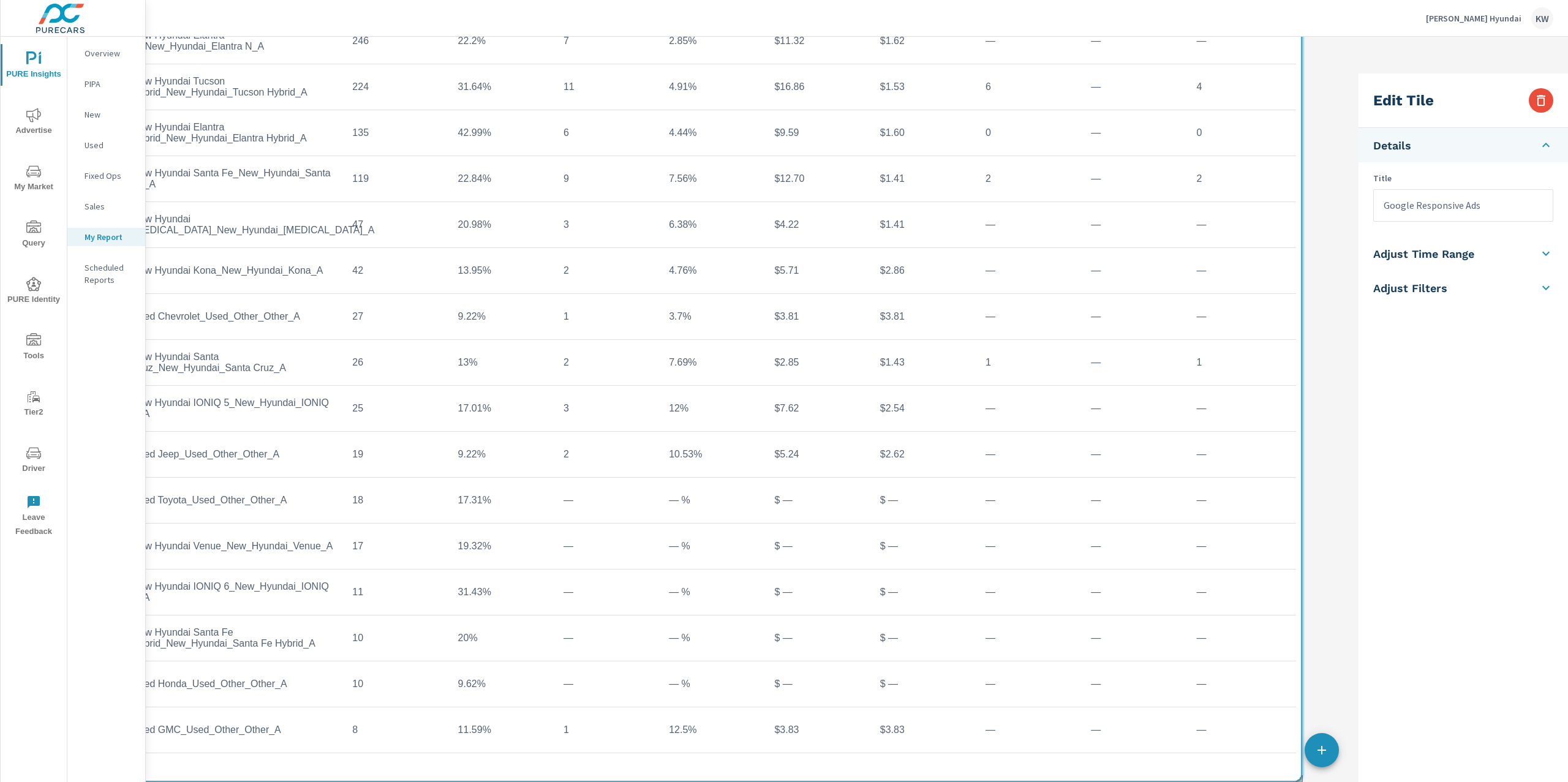
drag, startPoint x: 810, startPoint y: 129, endPoint x: 789, endPoint y: 772, distance: 643.3
click at [782, 776] on div "Campaign Impressions Impression Share Clicks CTR Spend CPC Total Conversions Le…" at bounding box center [709, 172] width 1173 height 1208
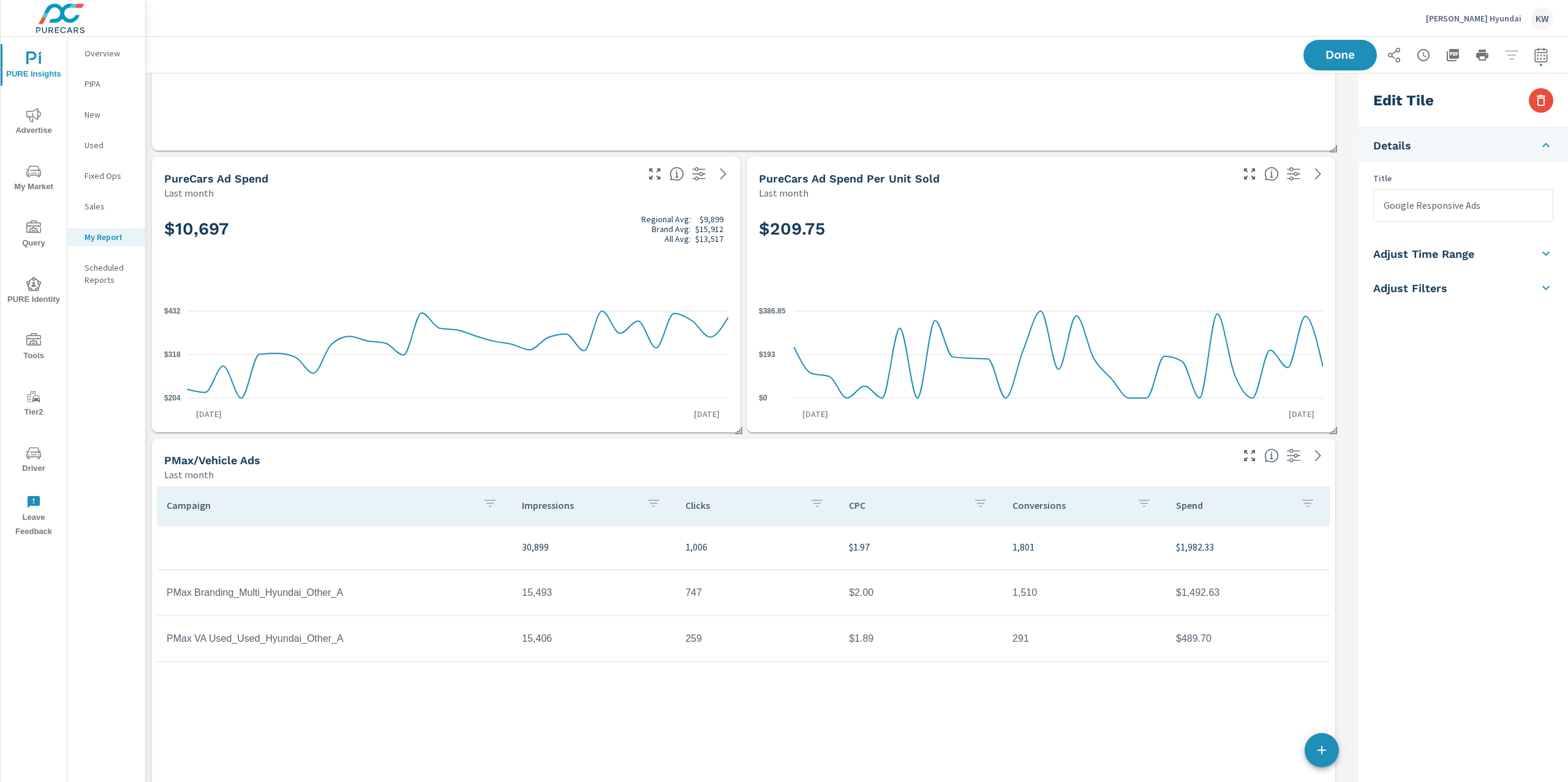
scroll to position [1614, 0]
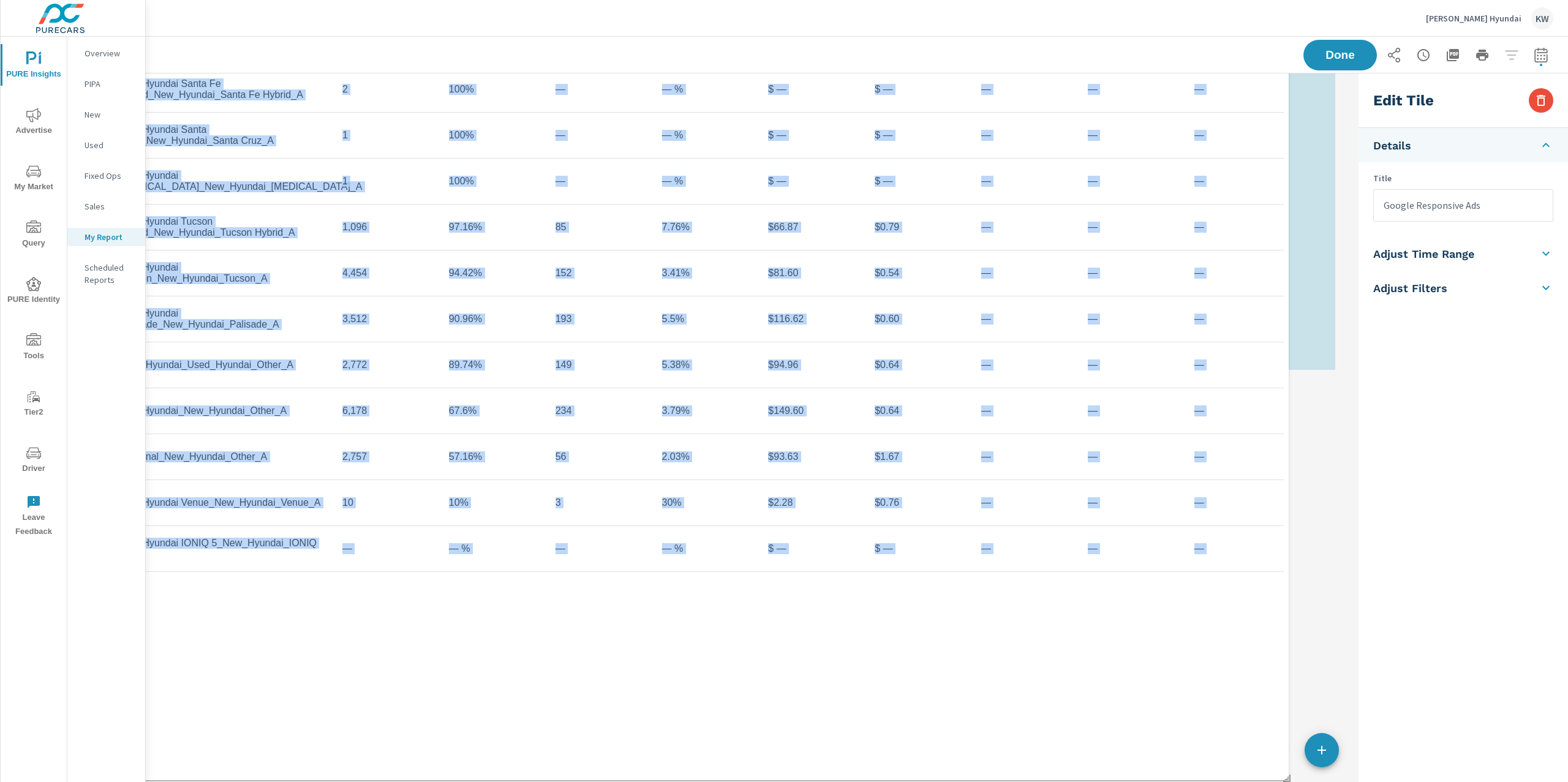
drag, startPoint x: 783, startPoint y: 102, endPoint x: 737, endPoint y: 781, distance: 680.6
click at [737, 781] on div "PURE Insights Report Greg Hubler Hyundai Report date range: Jul 01, 2025 - Jul …" at bounding box center [856, 409] width 1422 height 745
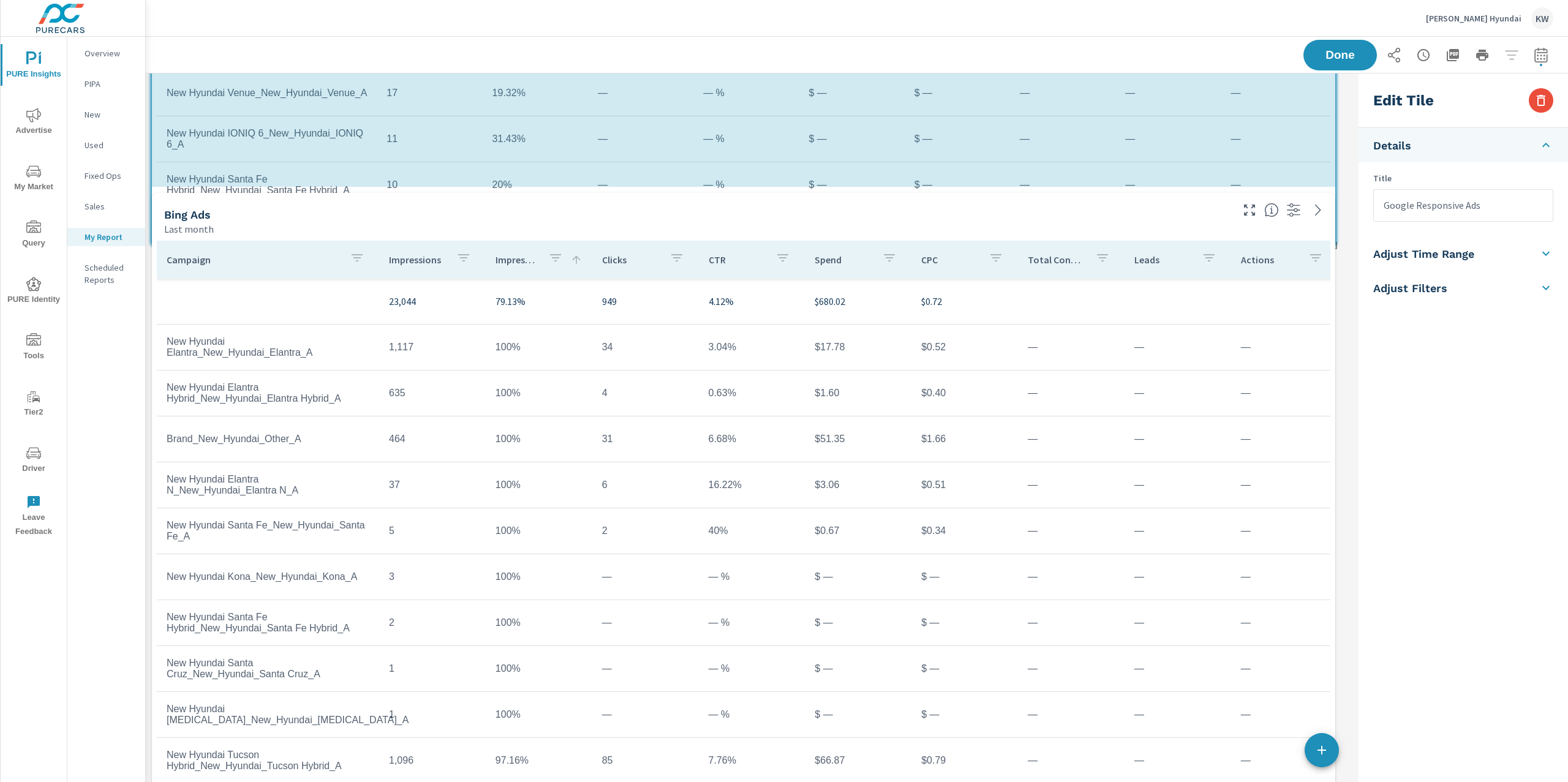
scroll to position [5241, 1221]
drag, startPoint x: 1335, startPoint y: 323, endPoint x: 1345, endPoint y: 225, distance: 98.5
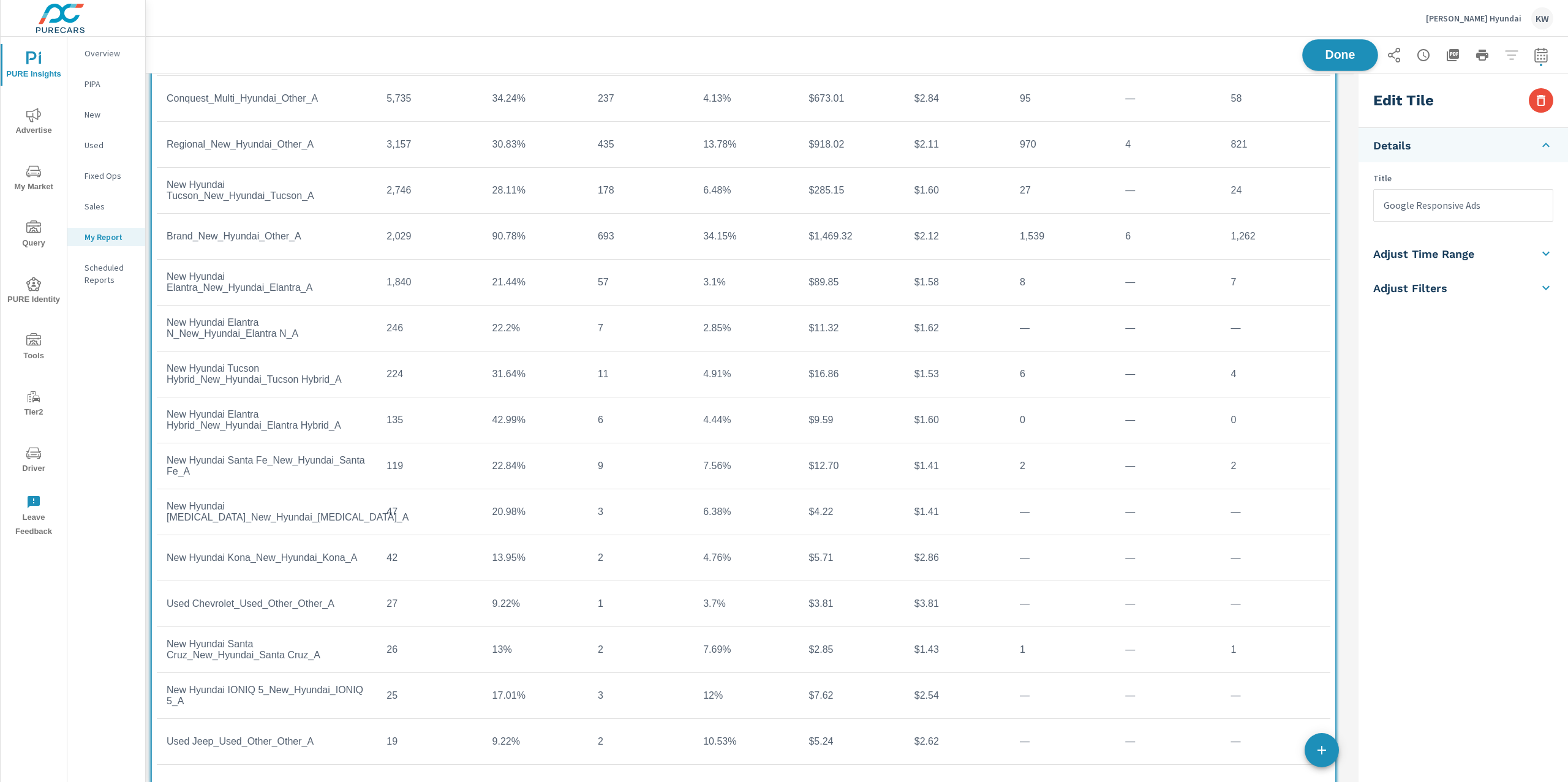
click at [1336, 56] on span "Done" at bounding box center [1340, 55] width 50 height 12
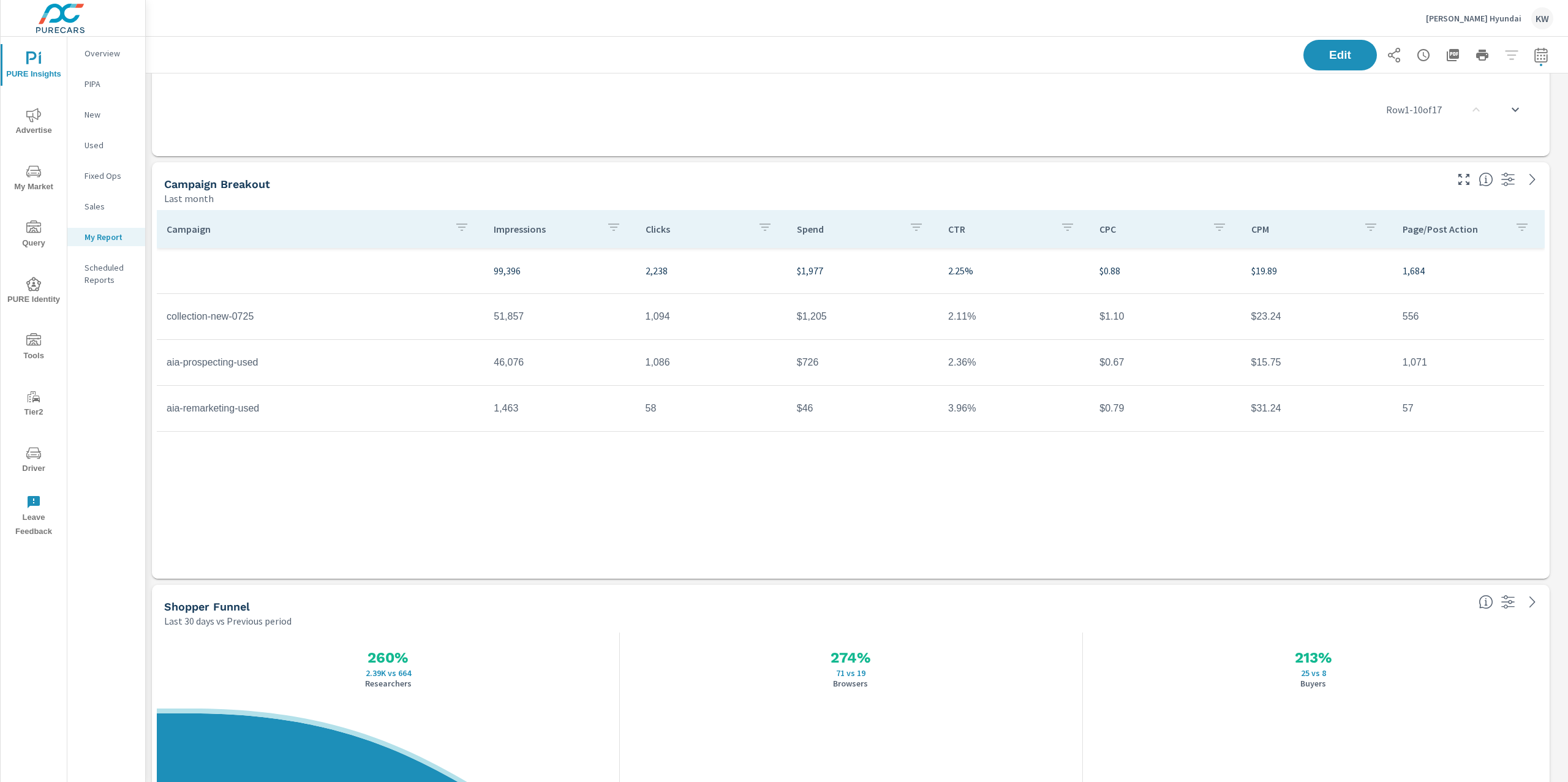
scroll to position [1890, 0]
click at [1329, 58] on span "Edit" at bounding box center [1340, 55] width 50 height 12
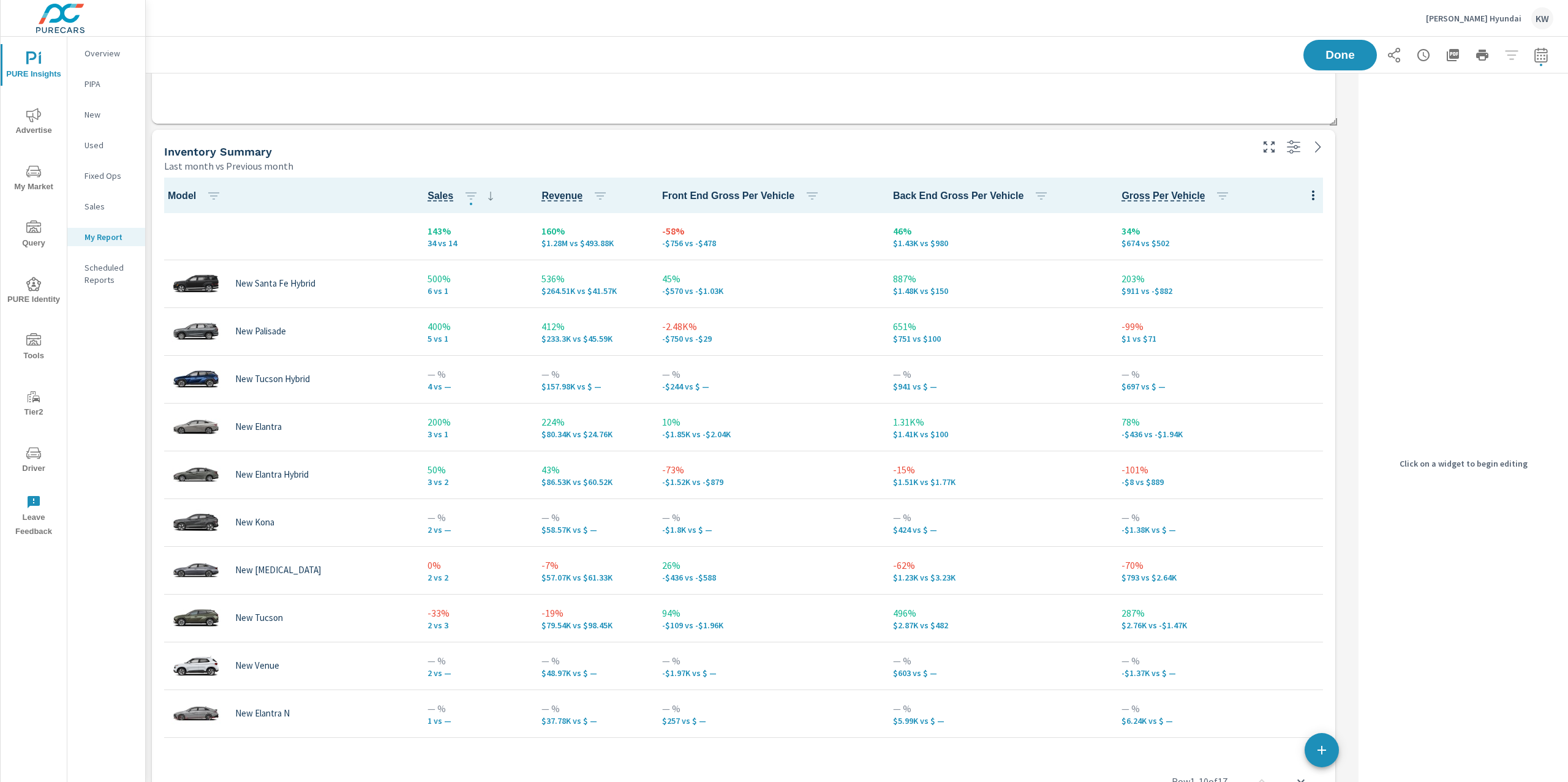
scroll to position [1217, 0]
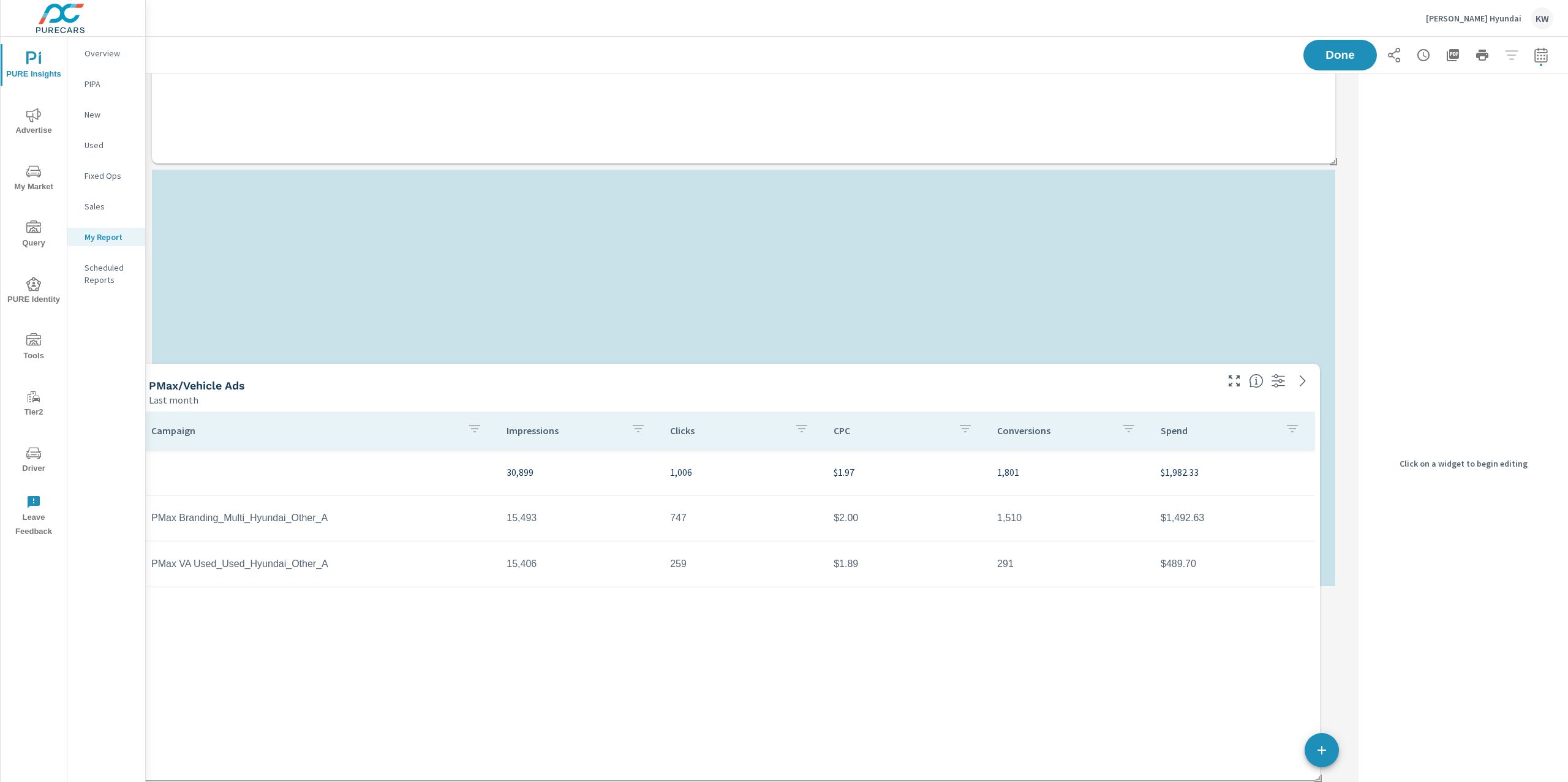
drag, startPoint x: 778, startPoint y: 110, endPoint x: 766, endPoint y: 779, distance: 669.1
click at [764, 781] on div "PURE Insights Report Greg Hubler Hyundai Report date range: Jul 01, 2025 - Jul …" at bounding box center [856, 409] width 1422 height 745
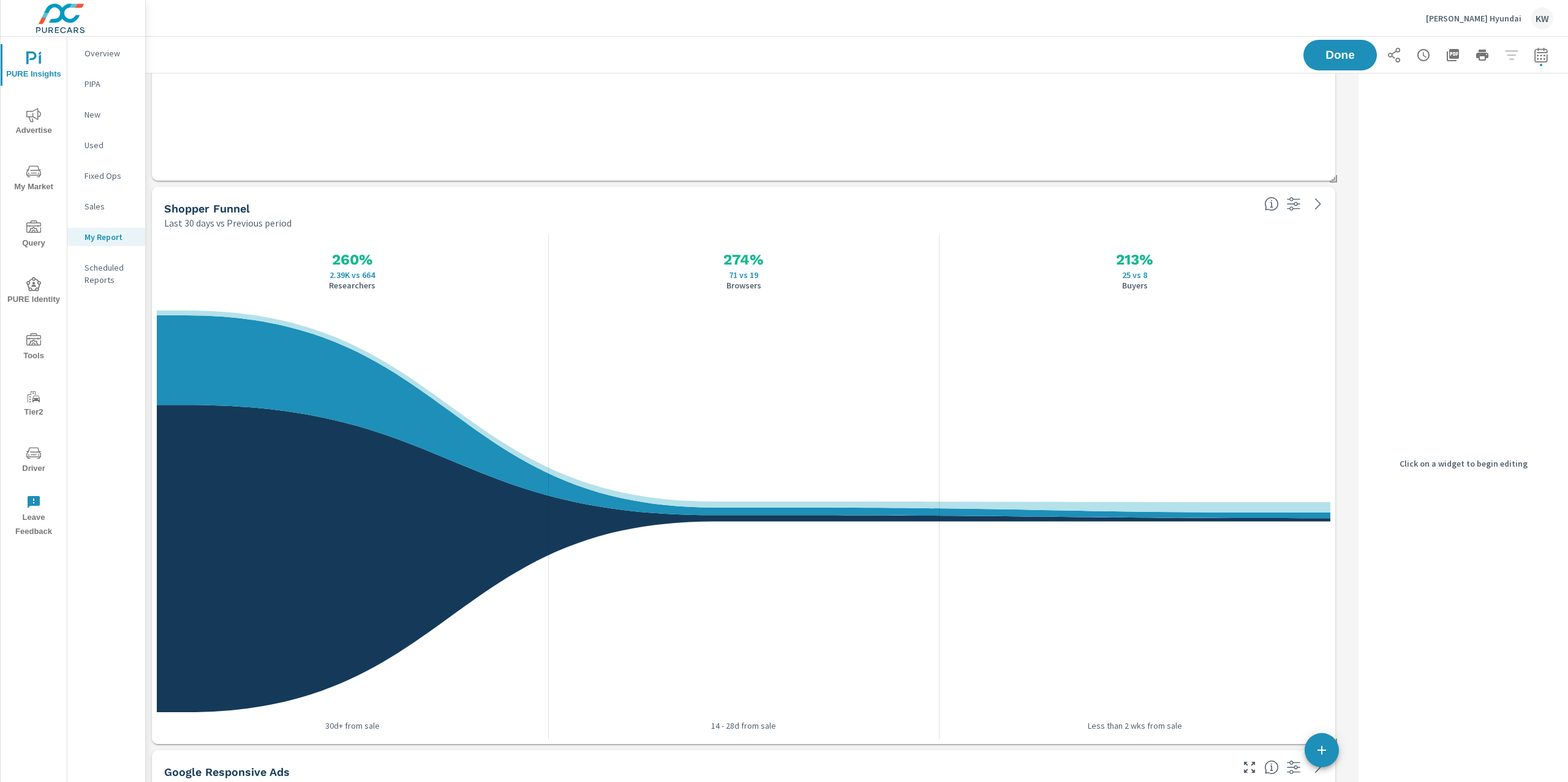
scroll to position [1908, 0]
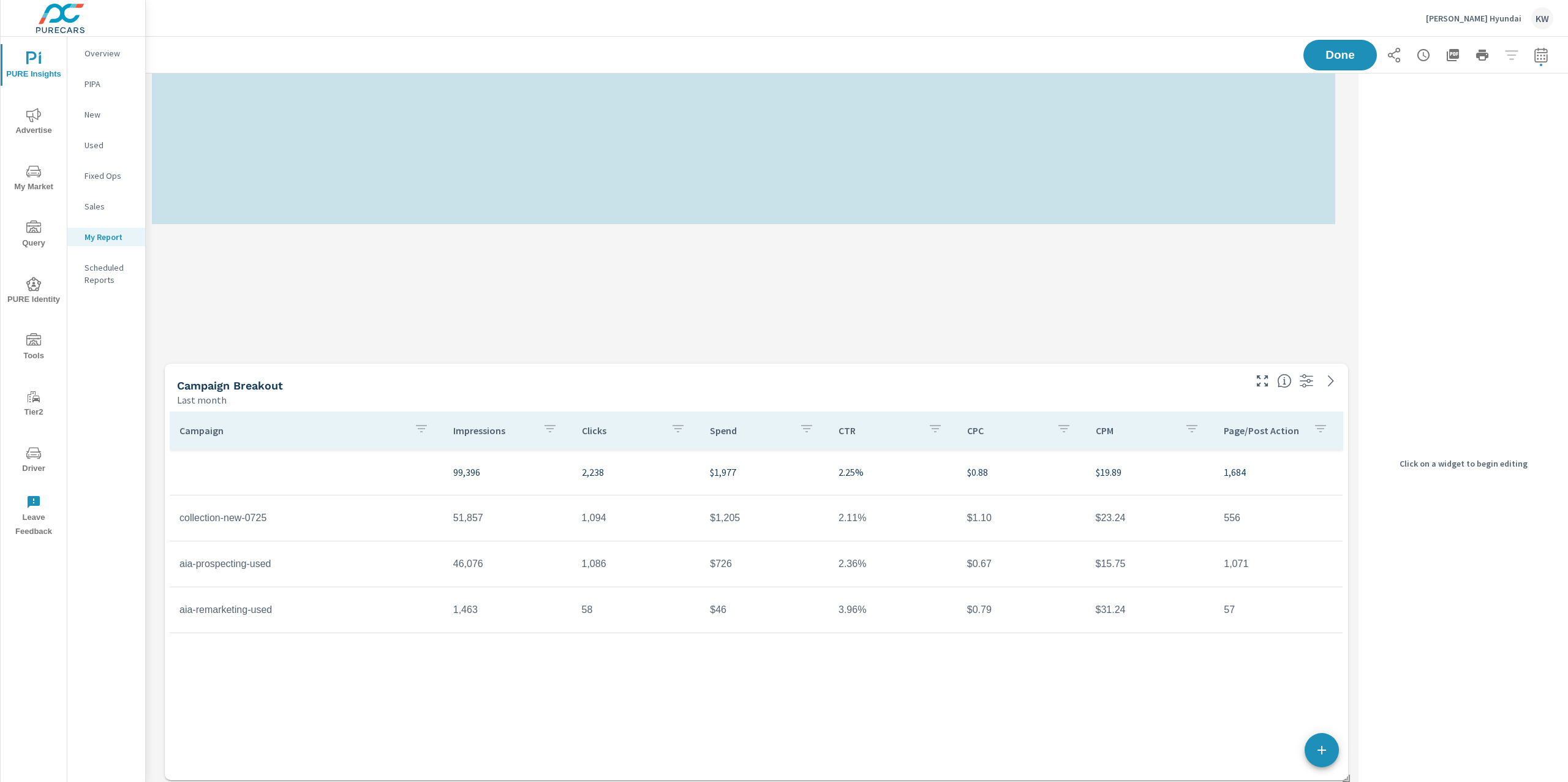
drag, startPoint x: 733, startPoint y: 123, endPoint x: 746, endPoint y: 782, distance: 659.1
click at [746, 781] on div "PURE Insights Report Greg Hubler Hyundai Report date range: Jul 01, 2025 - Jul …" at bounding box center [856, 409] width 1422 height 745
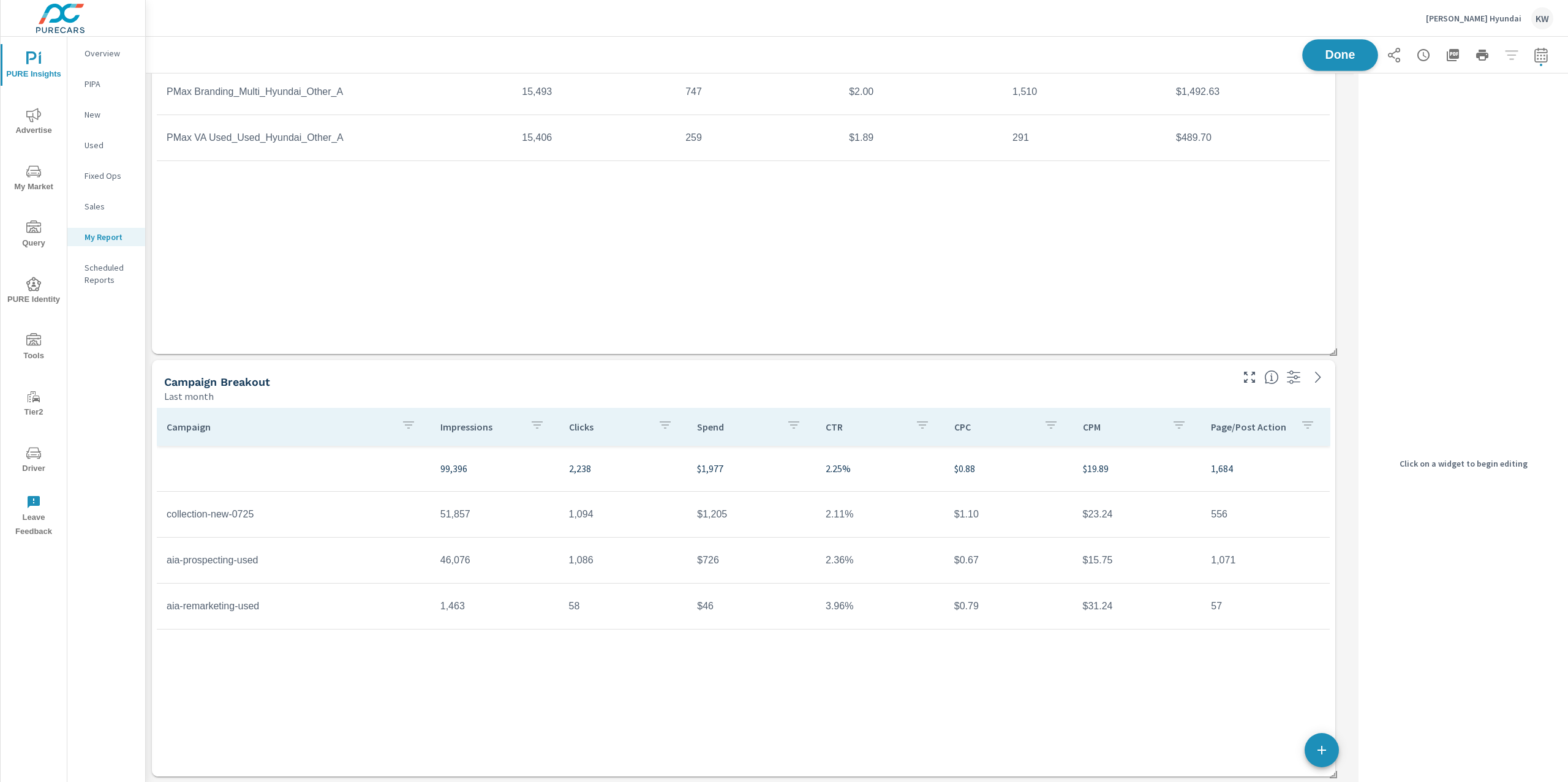
scroll to position [5241, 1221]
click at [1339, 57] on span "Done" at bounding box center [1340, 55] width 50 height 12
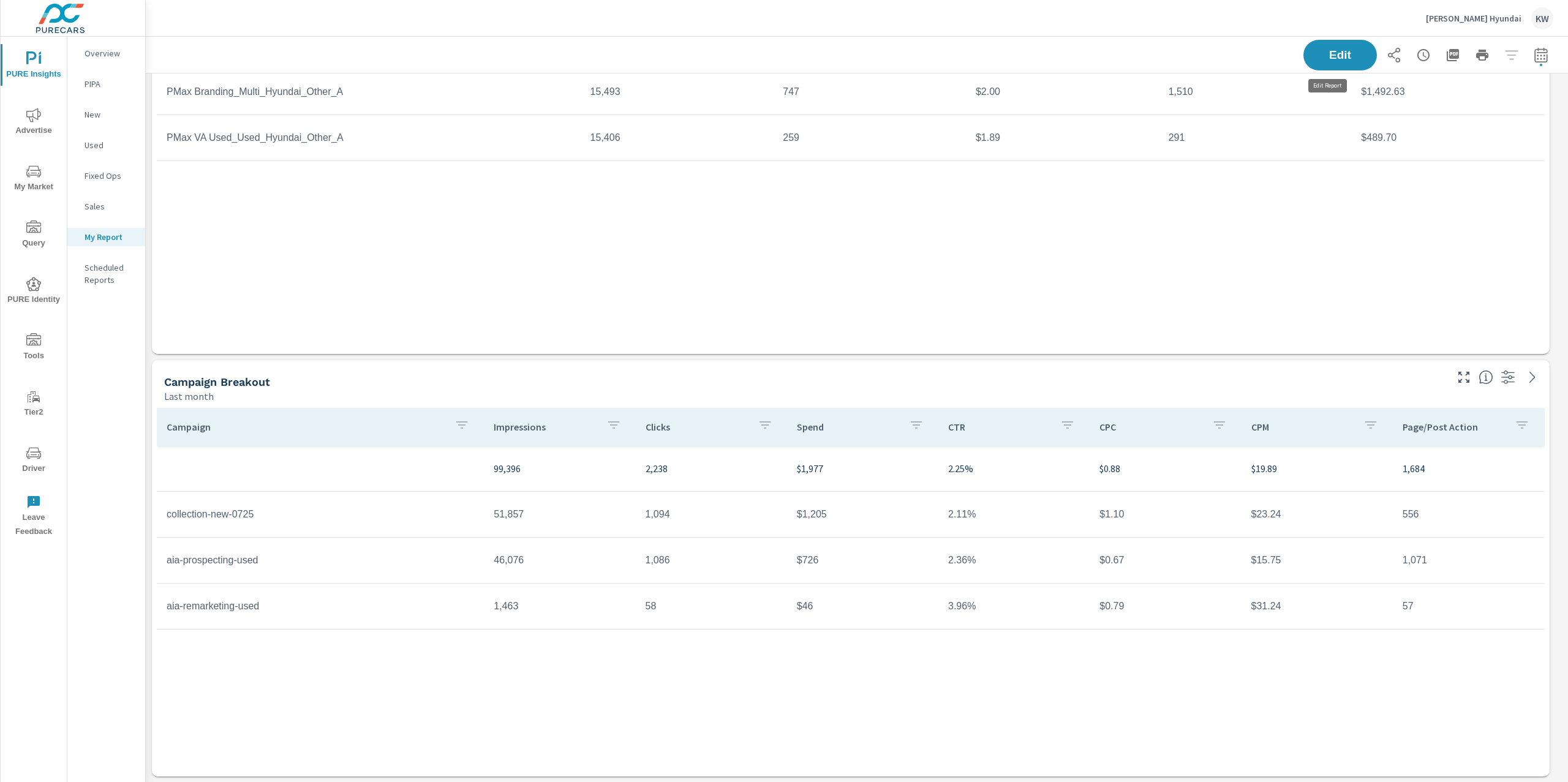
scroll to position [5241, 1436]
click at [1476, 17] on p "Greg Hubler Hyundai" at bounding box center [1473, 18] width 95 height 11
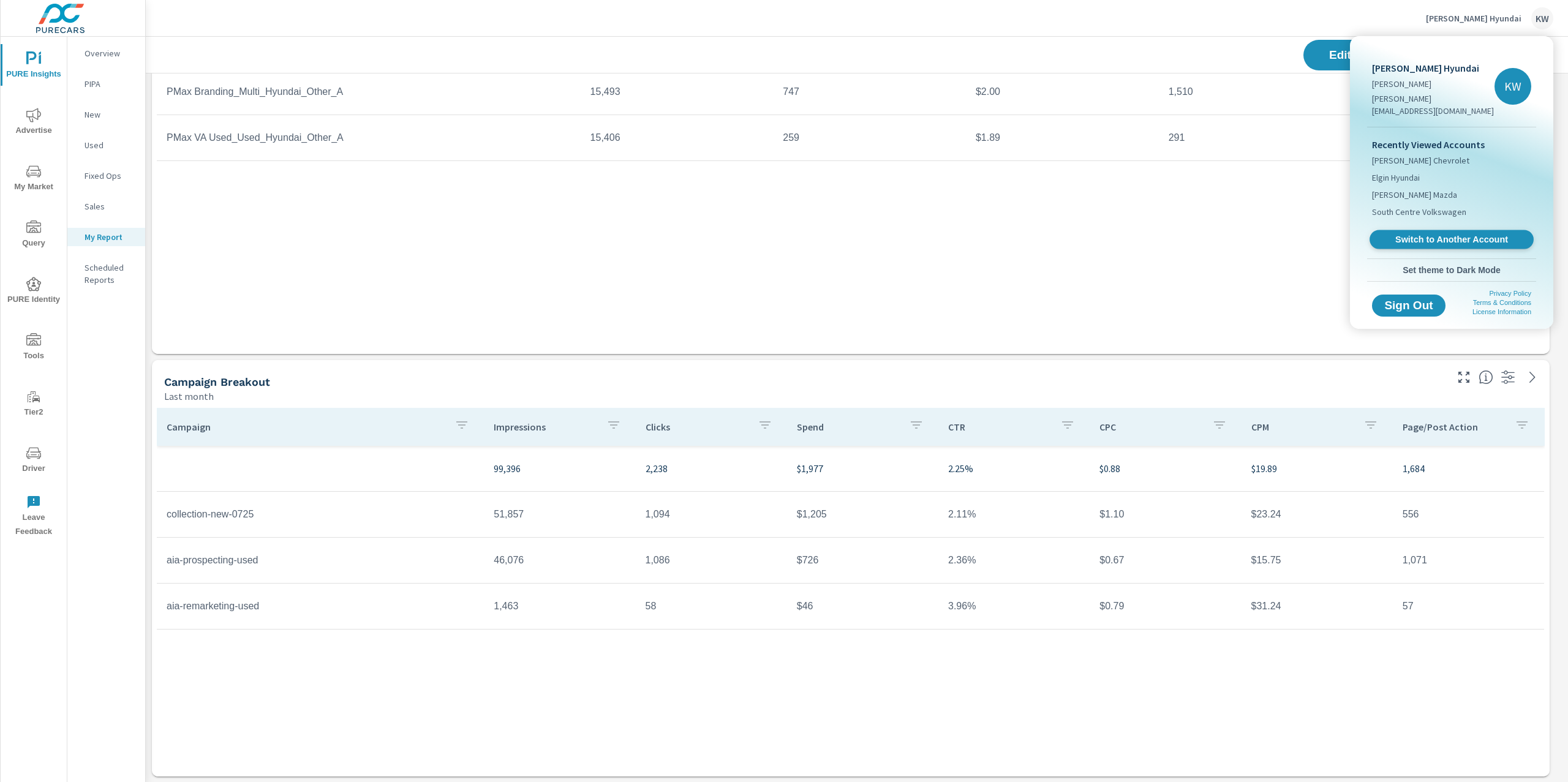
click at [1446, 234] on span "Switch to Another Account" at bounding box center [1451, 239] width 150 height 12
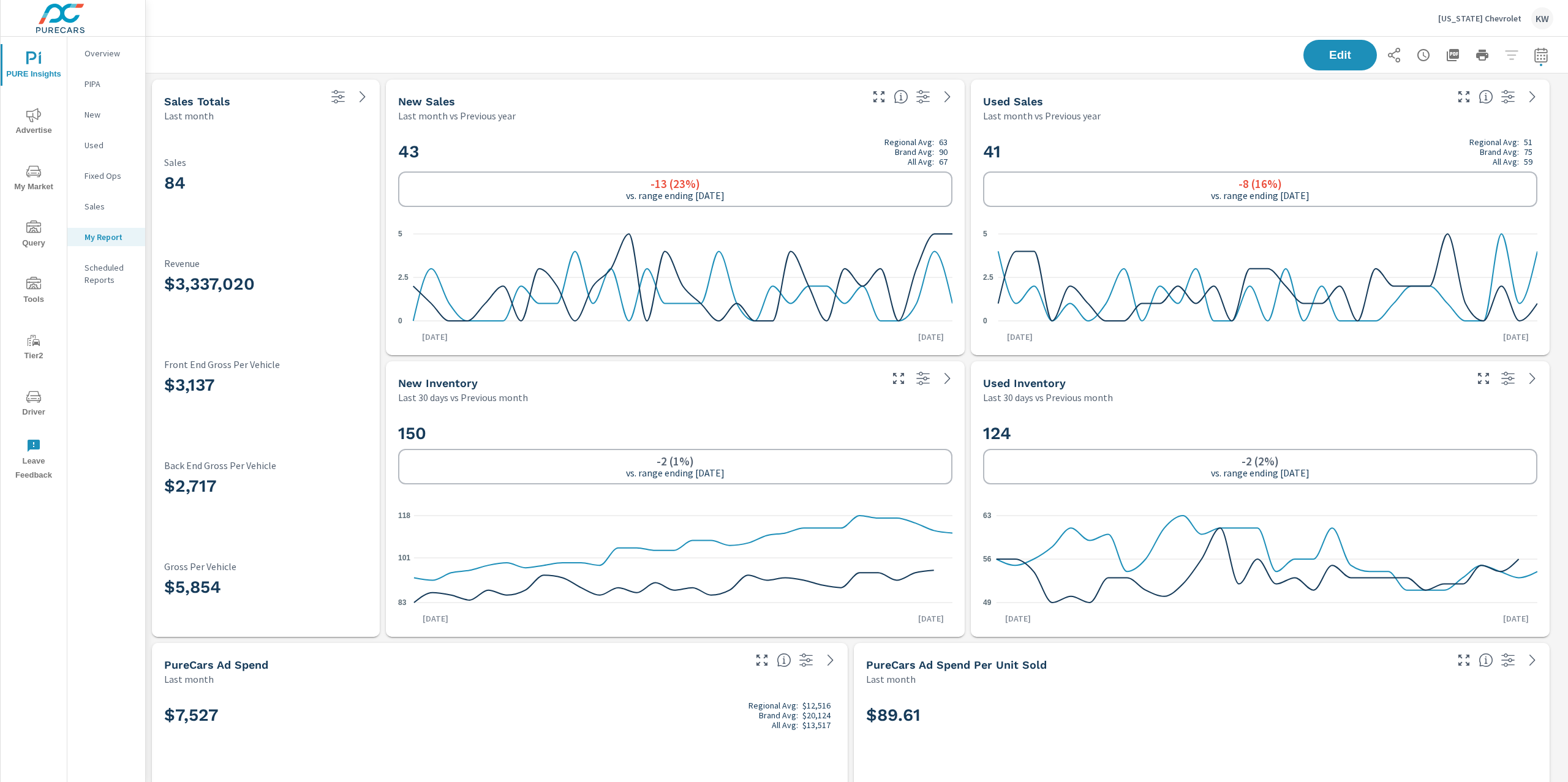
scroll to position [1, 0]
click at [1317, 61] on button "Edit" at bounding box center [1340, 55] width 76 height 32
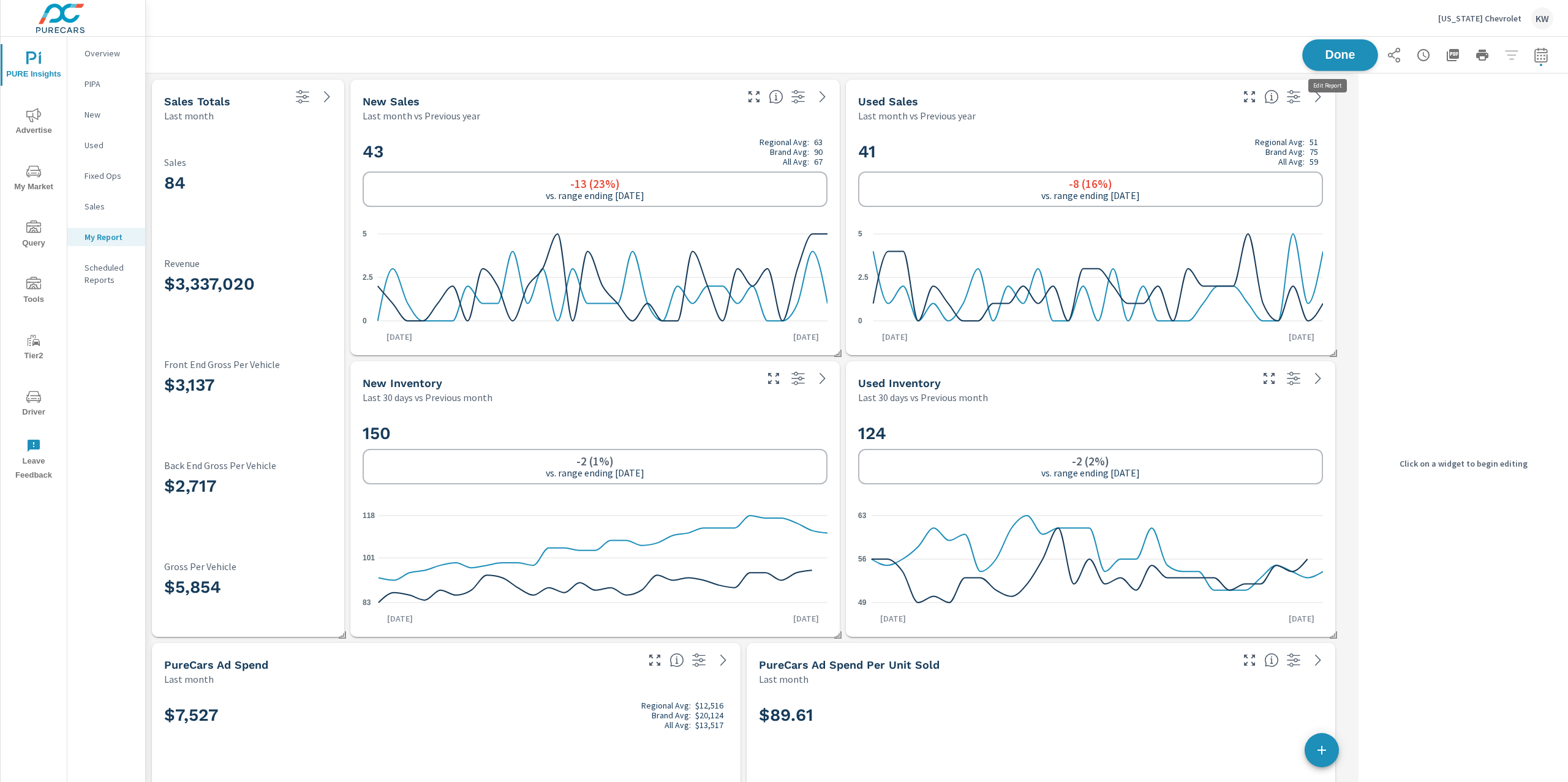
scroll to position [6509, 1221]
click at [719, 427] on h2 "150" at bounding box center [595, 433] width 465 height 22
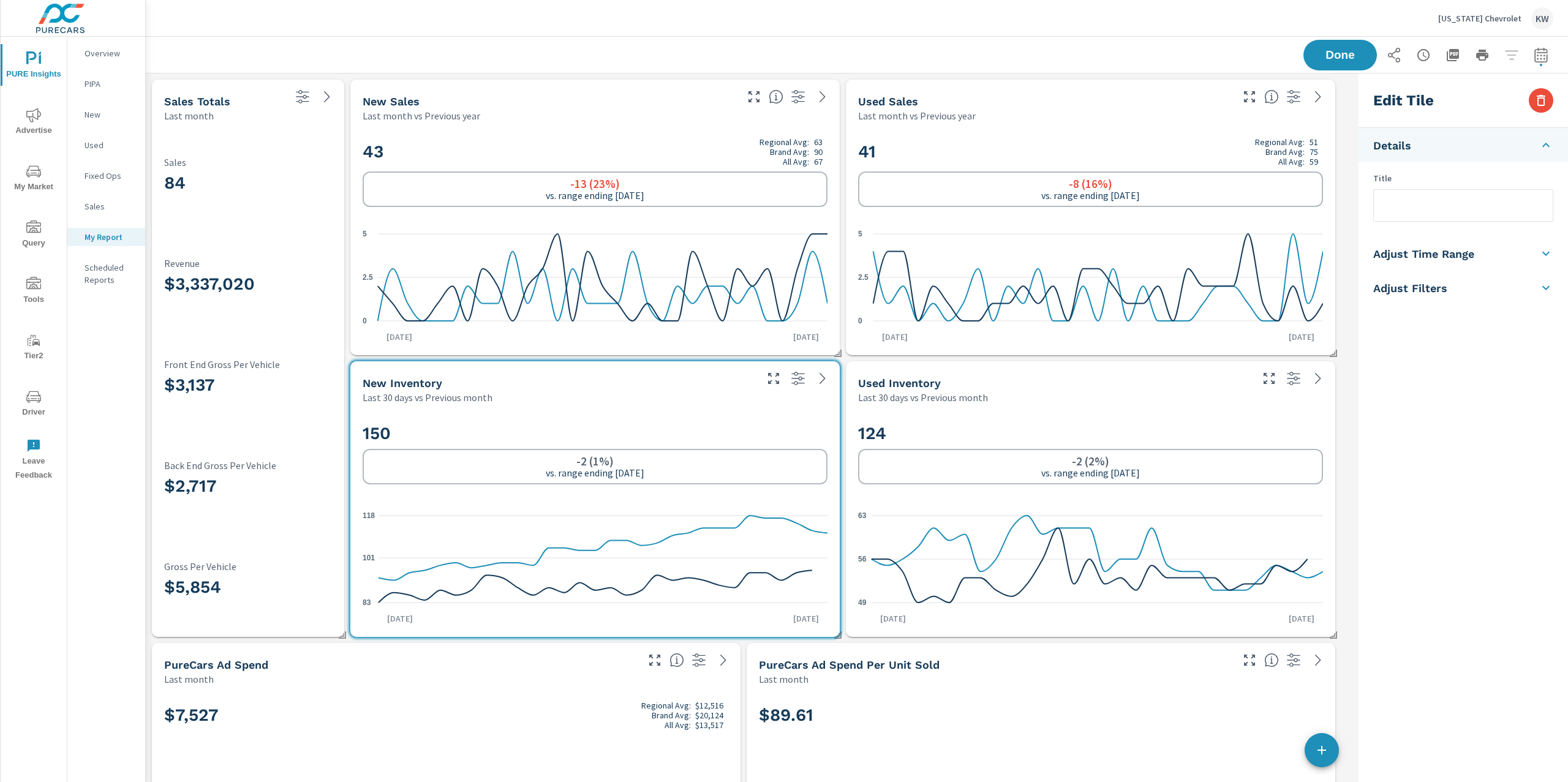
click at [1497, 256] on li "Adjust Time Range" at bounding box center [1463, 253] width 209 height 34
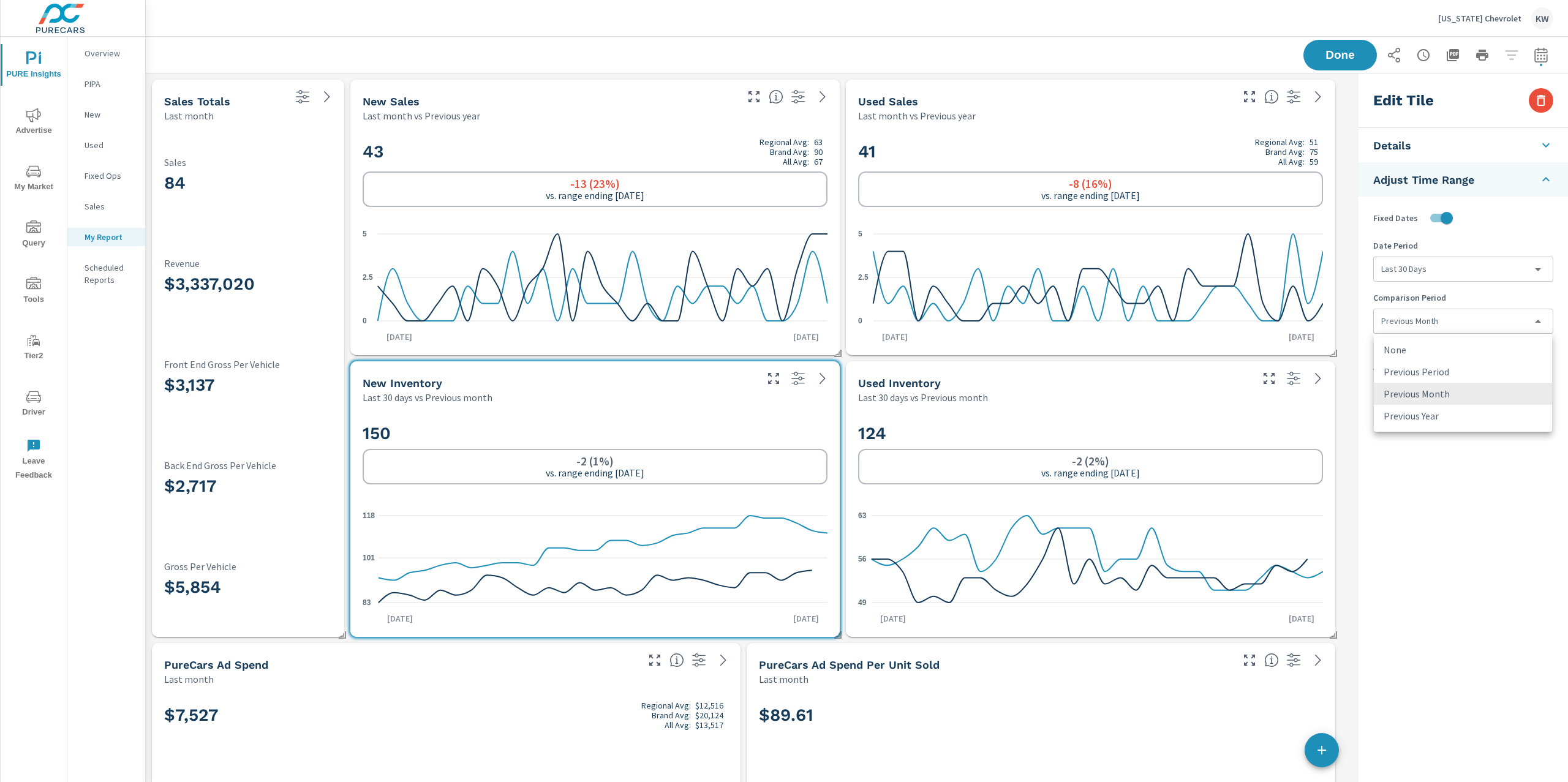
click at [1480, 317] on body "PURE Insights Advertise My Market Query Tools Tier2 Driver Leave Feedback Overv…" at bounding box center [784, 391] width 1568 height 782
click at [1394, 353] on li "None" at bounding box center [1462, 349] width 178 height 22
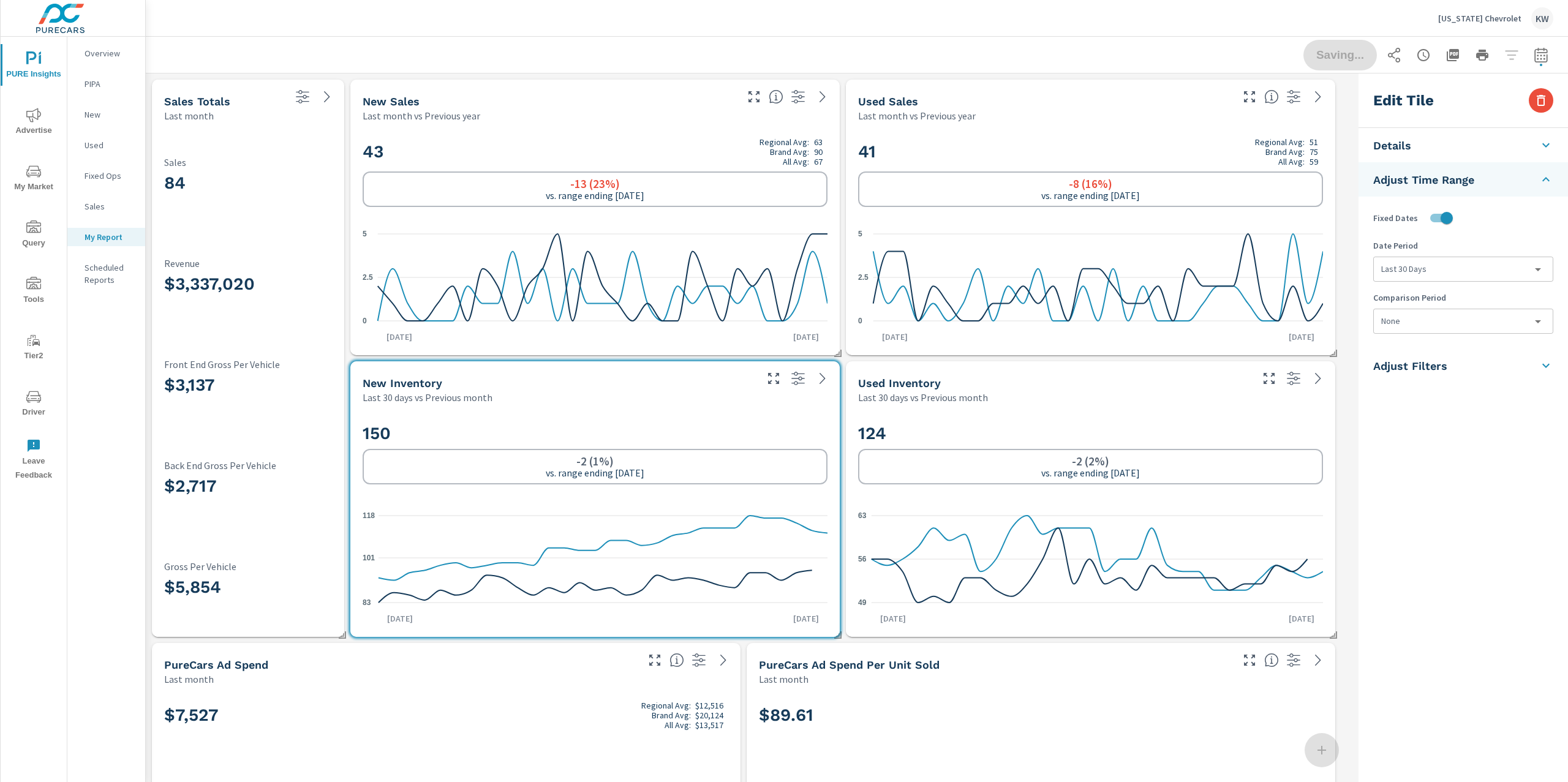
click at [1174, 417] on div "124 -2 (2%) vs. range ending [DATE]" at bounding box center [1090, 454] width 465 height 75
type input "lastMonth"
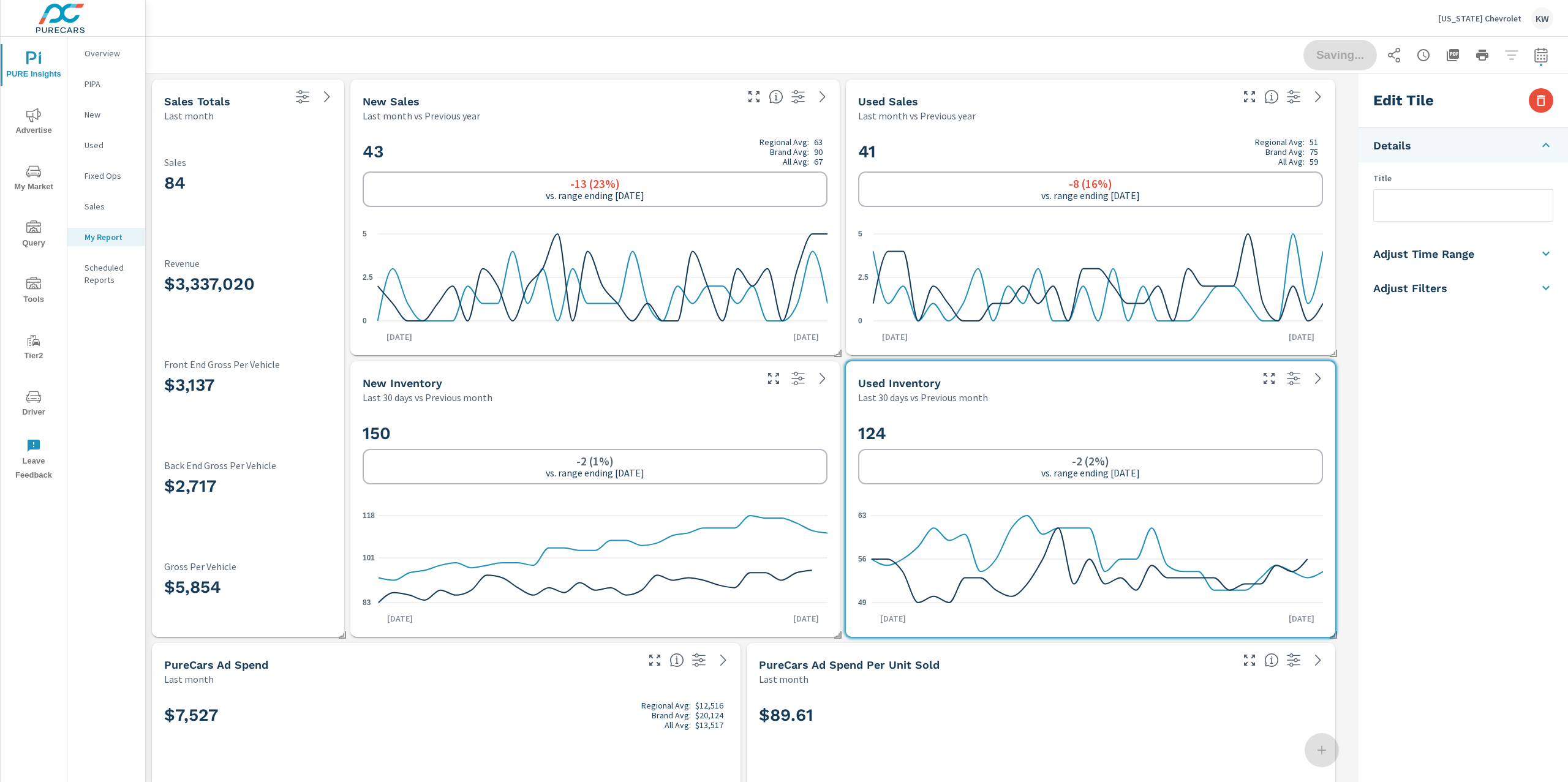
click at [1474, 260] on li "Adjust Time Range" at bounding box center [1463, 253] width 209 height 34
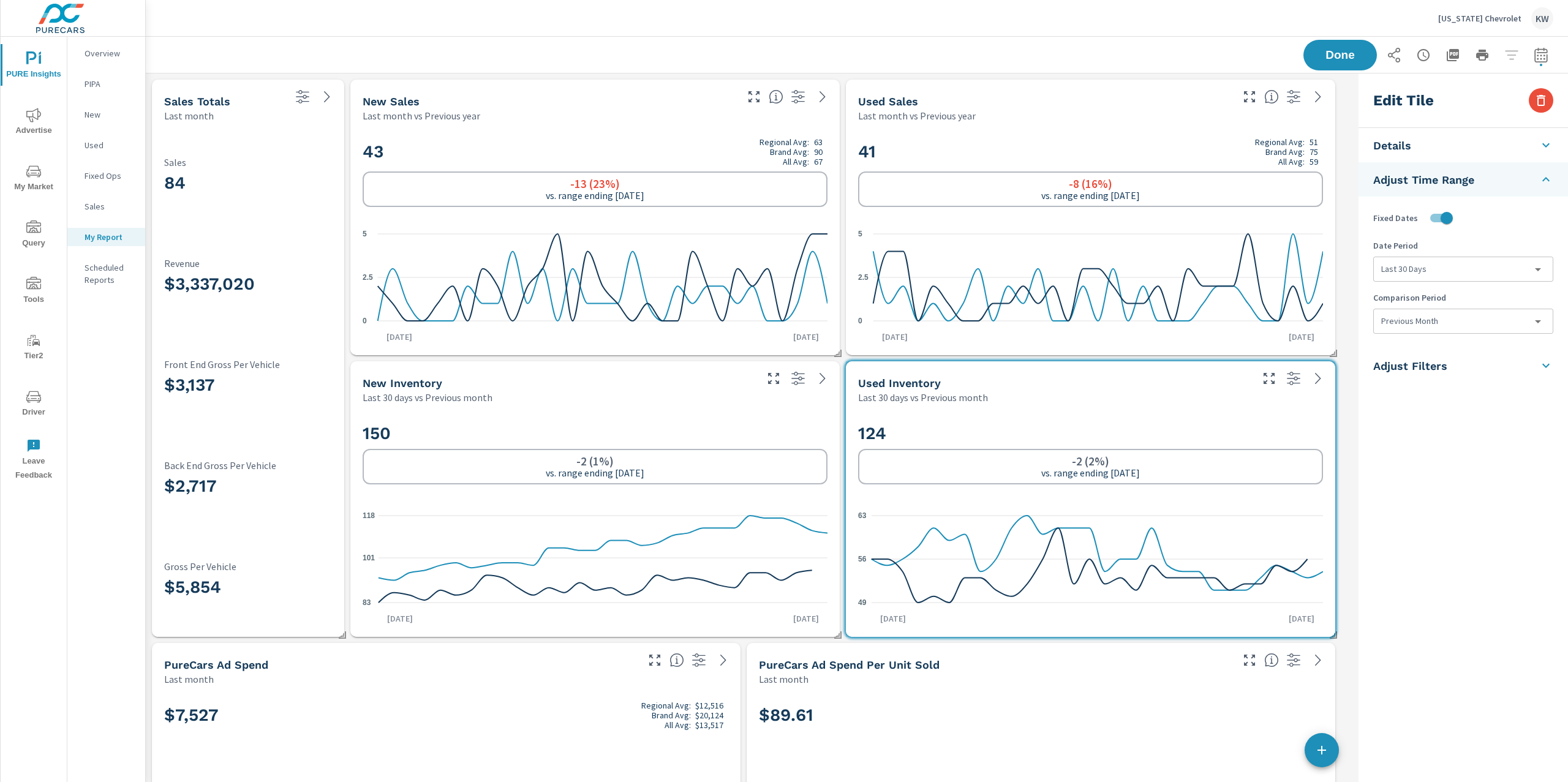
click at [1467, 319] on body "PURE Insights Advertise My Market Query Tools Tier2 Driver Leave Feedback Overv…" at bounding box center [784, 391] width 1568 height 782
click at [1429, 356] on li "None" at bounding box center [1462, 349] width 178 height 22
click at [1354, 57] on button "Done" at bounding box center [1340, 55] width 76 height 32
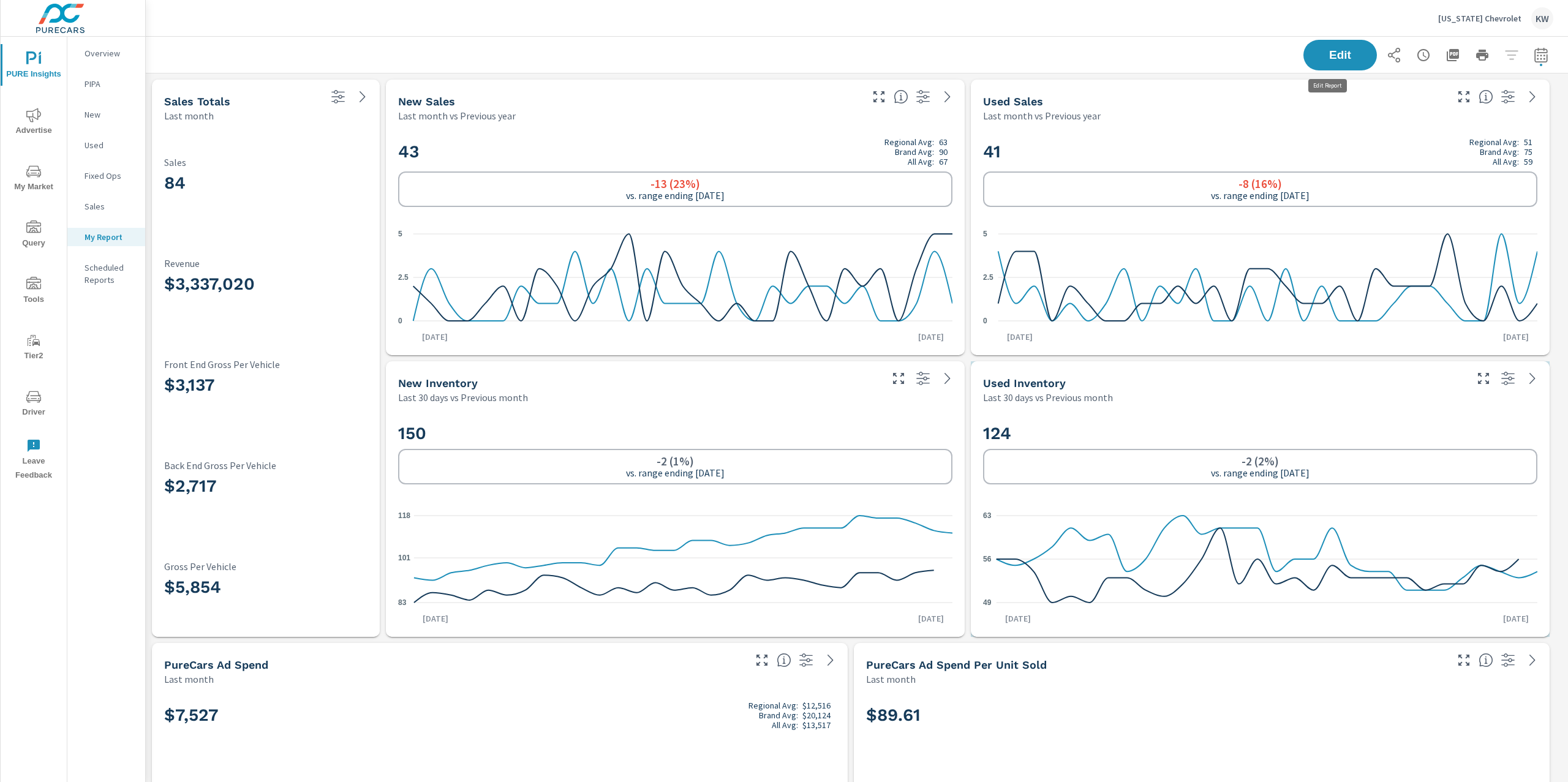
scroll to position [6509, 1436]
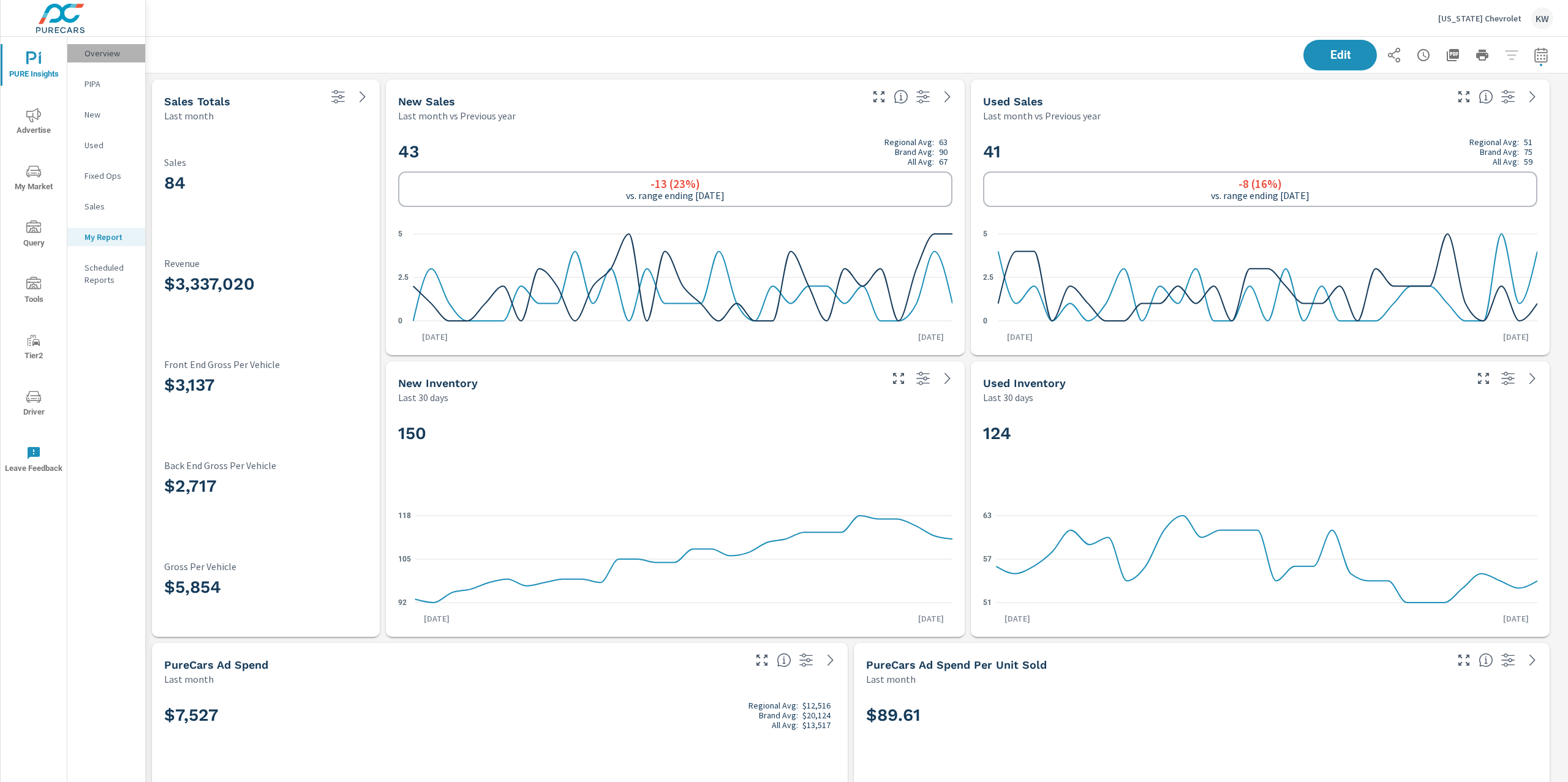
click at [79, 56] on div "Overview" at bounding box center [106, 53] width 78 height 18
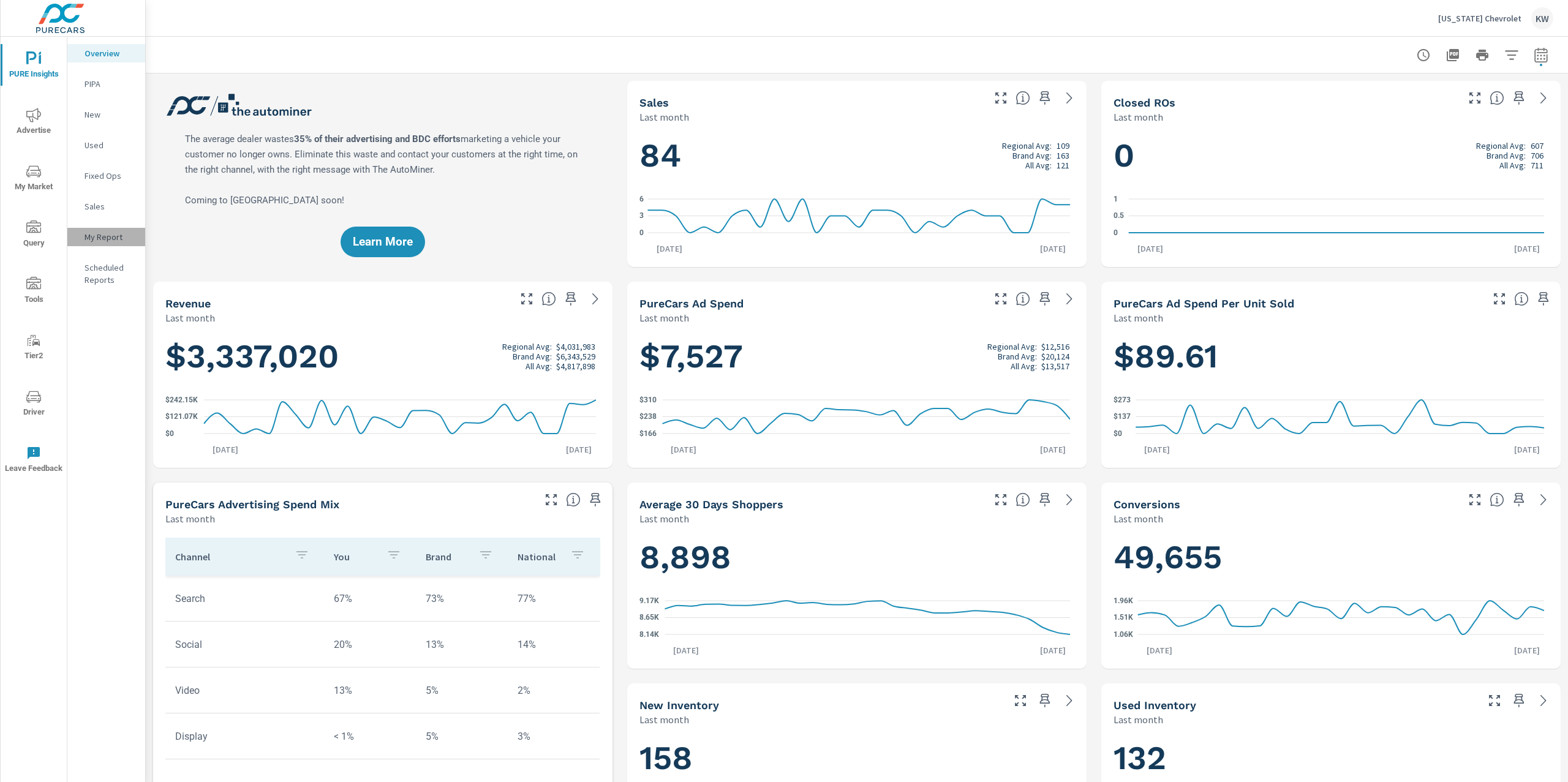
click at [130, 232] on p "My Report" at bounding box center [110, 237] width 51 height 12
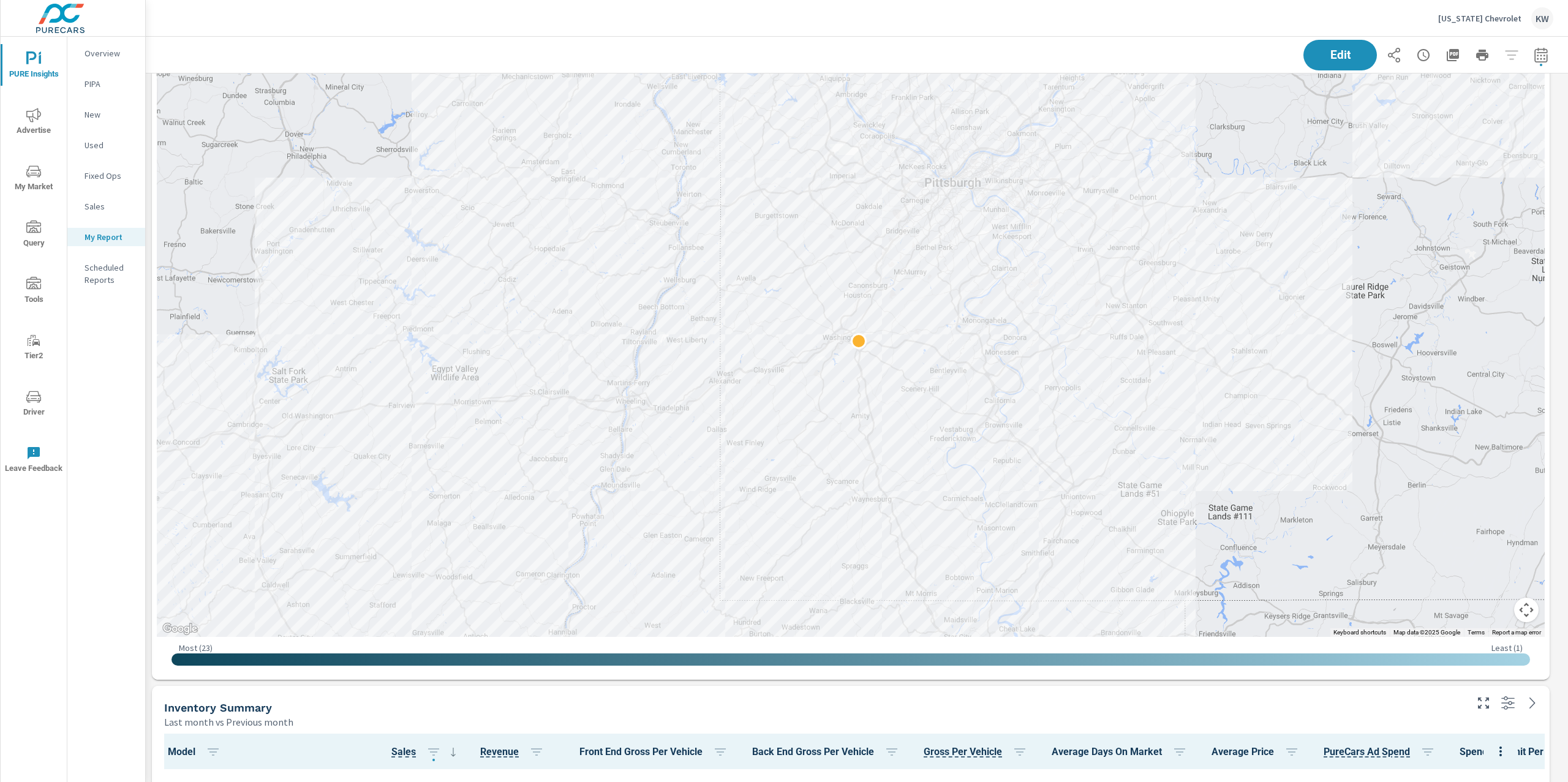
scroll to position [945, 0]
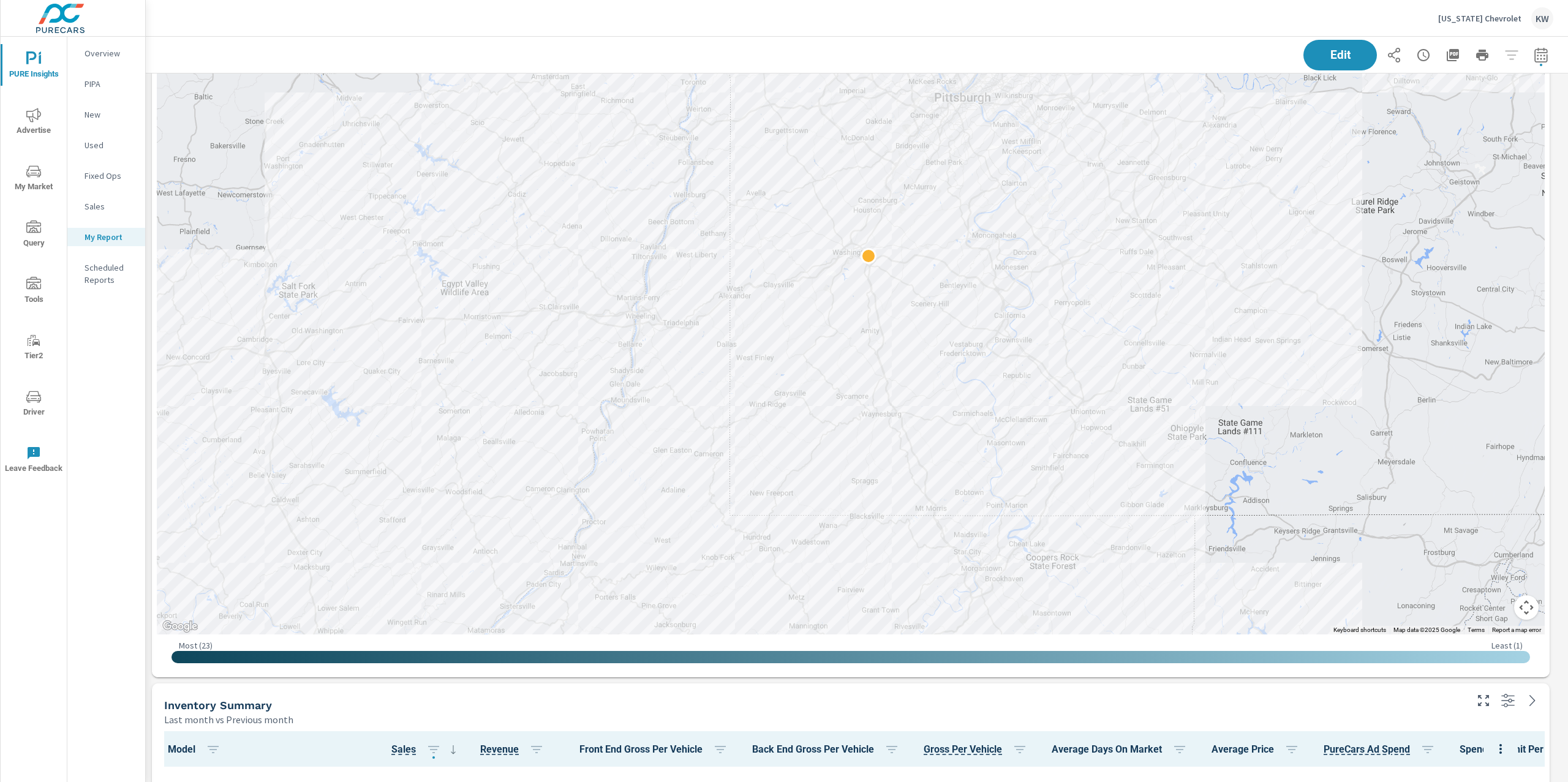
drag, startPoint x: 1272, startPoint y: 442, endPoint x: 1277, endPoint y: 368, distance: 74.2
click at [1277, 367] on div at bounding box center [1448, 578] width 1176 height 661
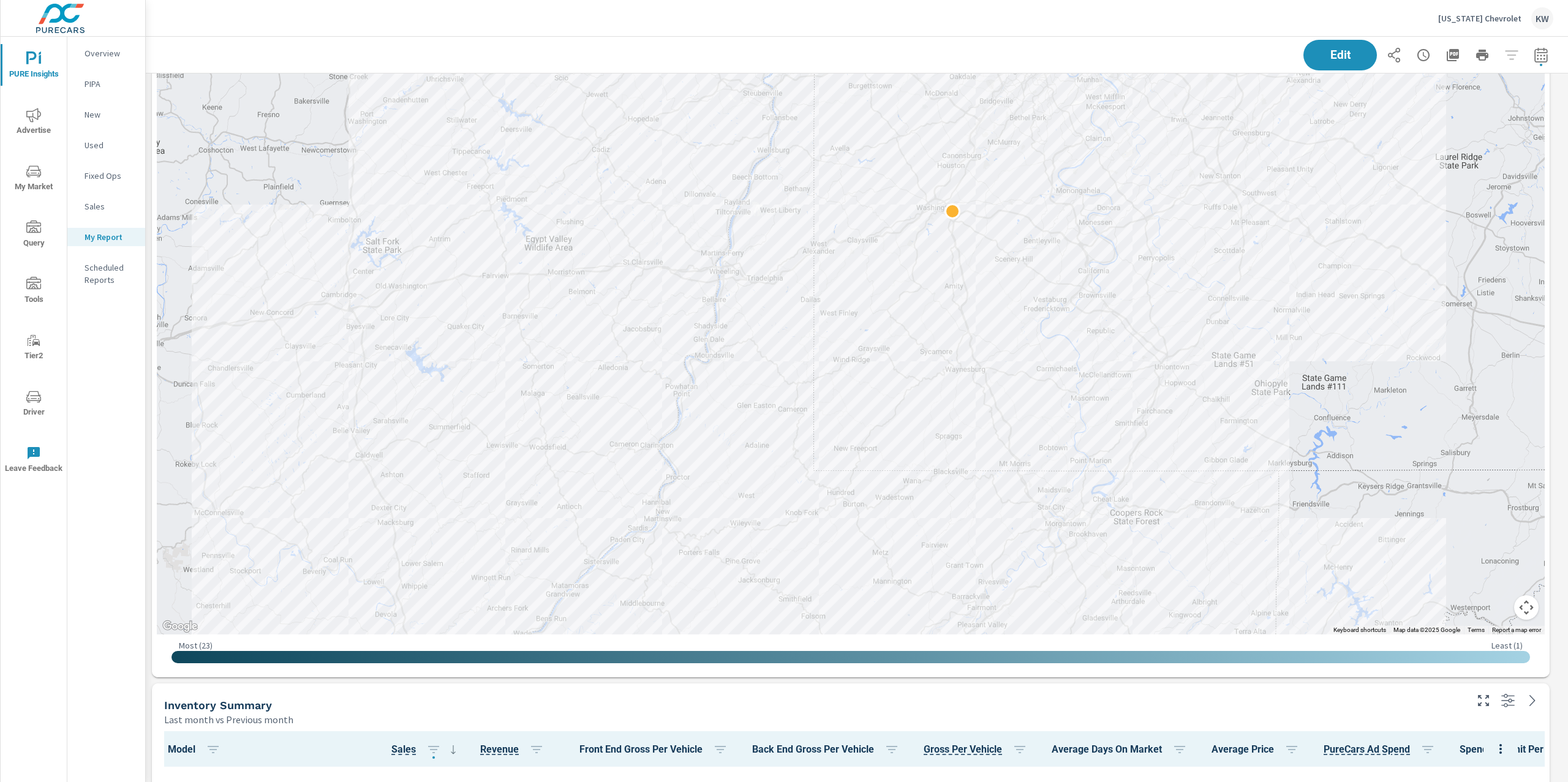
drag, startPoint x: 1247, startPoint y: 400, endPoint x: 1339, endPoint y: 344, distance: 107.7
click at [1339, 344] on div at bounding box center [1531, 605] width 1176 height 661
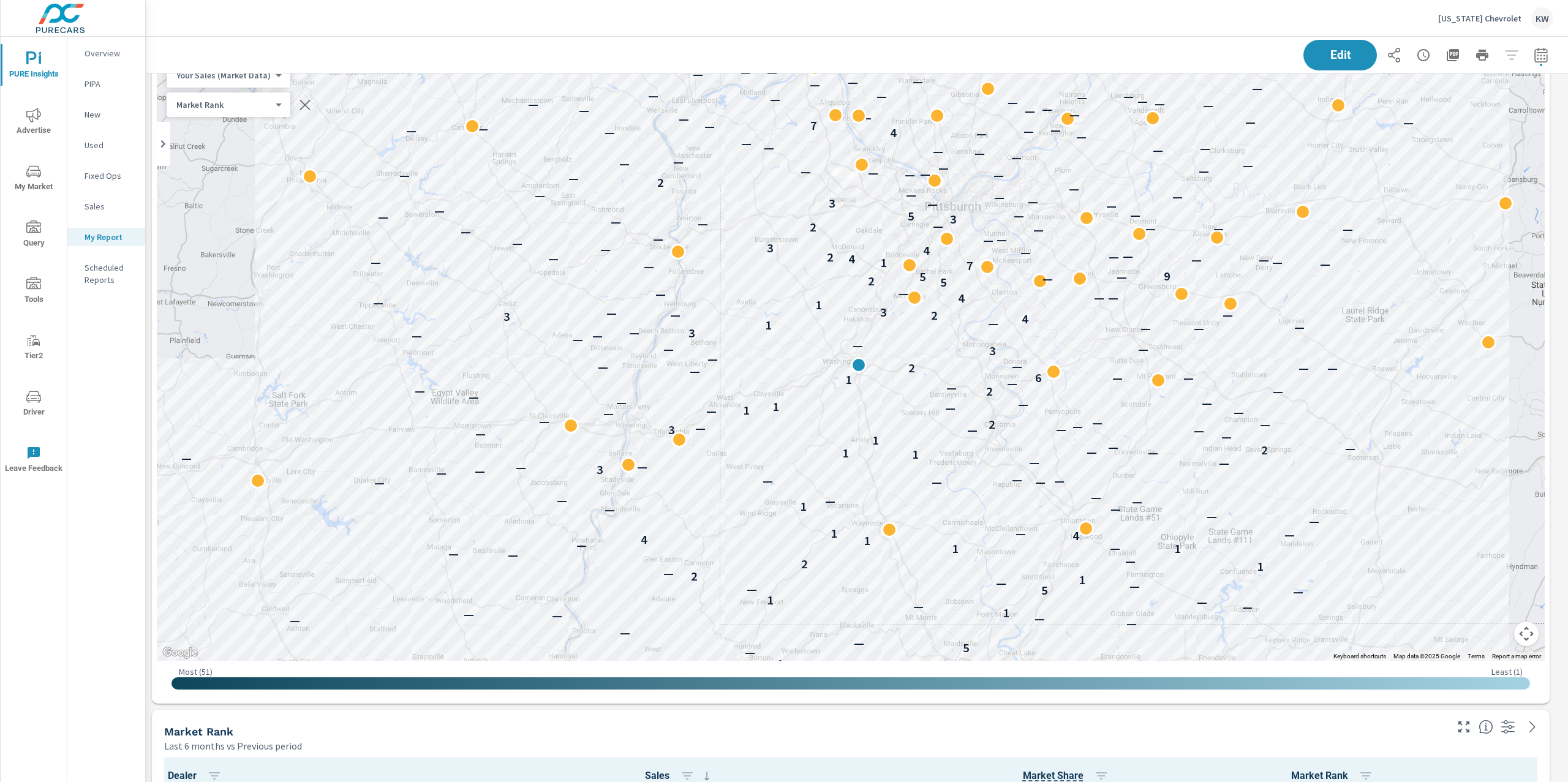
scroll to position [2910, 0]
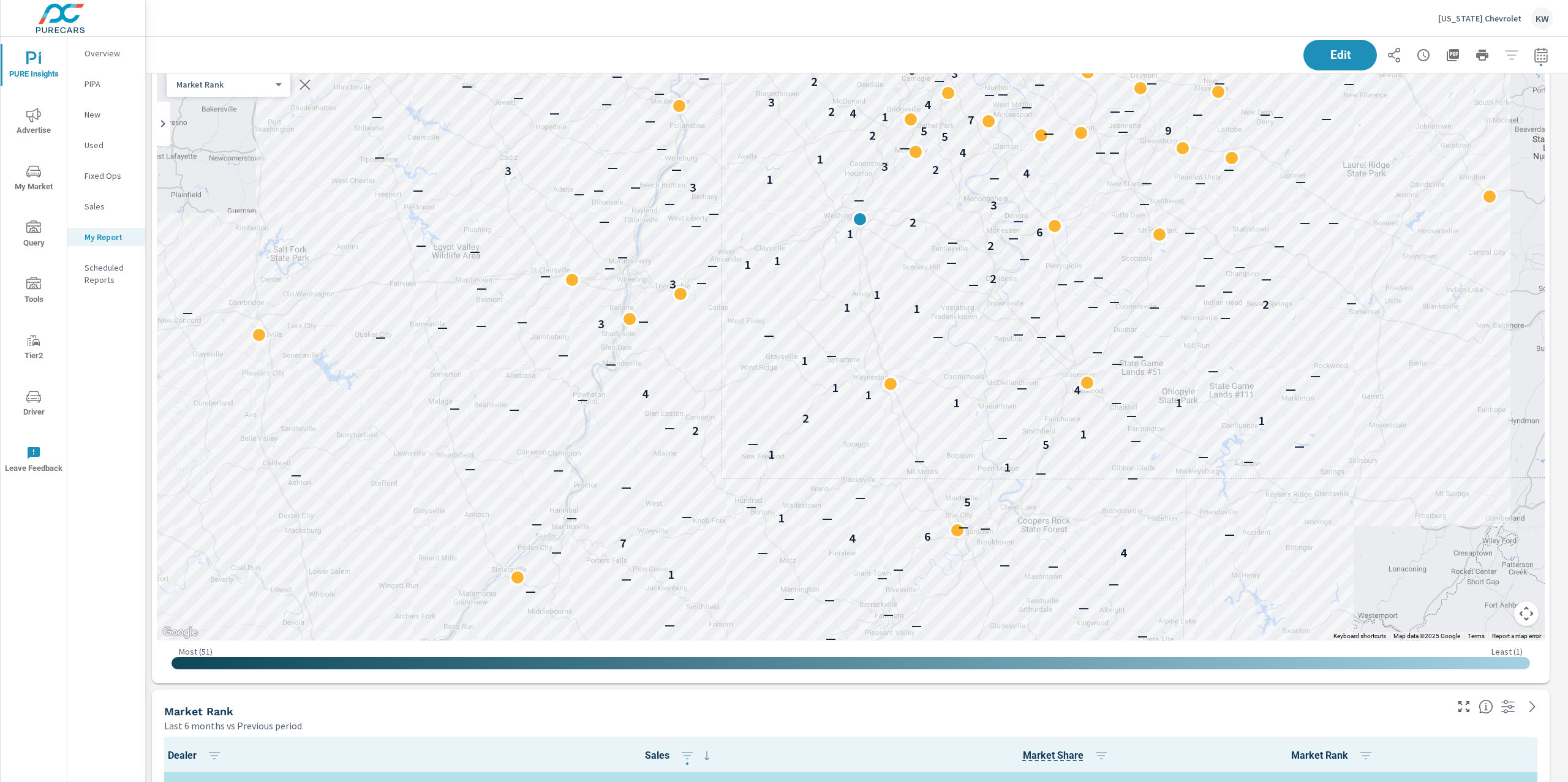
drag, startPoint x: 1439, startPoint y: 516, endPoint x: 1441, endPoint y: 389, distance: 127.0
click at [1441, 389] on div "— — 3 — — — — — — — — — — — — — — — — — — — 1 — — — 4 — — — 7 4 6 — — — — — 1 —…" at bounding box center [1439, 542] width 1176 height 661
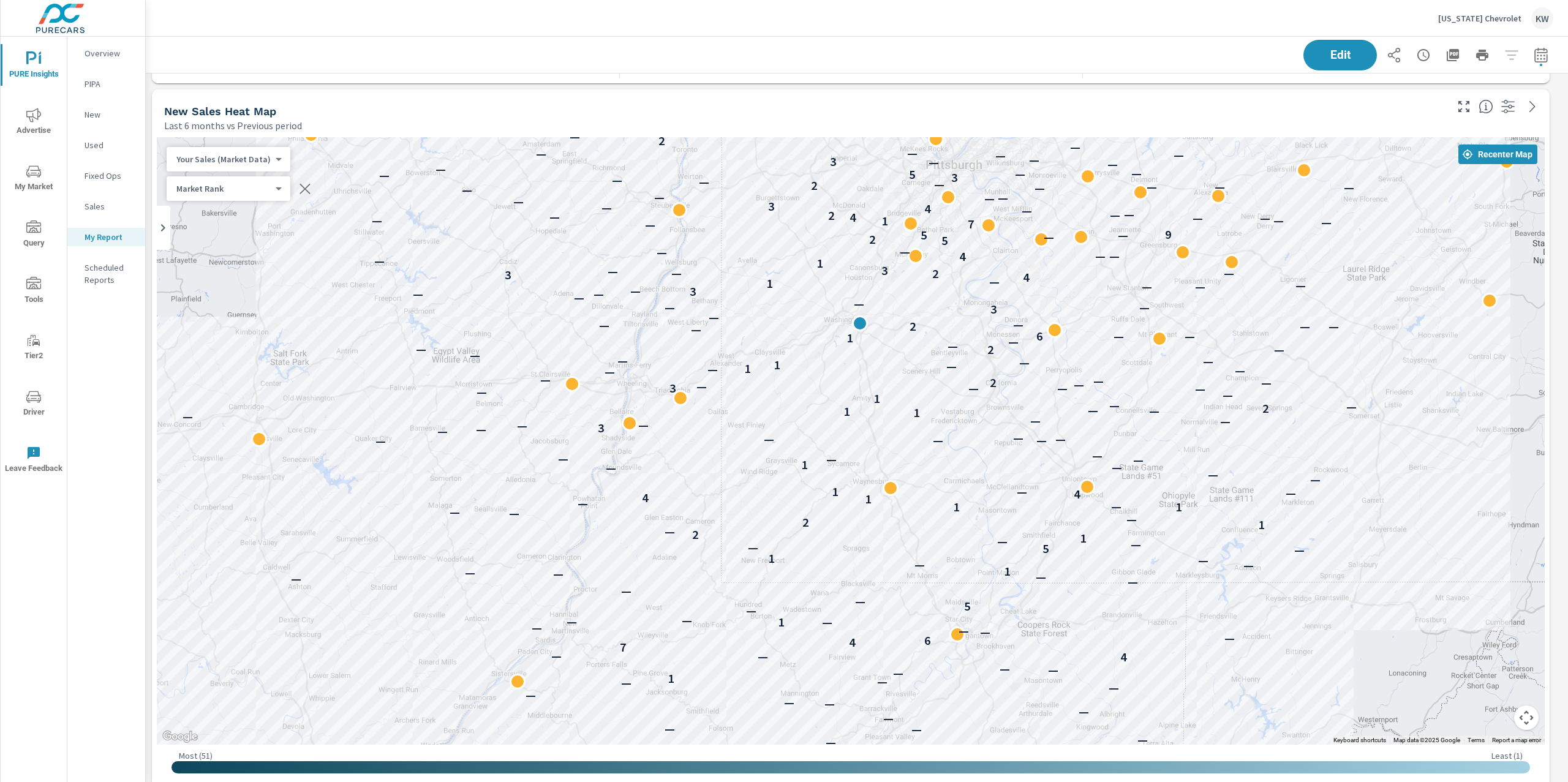
scroll to position [2841, 0]
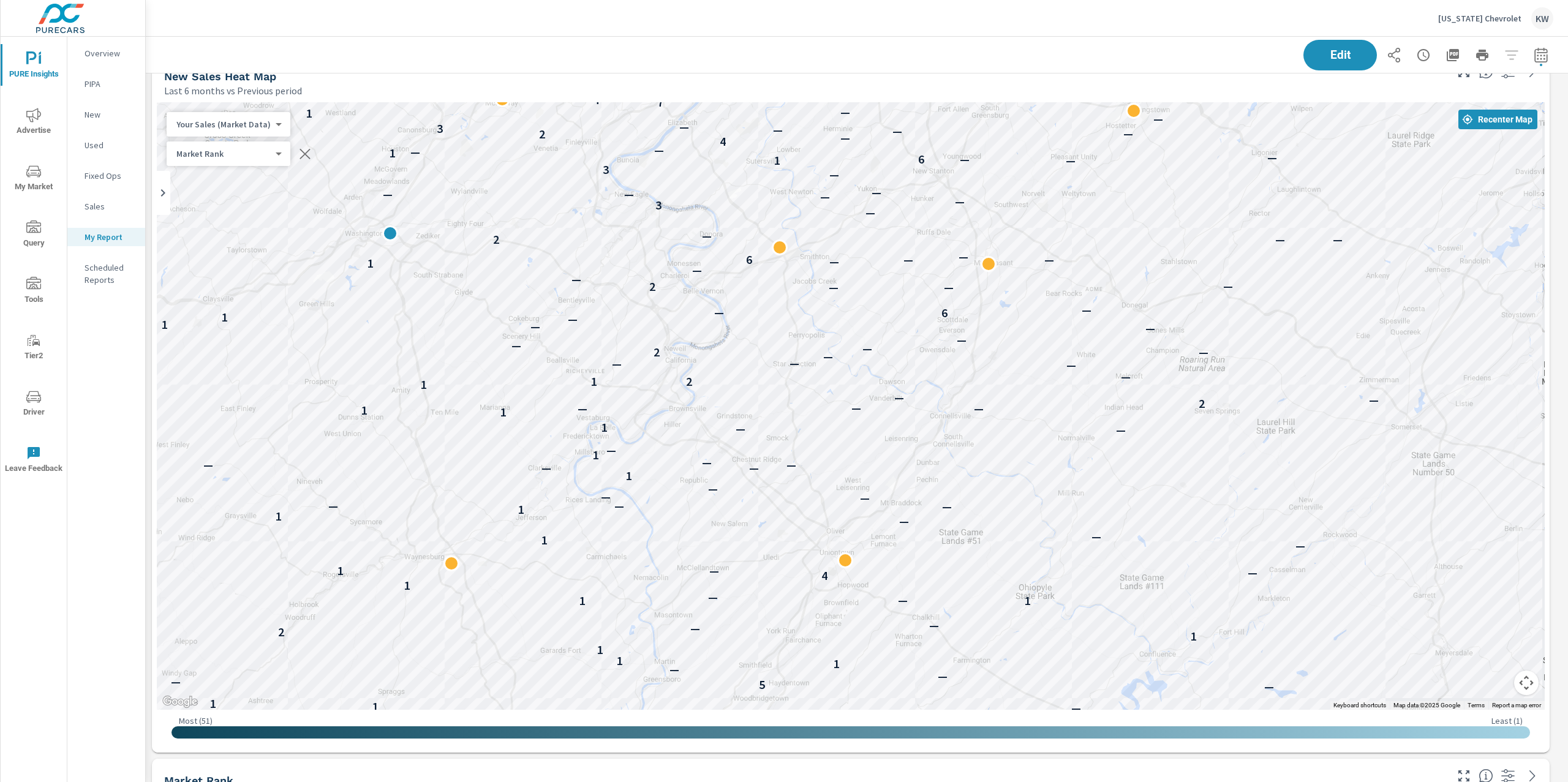
drag, startPoint x: 1452, startPoint y: 461, endPoint x: 1469, endPoint y: 629, distance: 168.9
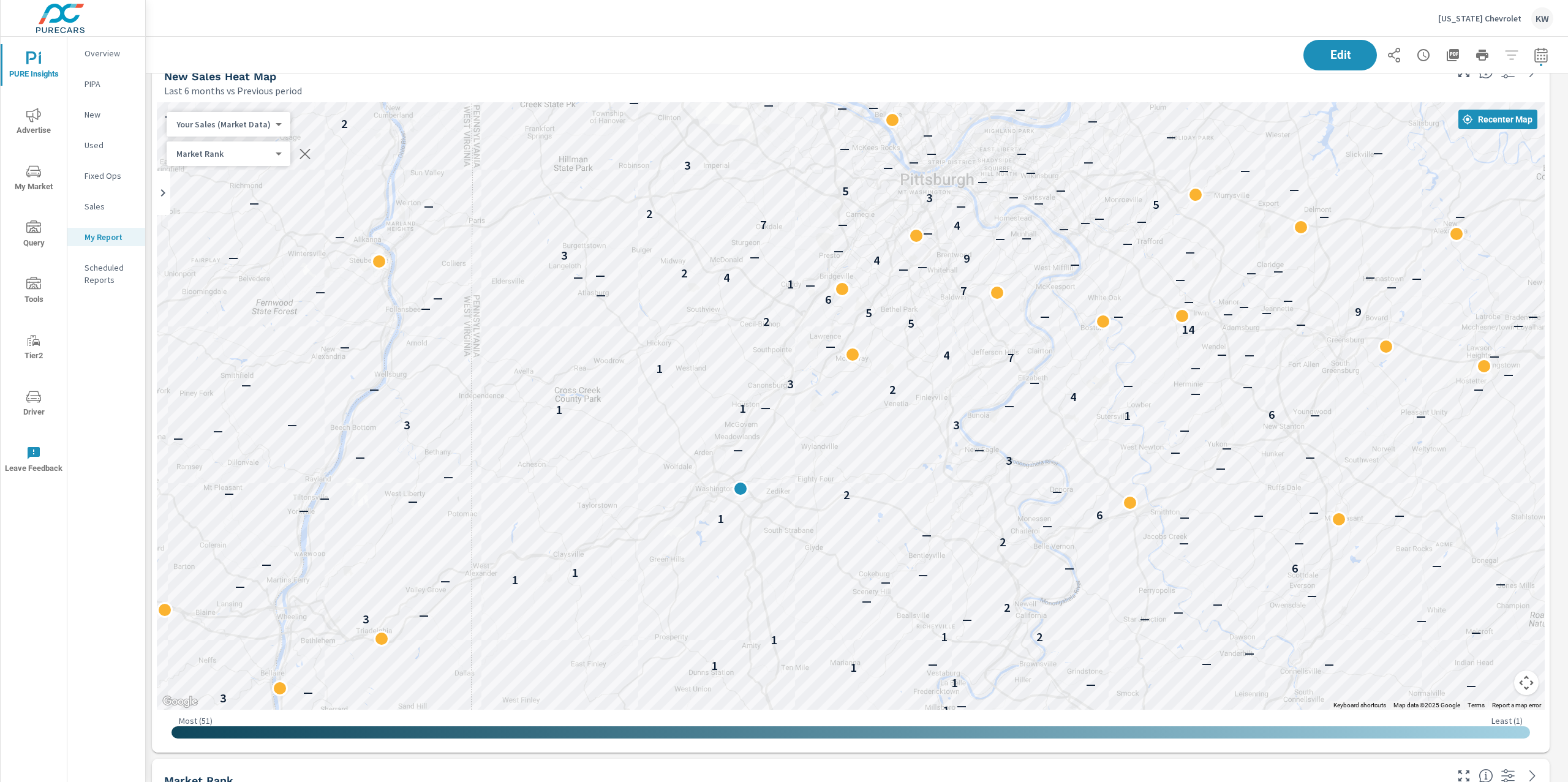
drag, startPoint x: 751, startPoint y: 414, endPoint x: 825, endPoint y: 631, distance: 229.3
click at [825, 631] on div "— — — — 1 — — — 5 — — — — — — 1 — — — — 1 1 — 5 — — — 1 1 2 — 1 1 2 — — — — 1 1…" at bounding box center [851, 405] width 1388 height 607
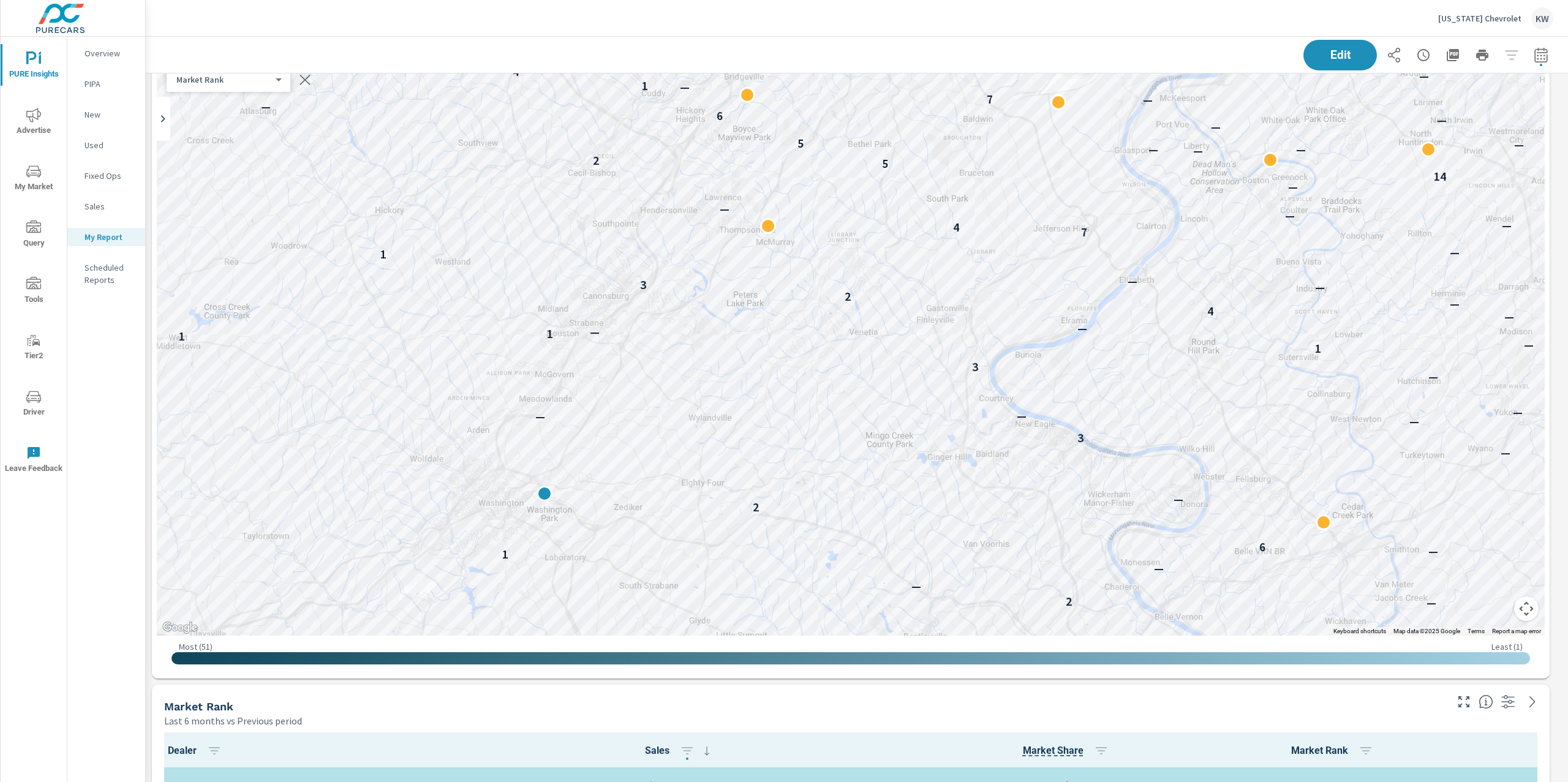
scroll to position [2909, 0]
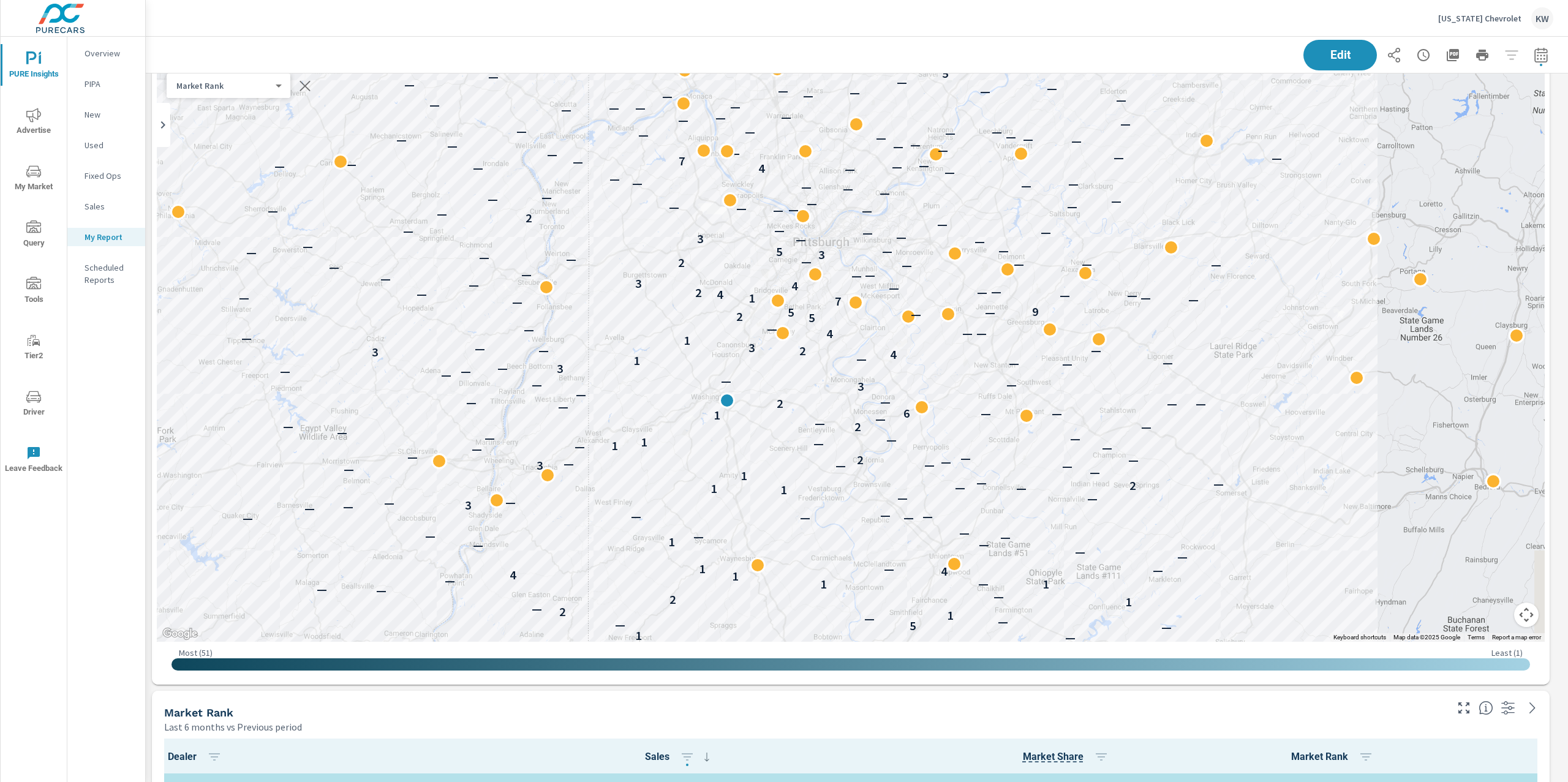
drag, startPoint x: 1132, startPoint y: 386, endPoint x: 803, endPoint y: 364, distance: 329.7
click at [800, 361] on div "— 3 — — — — — — — — — — — — — — — — — — — 1 — — — — 4 — — — 7 4 6 — — — — — 1 —…" at bounding box center [1112, 643] width 1176 height 661
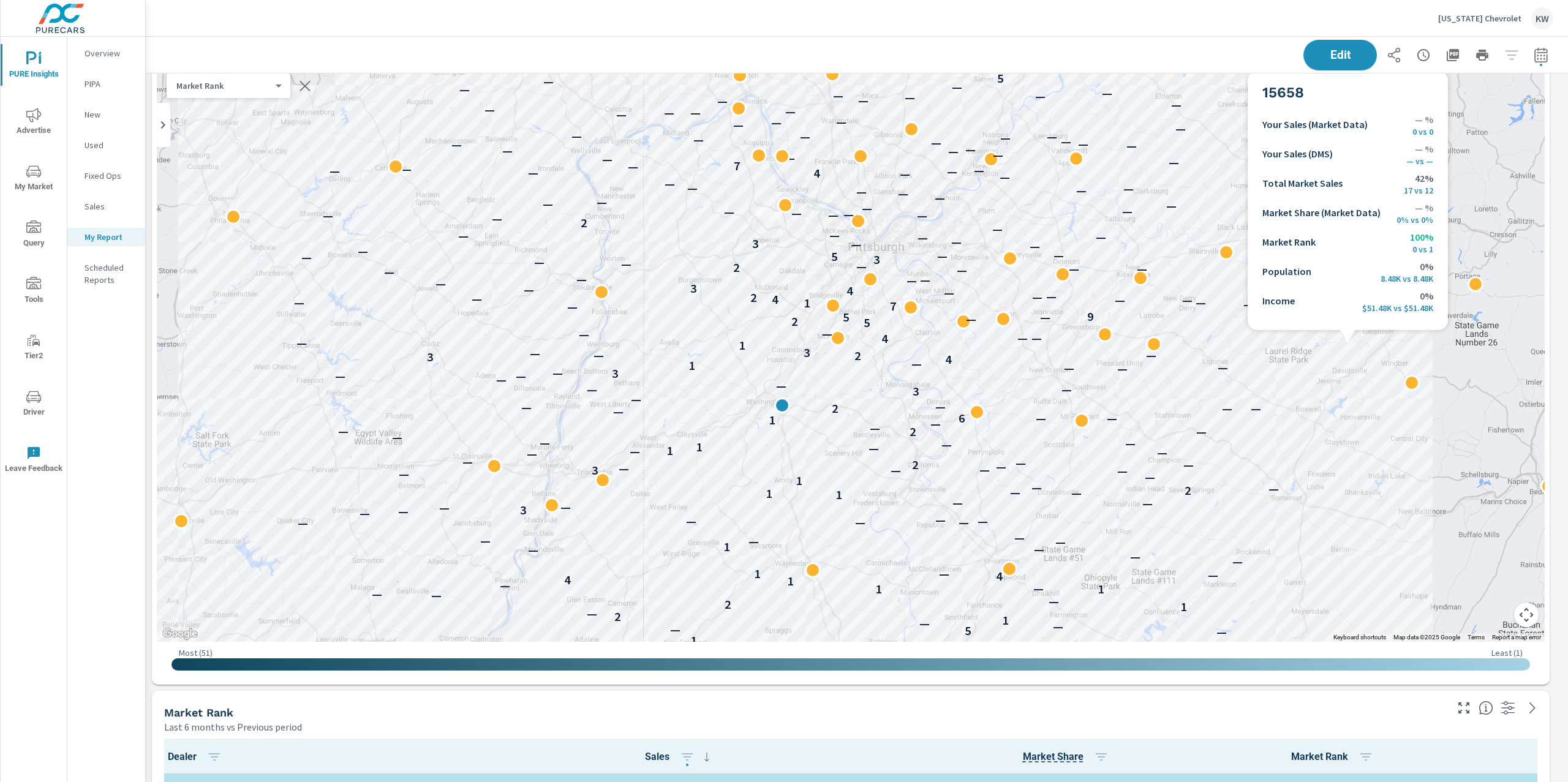
drag, startPoint x: 1195, startPoint y: 358, endPoint x: 1254, endPoint y: 354, distance: 59.1
click at [1254, 354] on div "— — 3 — — — — — — — — — — — — — — — — — — — — 1 — — — 4 — — 7 4 6 — — — — — 1 —…" at bounding box center [1488, 664] width 1176 height 661
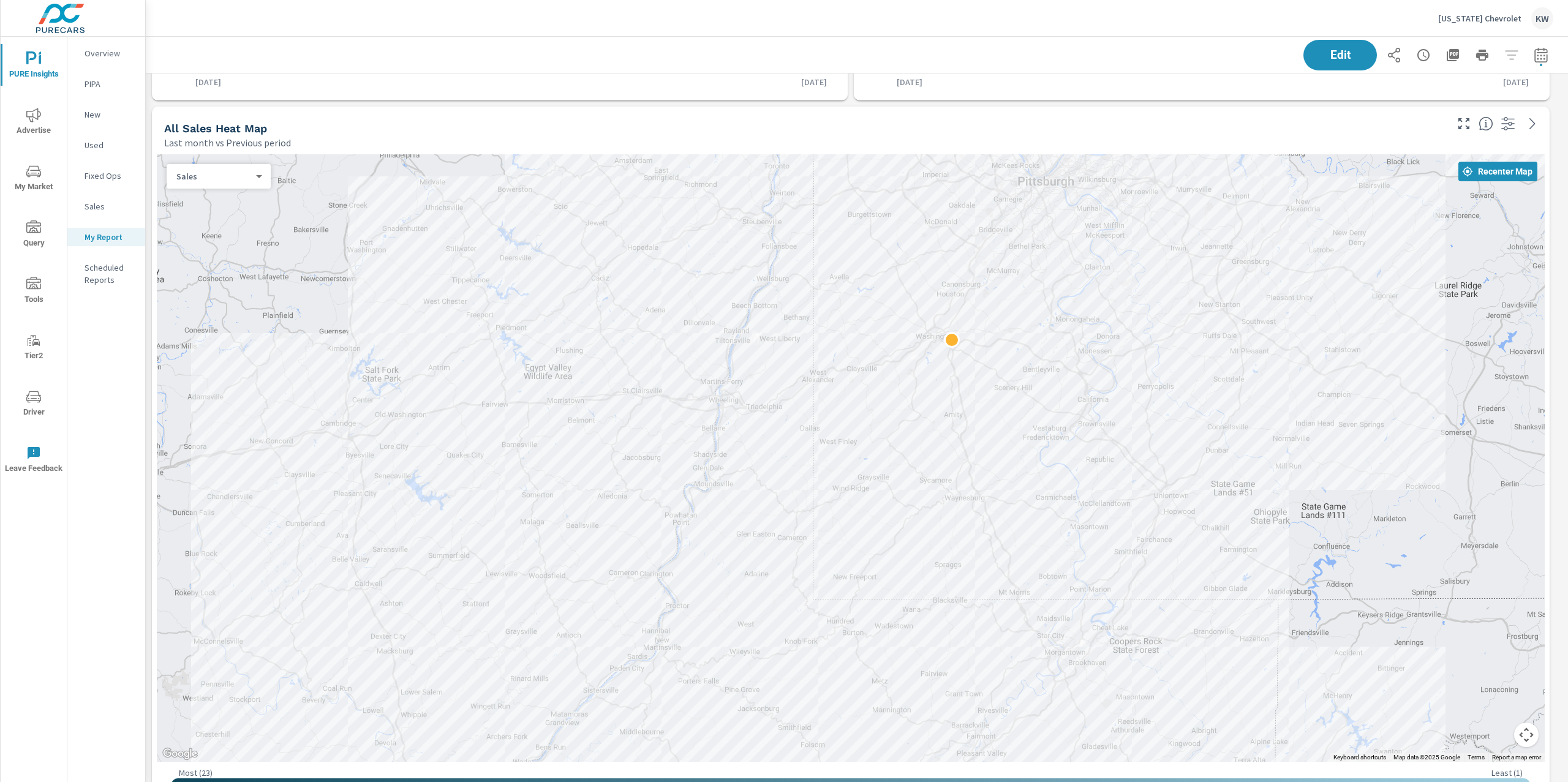
scroll to position [816, 0]
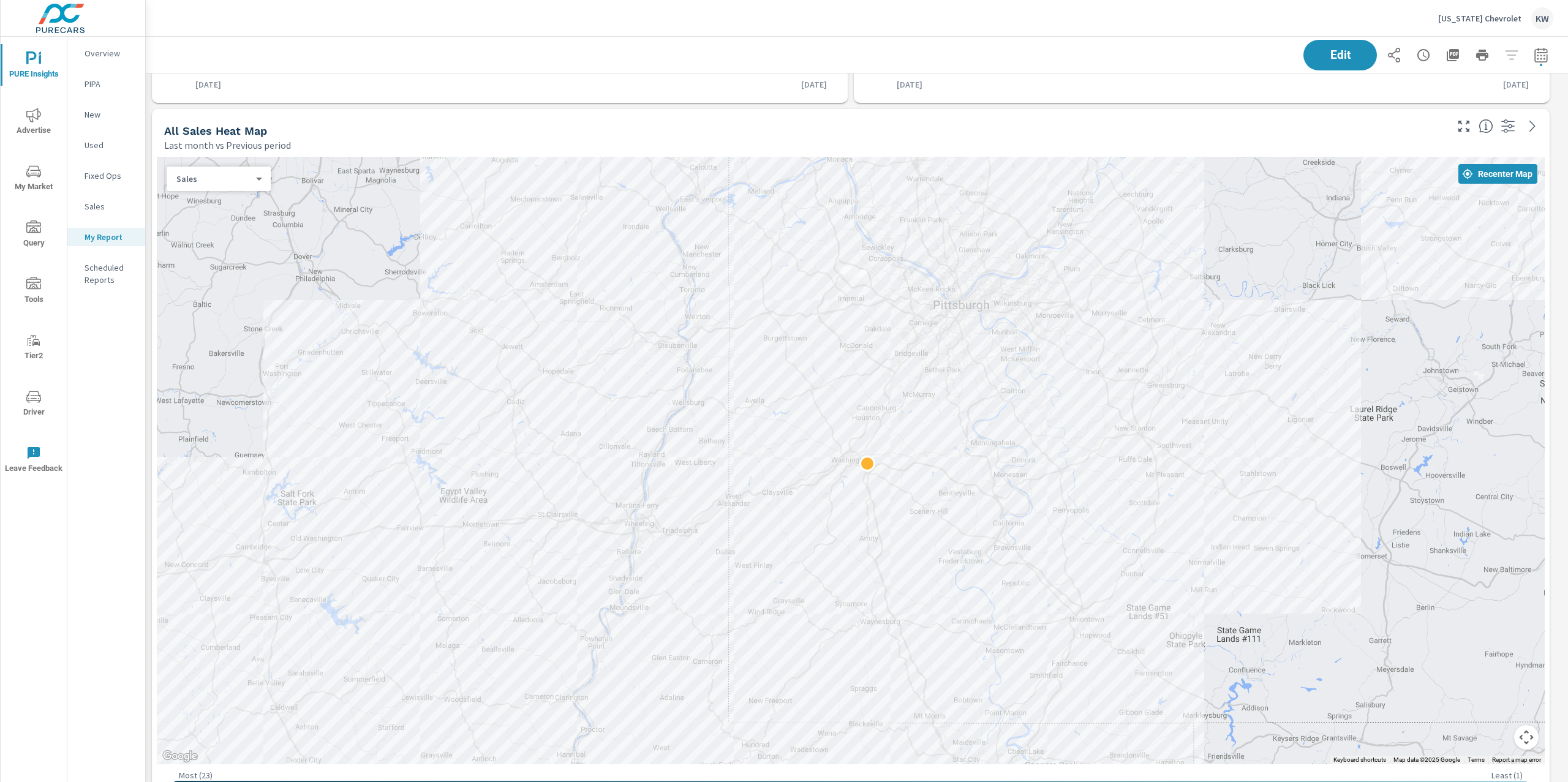
drag, startPoint x: 1335, startPoint y: 396, endPoint x: 1249, endPoint y: 517, distance: 148.4
click at [1249, 518] on div at bounding box center [851, 460] width 1388 height 607
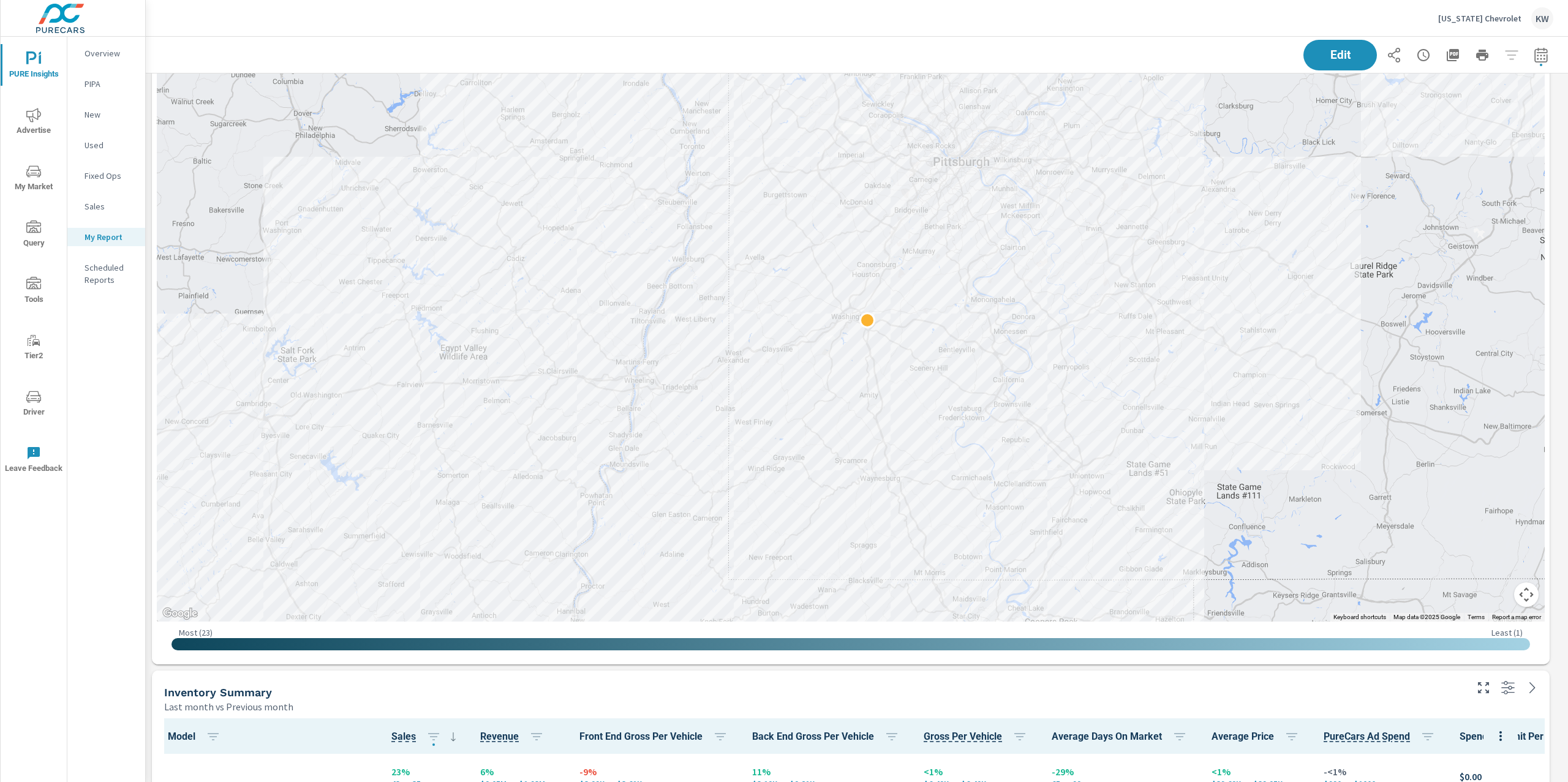
scroll to position [961, 0]
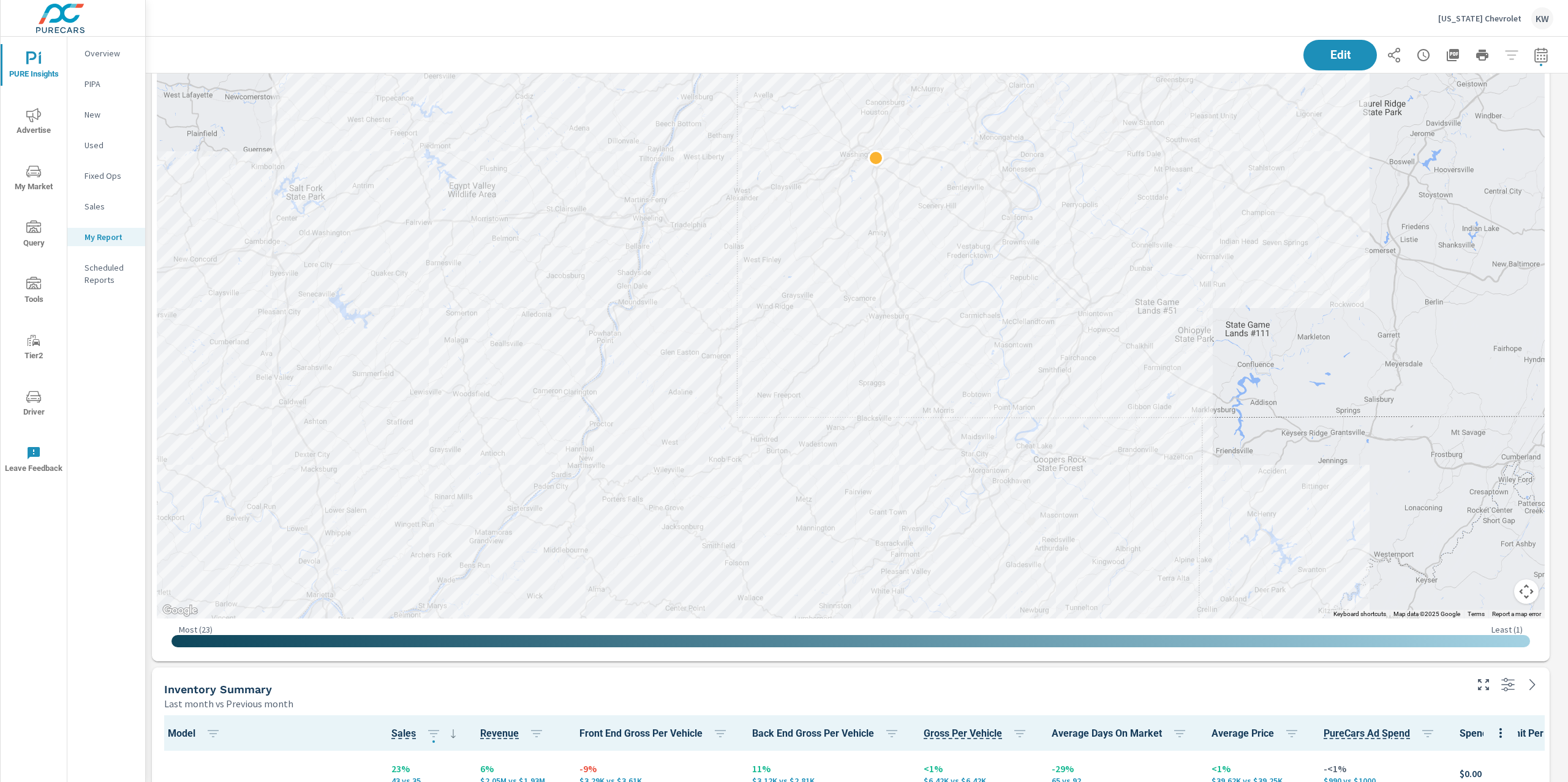
drag, startPoint x: 1132, startPoint y: 422, endPoint x: 1141, endPoint y: 257, distance: 165.2
click at [1141, 257] on div at bounding box center [1447, 486] width 1176 height 661
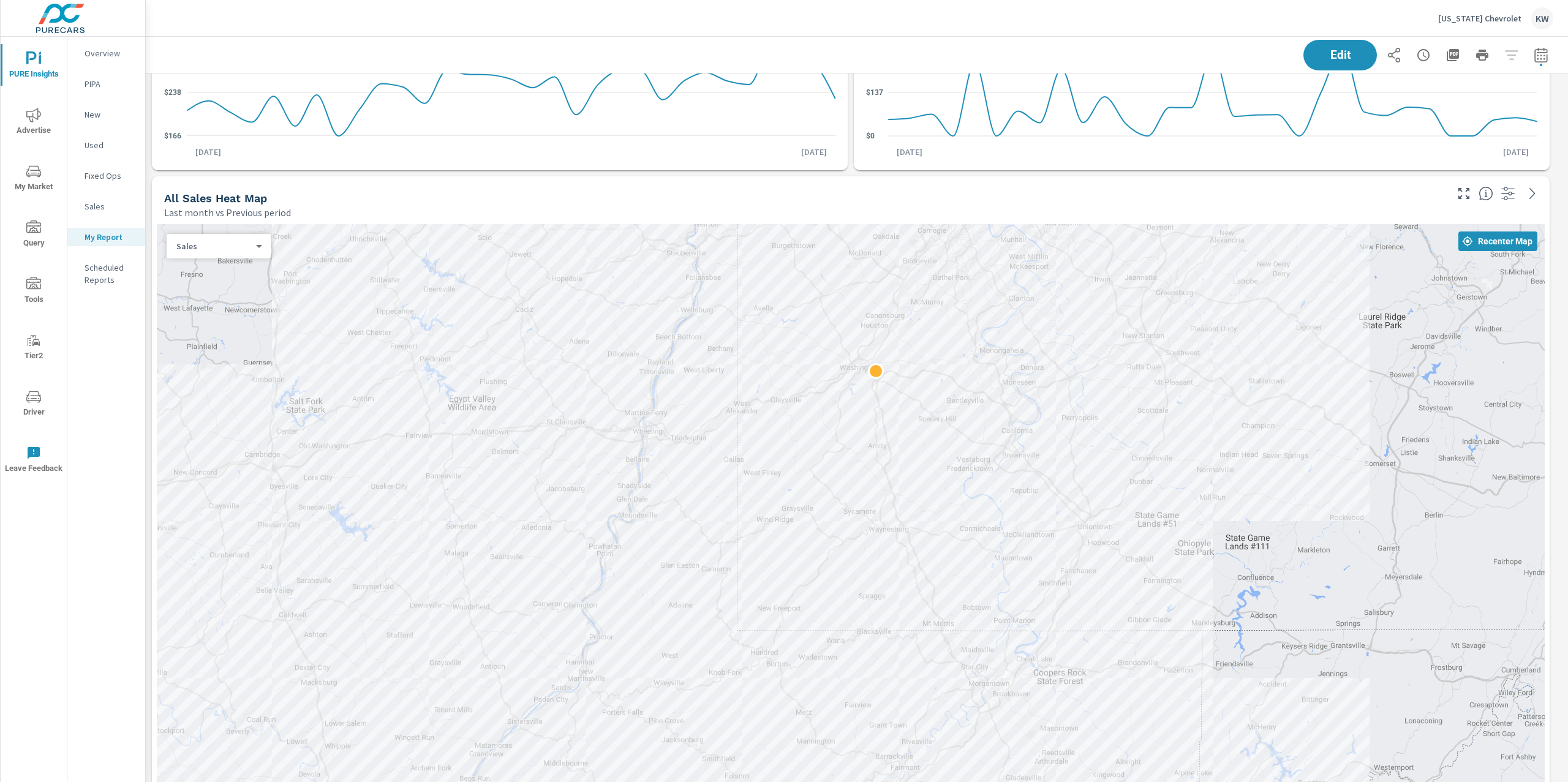
scroll to position [746, 0]
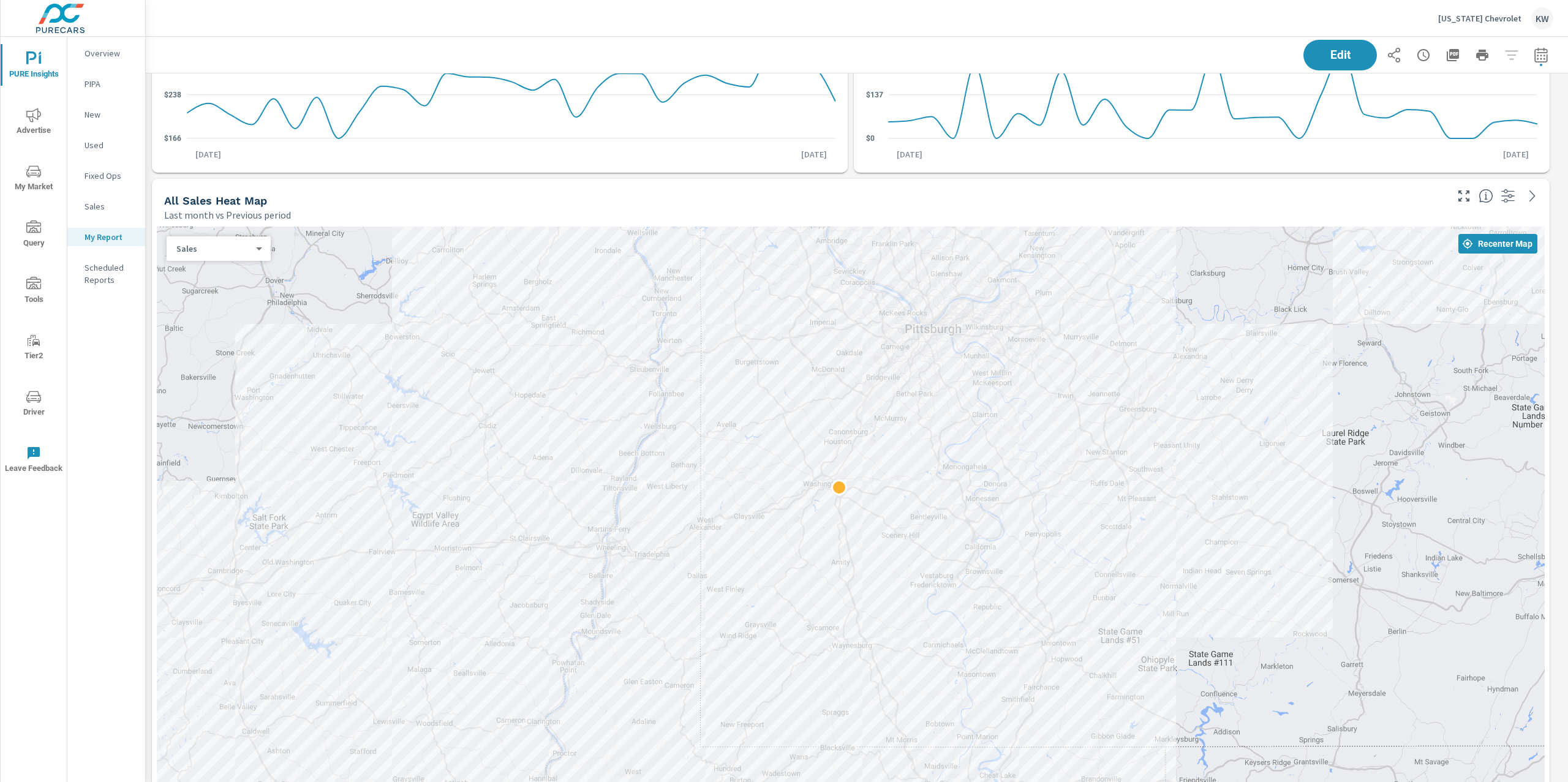
drag, startPoint x: 1291, startPoint y: 329, endPoint x: 1254, endPoint y: 445, distance: 121.8
click at [1254, 445] on div at bounding box center [851, 530] width 1388 height 607
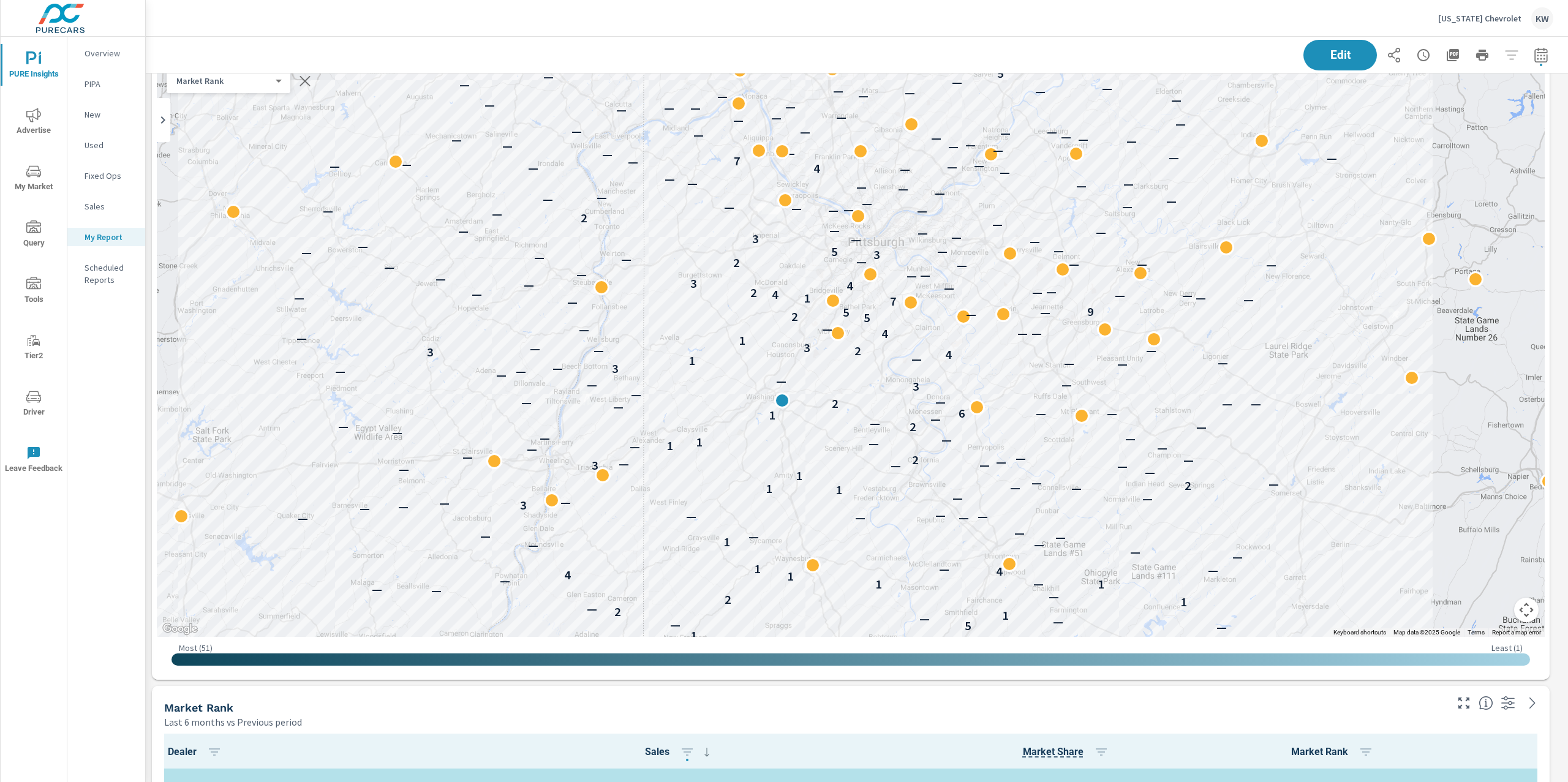
scroll to position [2810, 0]
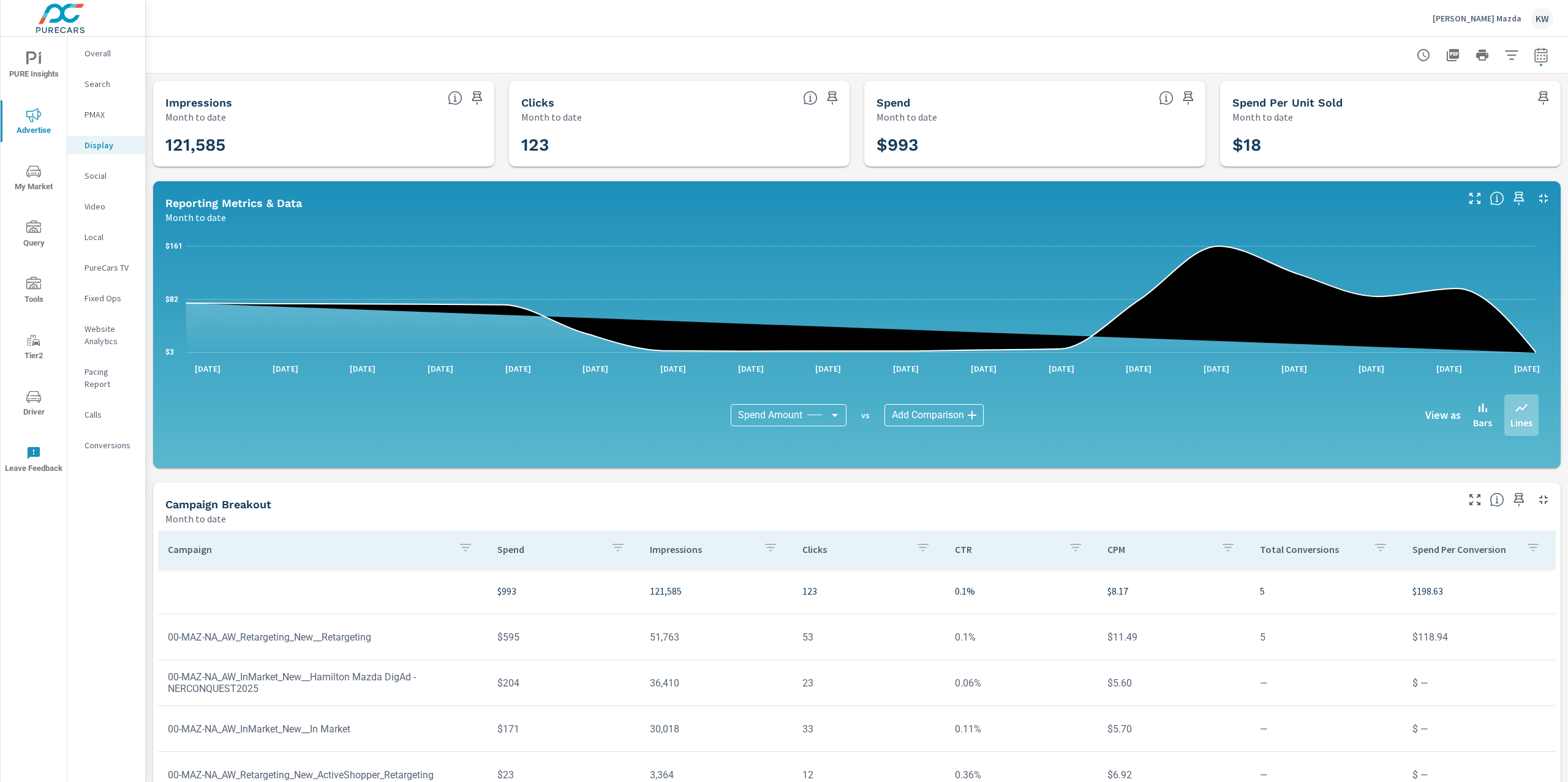
scroll to position [95, 0]
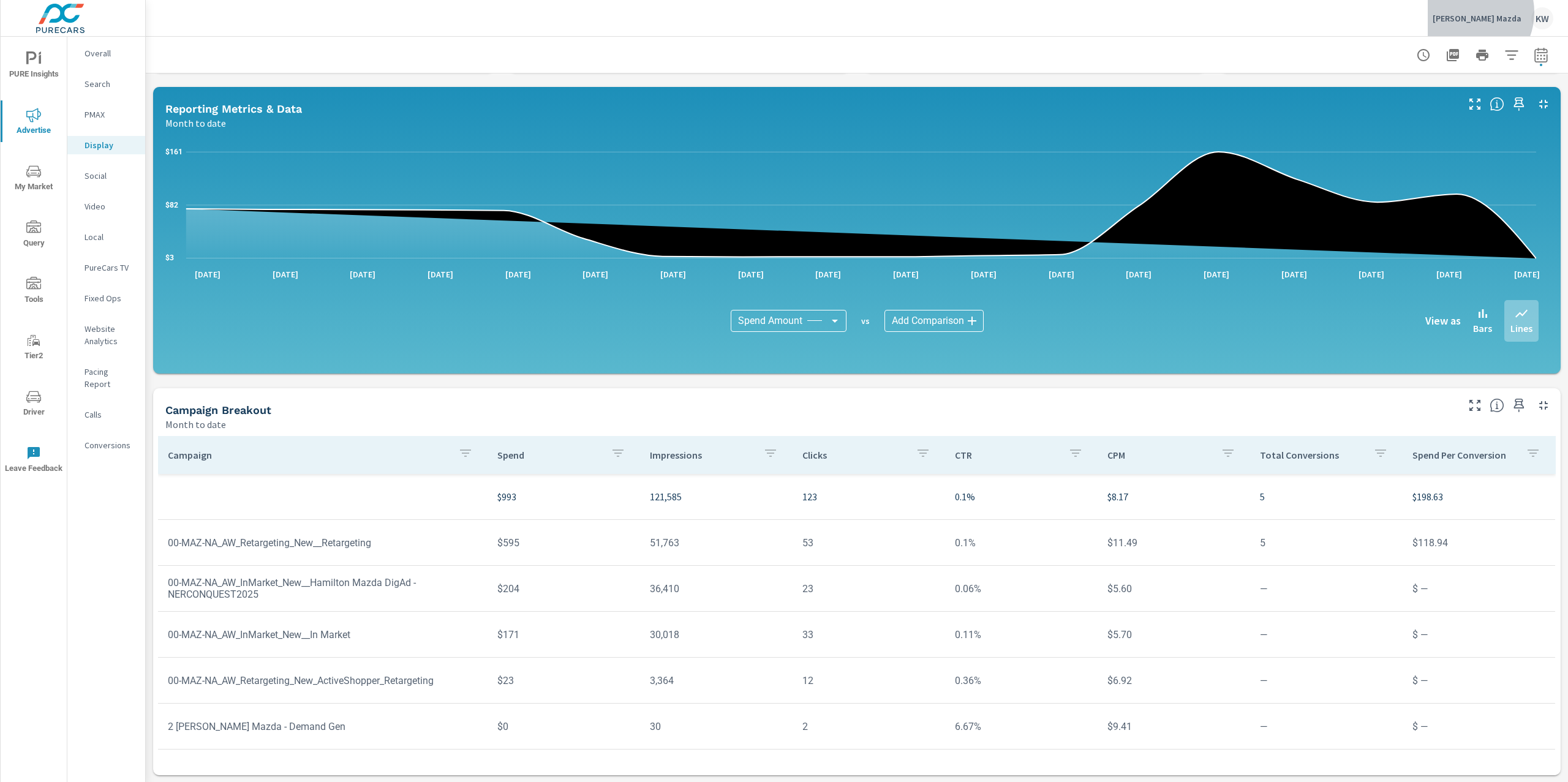
click at [1492, 13] on p "[PERSON_NAME] Mazda" at bounding box center [1476, 18] width 89 height 11
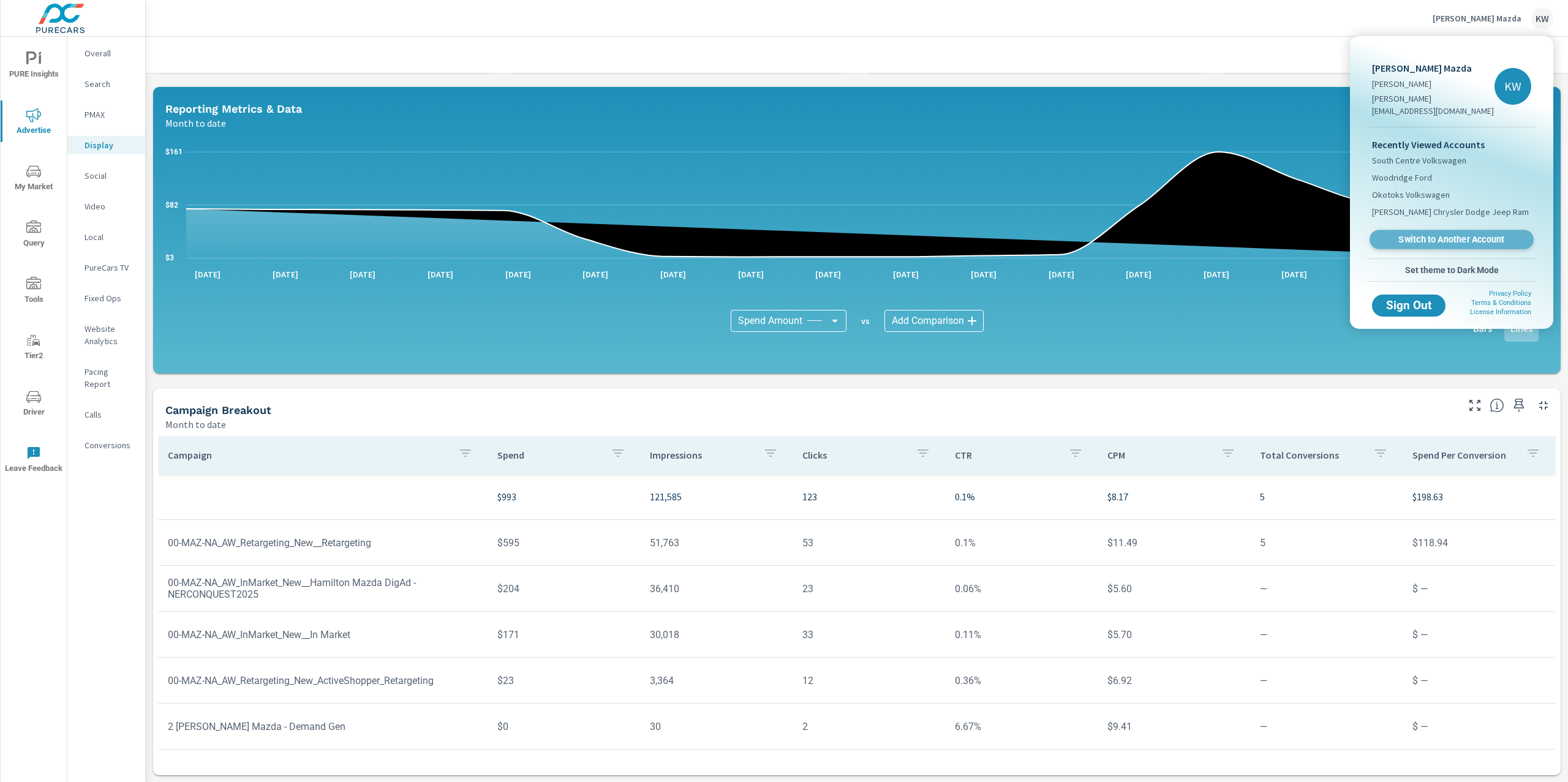
click at [1442, 234] on span "Switch to Another Account" at bounding box center [1451, 239] width 150 height 12
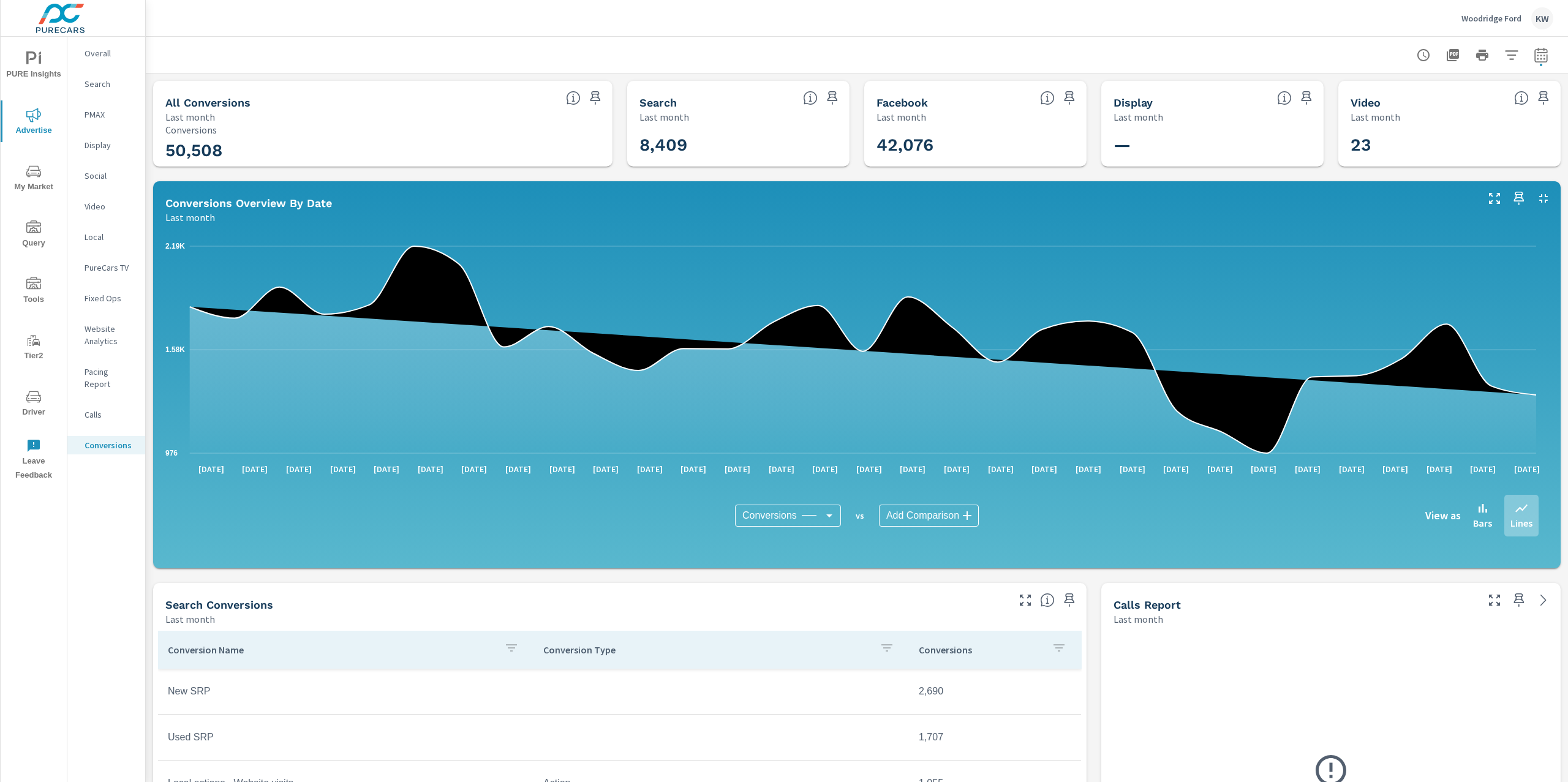
click at [41, 61] on icon "nav menu" at bounding box center [39, 59] width 2 height 9
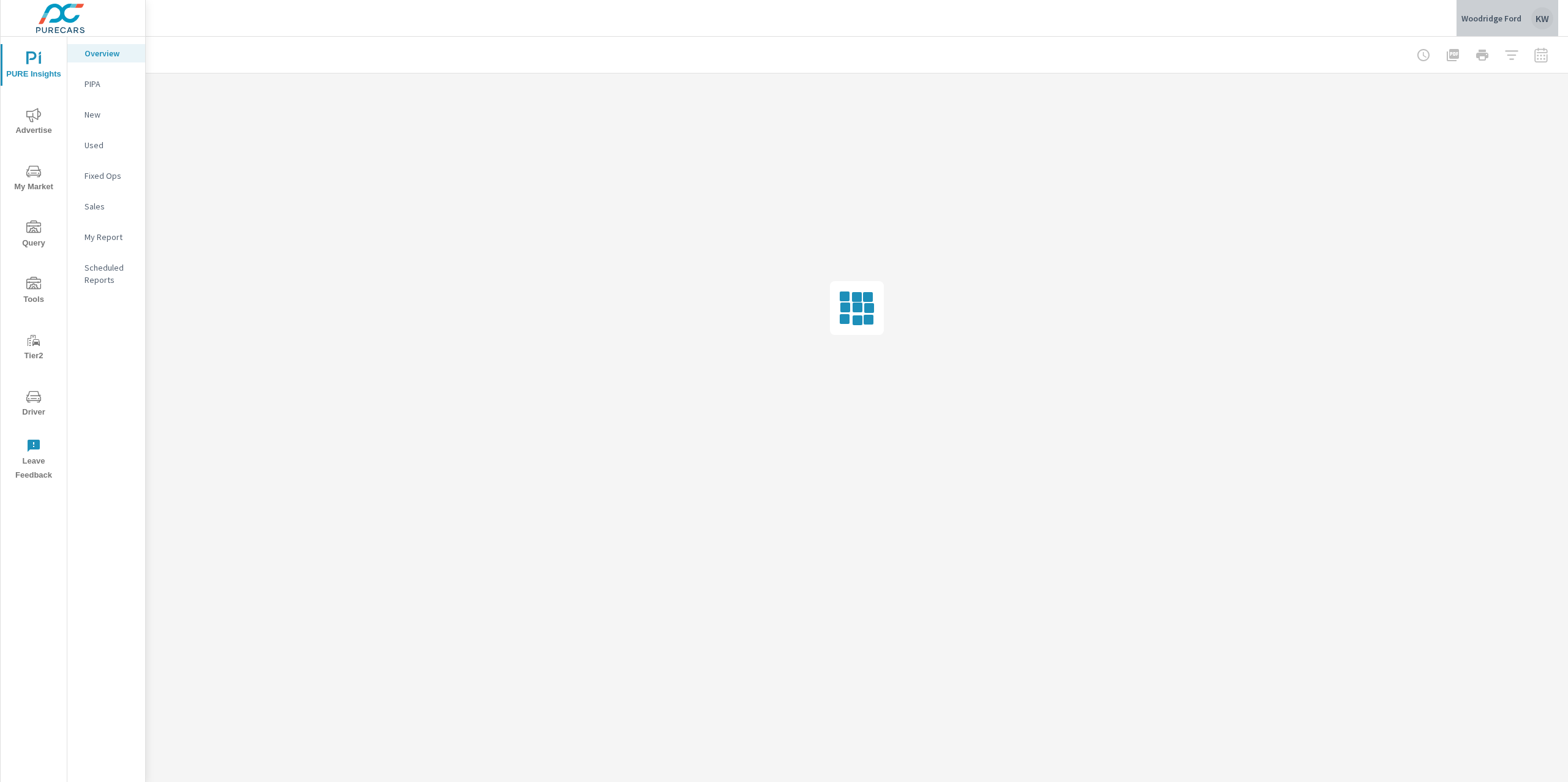
click at [1477, 18] on p "Woodridge Ford" at bounding box center [1491, 18] width 60 height 11
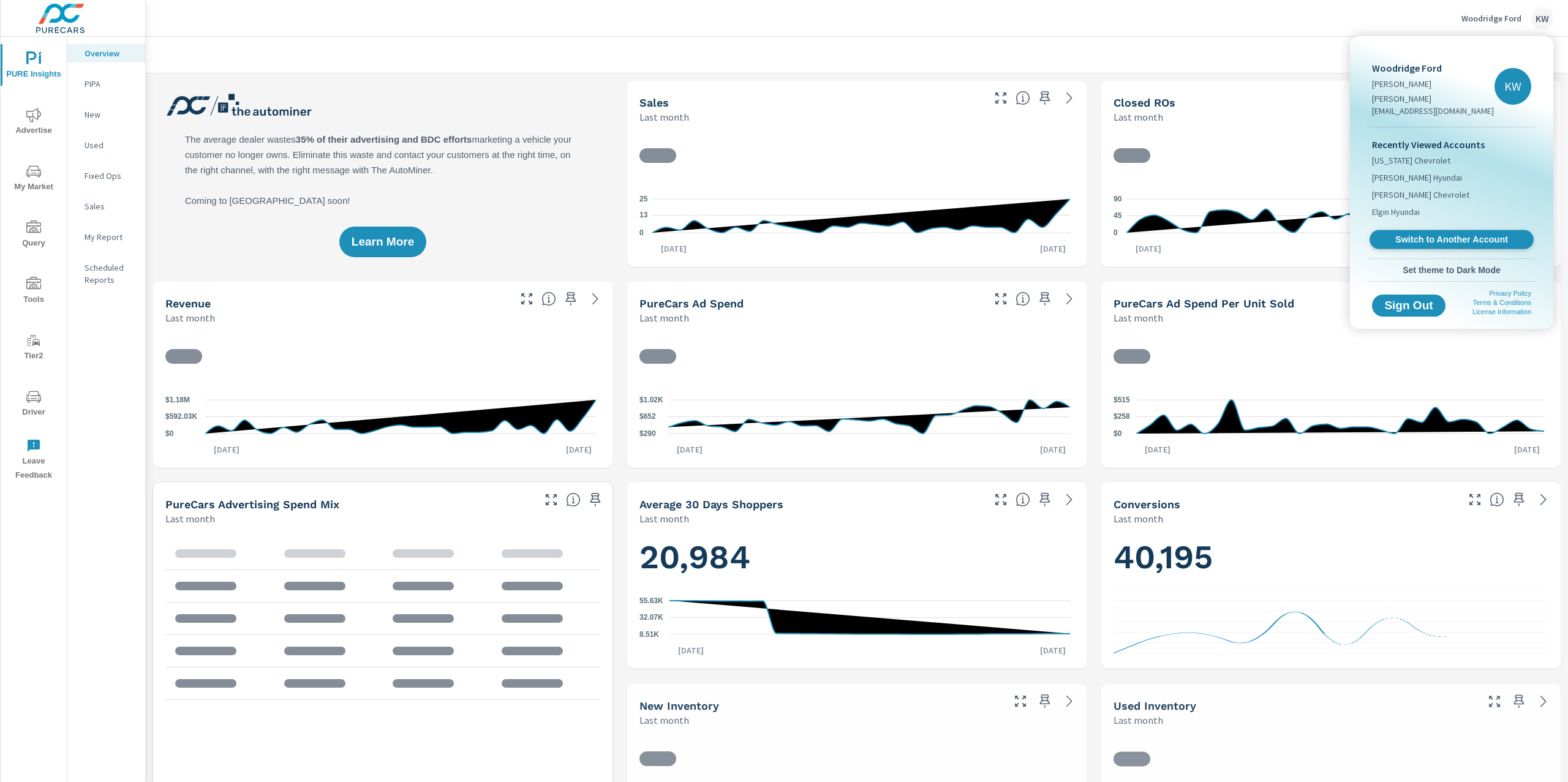
scroll to position [1, 0]
click at [1441, 234] on span "Switch to Another Account" at bounding box center [1451, 239] width 150 height 12
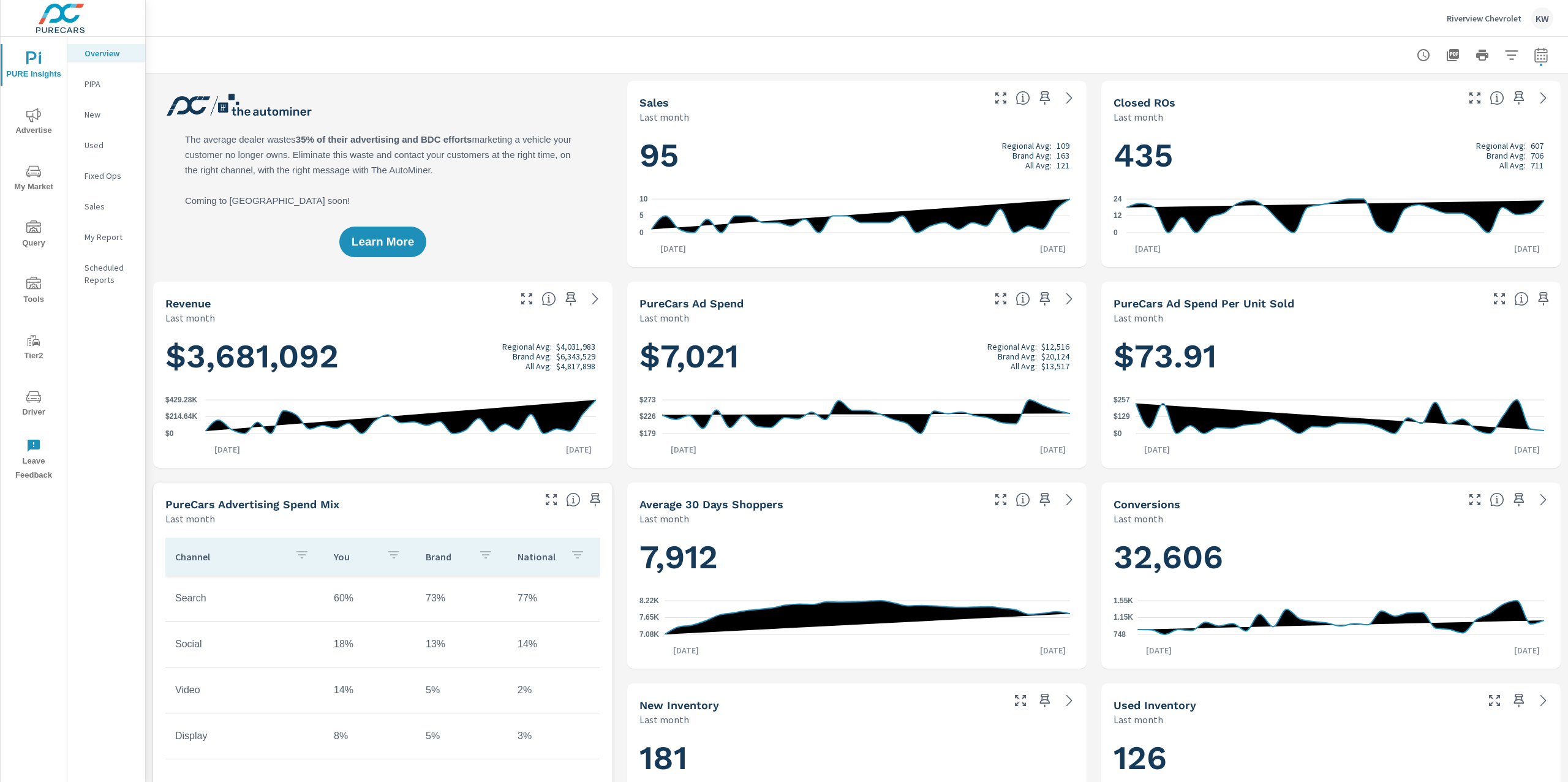
click at [105, 243] on div "My Report" at bounding box center [106, 237] width 78 height 18
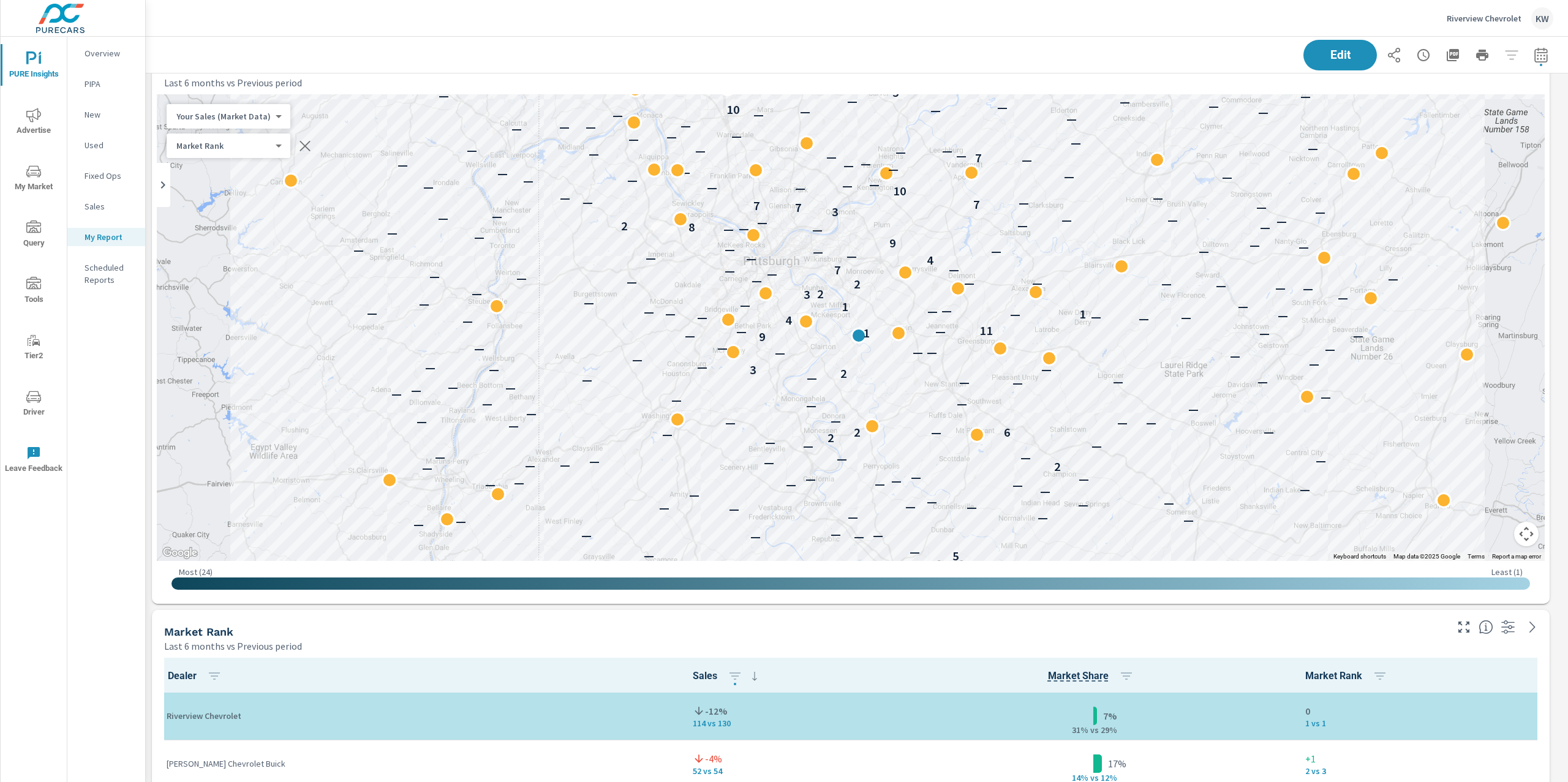
scroll to position [2085, 0]
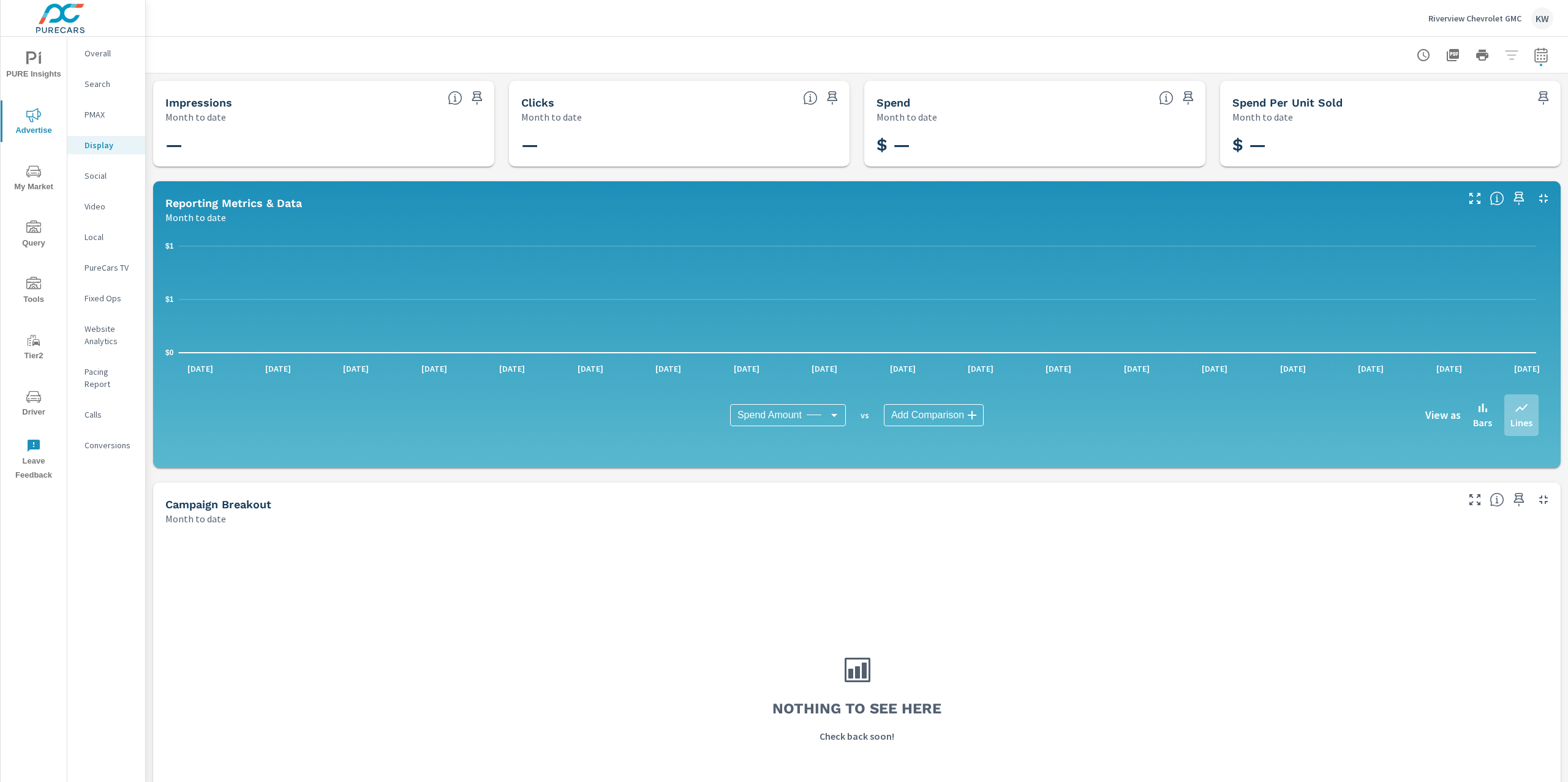
click at [1534, 61] on icon "button" at bounding box center [1541, 54] width 13 height 15
click at [1423, 109] on select "Custom [DATE] Last week Last 7 days Last 14 days Last 30 days Last 45 days Last…" at bounding box center [1430, 106] width 123 height 25
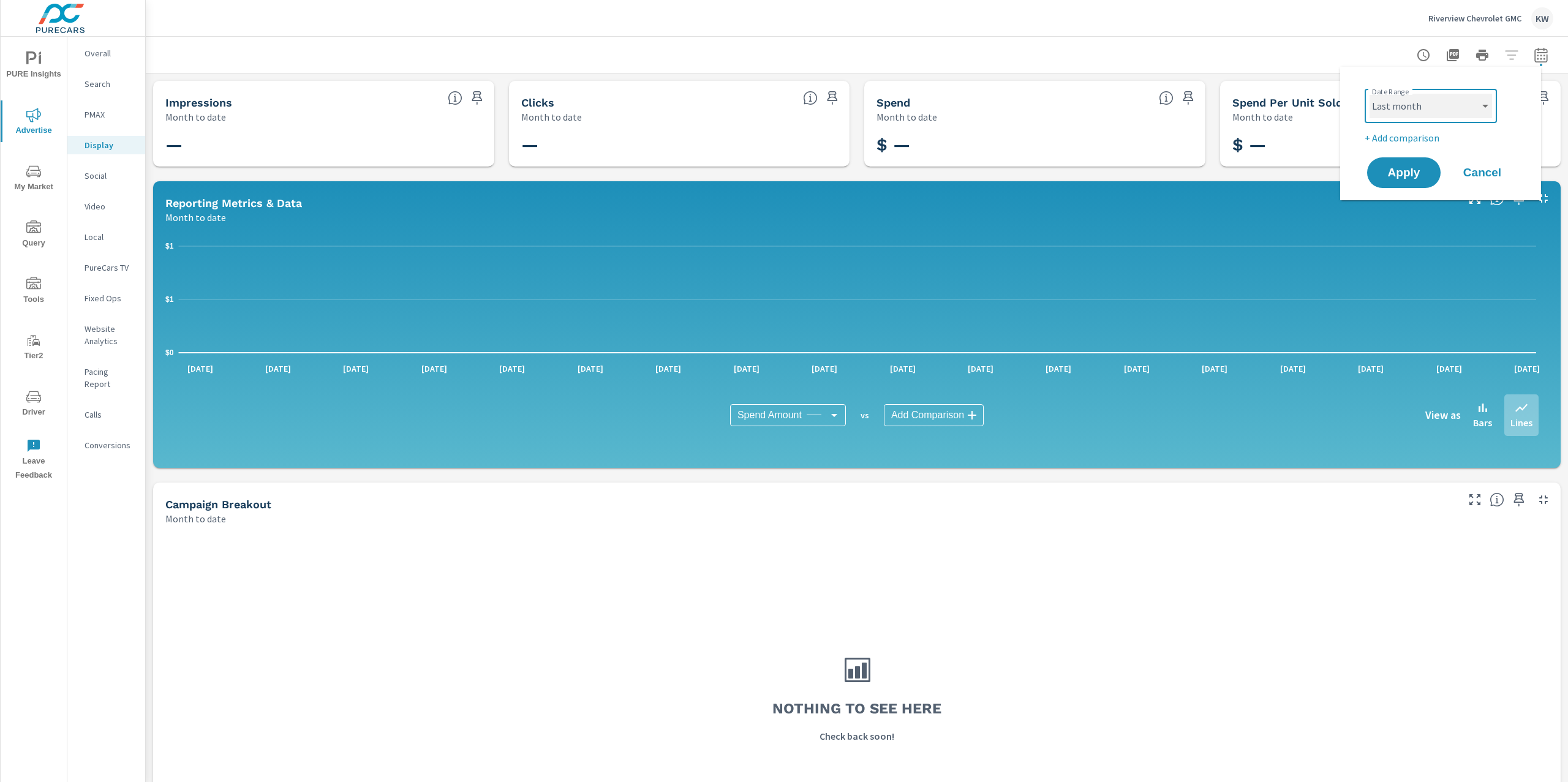
click at [1369, 94] on select "Custom [DATE] Last week Last 7 days Last 14 days Last 30 days Last 45 days Last…" at bounding box center [1430, 106] width 123 height 25
select select "Last month"
click at [1396, 185] on button "Apply" at bounding box center [1403, 172] width 76 height 32
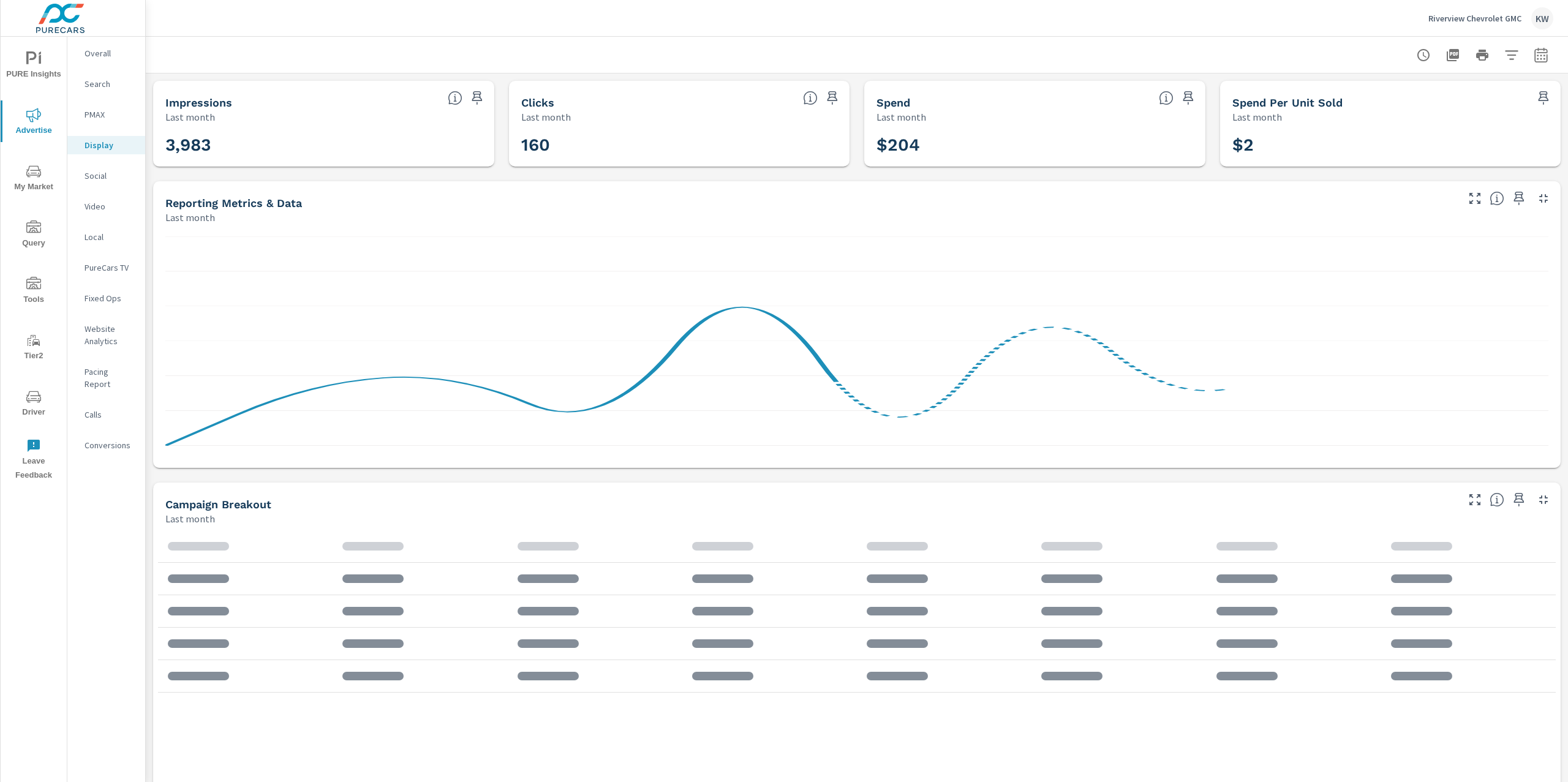
click at [35, 57] on icon "nav menu" at bounding box center [32, 57] width 11 height 13
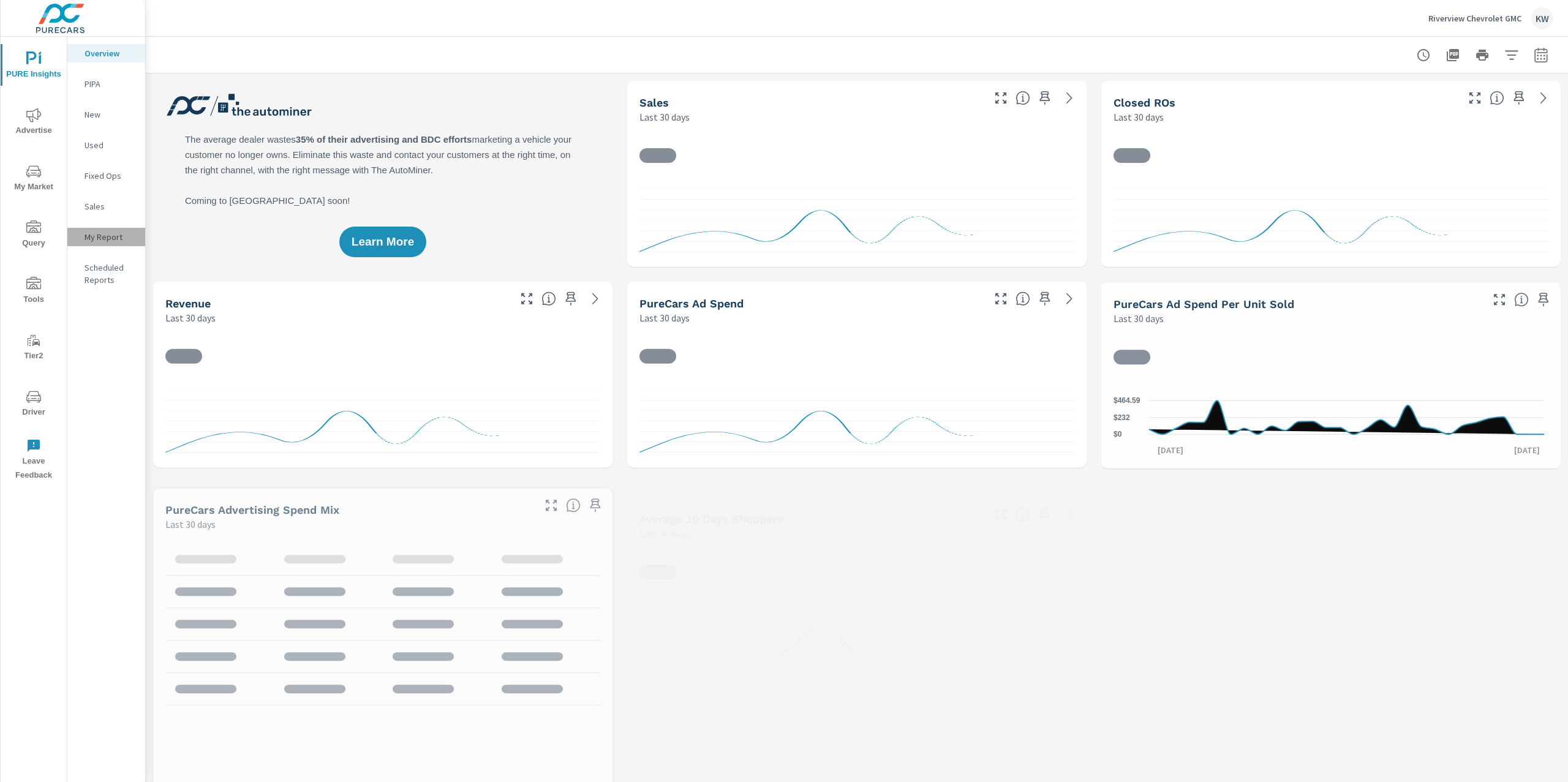
click at [106, 238] on p "My Report" at bounding box center [110, 237] width 51 height 12
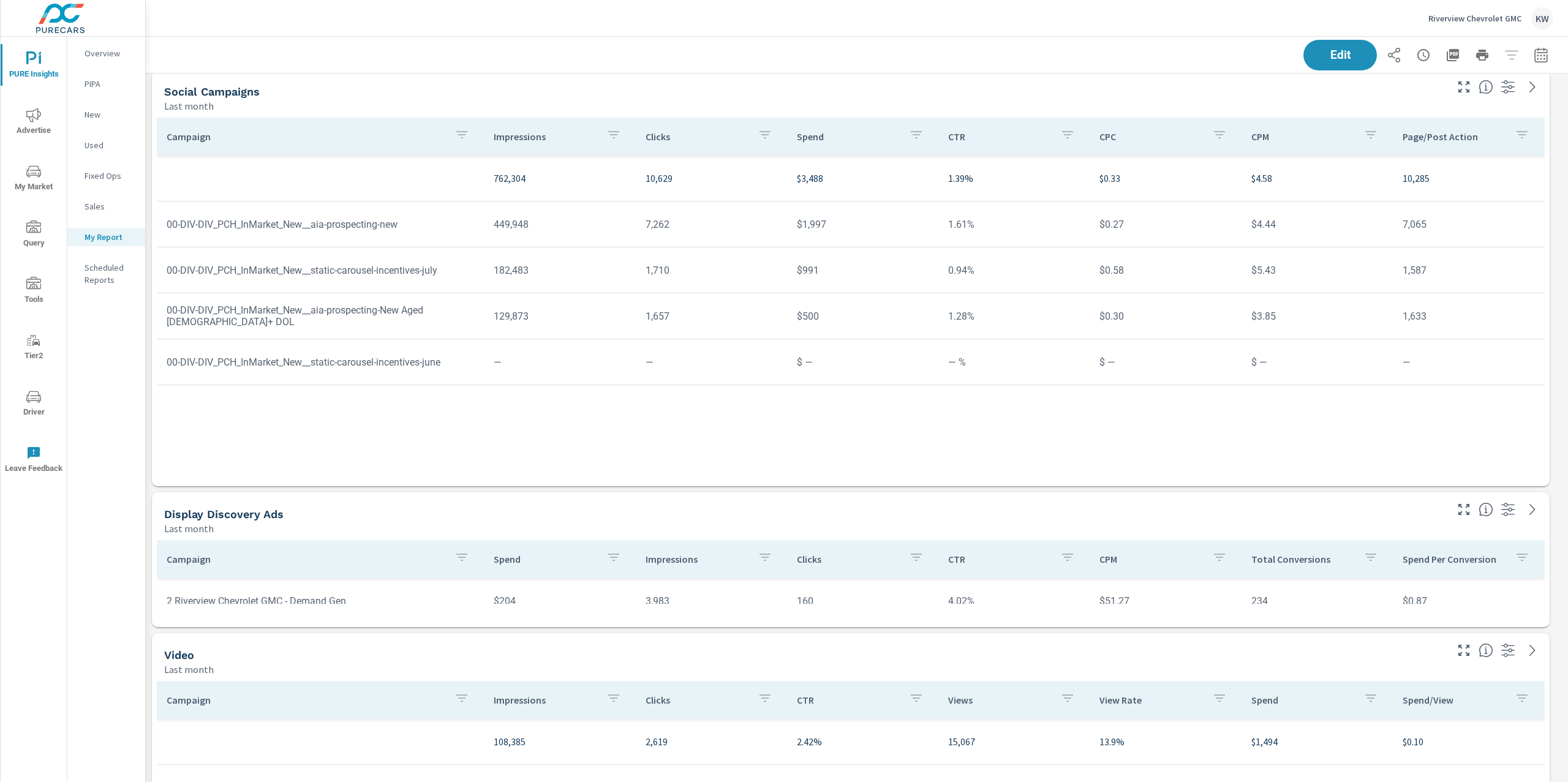
scroll to position [7476, 0]
drag, startPoint x: 490, startPoint y: 311, endPoint x: 667, endPoint y: 317, distance: 177.1
click at [667, 317] on tr "00-DIV-DIV_PCH_InMarket_New__aia-prospecting-New Aged 60+ DOL 129,873 1,657 $50…" at bounding box center [850, 313] width 1387 height 46
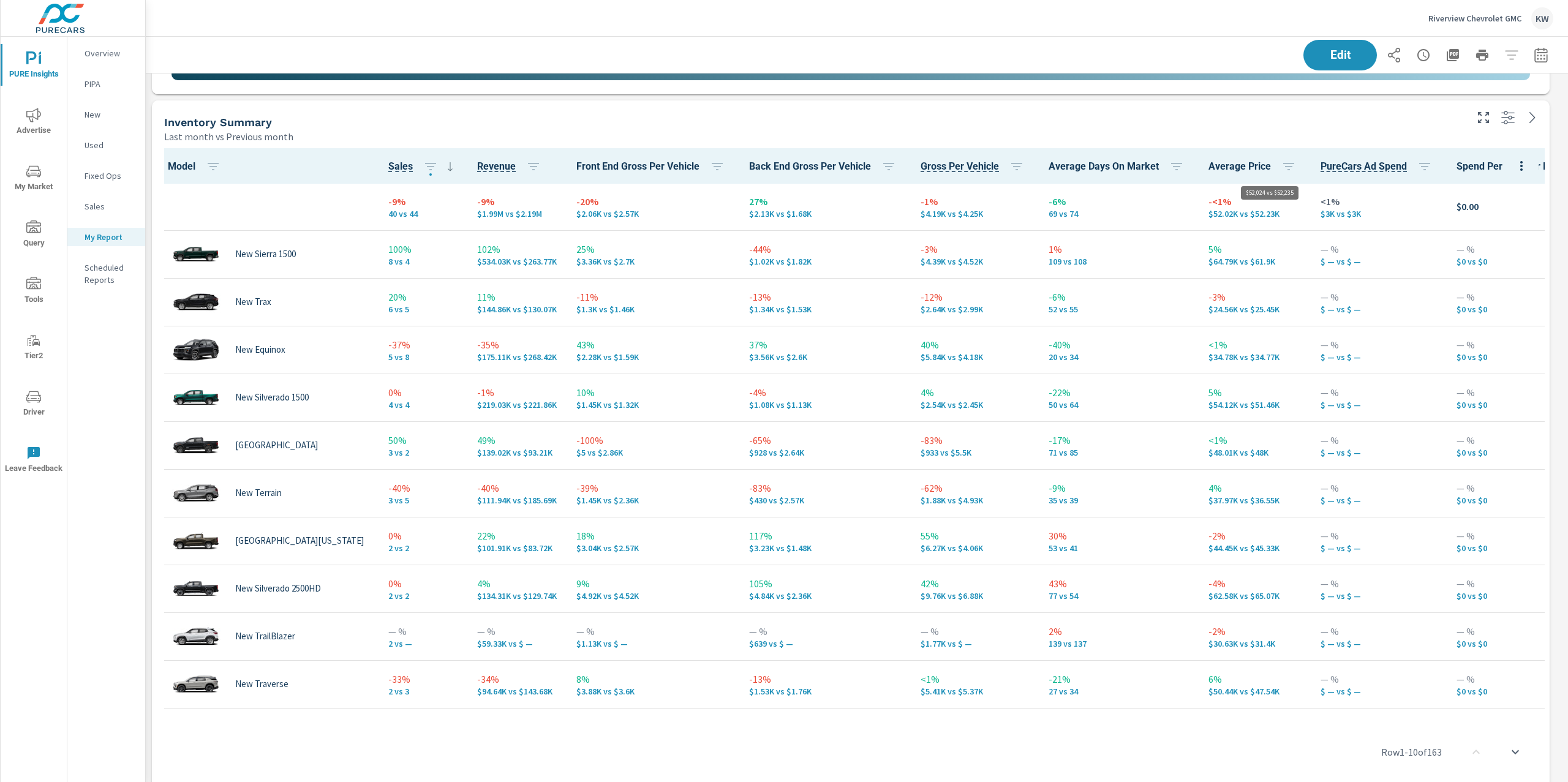
scroll to position [8620, 1436]
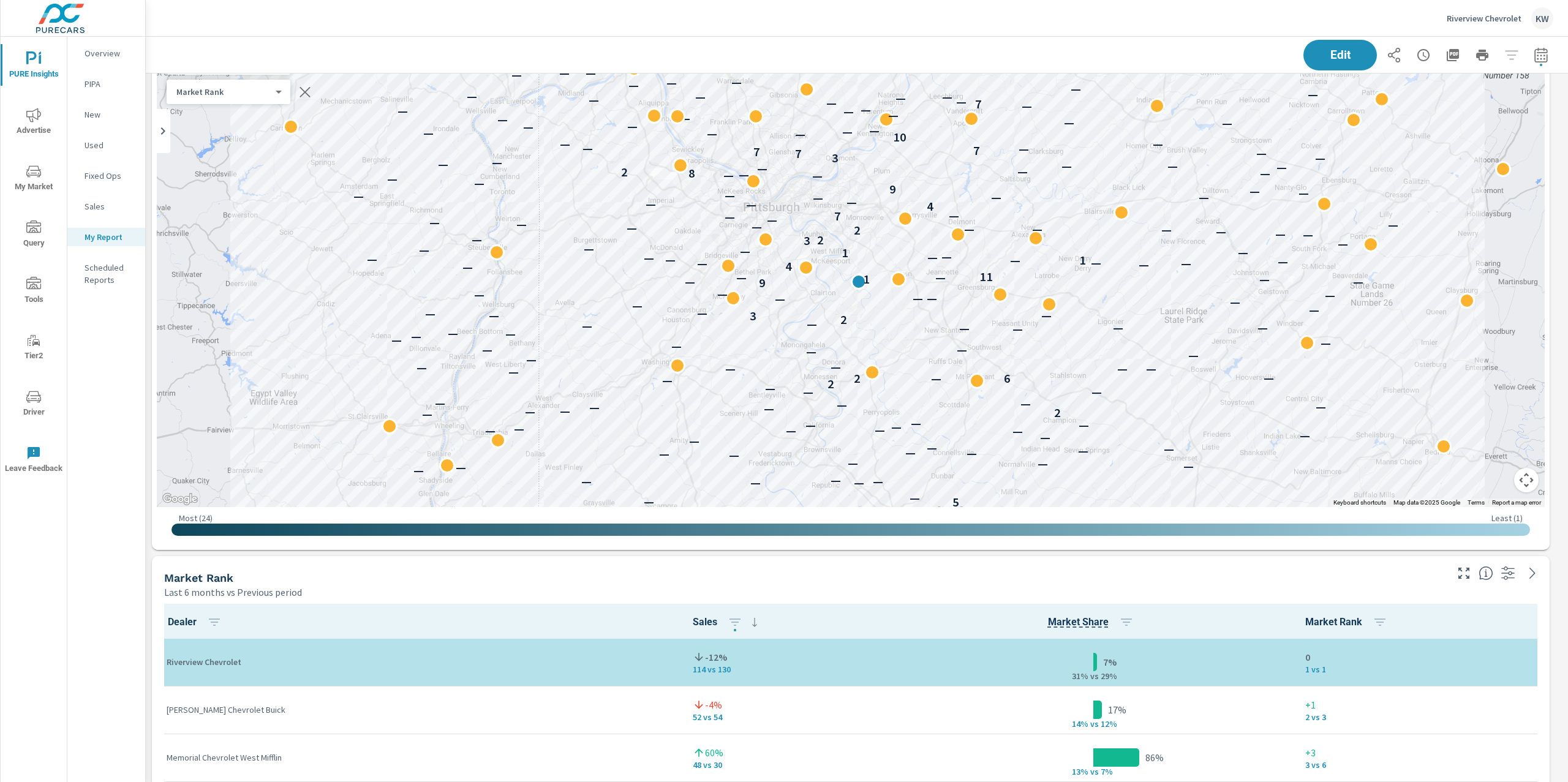
scroll to position [1914, 0]
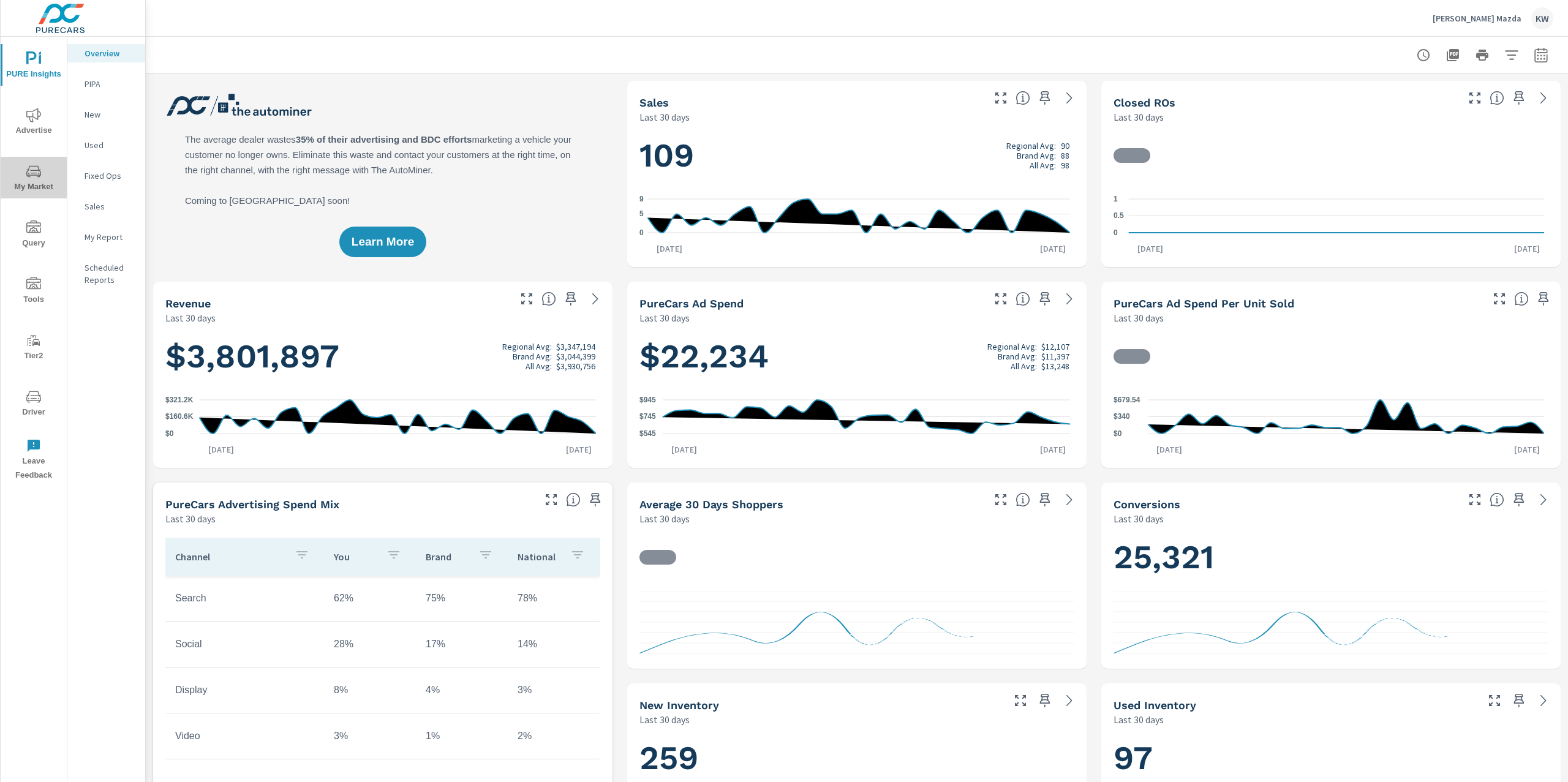
click at [25, 181] on span "My Market" at bounding box center [34, 179] width 59 height 30
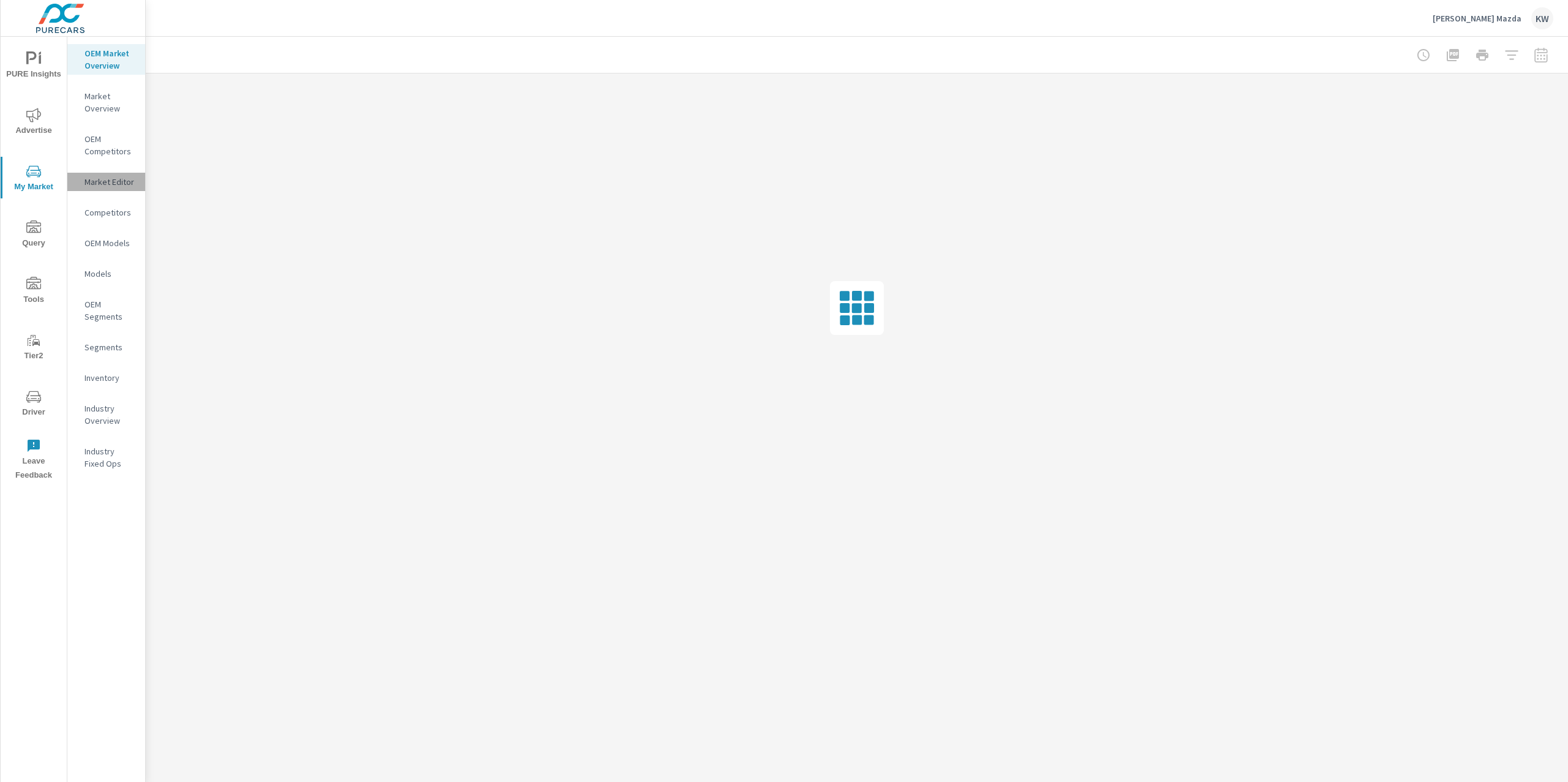
click at [101, 188] on p "Market Editor" at bounding box center [110, 181] width 51 height 12
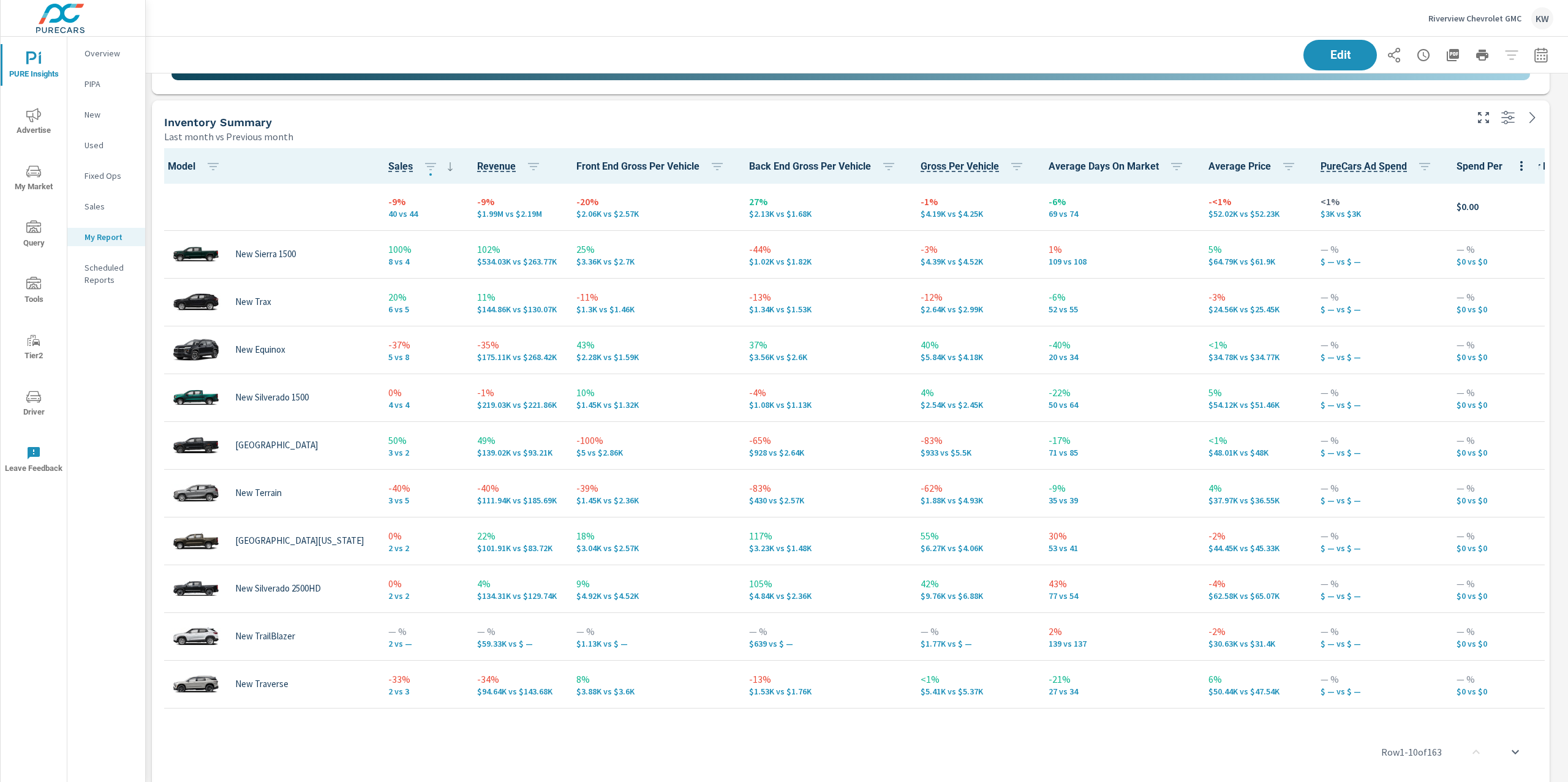
scroll to position [8620, 1436]
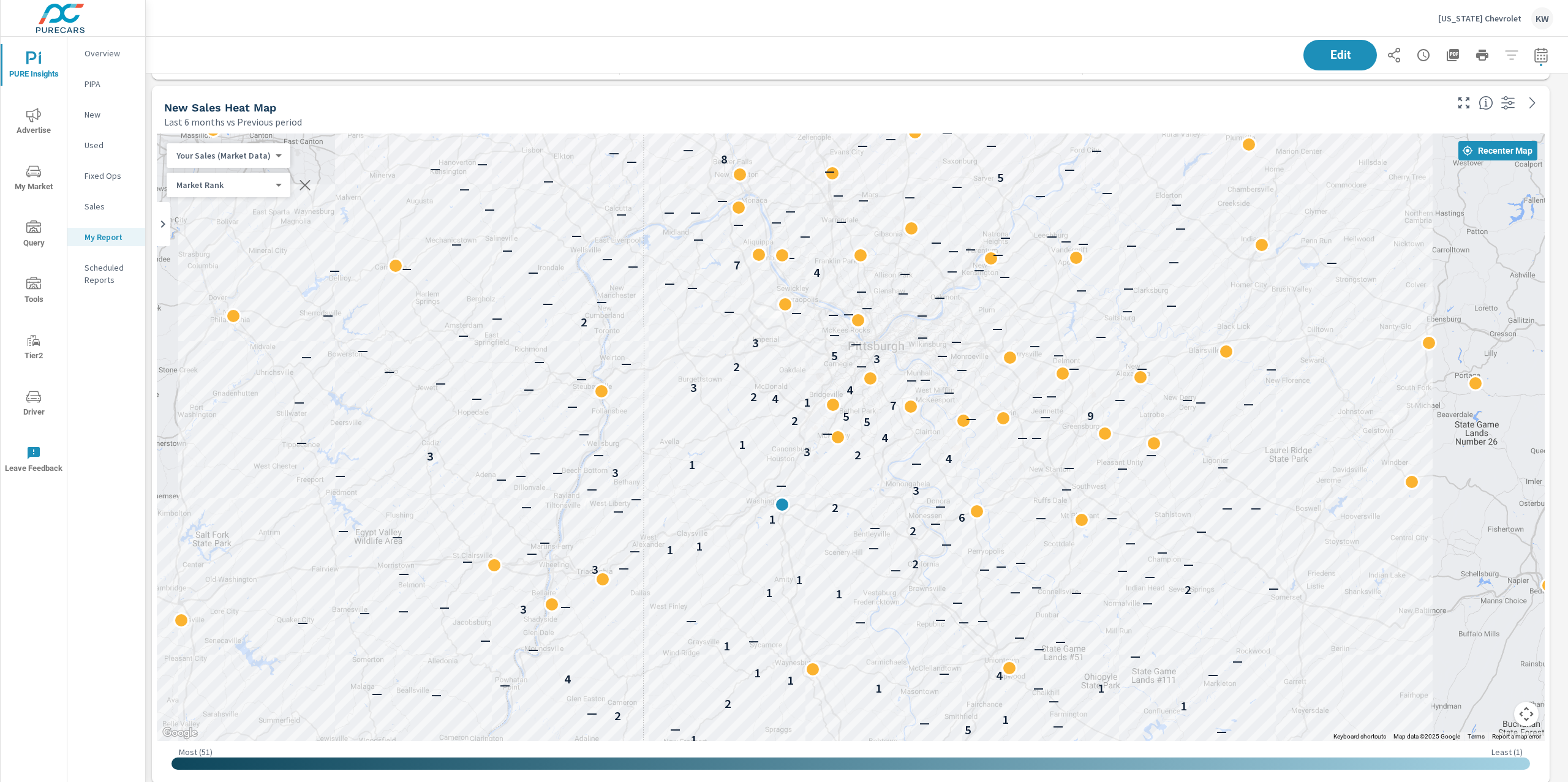
scroll to position [6509, 1436]
